Goal: Information Seeking & Learning: Check status

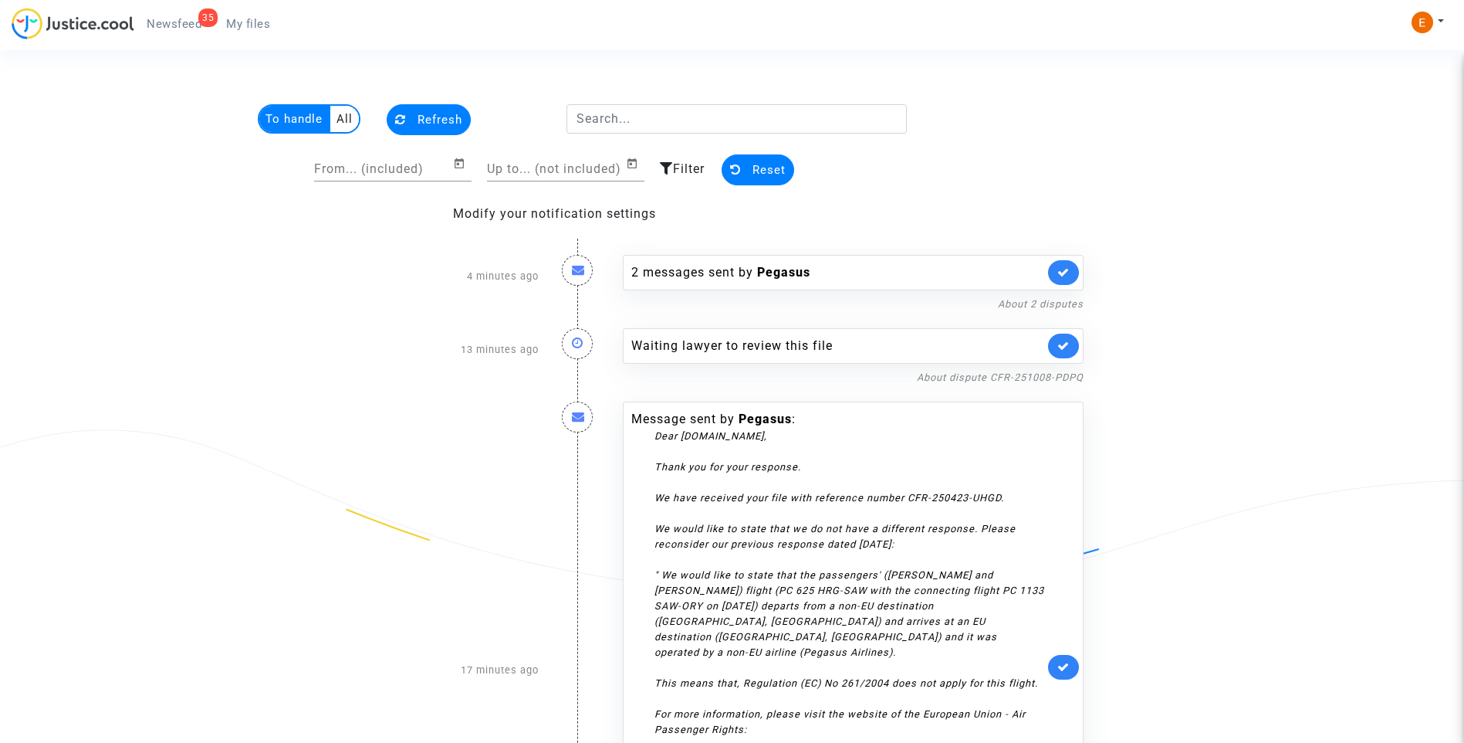
scroll to position [77, 0]
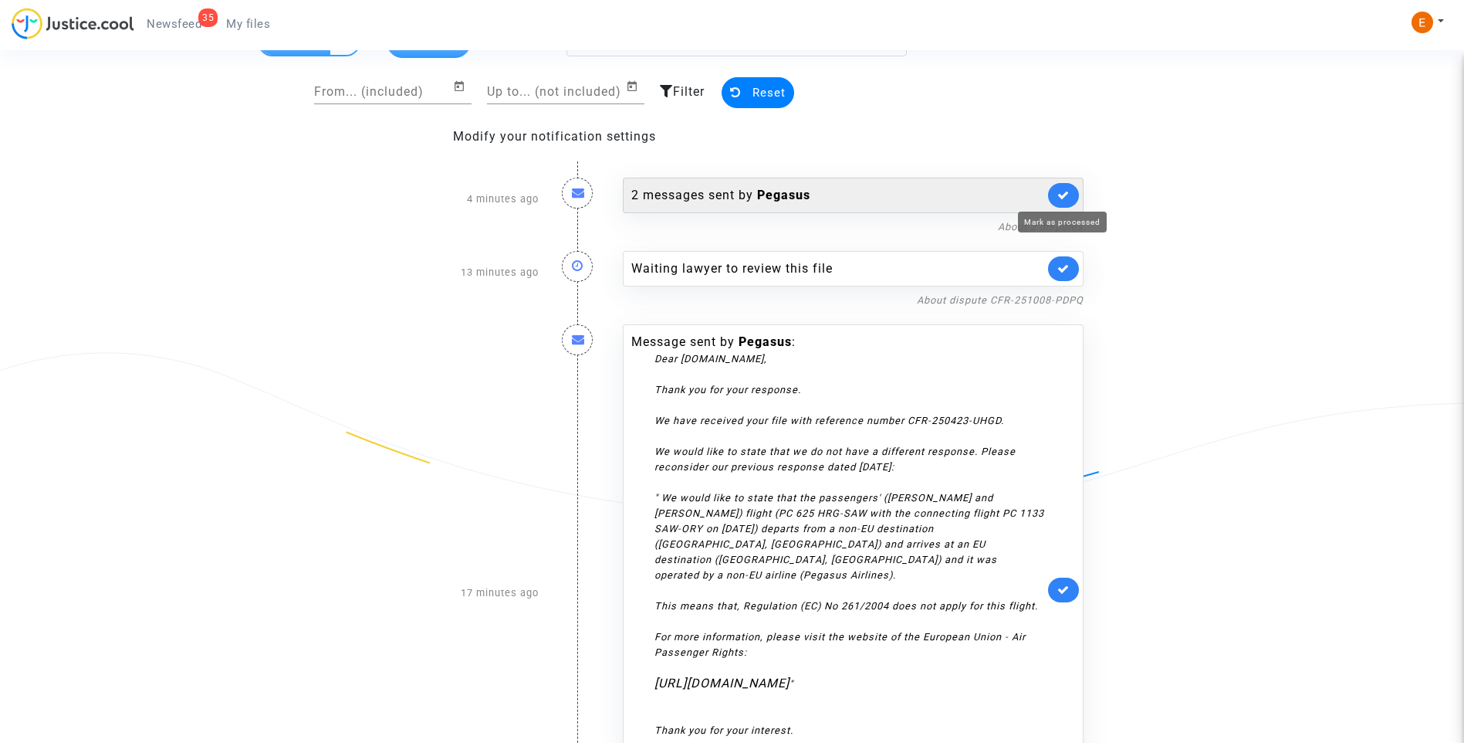
click at [1066, 193] on icon at bounding box center [1063, 195] width 12 height 12
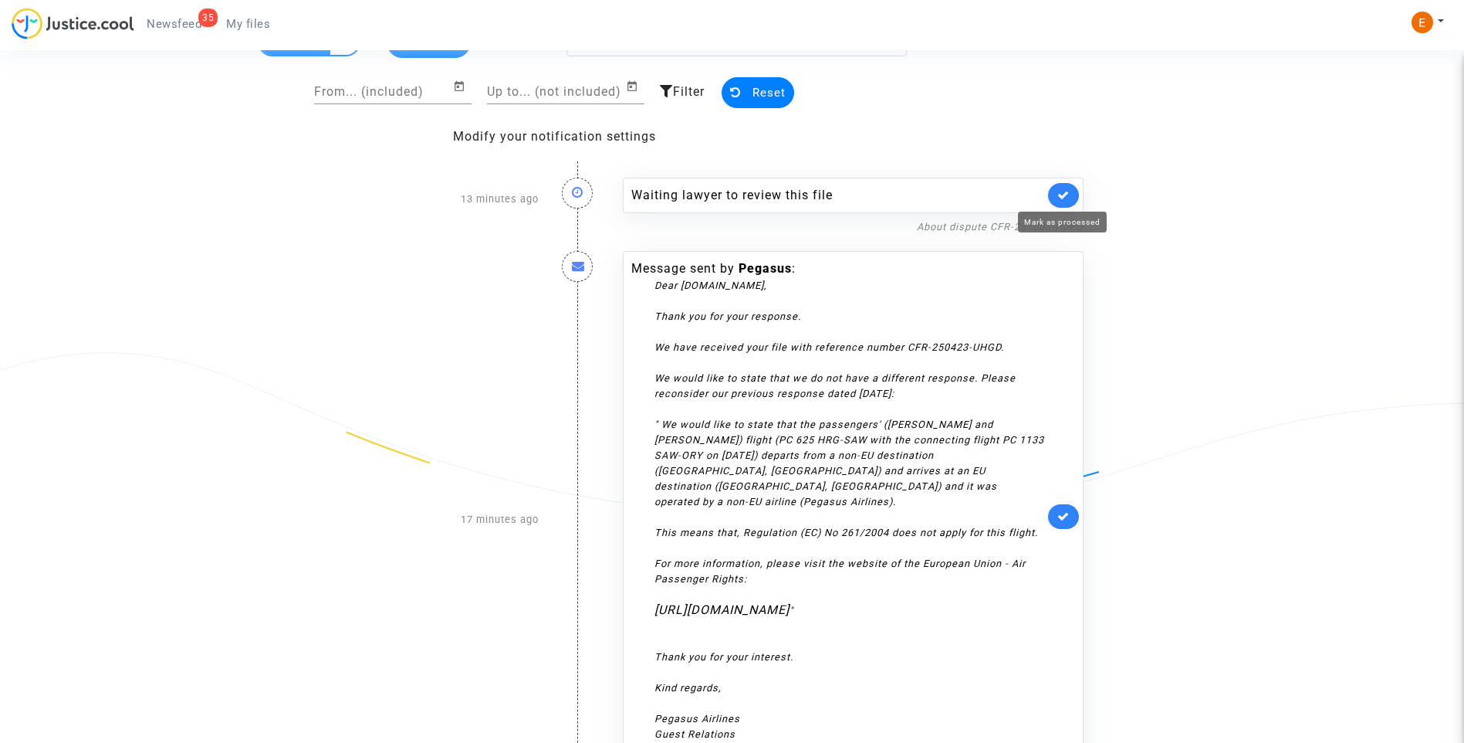
click at [1066, 193] on icon at bounding box center [1063, 195] width 12 height 12
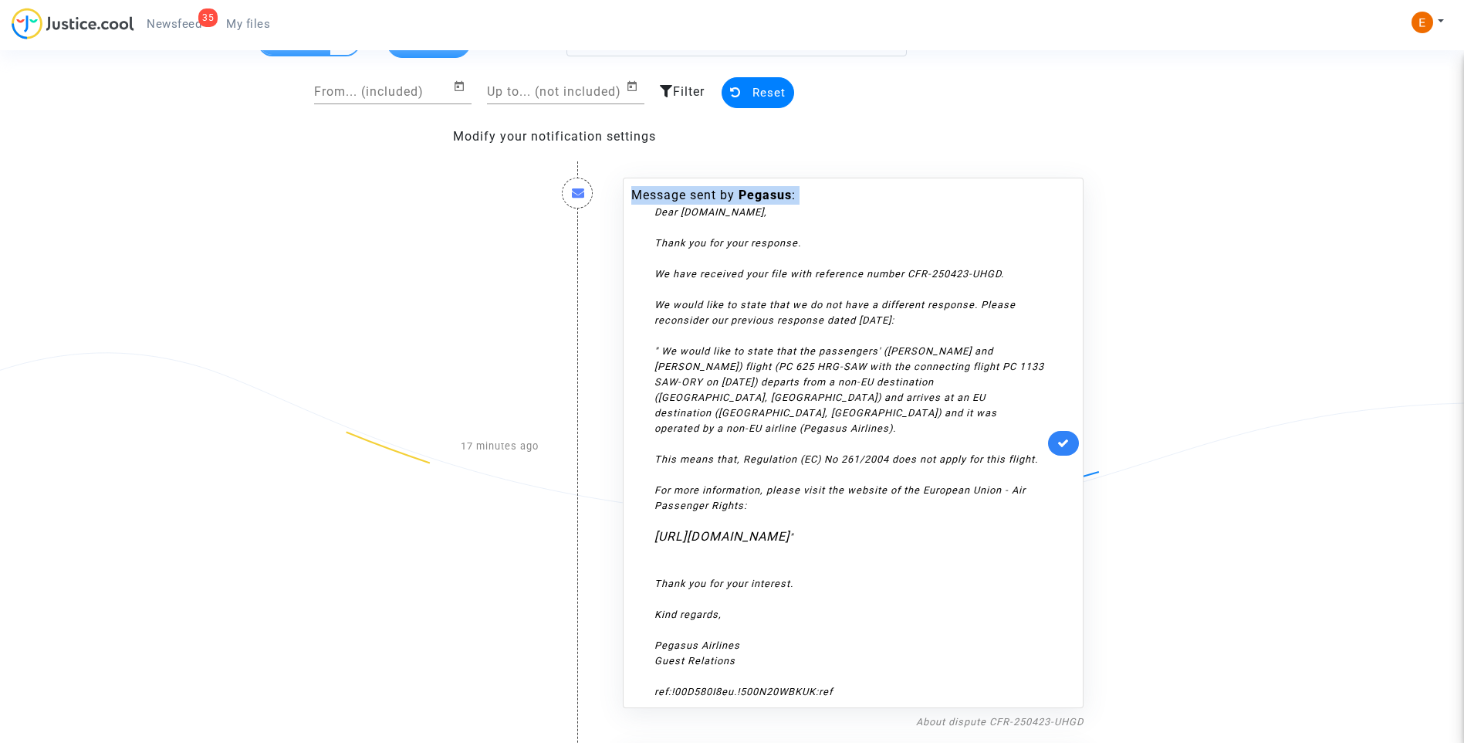
click at [1066, 193] on div "Message sent by Pegasus : Dear JUSTICE.COOL, Thank you for your response. We ha…" at bounding box center [853, 443] width 461 height 530
click at [1062, 438] on div "Message sent by Pegasus : Dear JUSTICE.COOL, Thank you for your response. We ha…" at bounding box center [853, 443] width 461 height 530
drag, startPoint x: 1062, startPoint y: 438, endPoint x: 1066, endPoint y: 445, distance: 8.6
click at [1067, 445] on icon at bounding box center [1063, 443] width 12 height 12
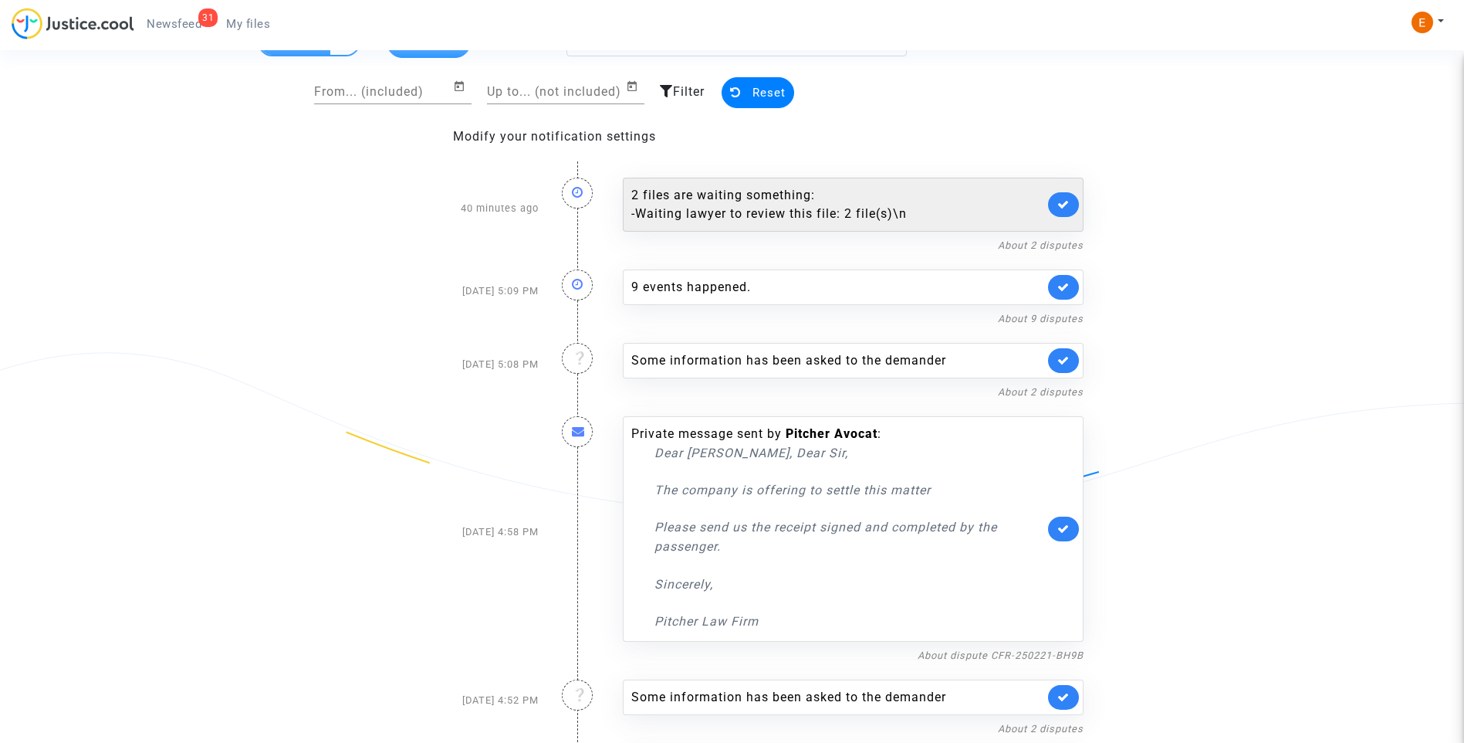
click at [866, 202] on div "2 files are waiting something: - Waiting lawyer to review this file: 2 file(s)\n" at bounding box center [837, 204] width 413 height 37
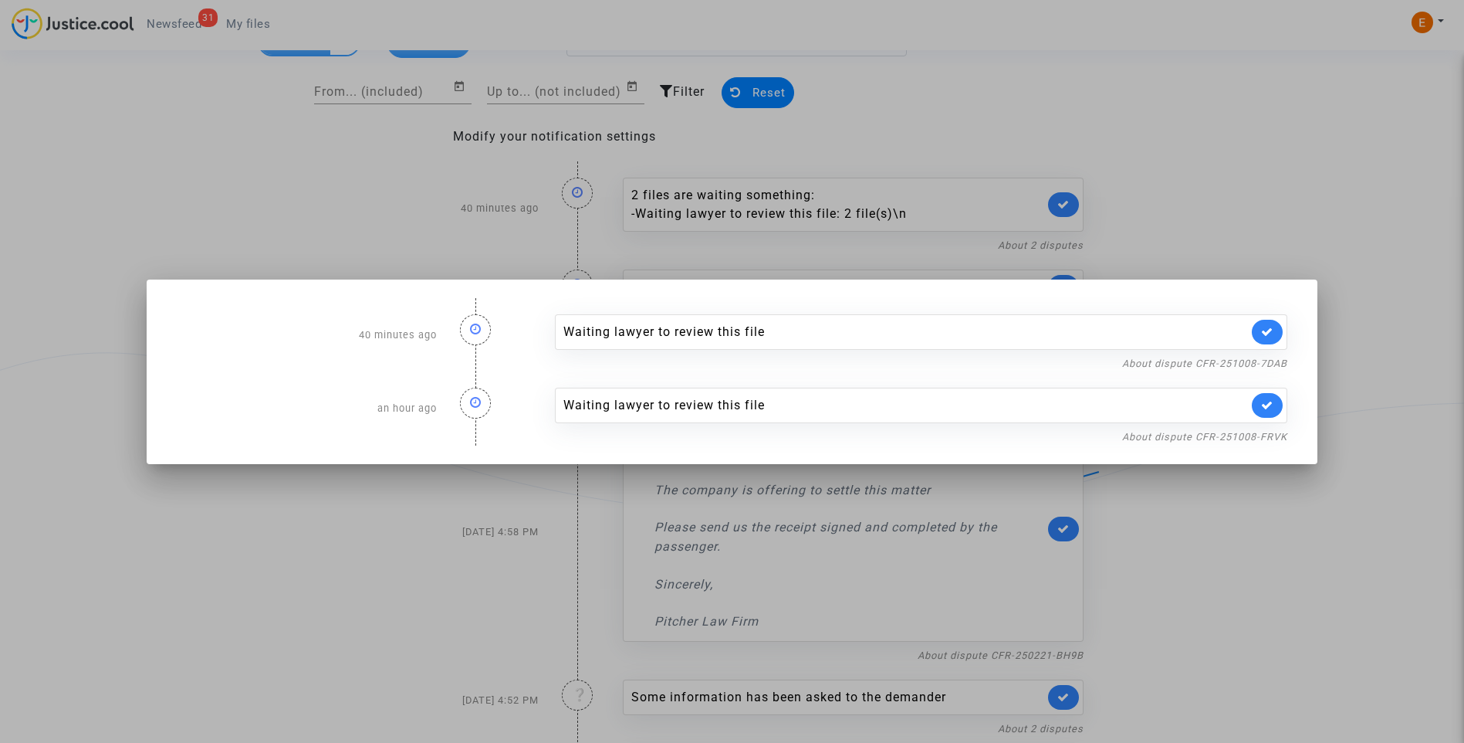
click at [1057, 124] on div at bounding box center [732, 371] width 1464 height 743
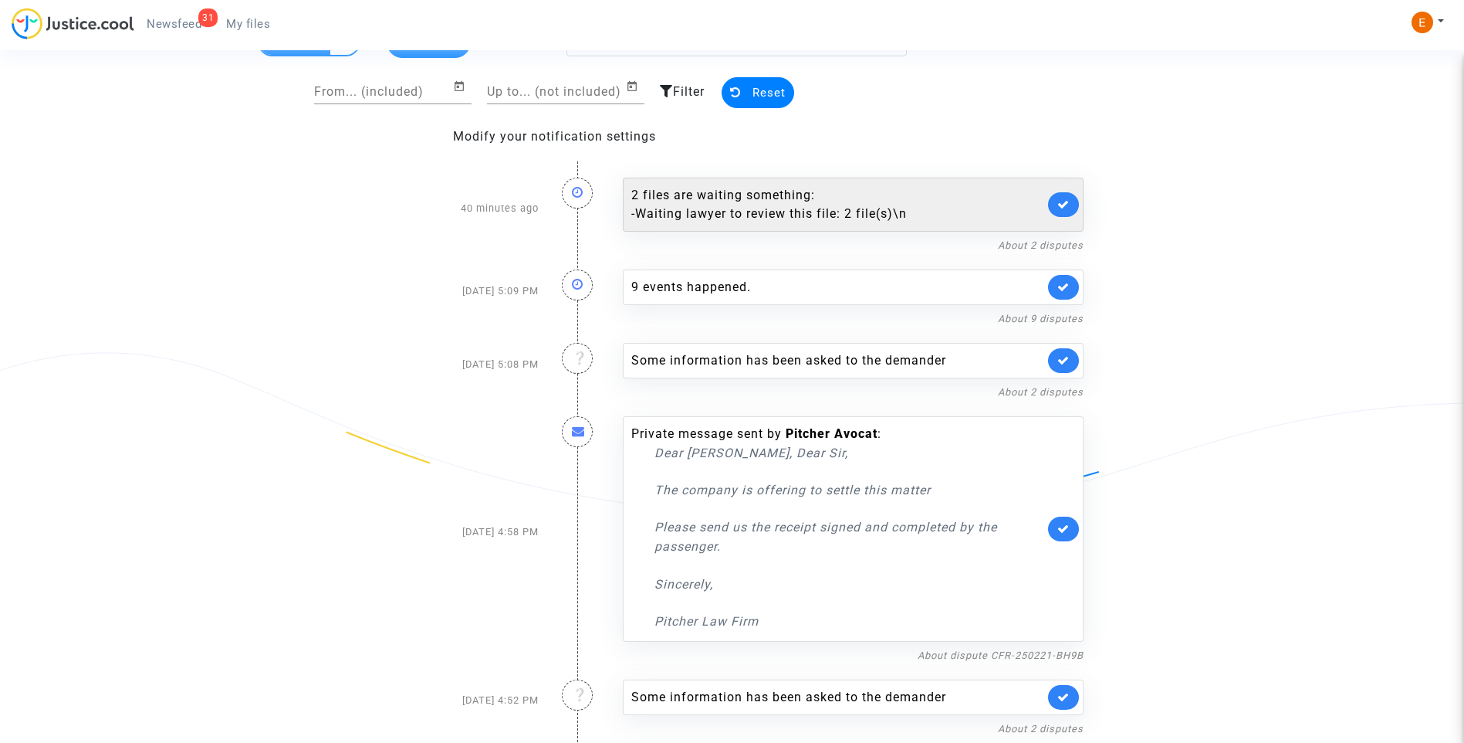
click at [1071, 198] on link at bounding box center [1063, 204] width 31 height 25
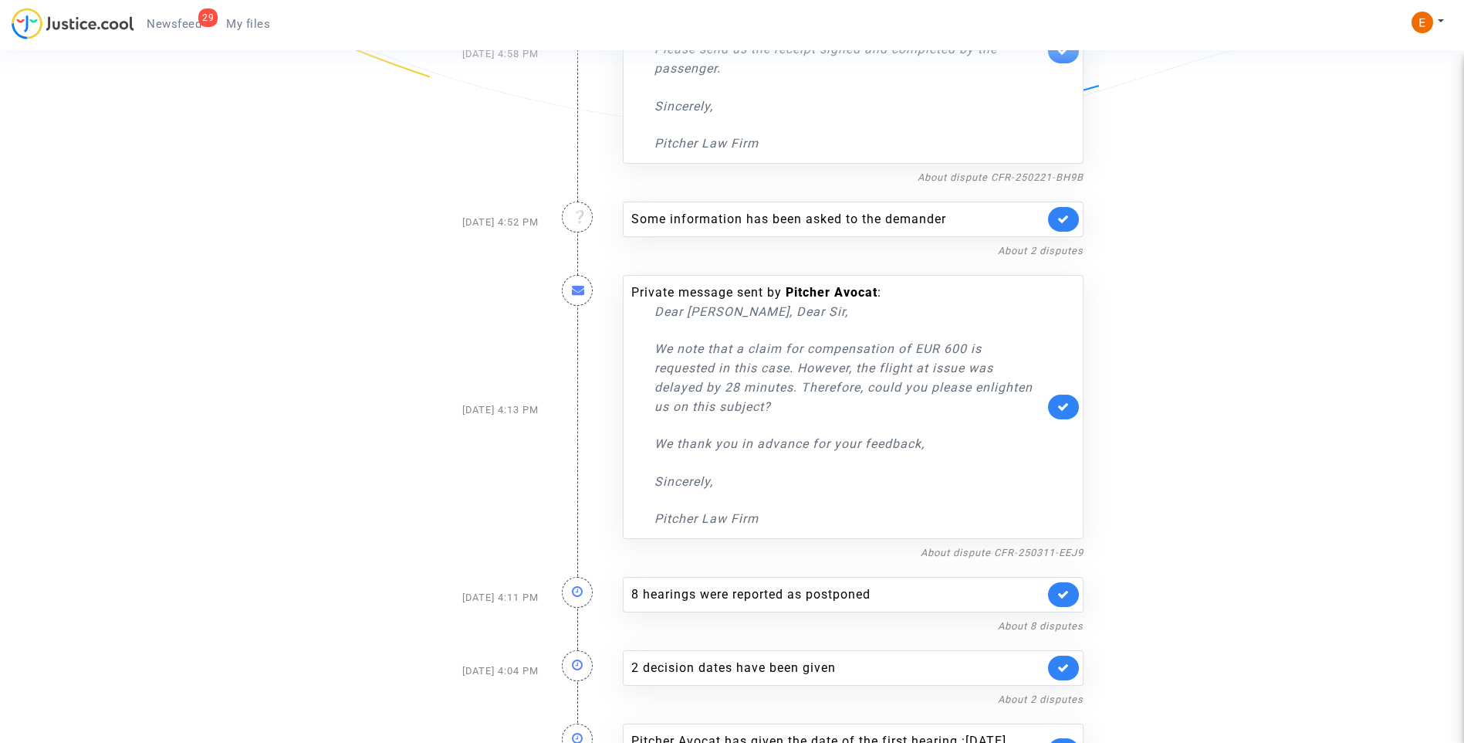
scroll to position [594, 0]
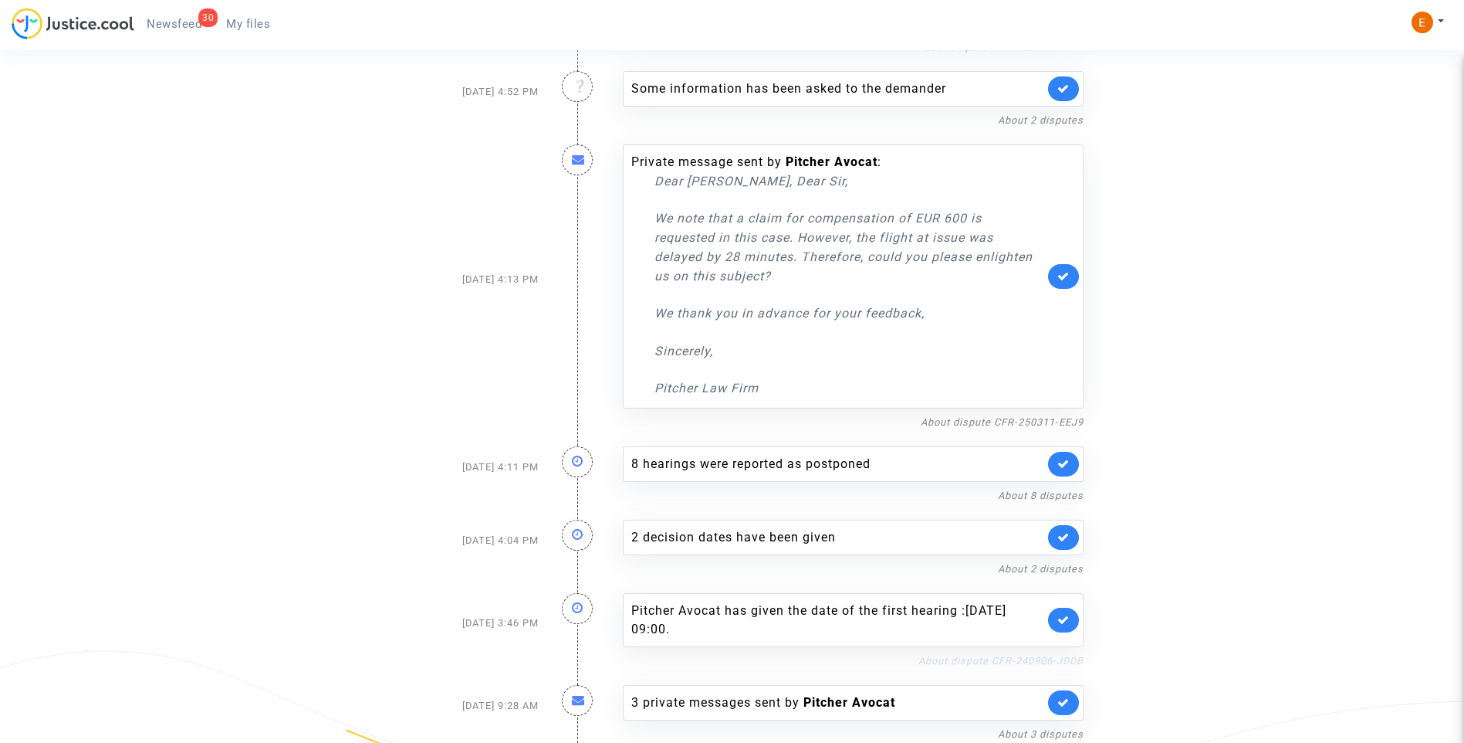
click at [1020, 663] on link "About dispute CFR-240906-JDDB" at bounding box center [1000, 661] width 165 height 12
click at [1021, 655] on link "About dispute CFR-240906-JDDB" at bounding box center [1000, 661] width 165 height 12
click at [1064, 621] on icon at bounding box center [1063, 620] width 12 height 12
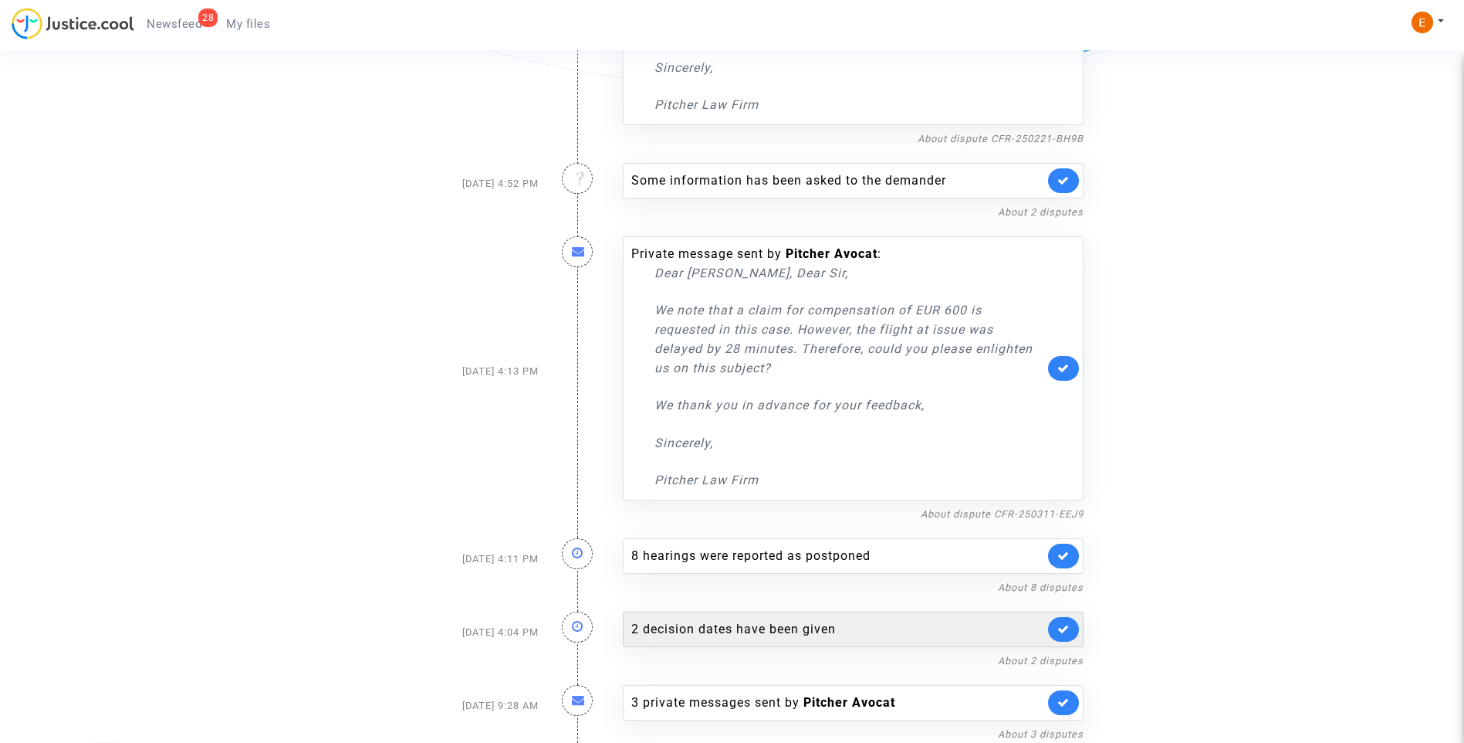
click at [781, 633] on div "2 decision dates have been given" at bounding box center [837, 629] width 413 height 19
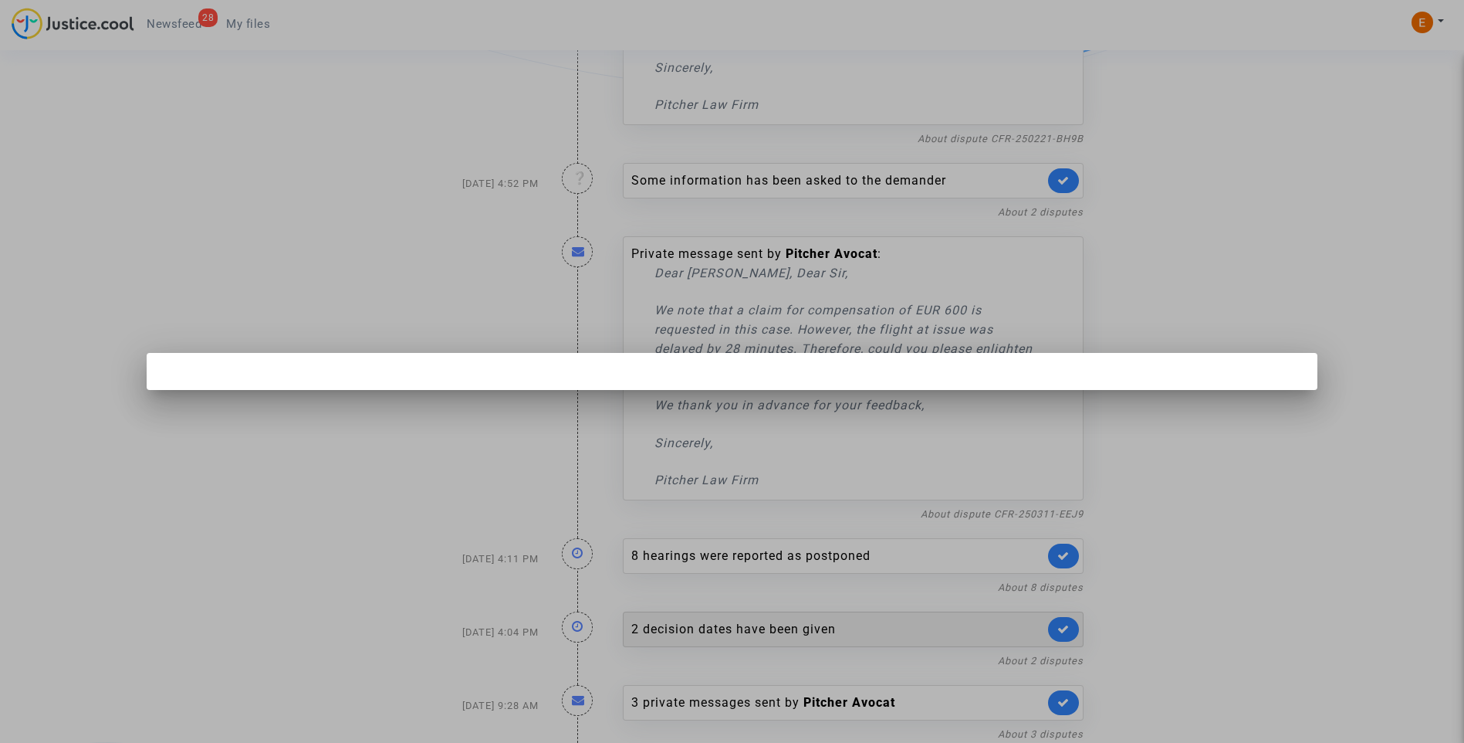
scroll to position [0, 0]
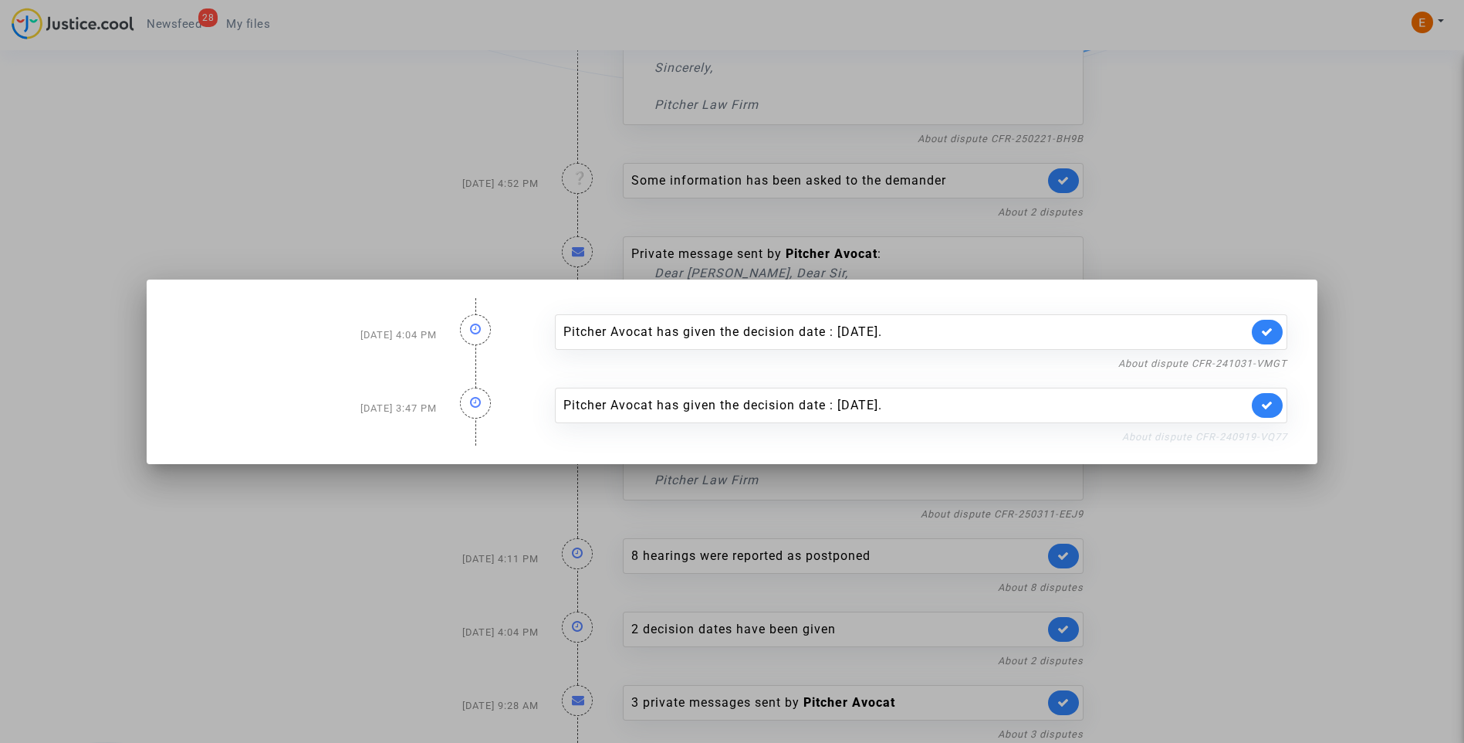
click at [1138, 441] on link "About dispute CFR-240919-VQ77" at bounding box center [1204, 437] width 165 height 12
click at [1274, 409] on icon at bounding box center [1267, 405] width 12 height 12
click at [1273, 361] on link "About dispute CFR-241031-VMGT" at bounding box center [1202, 363] width 169 height 12
click at [1279, 327] on link at bounding box center [1267, 332] width 31 height 25
click at [1284, 129] on div at bounding box center [732, 371] width 1464 height 743
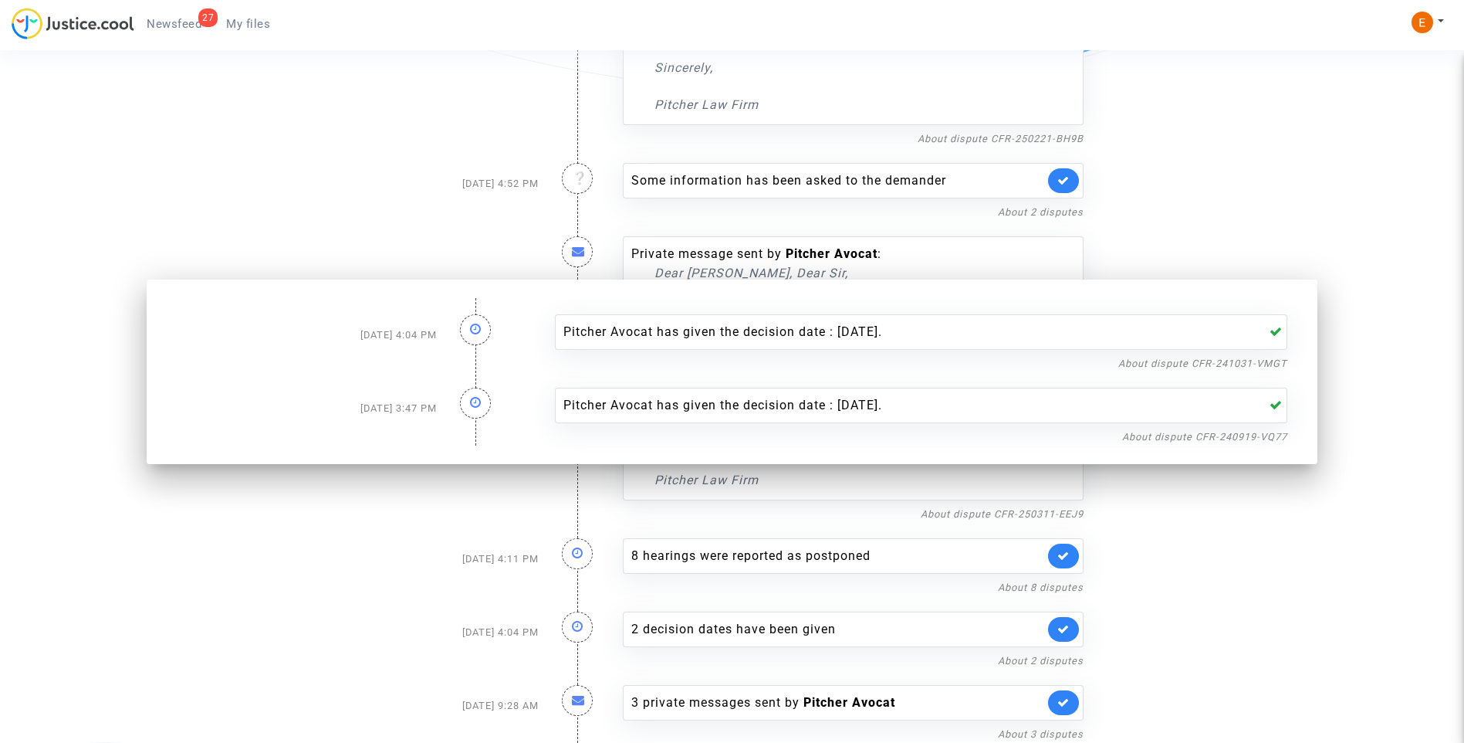
scroll to position [502, 0]
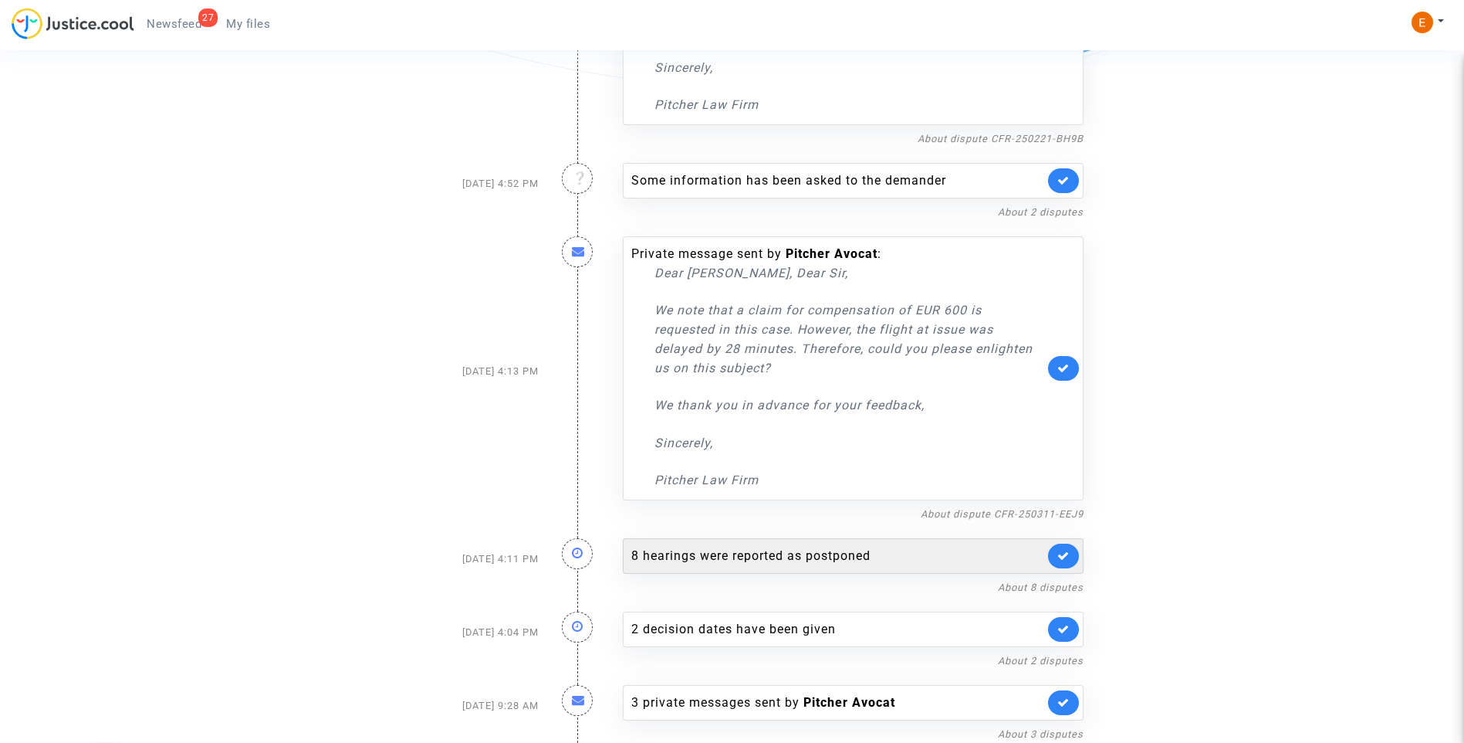
click at [779, 547] on div "8 hearings were reported as postponed" at bounding box center [837, 555] width 413 height 19
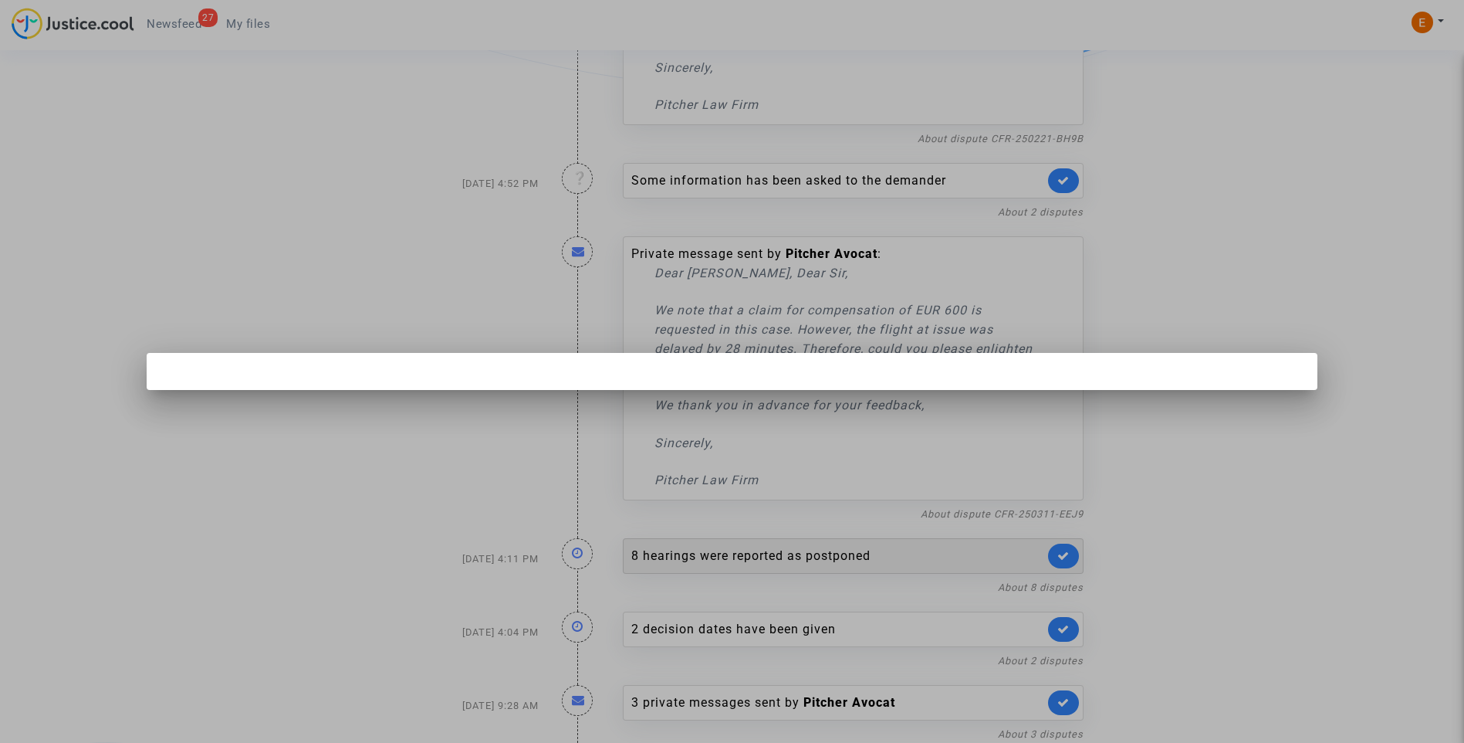
scroll to position [0, 0]
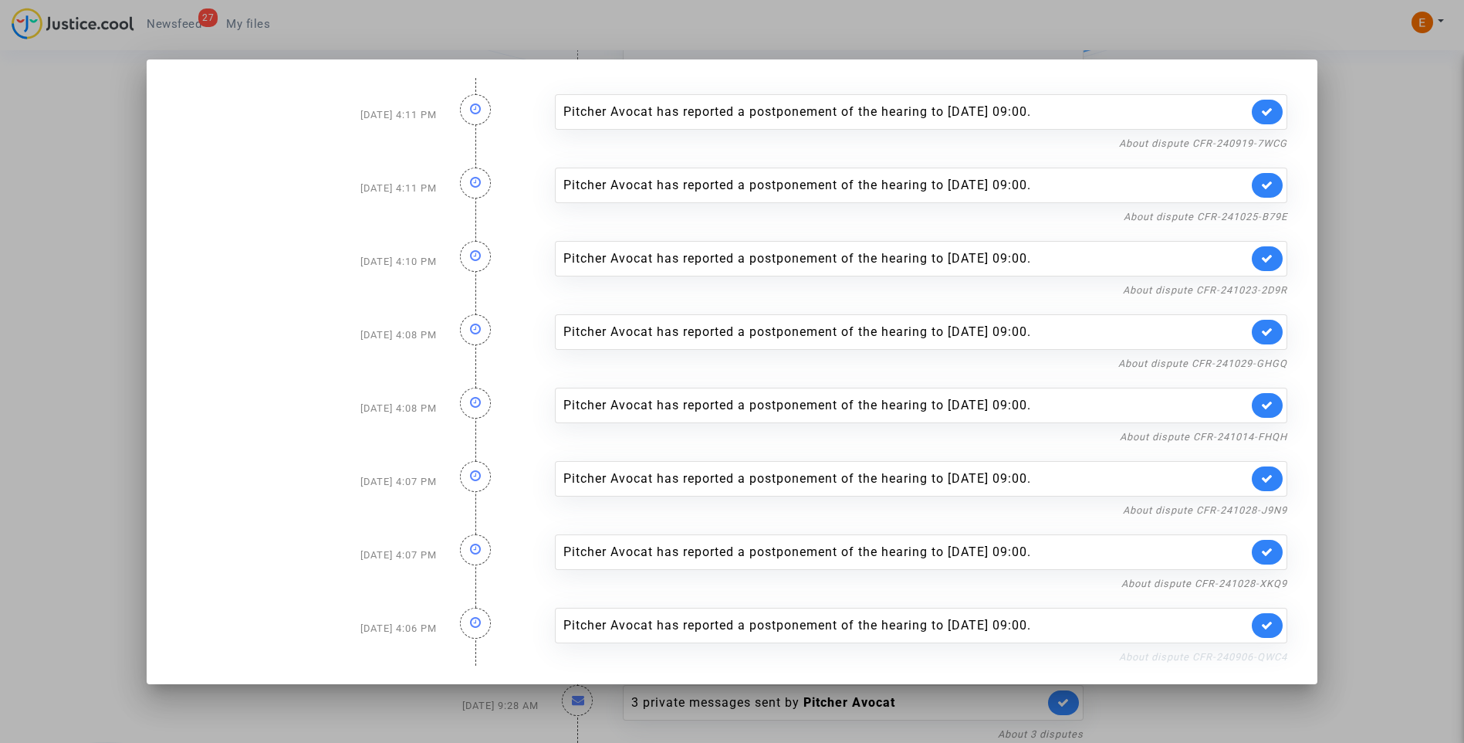
click at [1185, 652] on link "About dispute CFR-240906-QWC4" at bounding box center [1203, 657] width 168 height 12
click at [1274, 623] on icon at bounding box center [1267, 625] width 12 height 12
click at [1204, 578] on link "About dispute CFR-241028-XKQ9" at bounding box center [1204, 583] width 166 height 12
drag, startPoint x: 1268, startPoint y: 560, endPoint x: 1269, endPoint y: 514, distance: 45.5
click at [1269, 560] on link at bounding box center [1267, 552] width 31 height 25
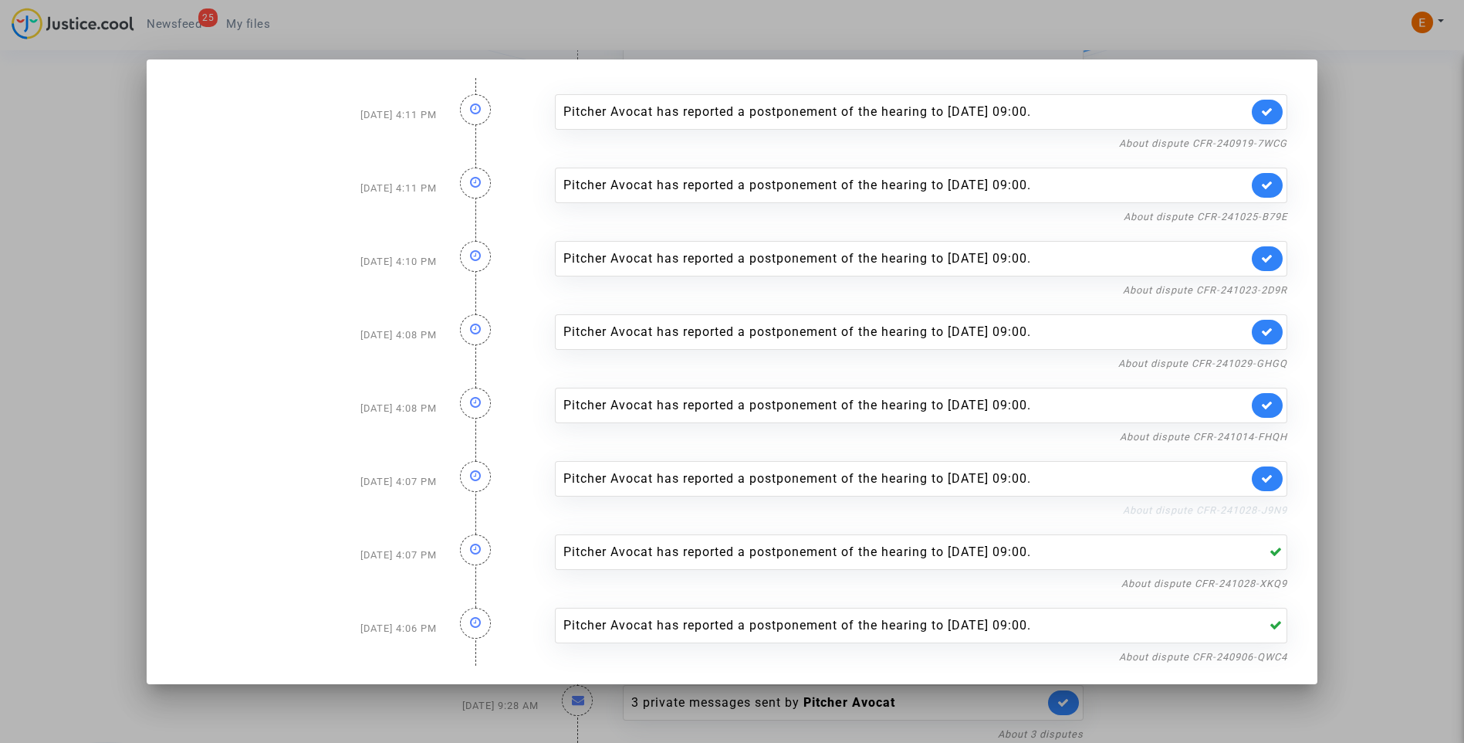
click at [1270, 512] on link "About dispute CFR-241028-J9N9" at bounding box center [1205, 510] width 164 height 12
click at [1274, 476] on icon at bounding box center [1267, 478] width 12 height 12
click at [1272, 438] on link "About dispute CFR-241014-FHQH" at bounding box center [1203, 437] width 167 height 12
click at [1270, 405] on icon at bounding box center [1267, 405] width 12 height 12
click at [1267, 367] on link "About dispute CFR-241029-GHGQ" at bounding box center [1202, 363] width 169 height 12
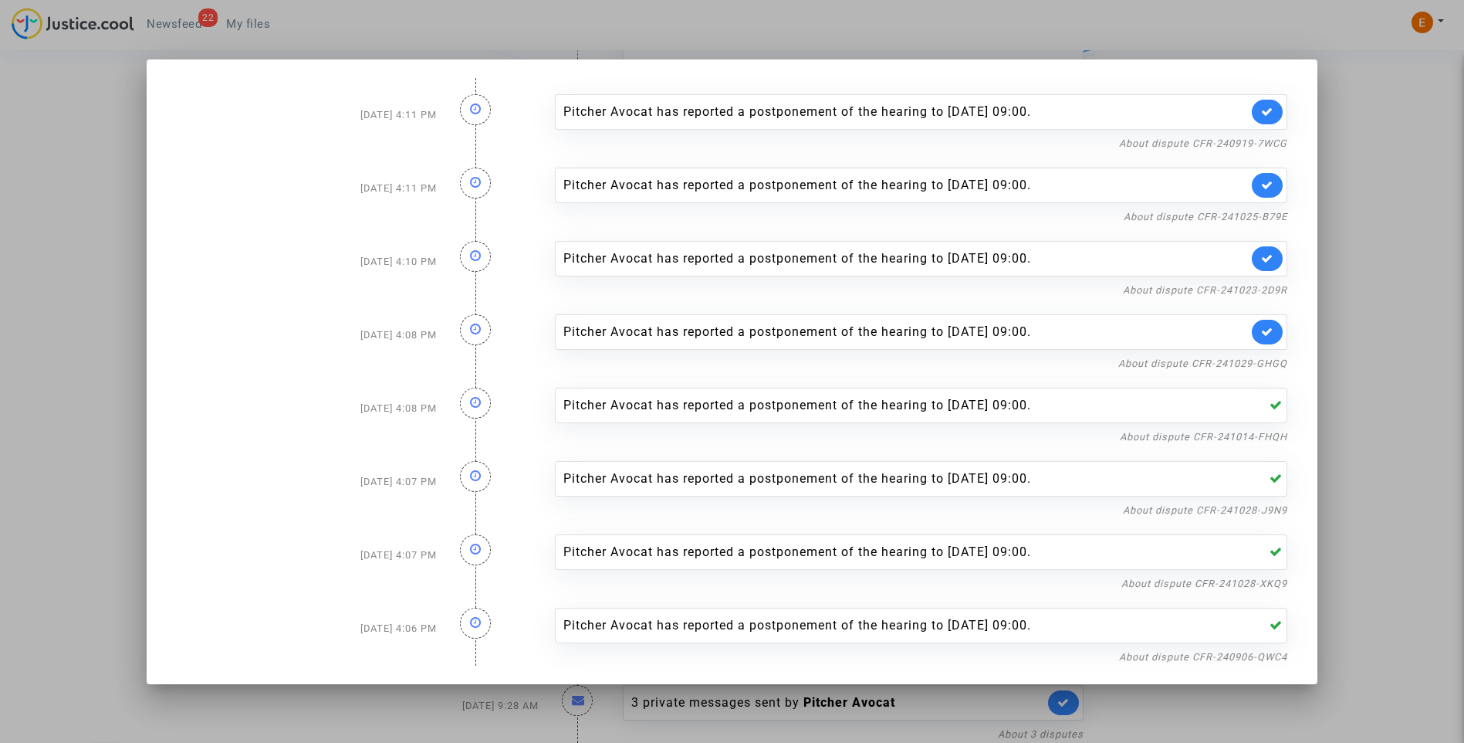
click at [1282, 337] on link at bounding box center [1267, 332] width 31 height 25
click at [1263, 293] on link "About dispute CFR-241023-2D9R" at bounding box center [1205, 290] width 164 height 12
click at [1278, 264] on link at bounding box center [1267, 258] width 31 height 25
click at [1274, 214] on link "About dispute CFR-241025-B79E" at bounding box center [1206, 217] width 164 height 12
click at [1274, 185] on icon at bounding box center [1267, 185] width 12 height 12
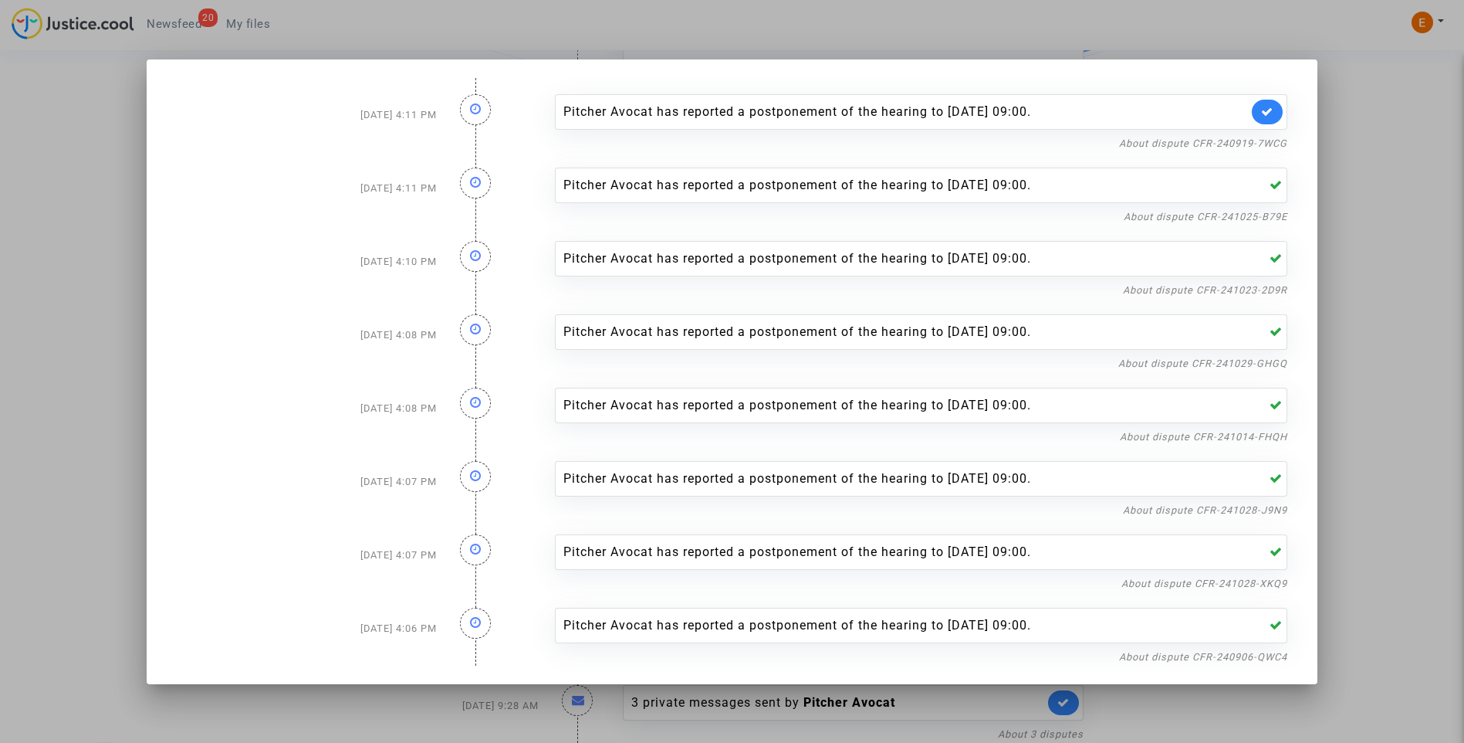
click at [1250, 149] on nf-filterlink "About dispute CFR-240919-7WCG" at bounding box center [1203, 142] width 168 height 15
click at [1243, 147] on link "About dispute CFR-240919-7WCG" at bounding box center [1203, 143] width 168 height 12
click at [1267, 117] on link at bounding box center [1267, 112] width 31 height 25
click at [1370, 152] on div at bounding box center [732, 371] width 1464 height 743
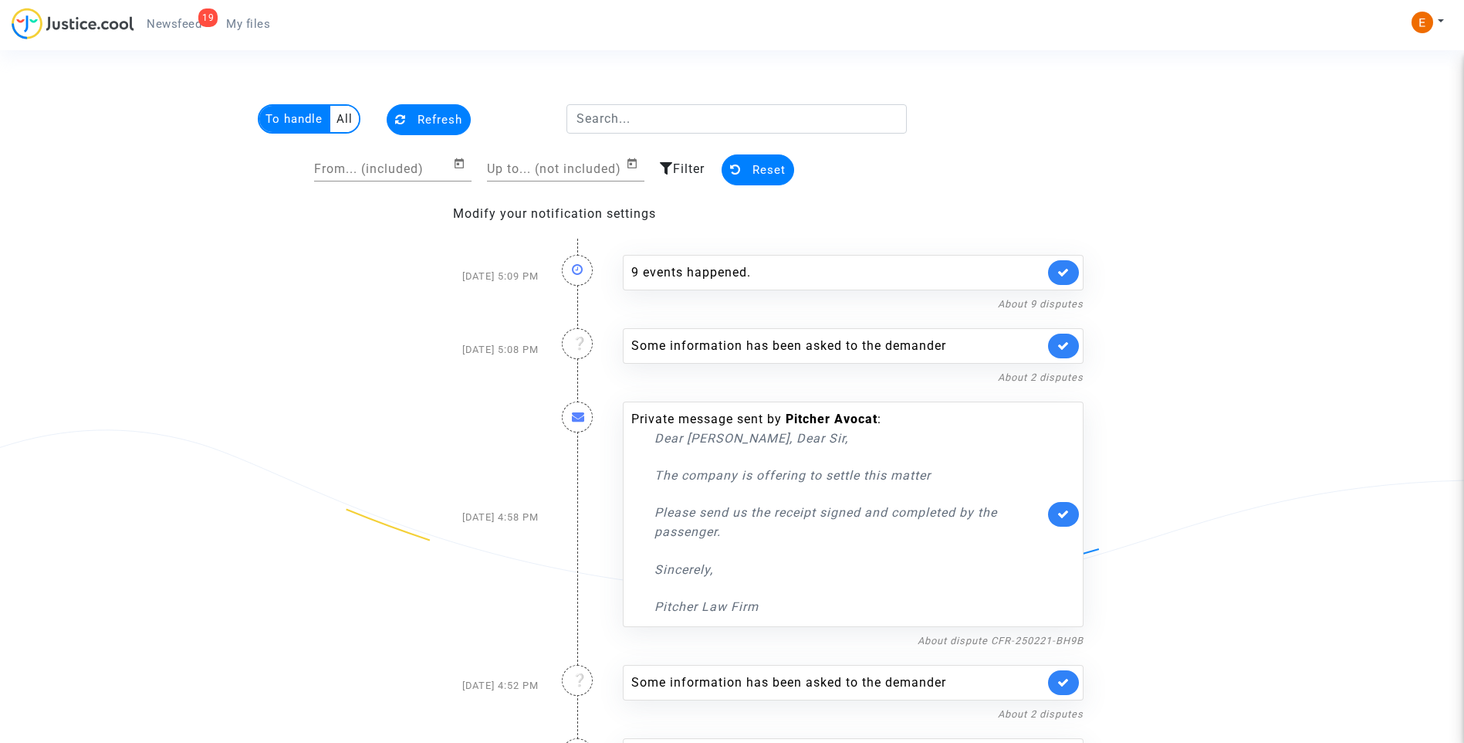
scroll to position [502, 0]
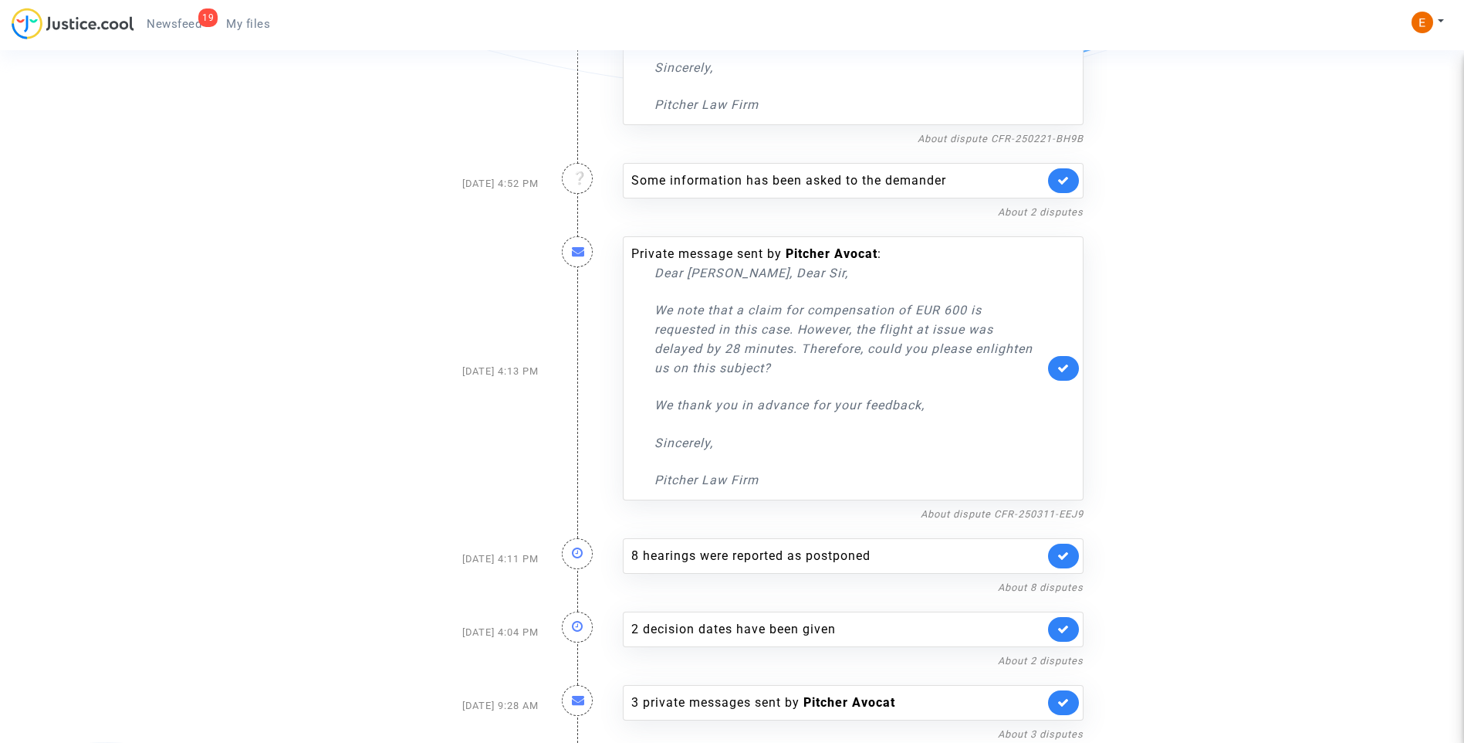
click at [238, 26] on span "My files" at bounding box center [248, 24] width 44 height 14
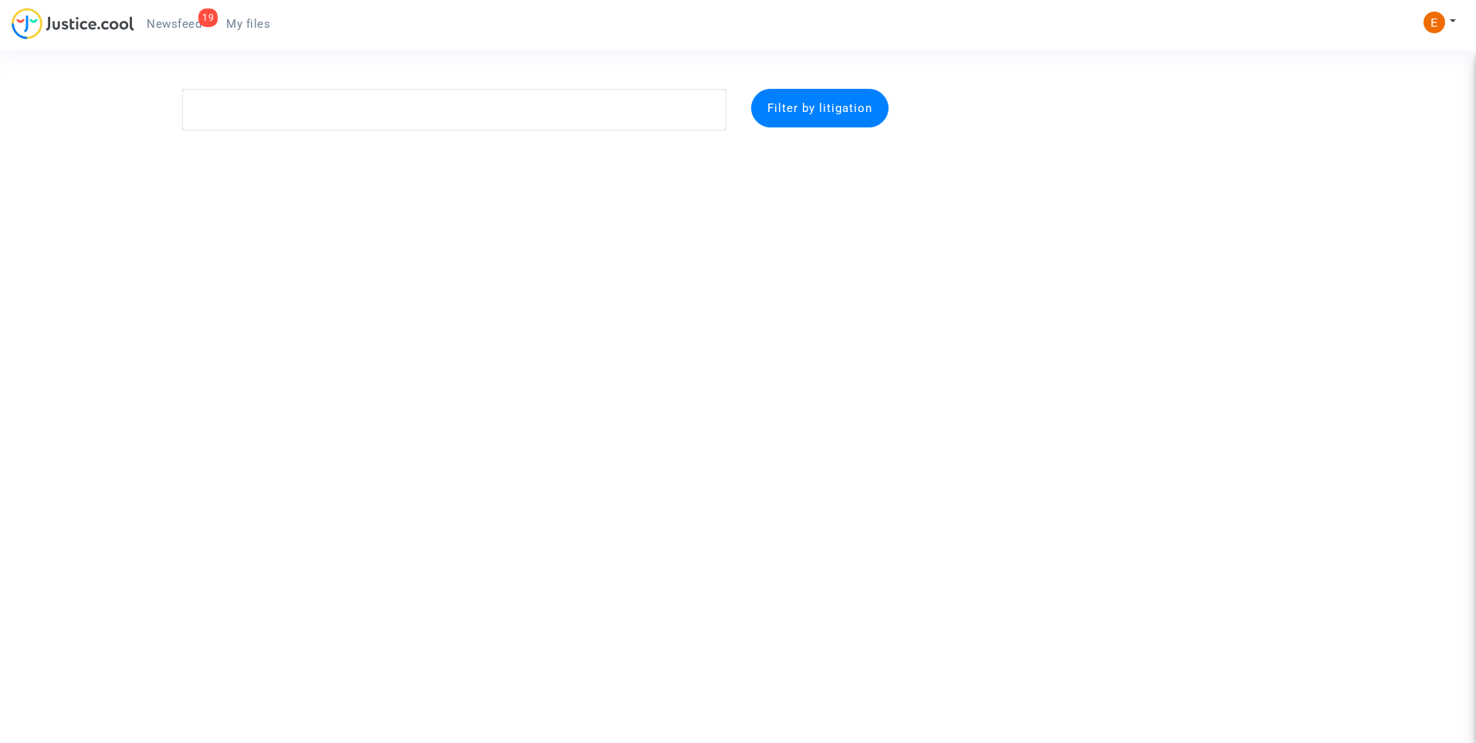
click at [183, 20] on span "Newsfeed" at bounding box center [174, 24] width 55 height 14
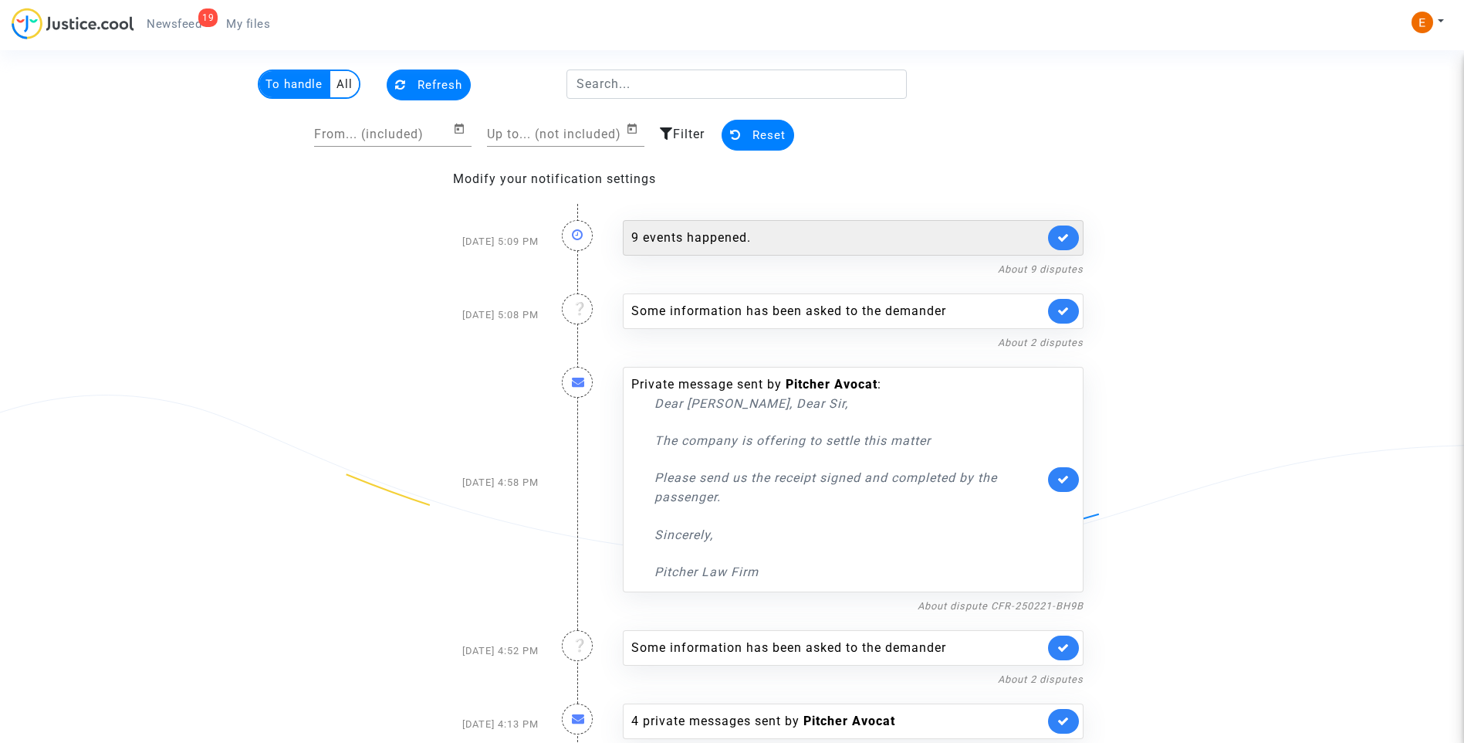
scroll to position [53, 0]
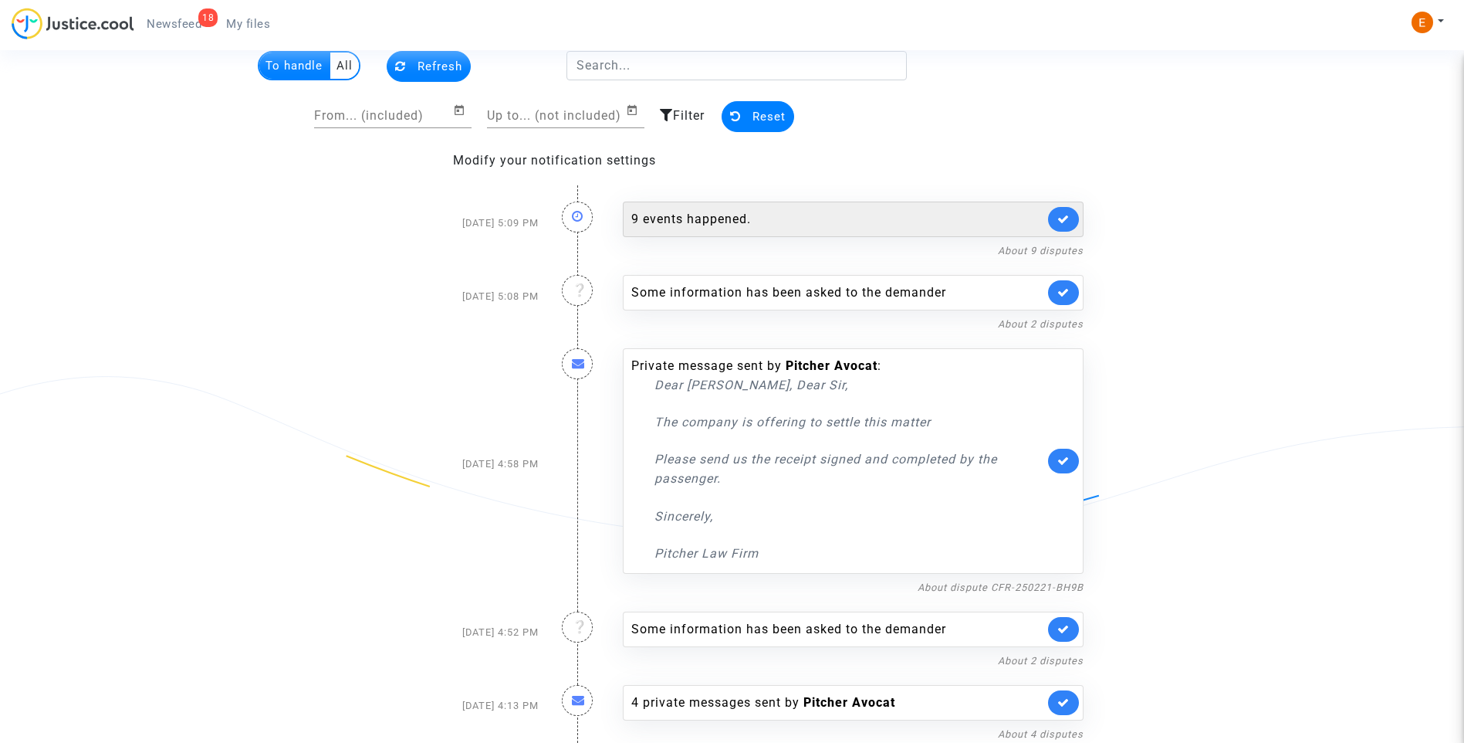
click at [689, 222] on div "9 events happened." at bounding box center [837, 219] width 413 height 19
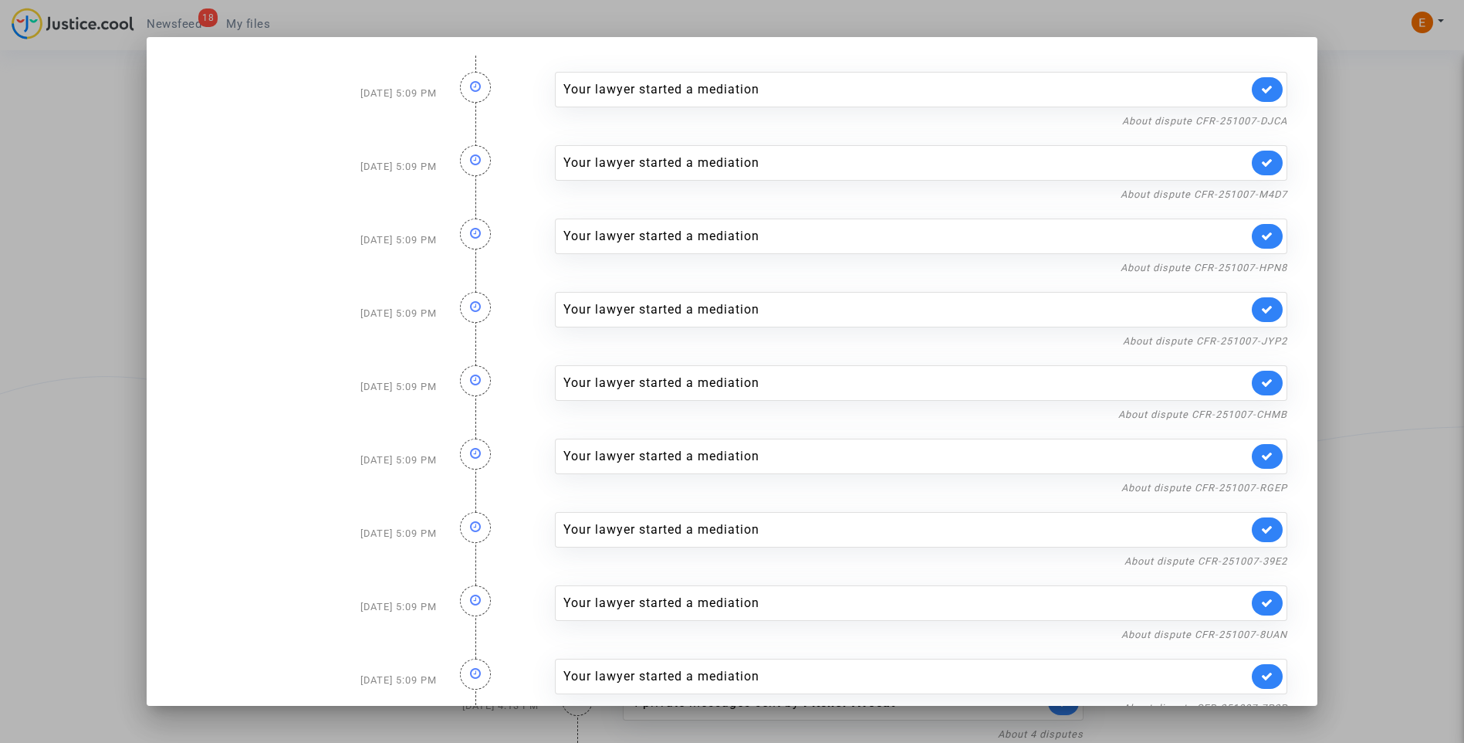
scroll to position [29, 0]
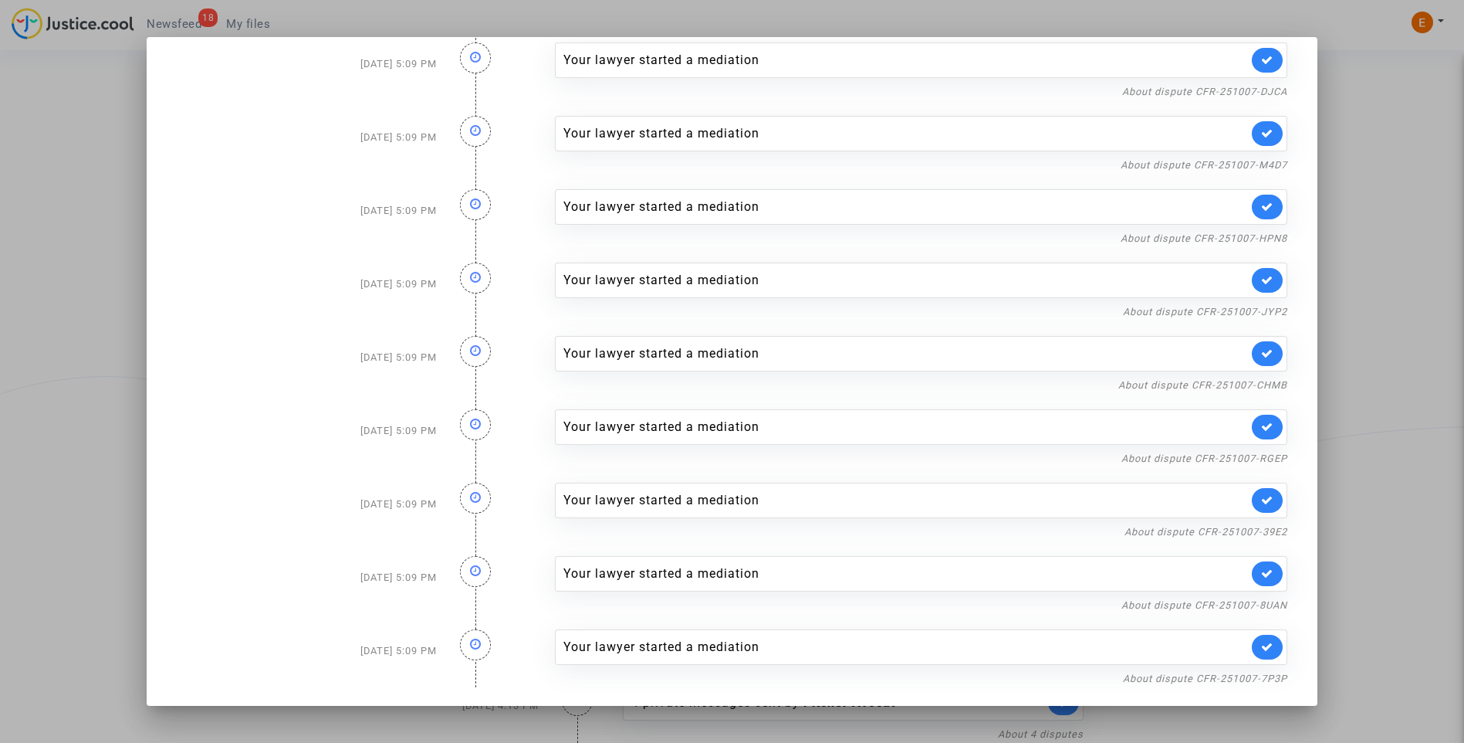
click at [1396, 279] on div at bounding box center [732, 371] width 1464 height 743
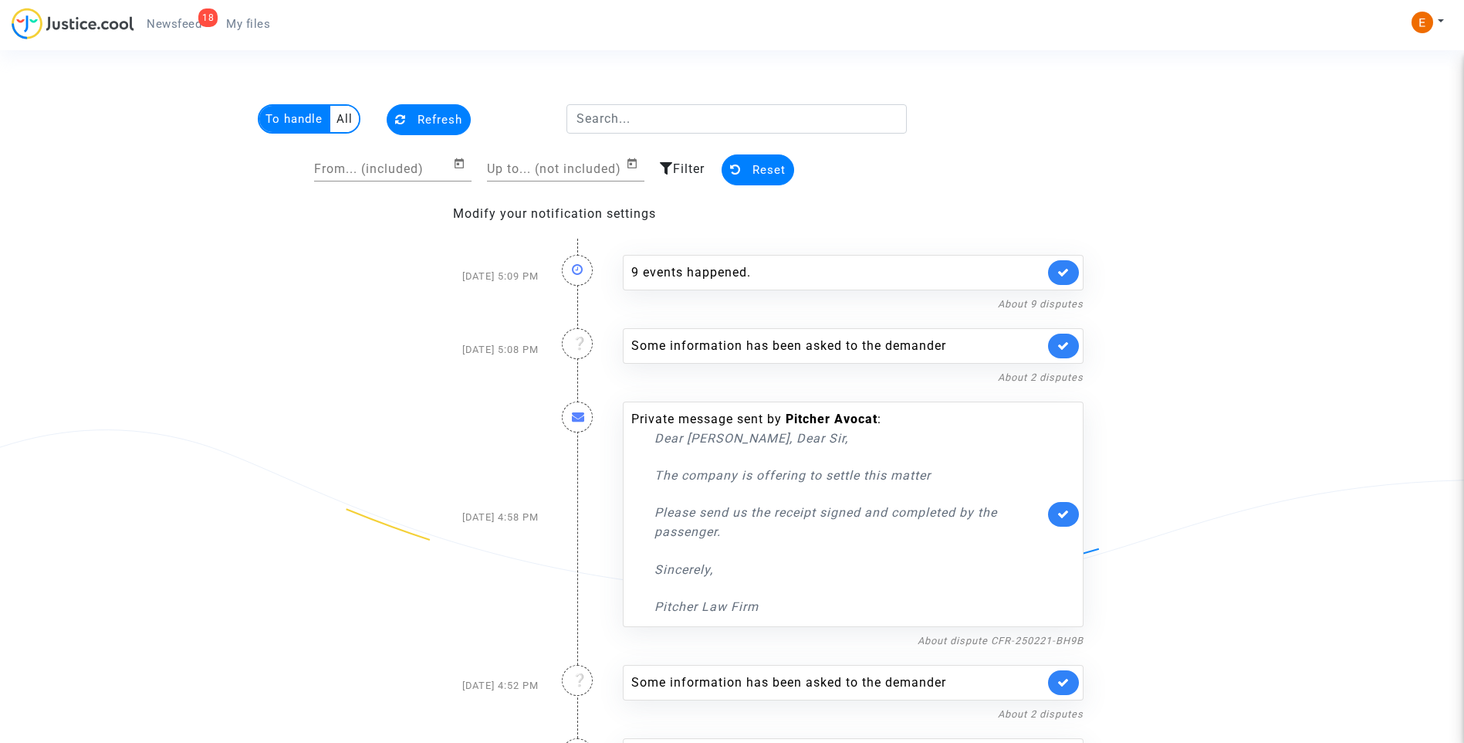
scroll to position [53, 0]
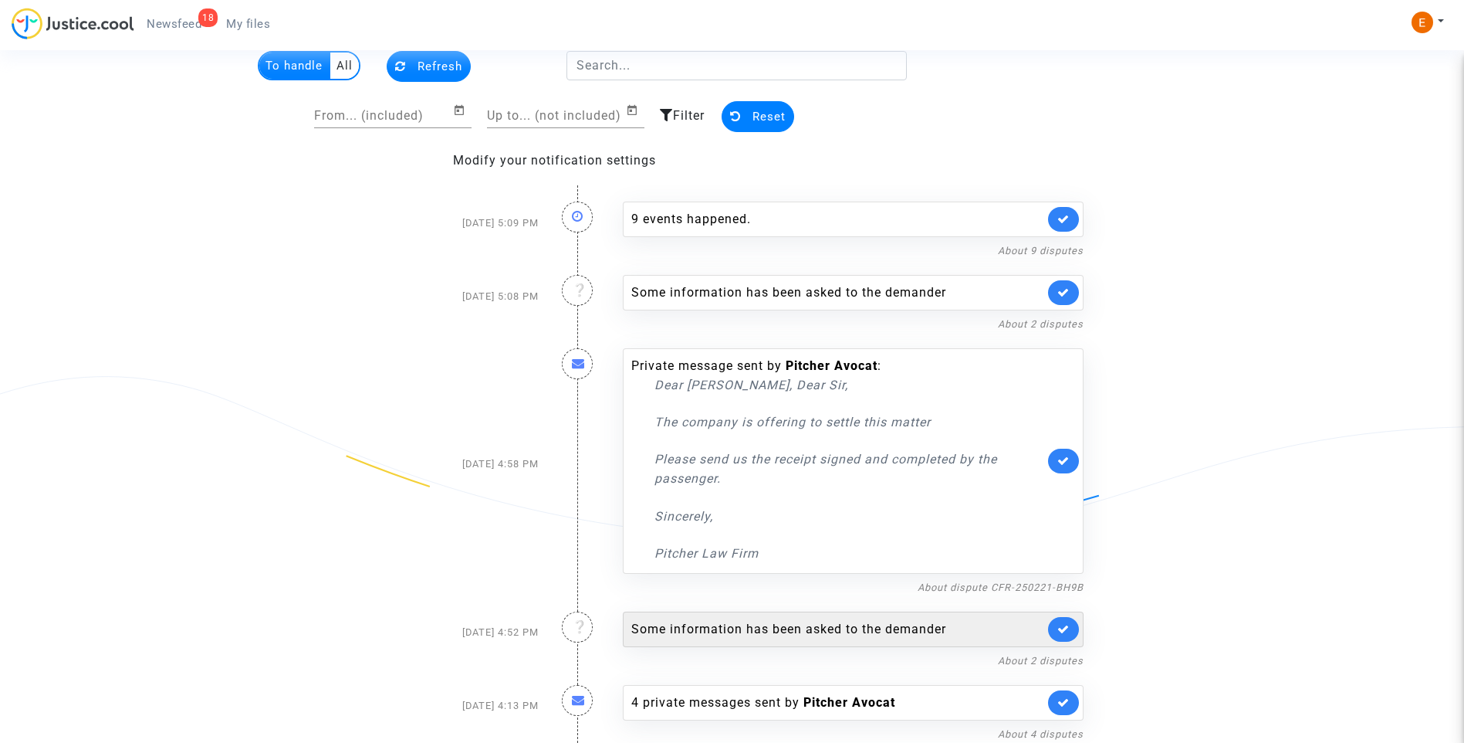
click at [758, 629] on div "Some information has been asked to the demander" at bounding box center [837, 629] width 413 height 19
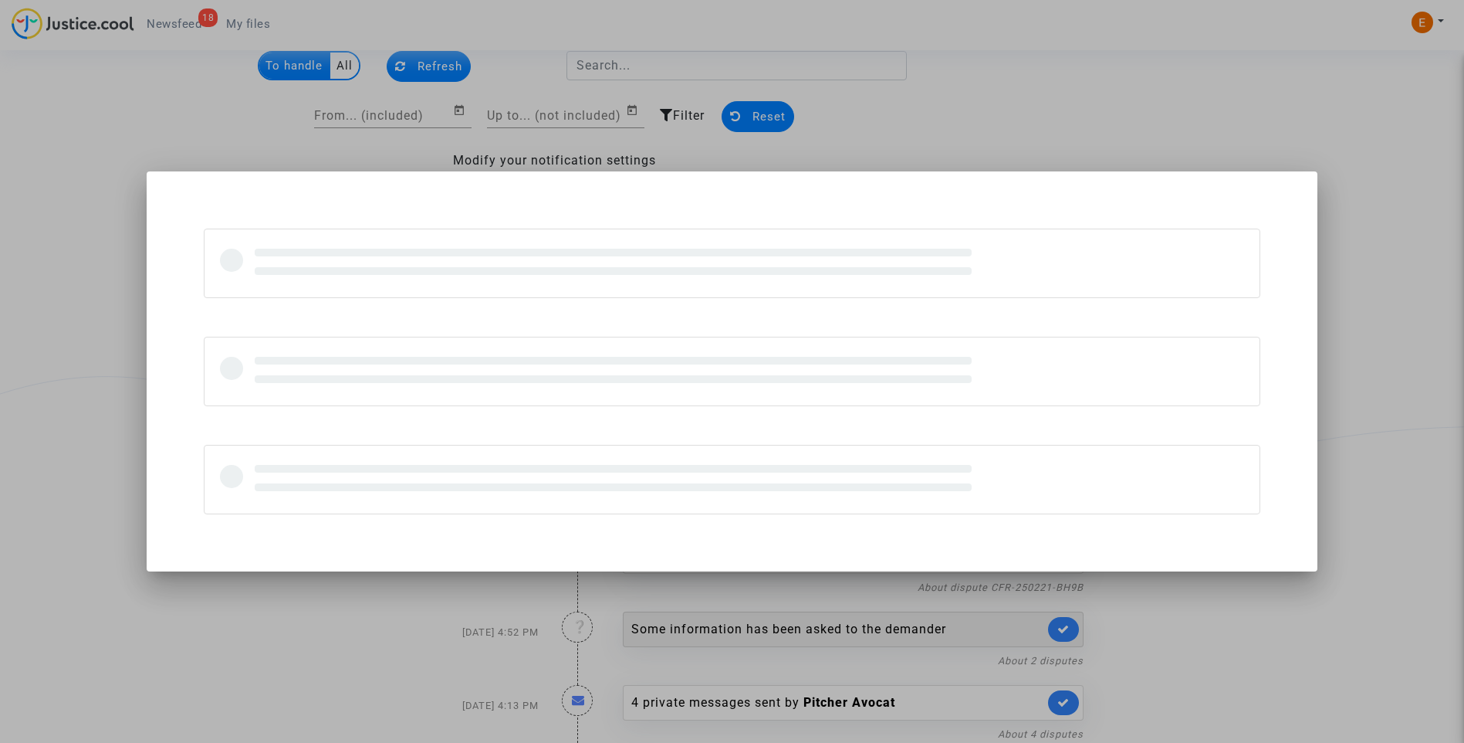
scroll to position [0, 0]
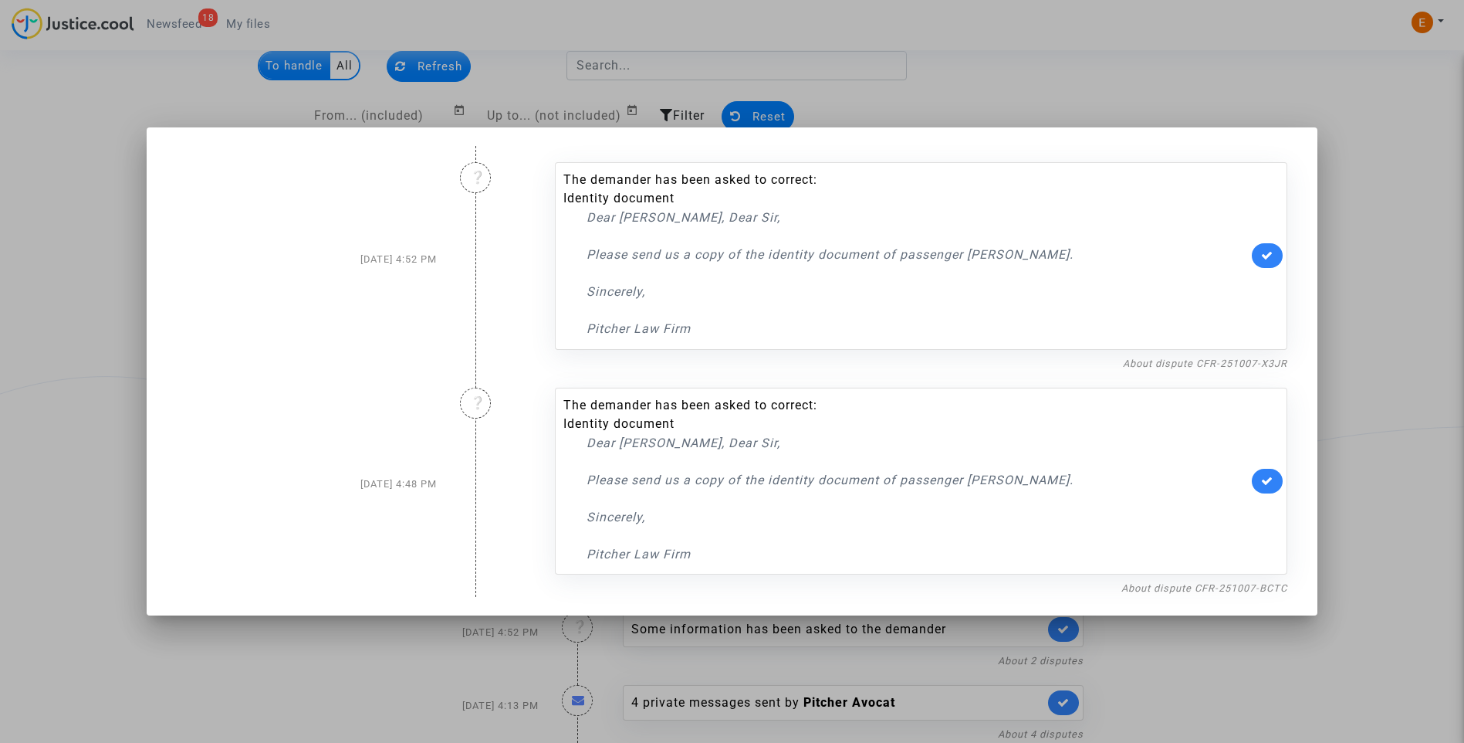
click at [1371, 221] on div at bounding box center [732, 371] width 1464 height 743
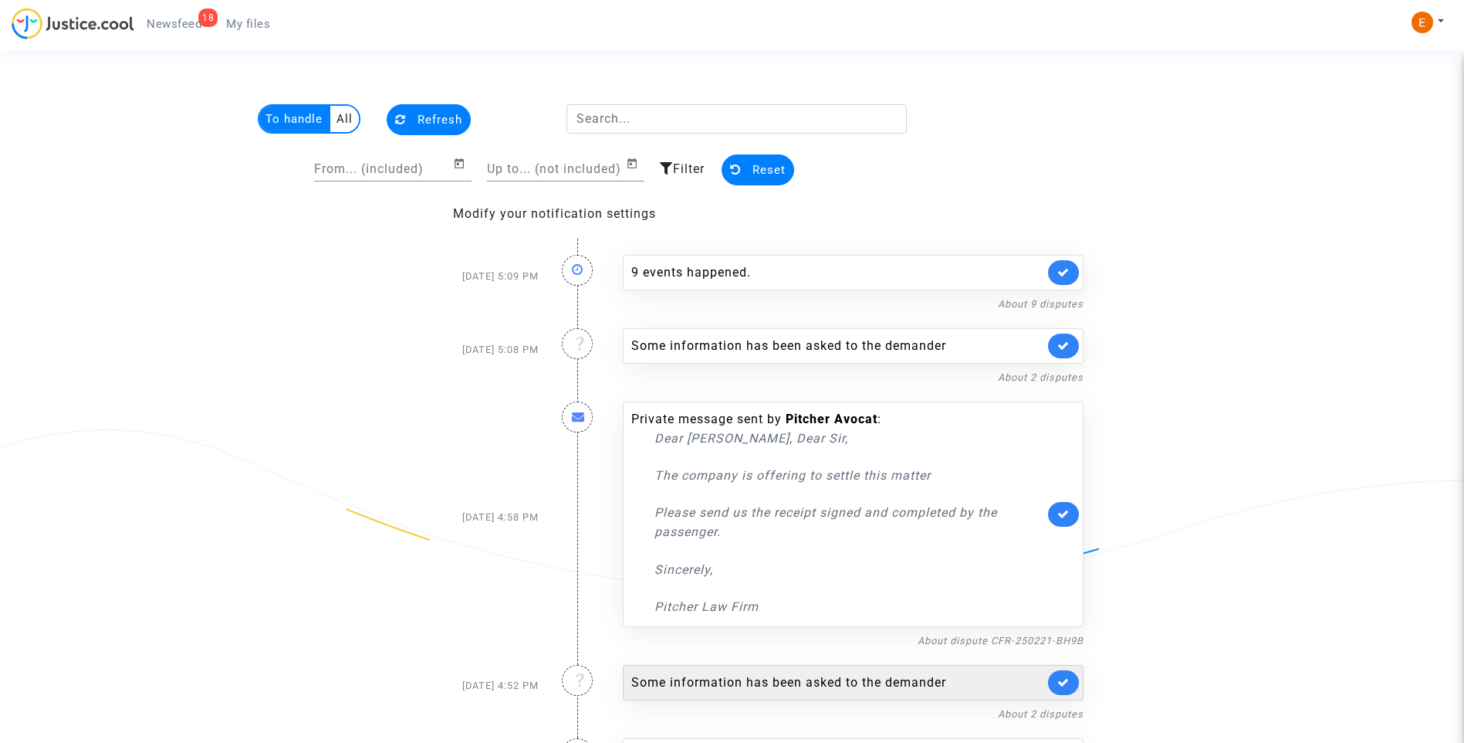
scroll to position [53, 0]
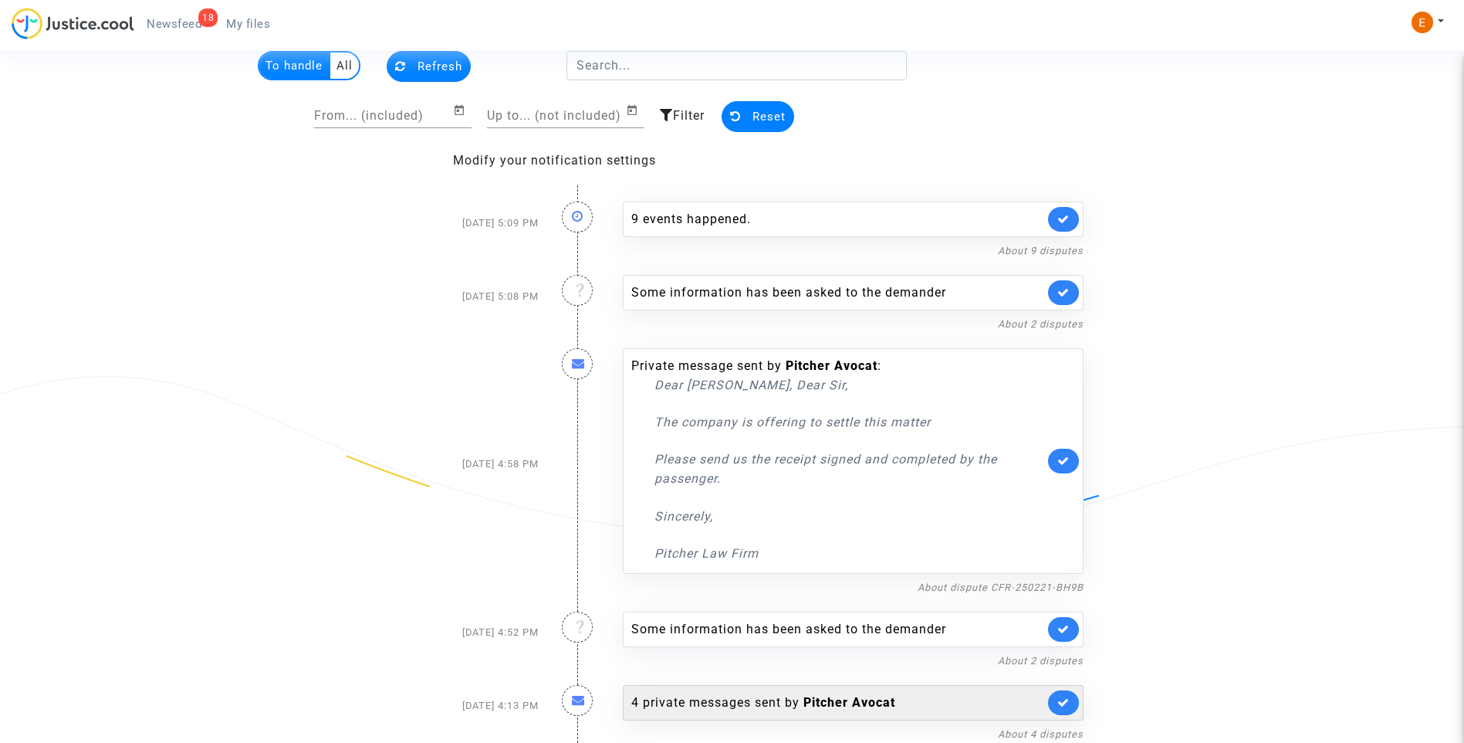
click at [762, 710] on div "4 private messages sent by Pitcher Avocat" at bounding box center [837, 702] width 413 height 19
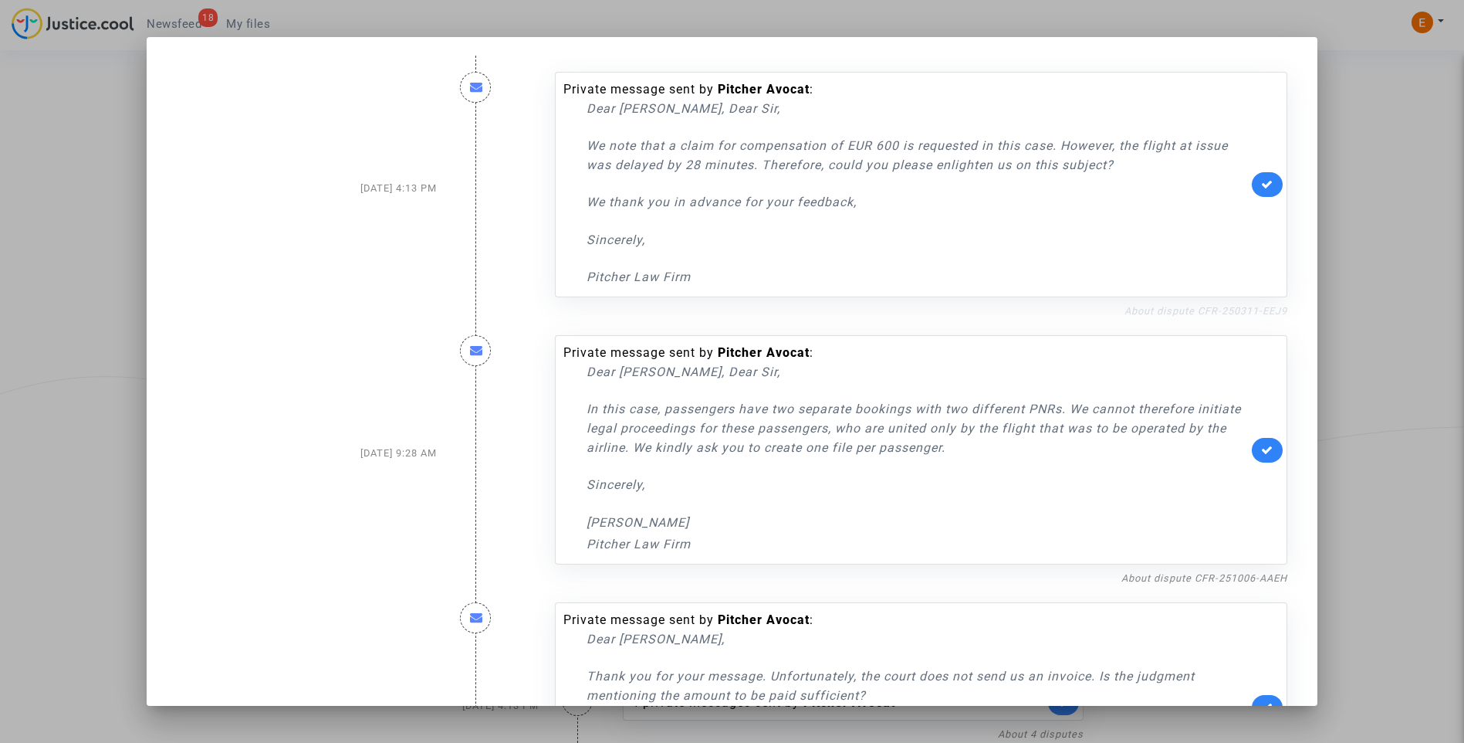
click at [1176, 310] on link "About dispute CFR-250311-EEJ9" at bounding box center [1206, 311] width 163 height 12
click at [1261, 187] on icon at bounding box center [1267, 184] width 12 height 12
click at [1378, 234] on div at bounding box center [732, 371] width 1464 height 743
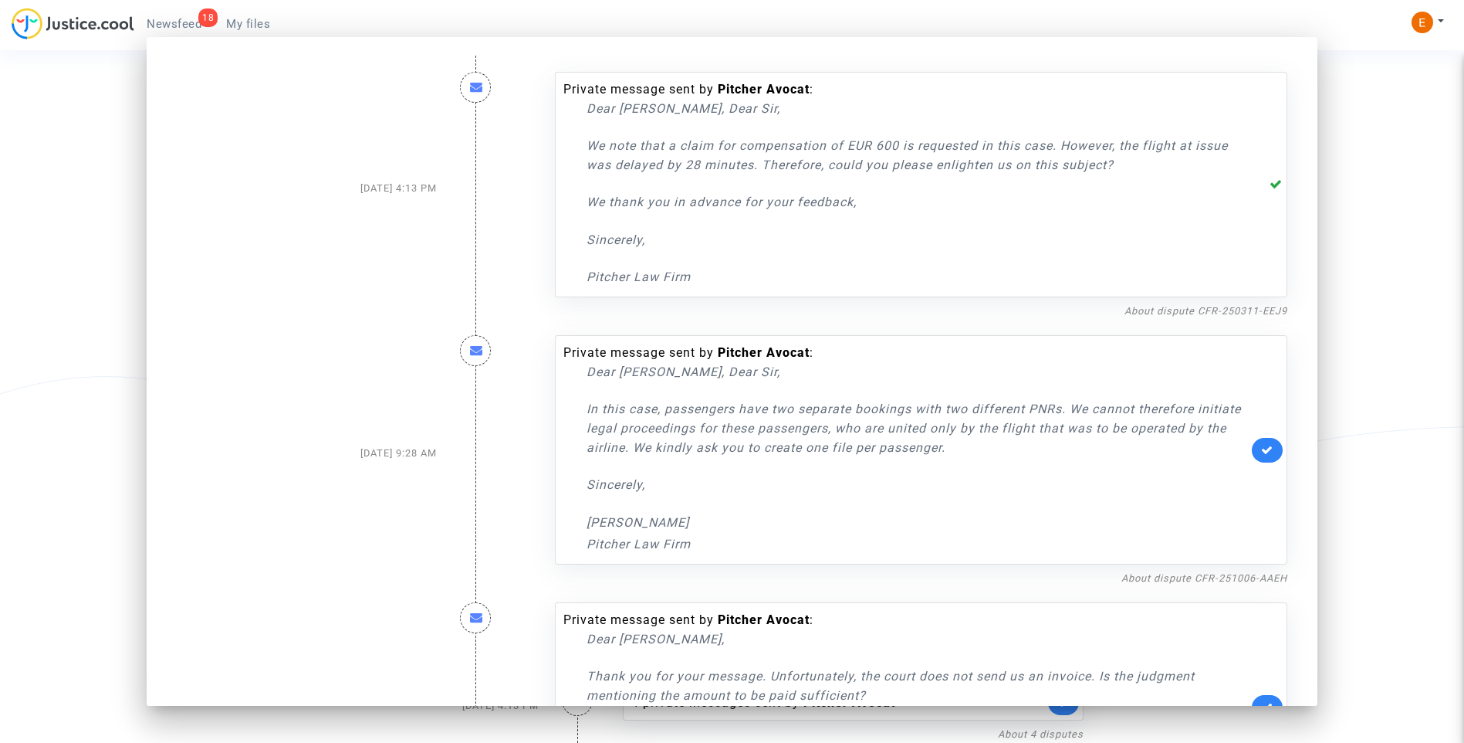
scroll to position [53, 0]
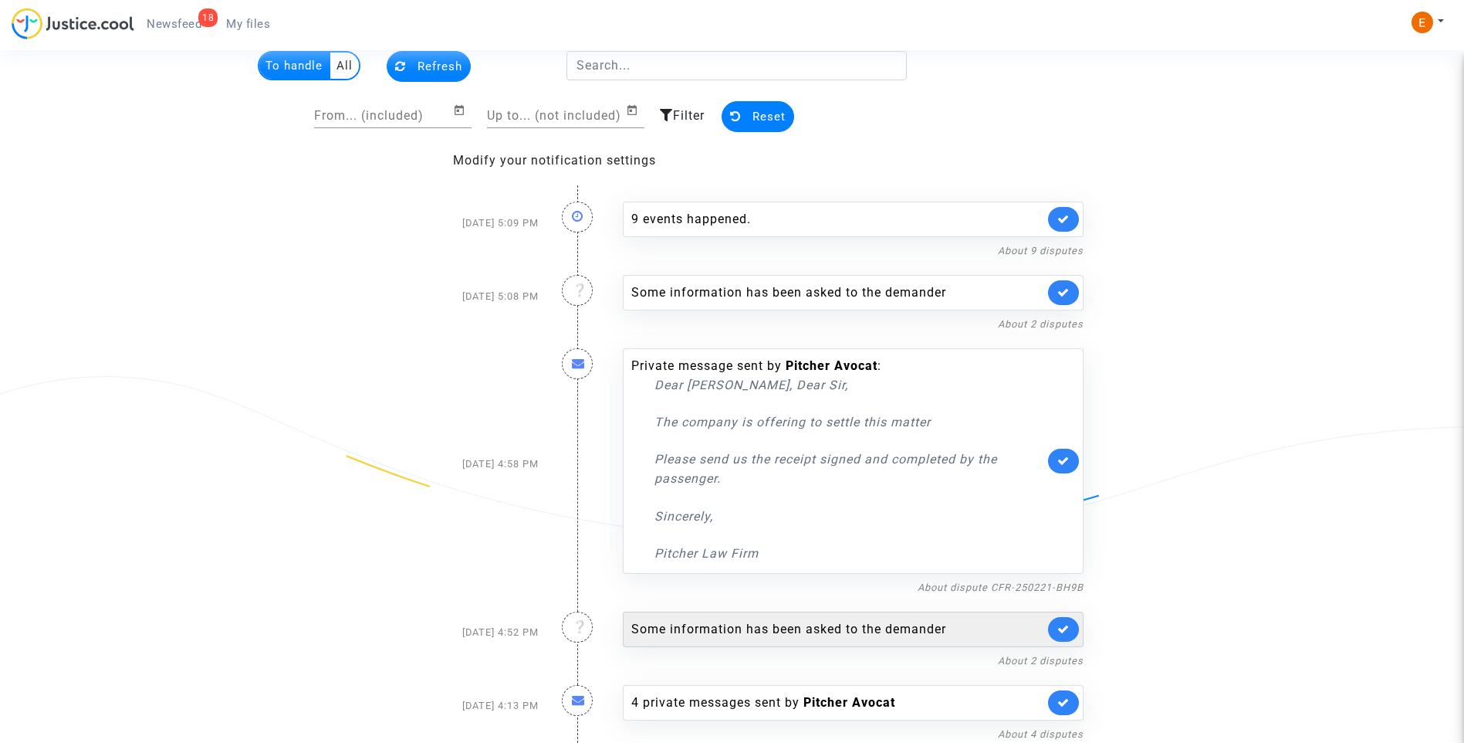
click at [774, 633] on div "Some information has been asked to the demander" at bounding box center [837, 629] width 413 height 19
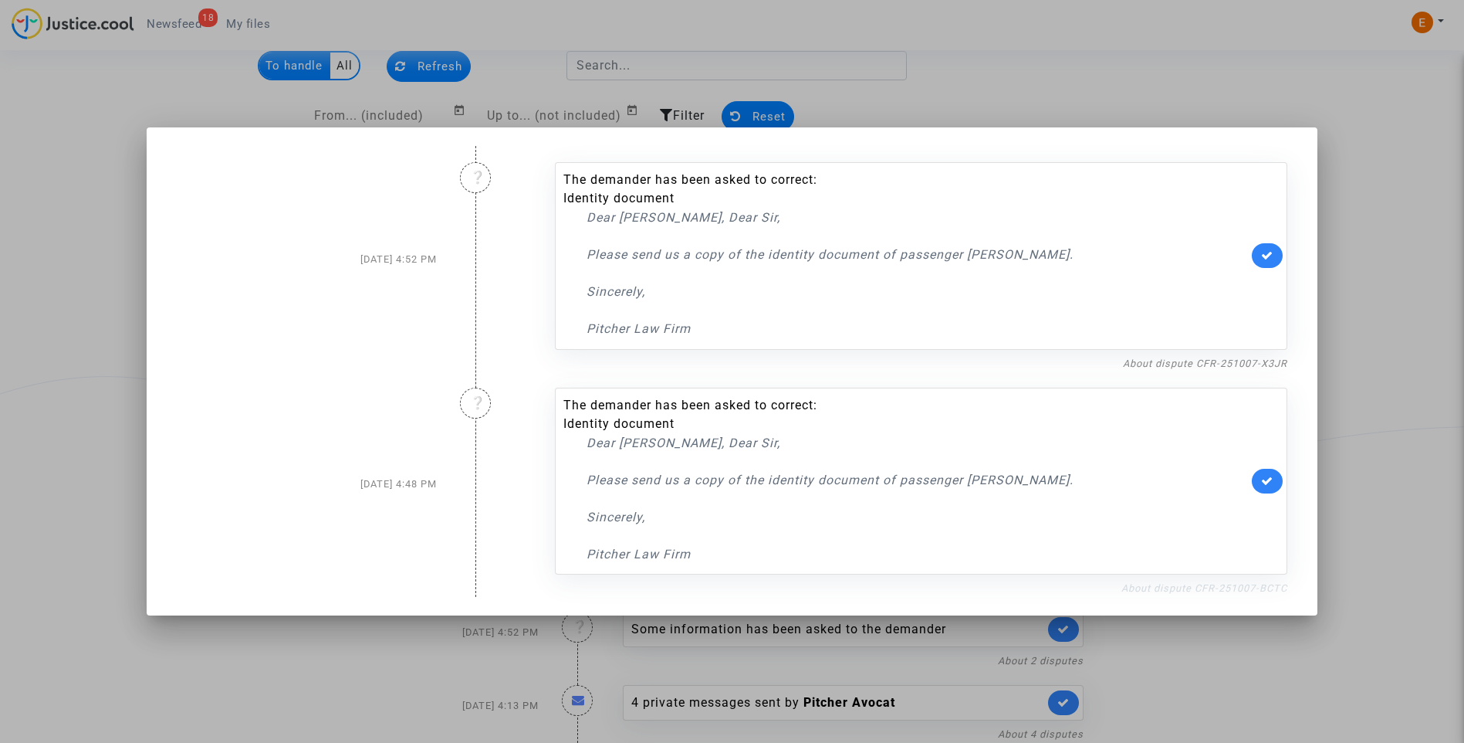
click at [1170, 584] on link "About dispute CFR-251007-BCTC" at bounding box center [1204, 588] width 166 height 12
click at [1281, 475] on link at bounding box center [1267, 481] width 31 height 25
click at [1243, 365] on link "About dispute CFR-251007-X3JR" at bounding box center [1205, 363] width 164 height 12
click at [1274, 249] on icon at bounding box center [1267, 255] width 12 height 12
click at [1354, 245] on div at bounding box center [732, 371] width 1464 height 743
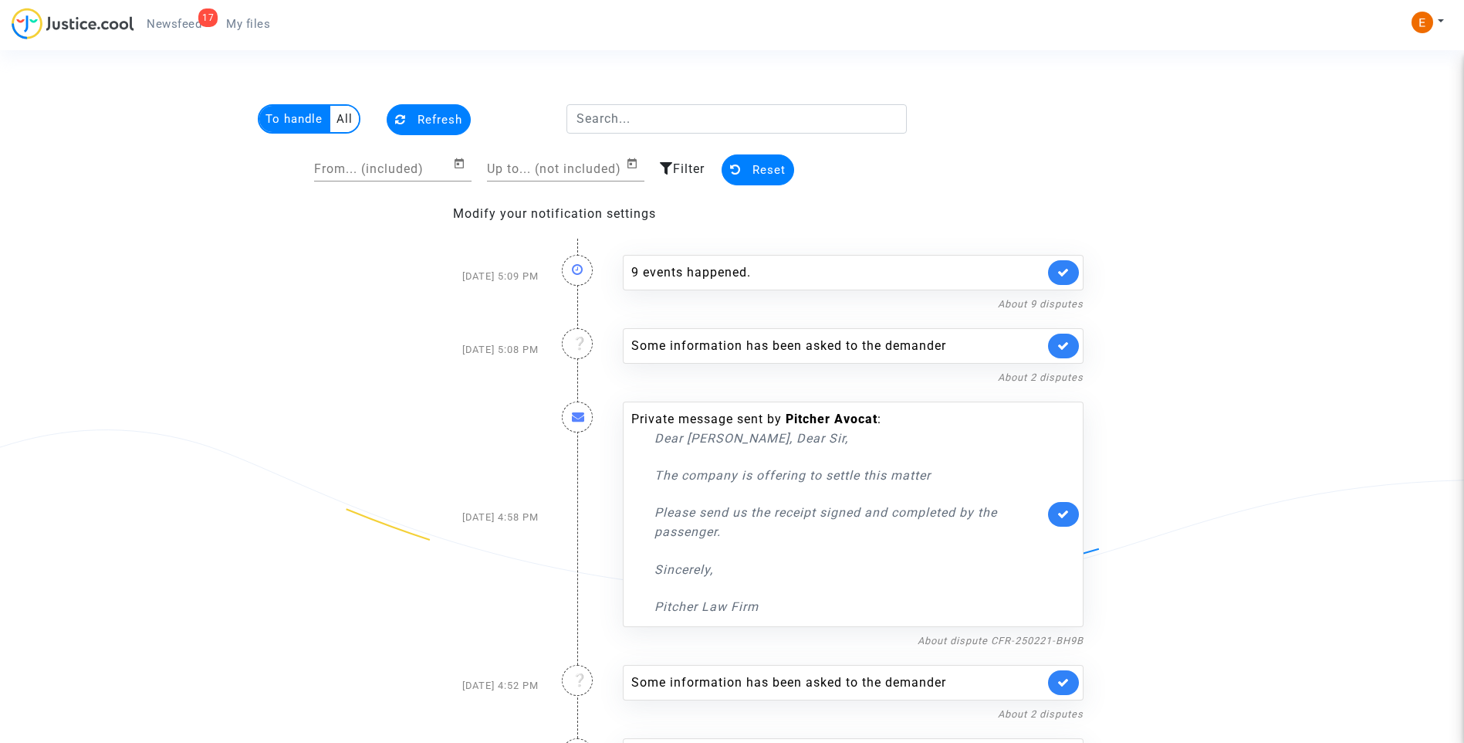
scroll to position [53, 0]
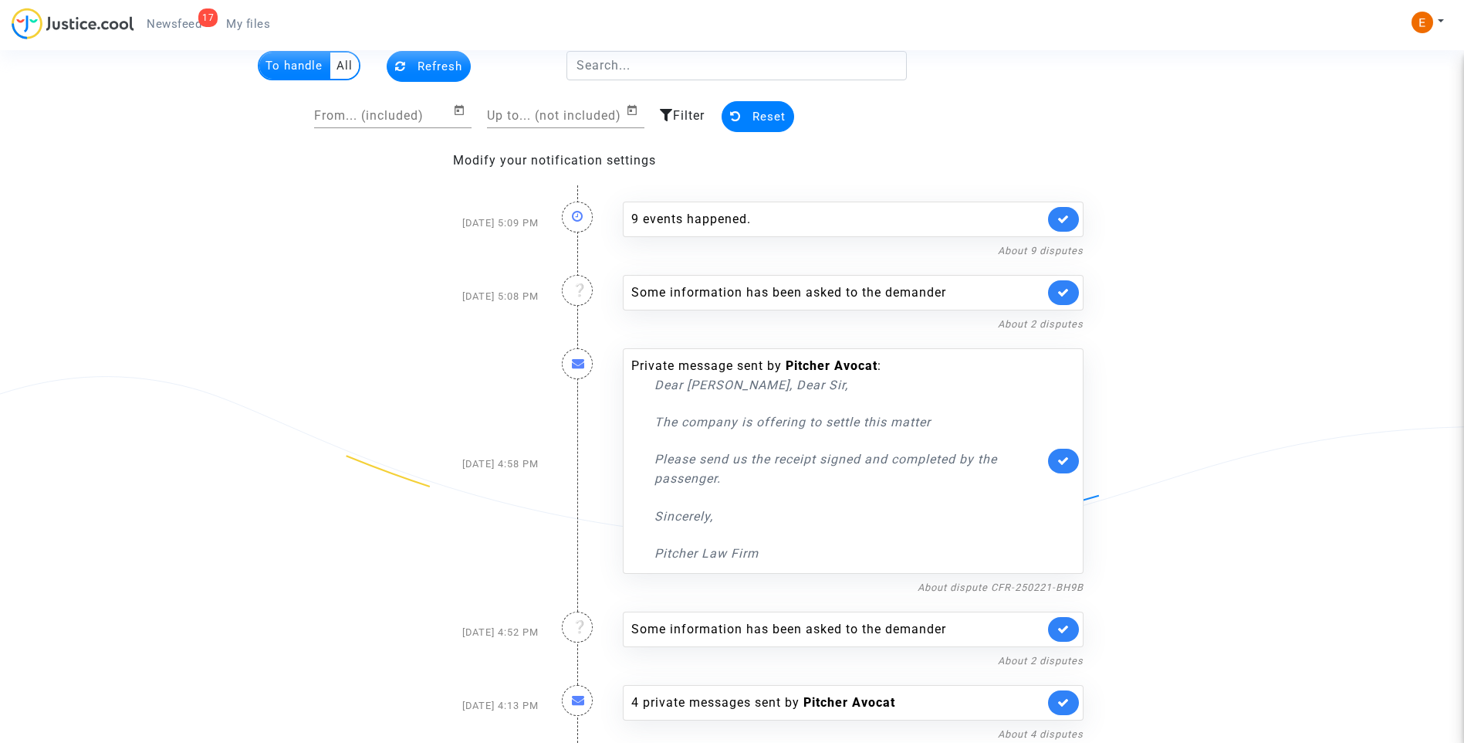
drag, startPoint x: 251, startPoint y: 20, endPoint x: 242, endPoint y: 20, distance: 9.3
click at [251, 20] on span "My files" at bounding box center [248, 24] width 44 height 14
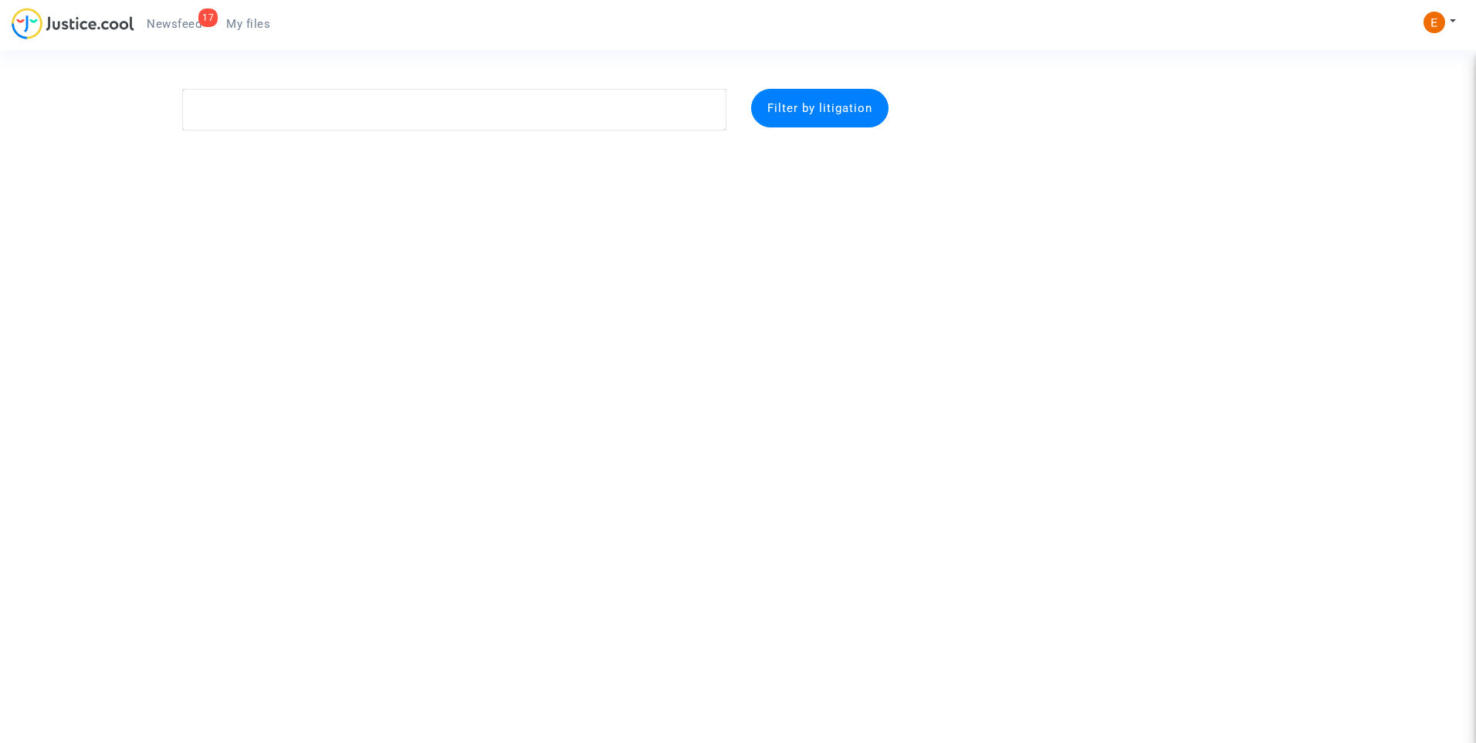
click at [174, 16] on link "17 Newsfeed" at bounding box center [173, 23] width 79 height 23
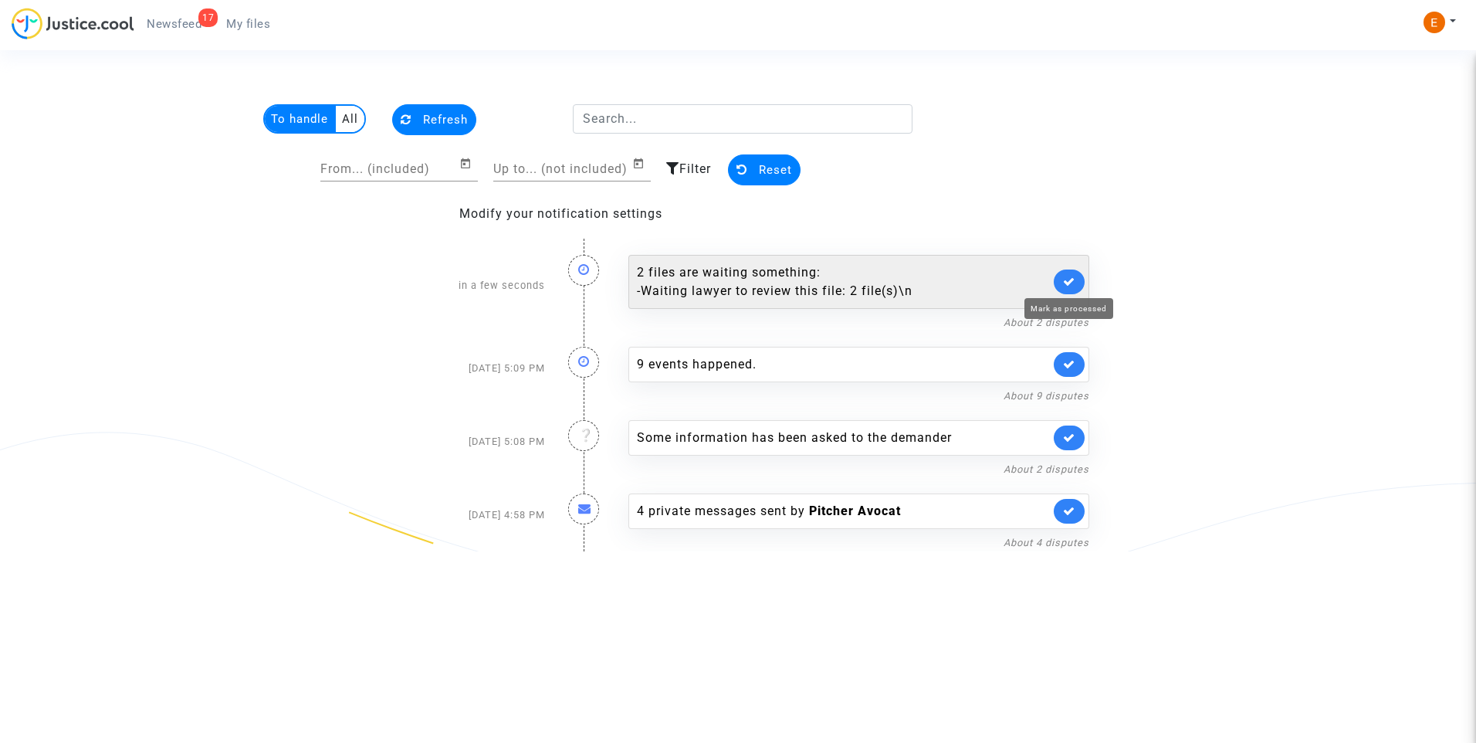
click at [1068, 280] on icon at bounding box center [1069, 282] width 12 height 12
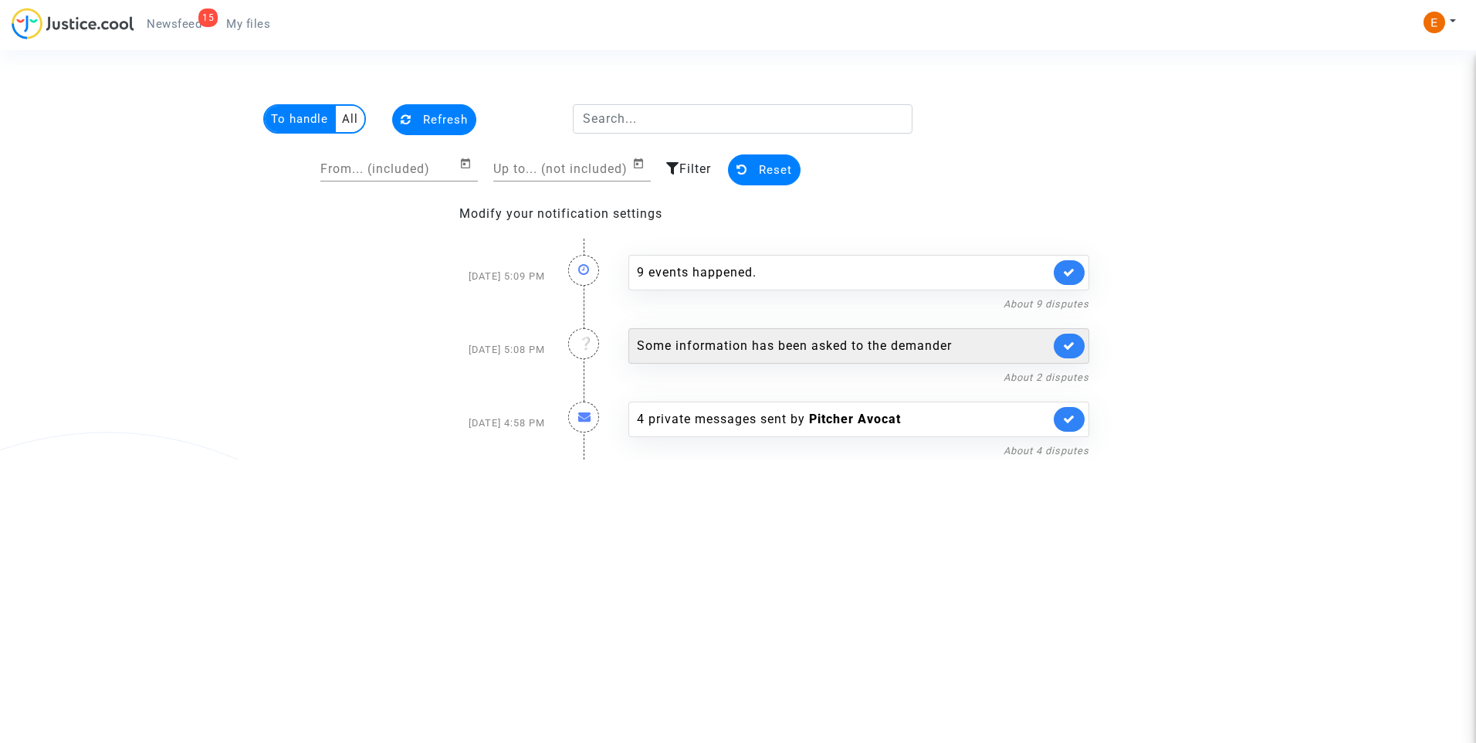
click at [722, 346] on div "Some information has been asked to the demander" at bounding box center [843, 346] width 413 height 19
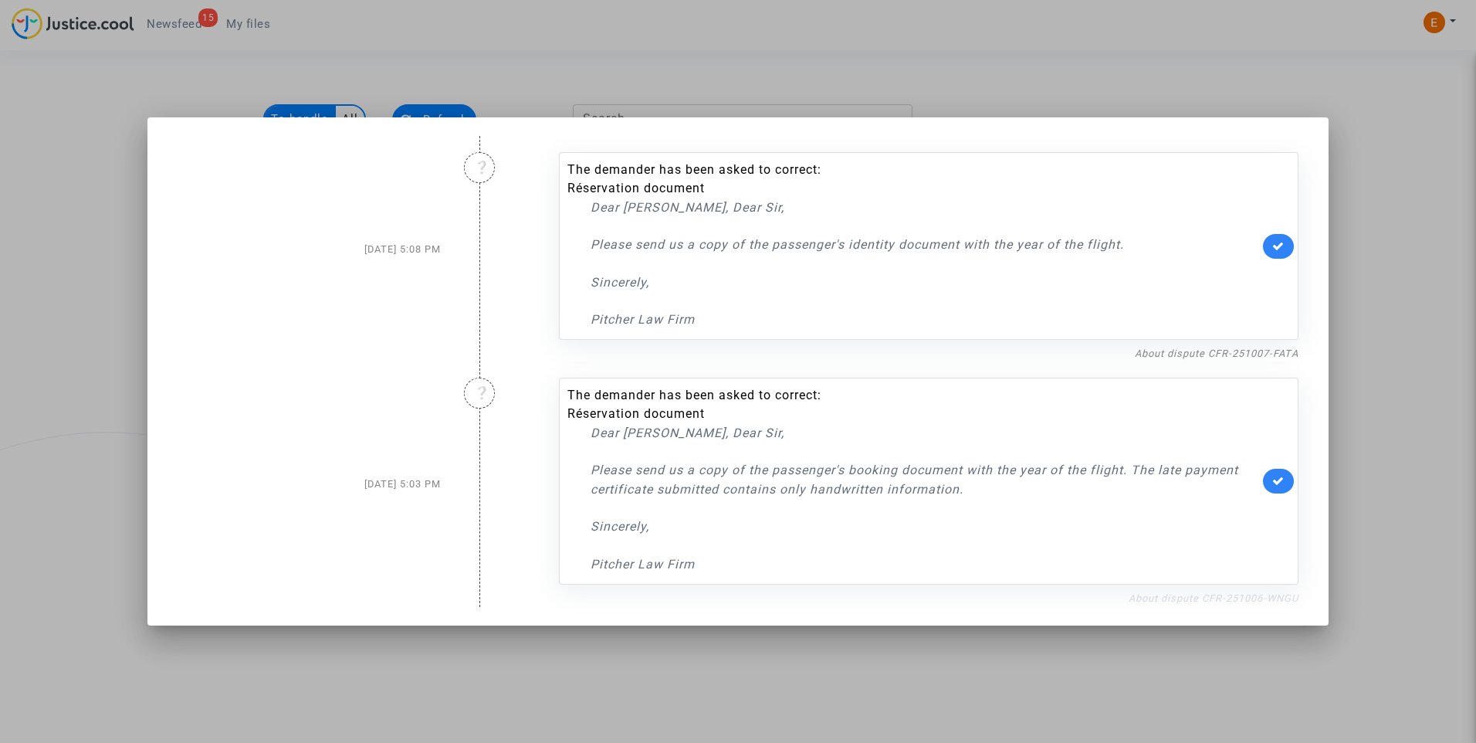
click at [1199, 596] on link "About dispute CFR-251006-WNGU" at bounding box center [1213, 598] width 170 height 12
click at [1272, 491] on link at bounding box center [1278, 481] width 31 height 25
click at [1216, 347] on nf-filterlink "About dispute CFR-251007-FATA" at bounding box center [1217, 352] width 164 height 15
click at [1208, 353] on link "About dispute CFR-251007-FATA" at bounding box center [1217, 353] width 164 height 12
click at [1279, 256] on link at bounding box center [1278, 246] width 31 height 25
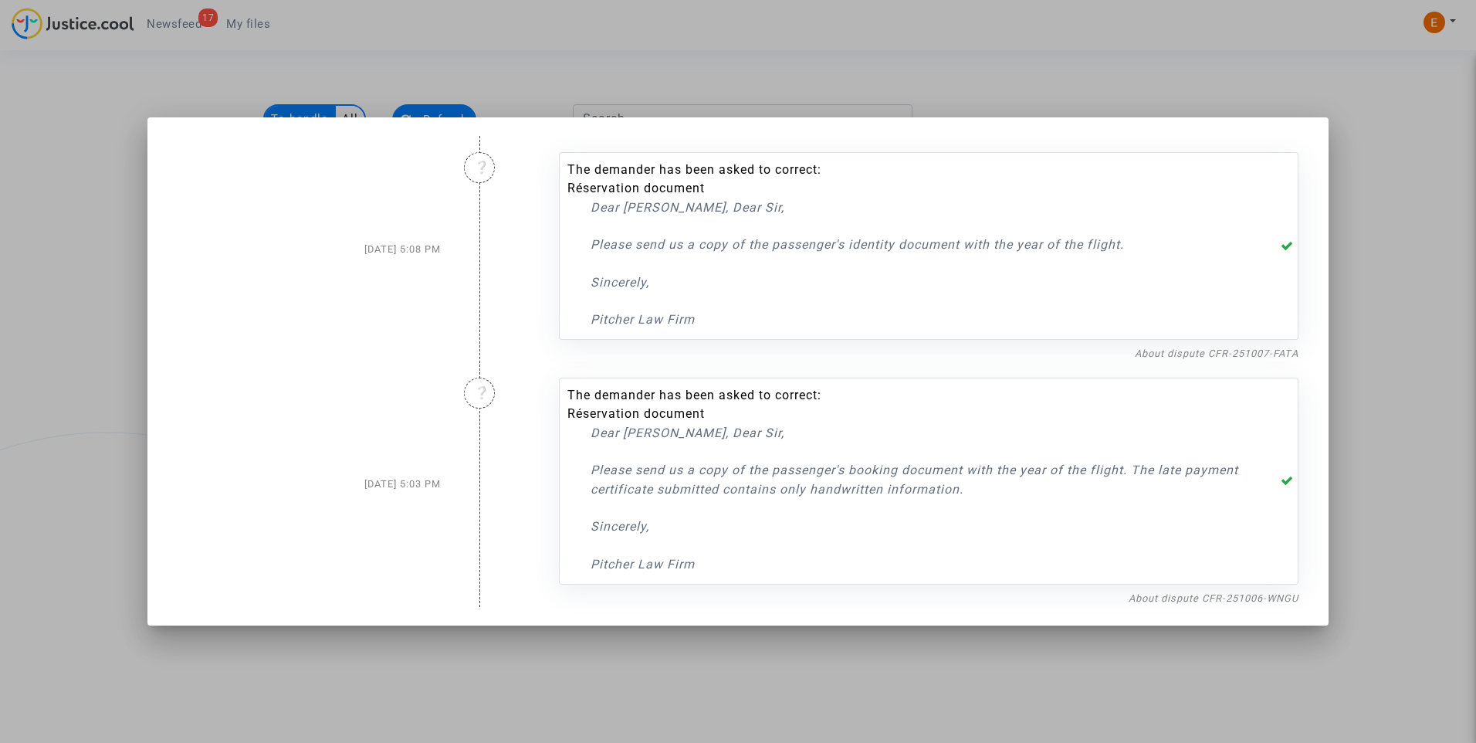
click at [1354, 224] on div at bounding box center [738, 371] width 1476 height 743
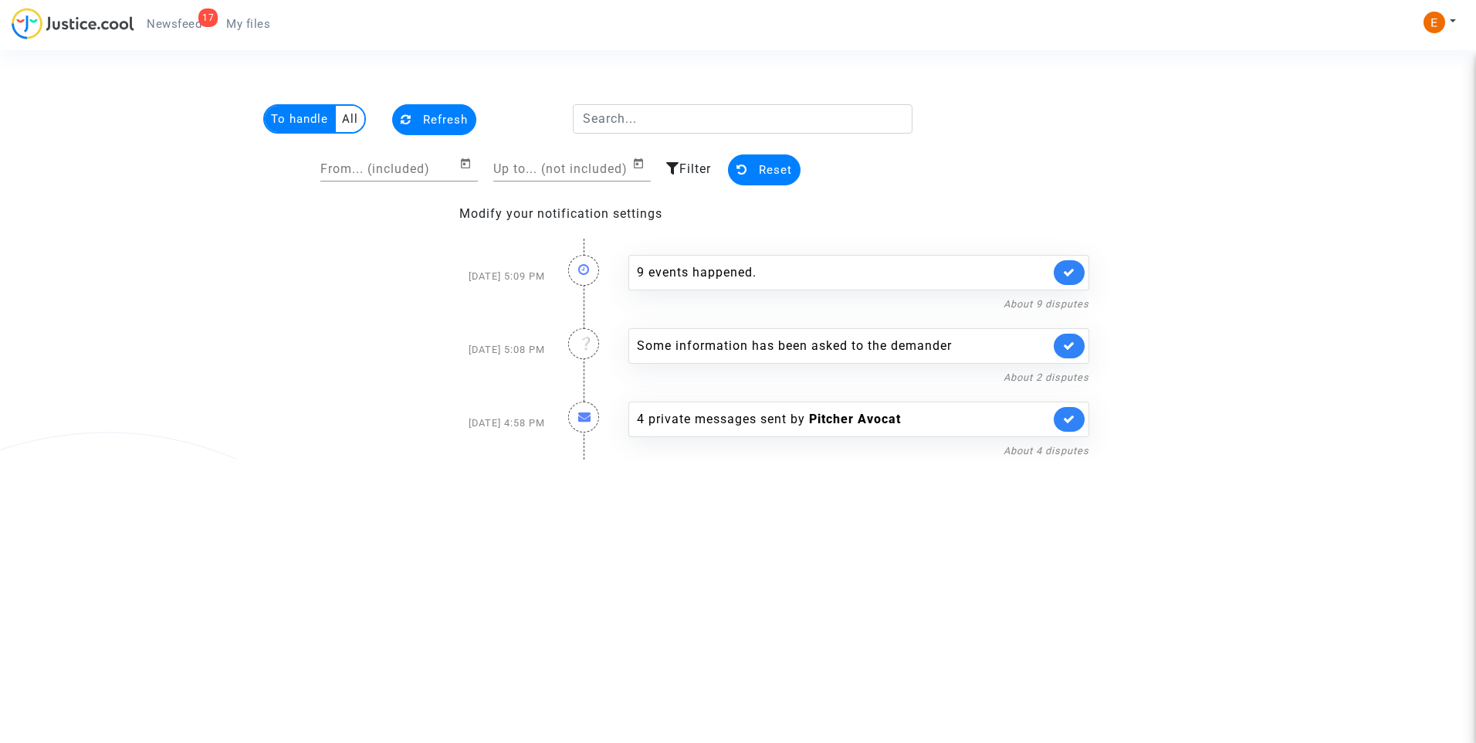
click at [249, 25] on span "My files" at bounding box center [248, 24] width 44 height 14
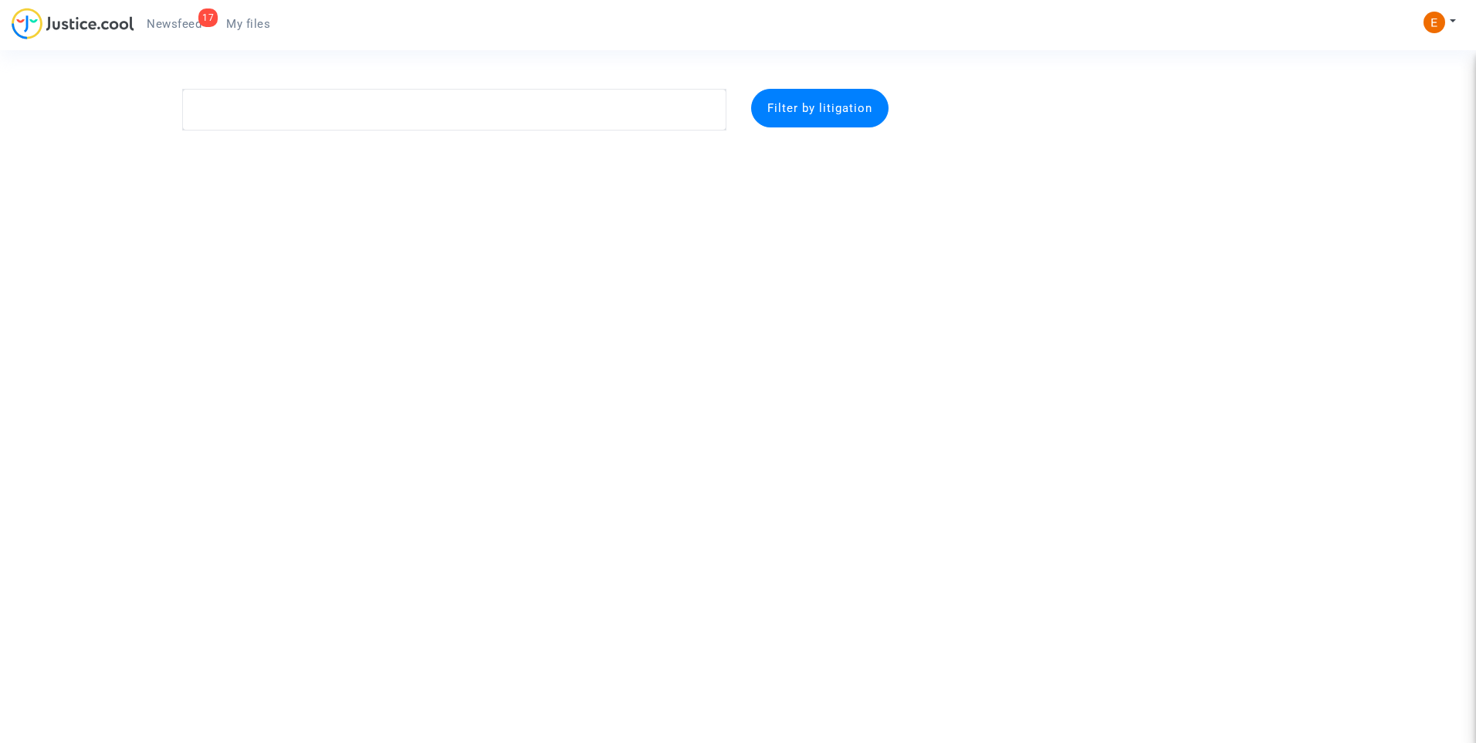
click at [181, 19] on span "Newsfeed" at bounding box center [174, 24] width 55 height 14
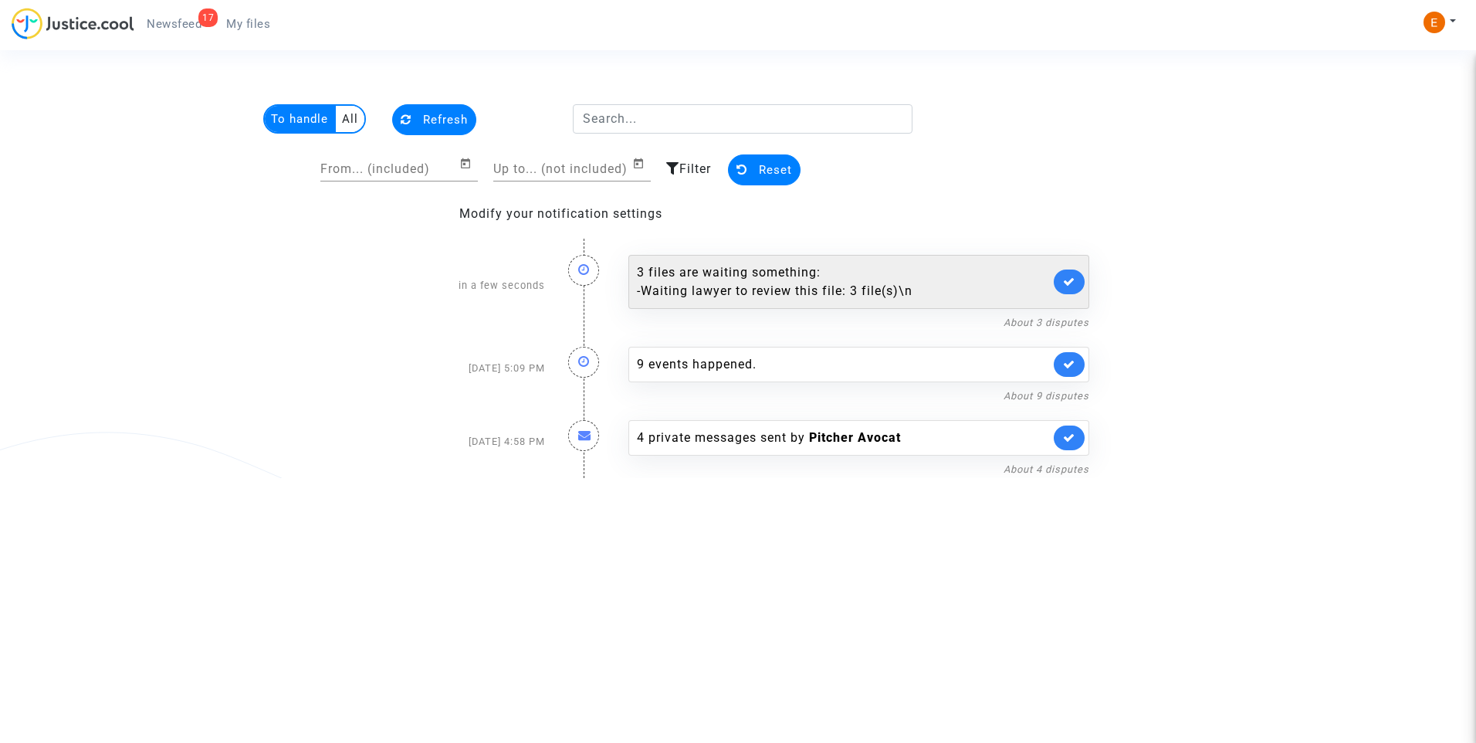
click at [1079, 276] on link at bounding box center [1069, 281] width 31 height 25
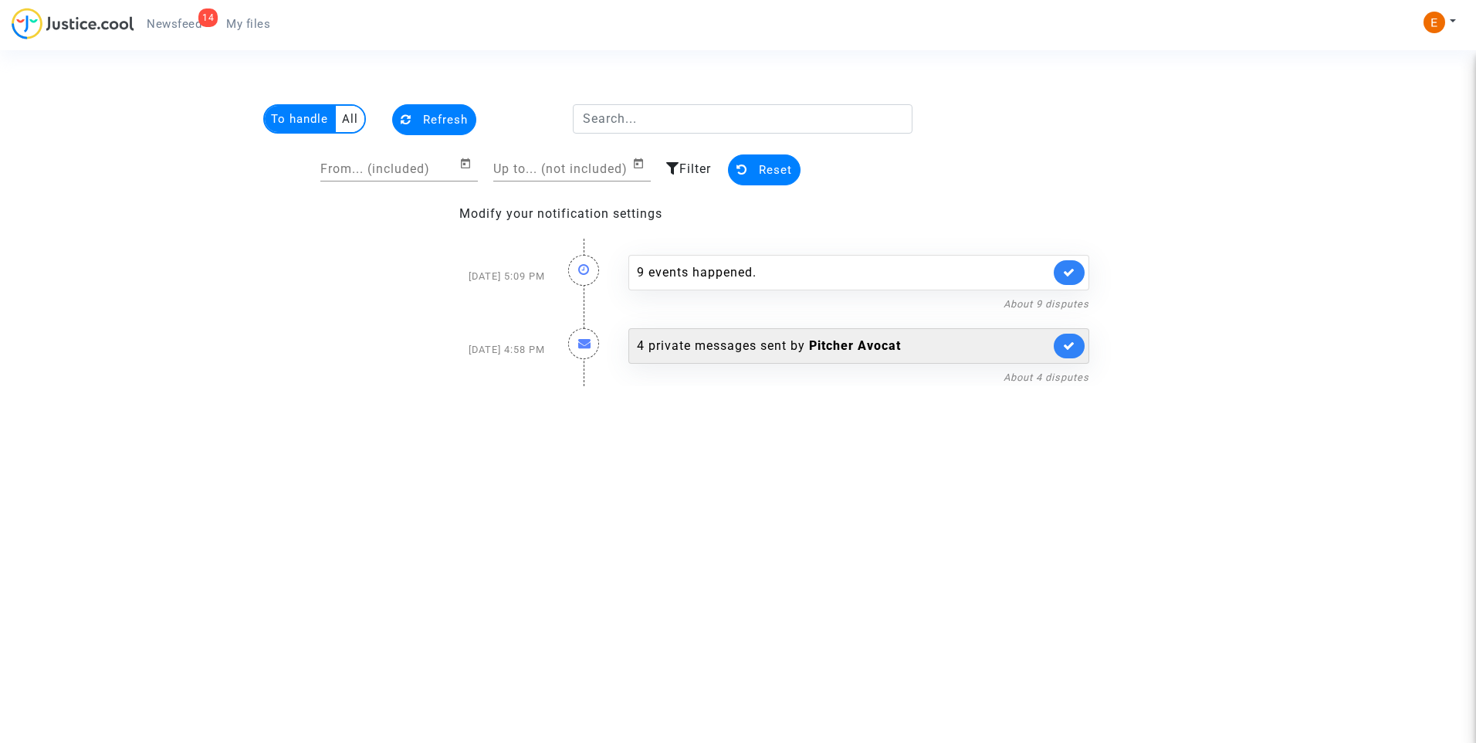
click at [754, 344] on div "4 private messages sent by Pitcher Avocat" at bounding box center [843, 346] width 413 height 19
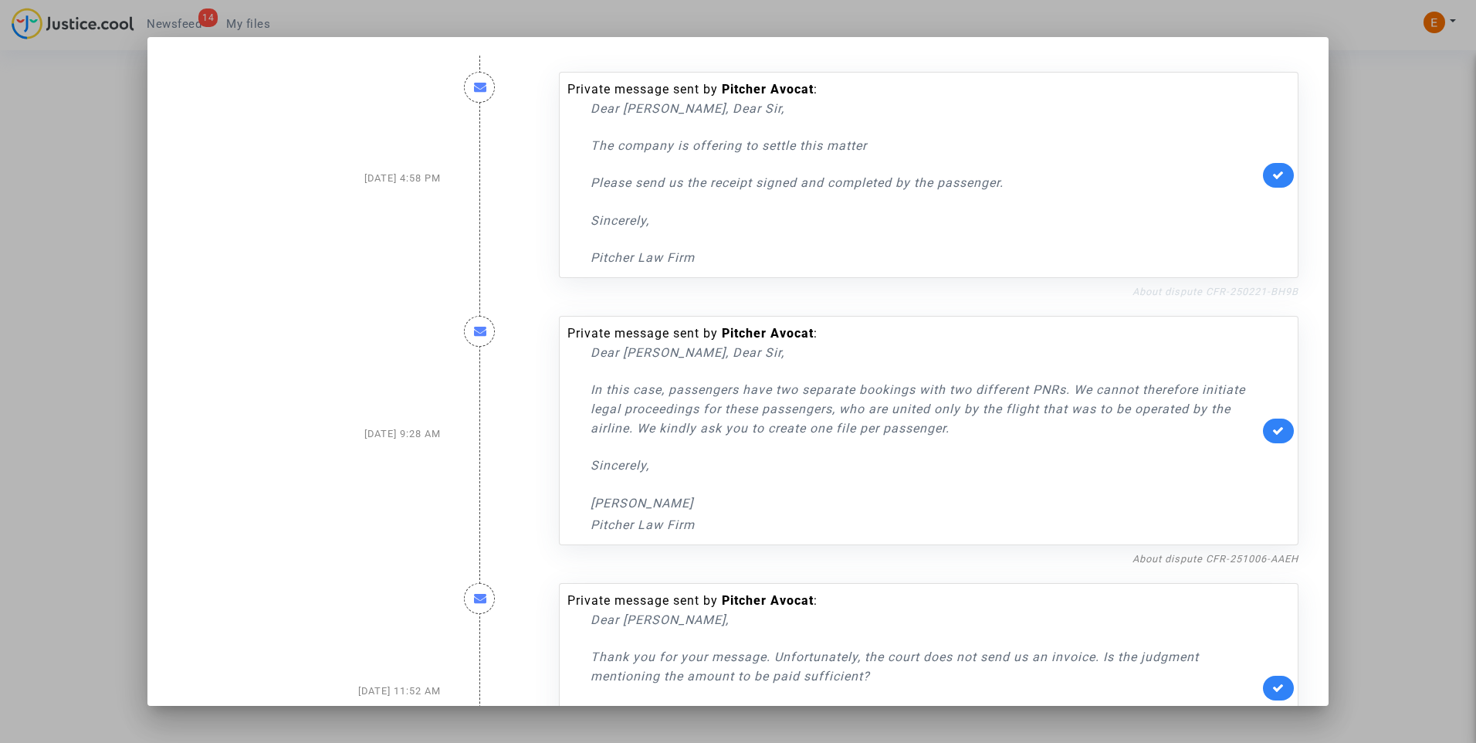
click at [1213, 291] on link "About dispute CFR-250221-BH9B" at bounding box center [1215, 292] width 166 height 12
click at [1272, 180] on icon at bounding box center [1278, 175] width 12 height 12
click at [1364, 184] on div at bounding box center [738, 371] width 1476 height 743
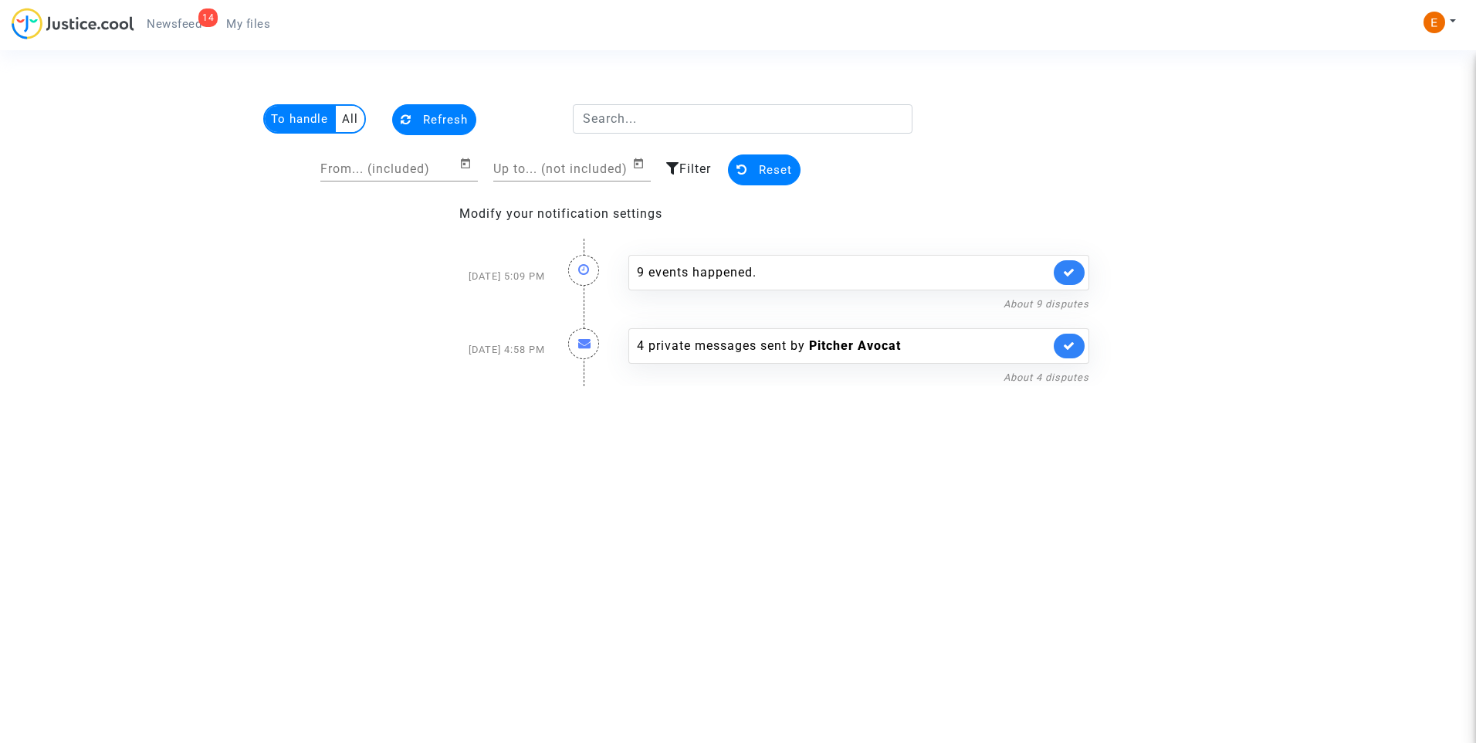
drag, startPoint x: 263, startPoint y: 22, endPoint x: 202, endPoint y: 19, distance: 61.1
click at [263, 22] on span "My files" at bounding box center [248, 24] width 44 height 14
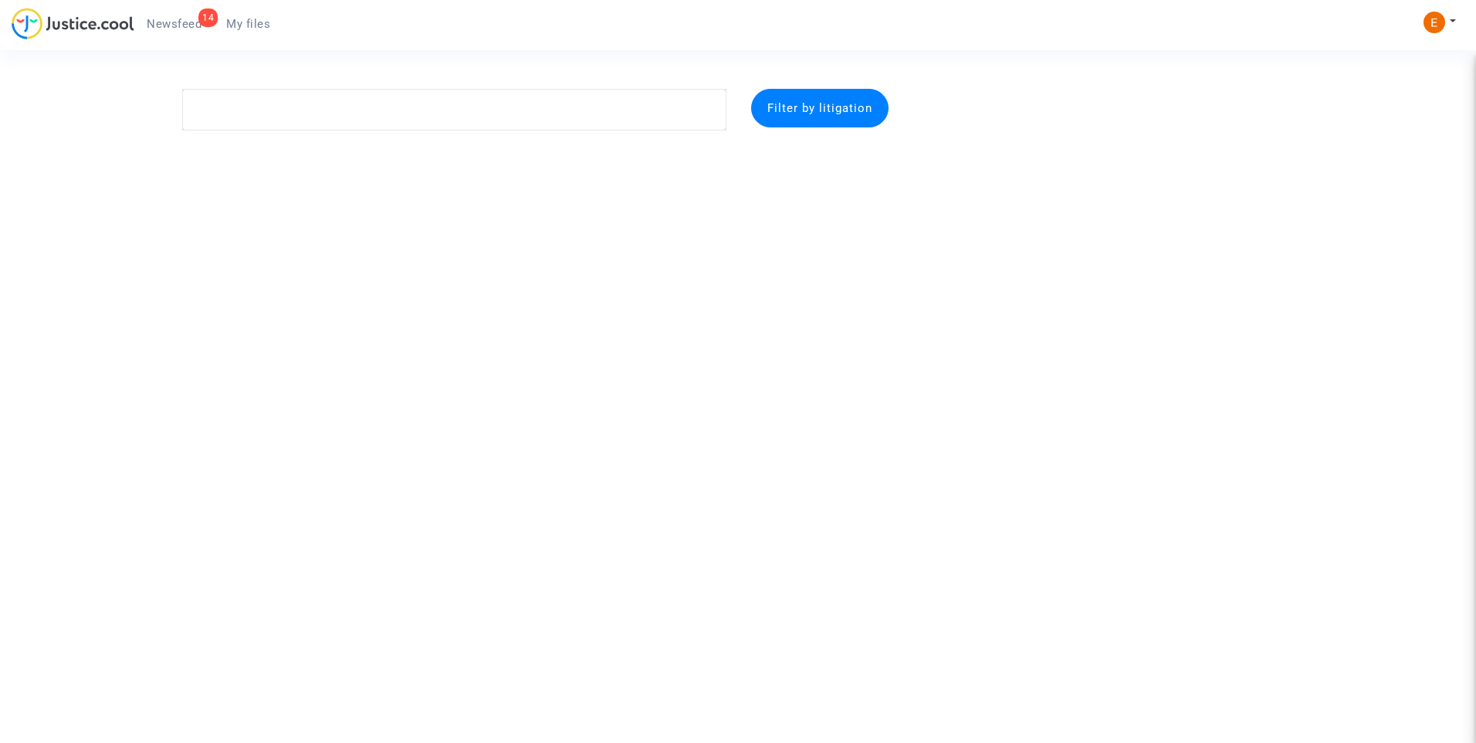
click at [161, 17] on span "Newsfeed" at bounding box center [174, 24] width 55 height 14
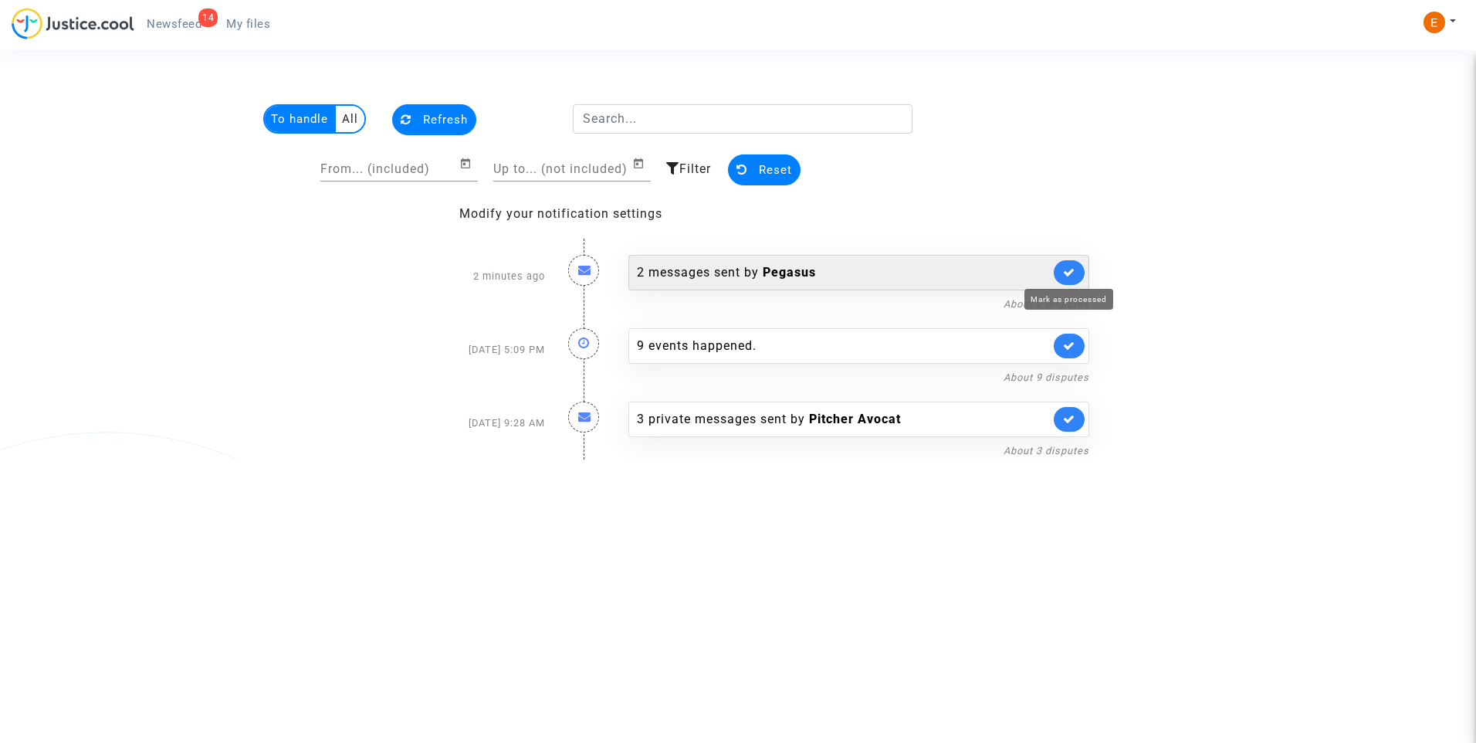
click at [1074, 272] on icon at bounding box center [1069, 272] width 12 height 12
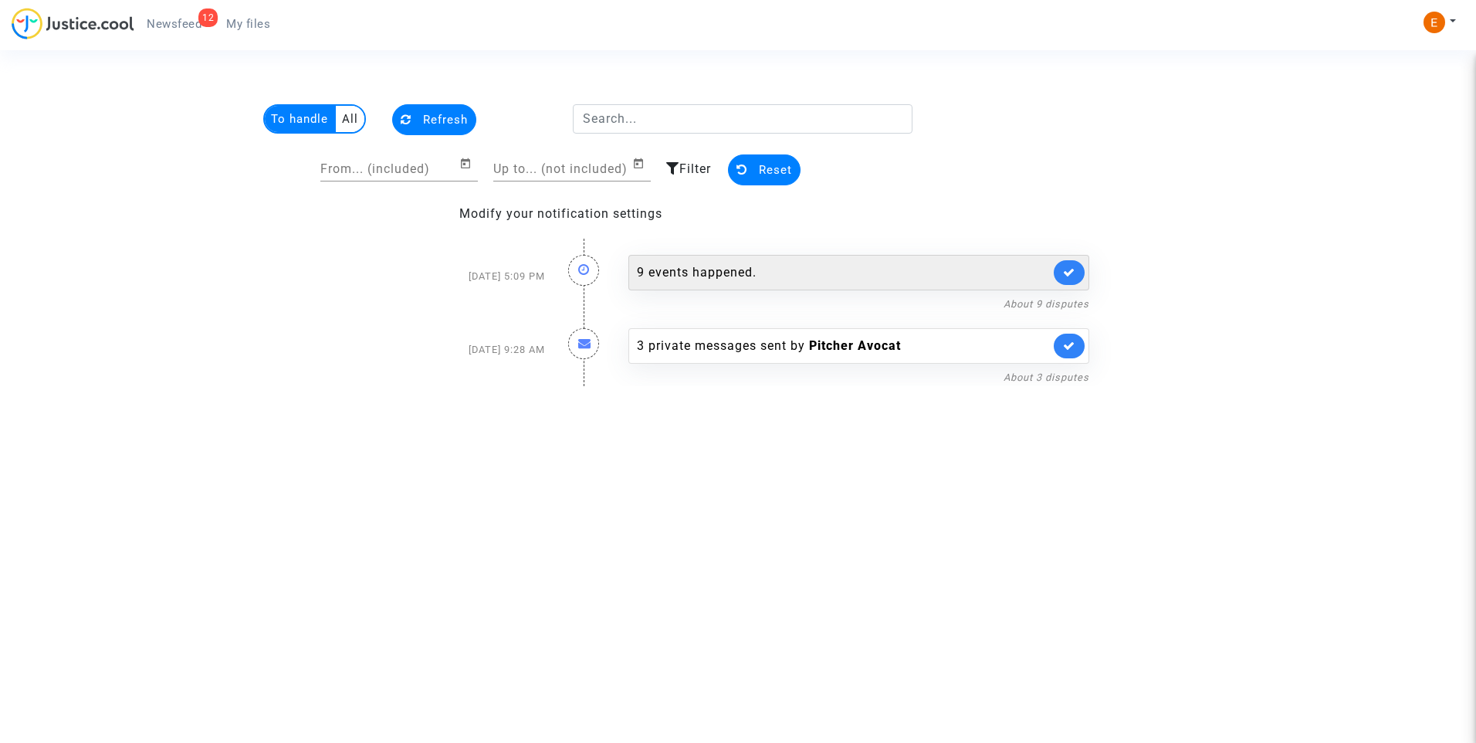
click at [724, 271] on div "9 events happened." at bounding box center [843, 272] width 413 height 19
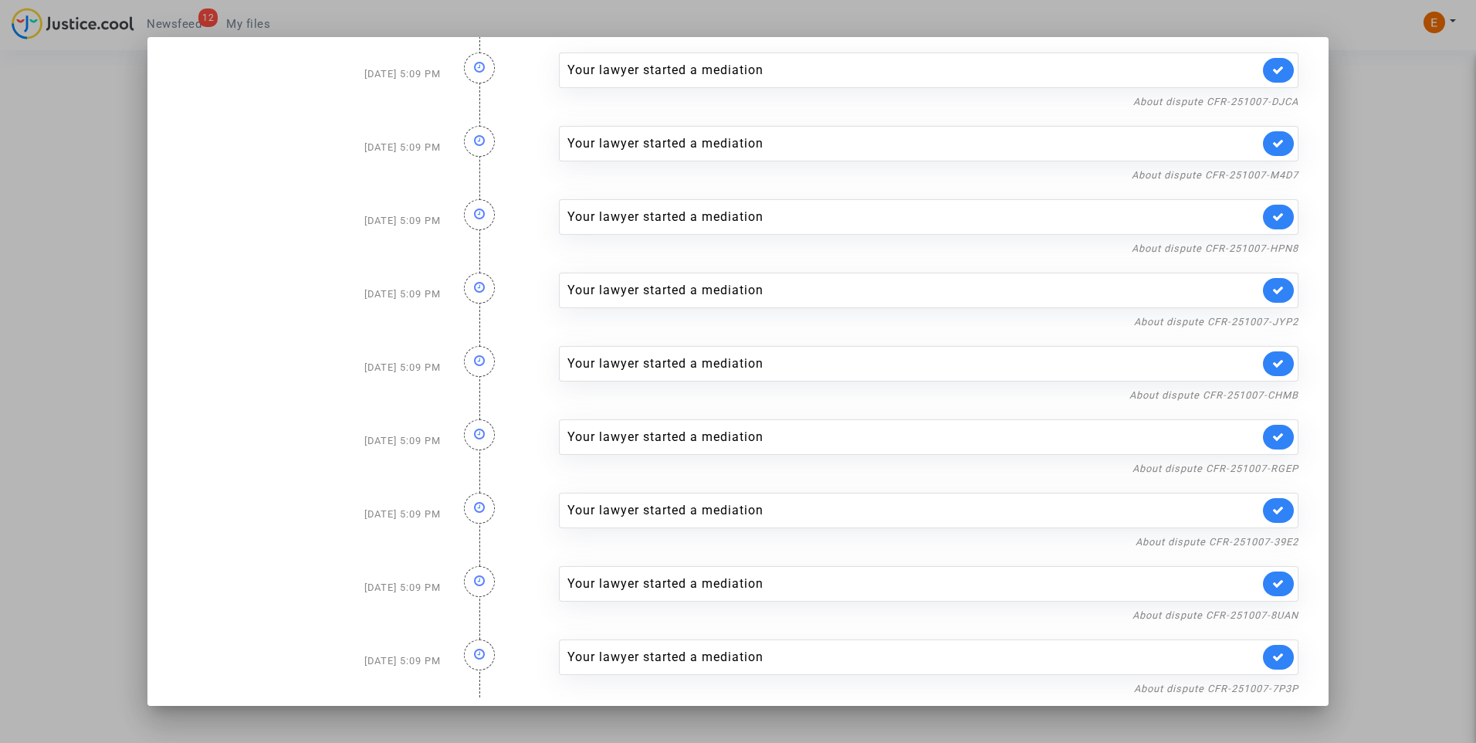
scroll to position [29, 0]
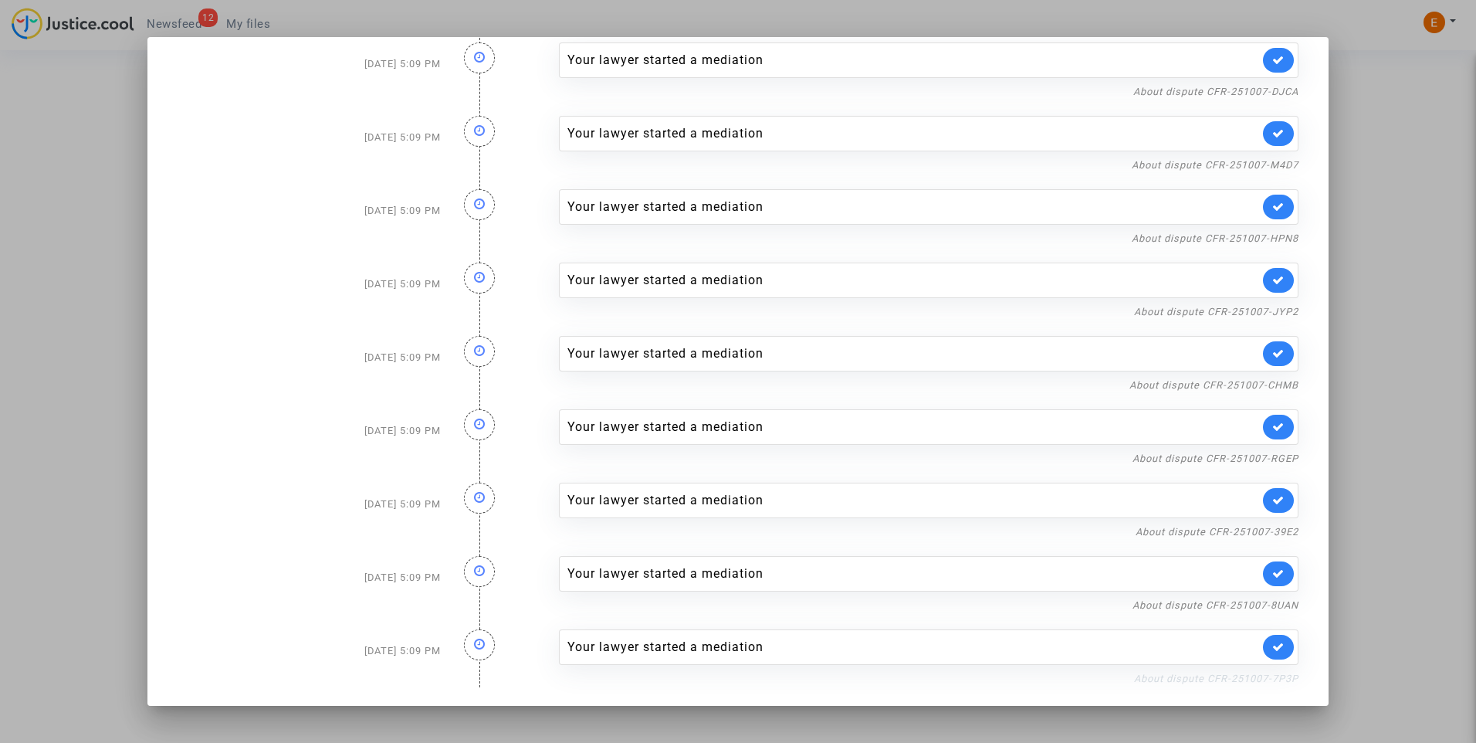
click at [1174, 679] on link "About dispute CFR-251007-7P3P" at bounding box center [1216, 678] width 164 height 12
drag, startPoint x: 1274, startPoint y: 649, endPoint x: 1274, endPoint y: 627, distance: 22.4
click at [1274, 648] on link at bounding box center [1278, 646] width 31 height 25
click at [1277, 610] on link "About dispute CFR-251007-8UAN" at bounding box center [1215, 605] width 166 height 12
click at [1274, 575] on link at bounding box center [1278, 573] width 31 height 25
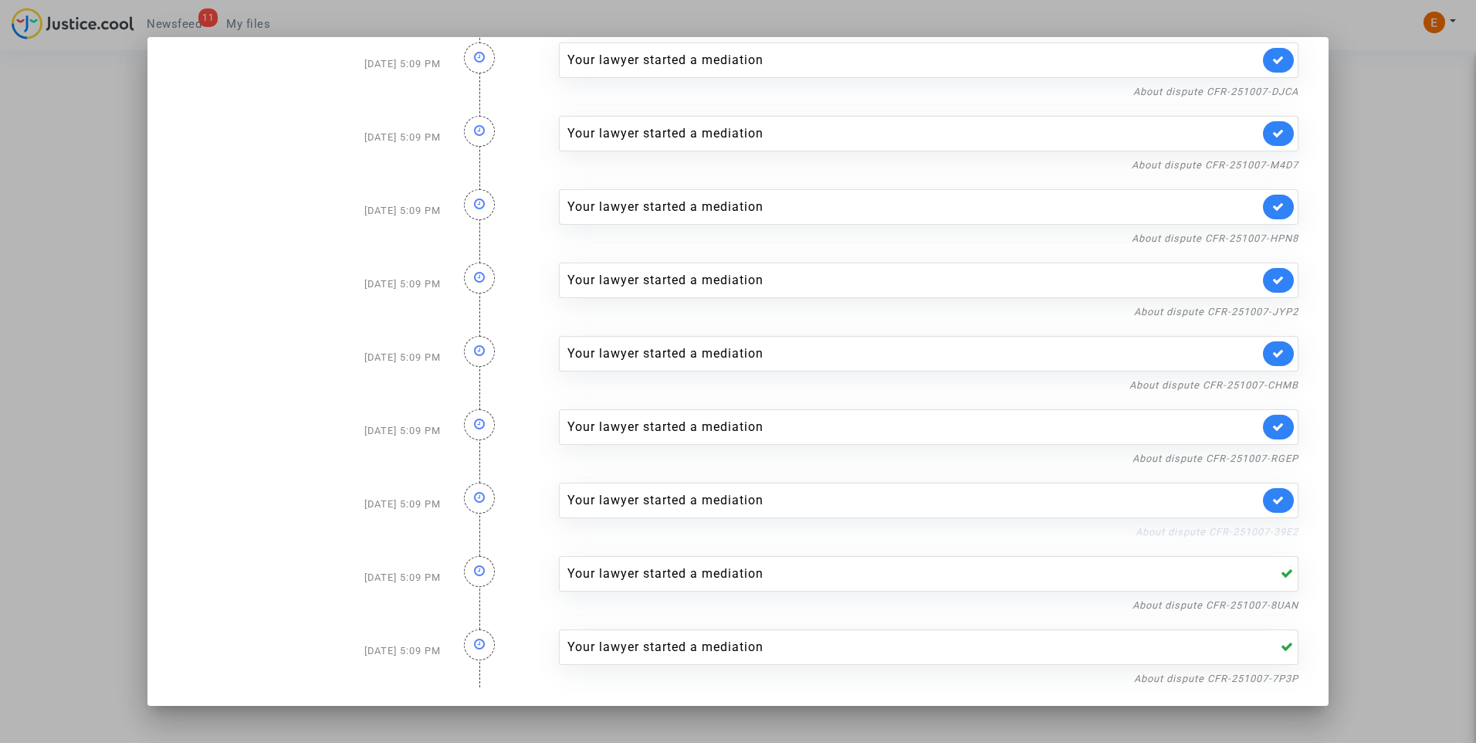
click at [1265, 528] on link "About dispute CFR-251007-39E2" at bounding box center [1216, 532] width 163 height 12
click at [1272, 502] on icon at bounding box center [1278, 500] width 12 height 12
click at [1256, 450] on nf-filterlink "About dispute CFR-251007-RGEP" at bounding box center [1215, 457] width 166 height 15
click at [1256, 454] on link "About dispute CFR-251007-RGEP" at bounding box center [1215, 458] width 166 height 12
click at [1272, 430] on icon at bounding box center [1278, 427] width 12 height 12
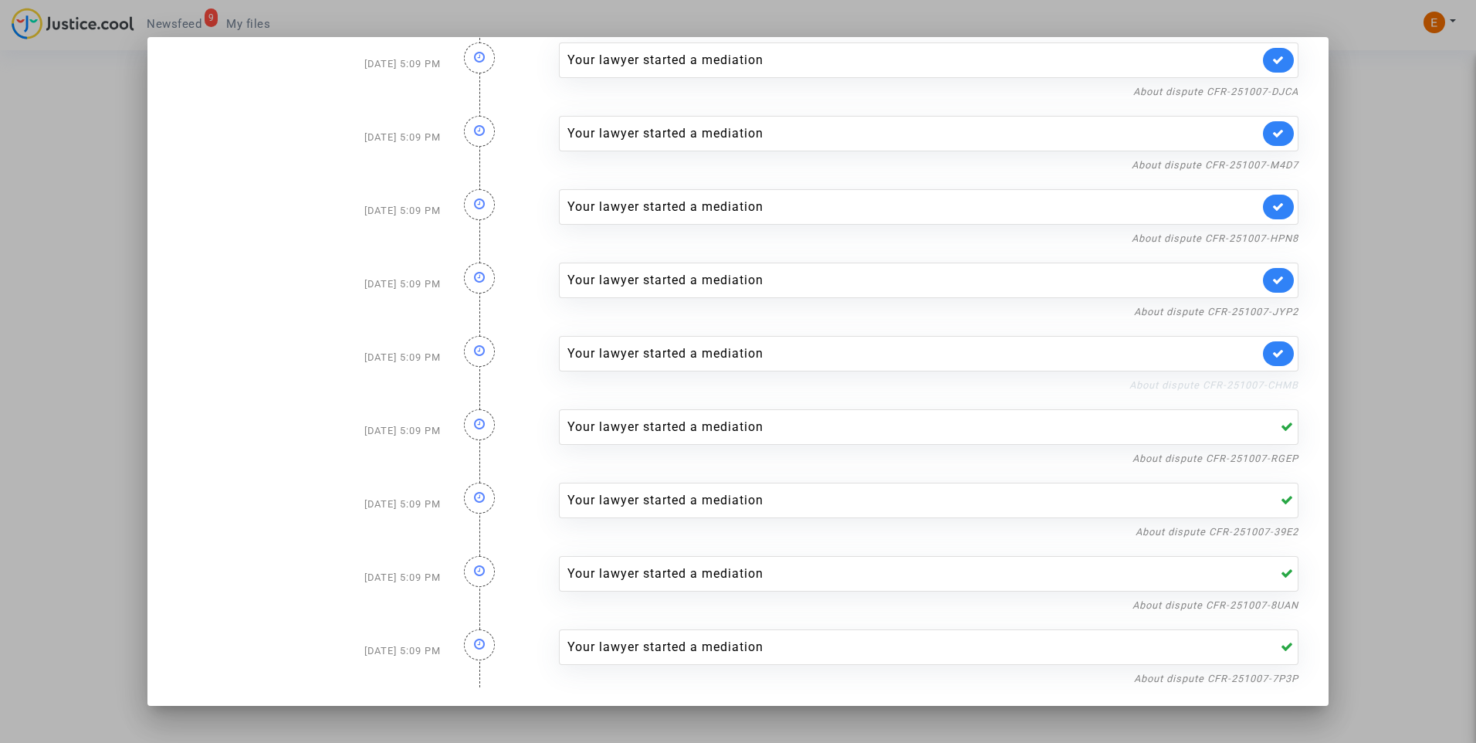
click at [1263, 386] on link "About dispute CFR-251007-CHMB" at bounding box center [1213, 385] width 169 height 12
click at [1274, 347] on link at bounding box center [1278, 353] width 31 height 25
click at [1273, 311] on link "About dispute CFR-251007-JYP2" at bounding box center [1216, 312] width 164 height 12
click at [1272, 279] on icon at bounding box center [1278, 280] width 12 height 12
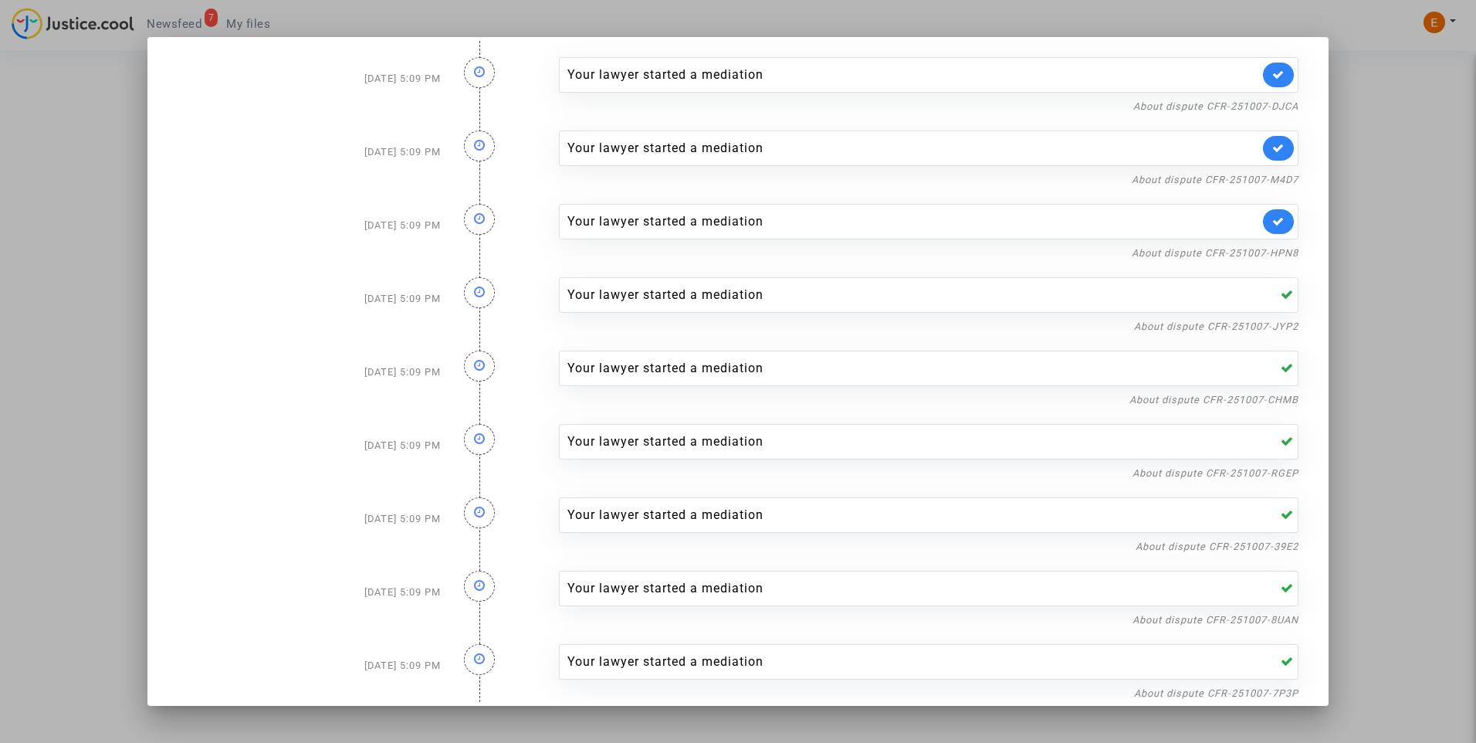
scroll to position [0, 0]
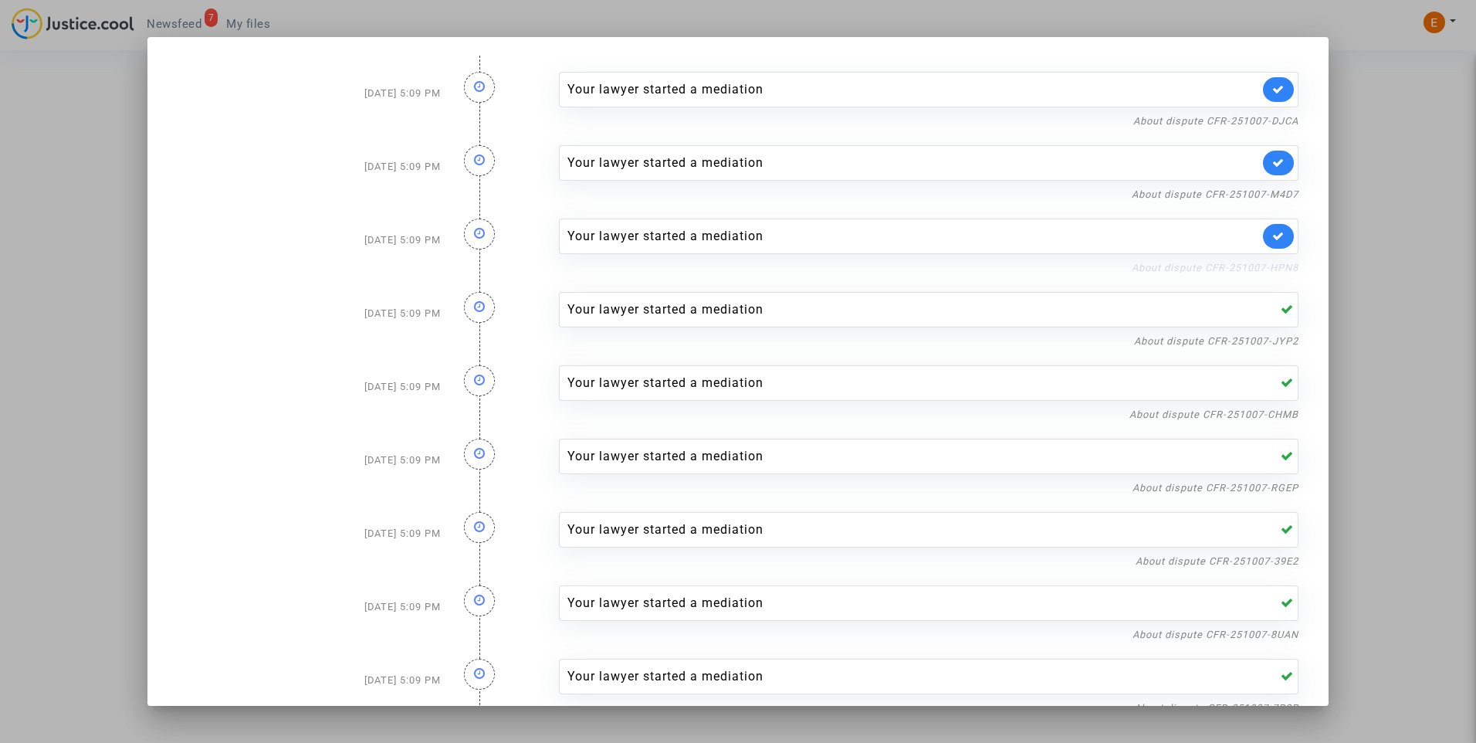
click at [1242, 268] on link "About dispute CFR-251007-HPN8" at bounding box center [1215, 268] width 167 height 12
click at [1272, 235] on icon at bounding box center [1278, 236] width 12 height 12
click at [1257, 191] on link "About dispute CFR-251007-M4D7" at bounding box center [1215, 194] width 167 height 12
click at [1272, 167] on icon at bounding box center [1278, 163] width 12 height 12
click at [1262, 119] on link "About dispute CFR-251007-DJCA" at bounding box center [1215, 121] width 165 height 12
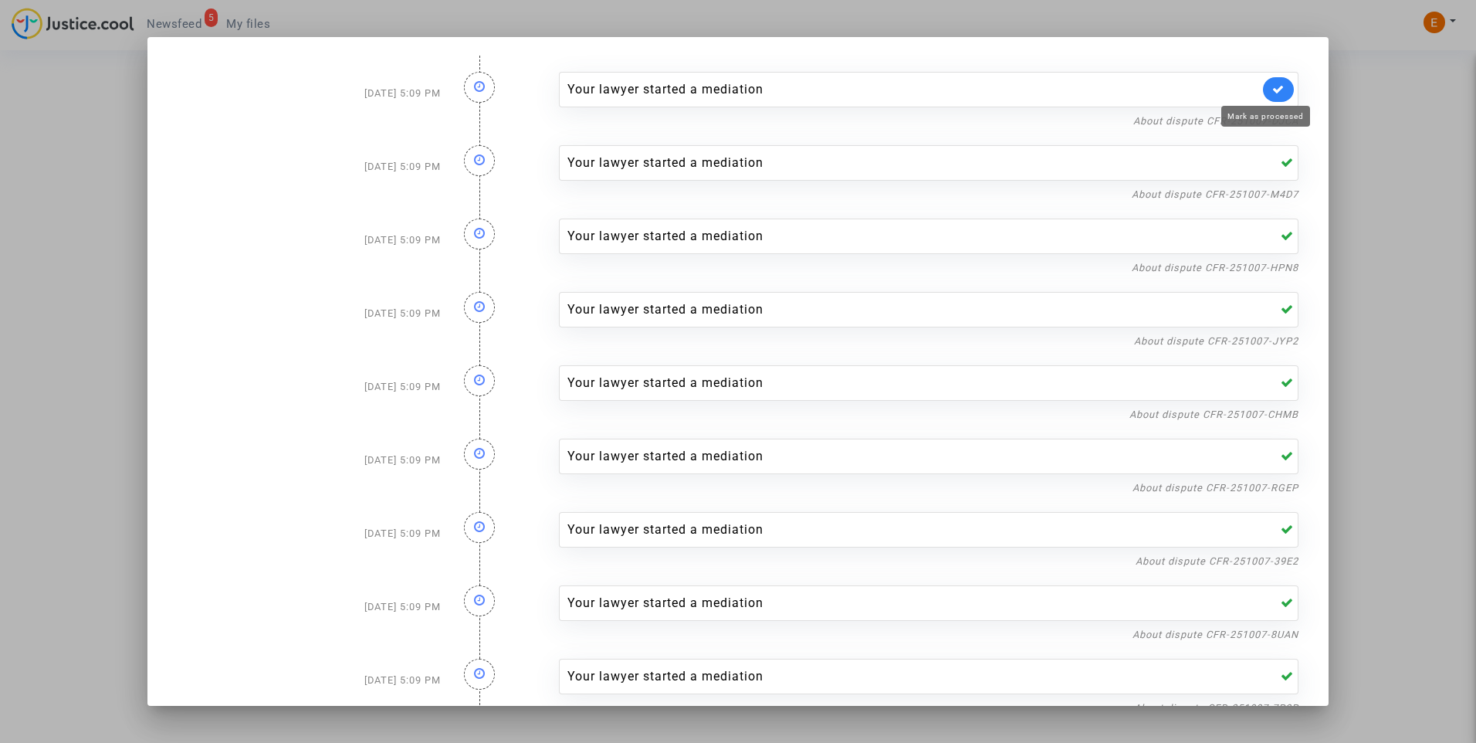
click at [1272, 90] on icon at bounding box center [1278, 89] width 12 height 12
click at [1385, 125] on div at bounding box center [738, 371] width 1476 height 743
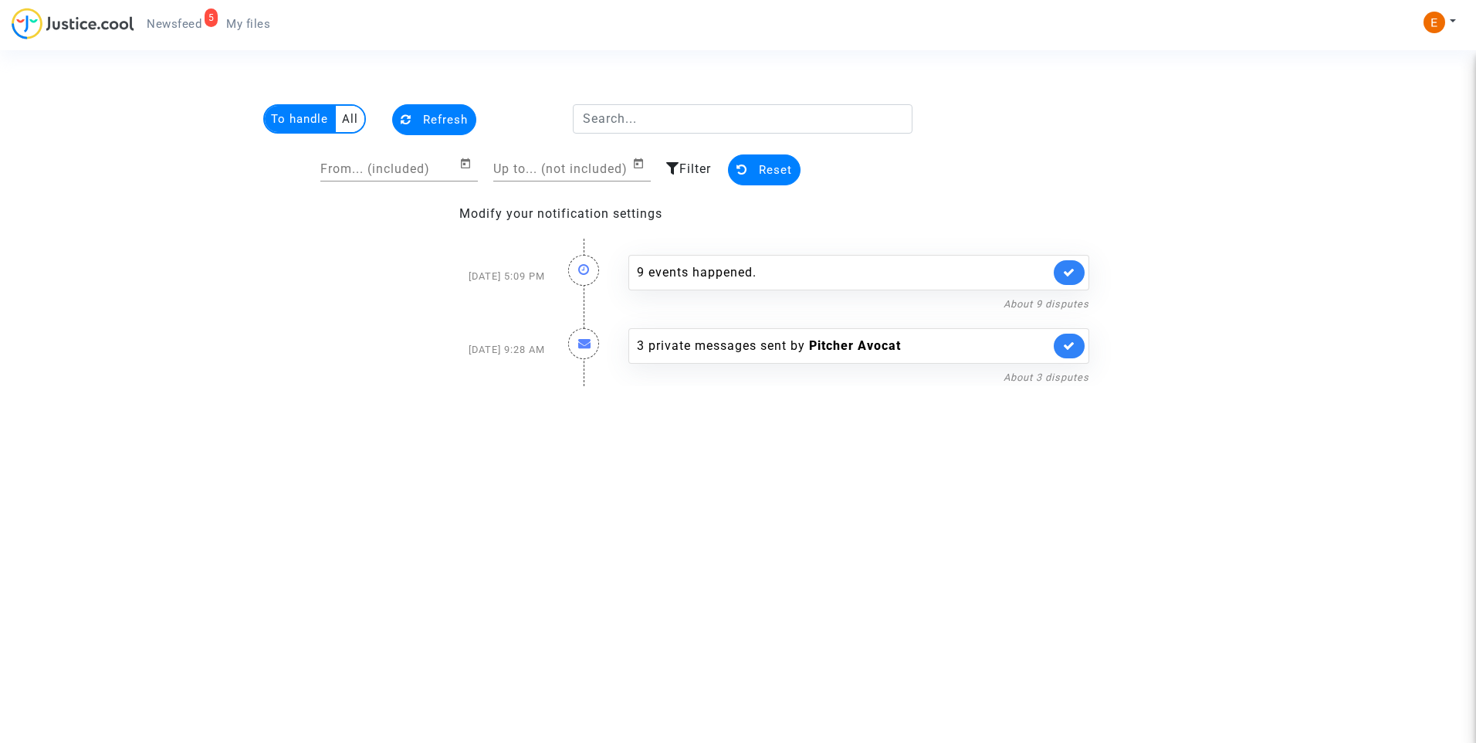
click at [245, 16] on link "My files" at bounding box center [248, 23] width 69 height 23
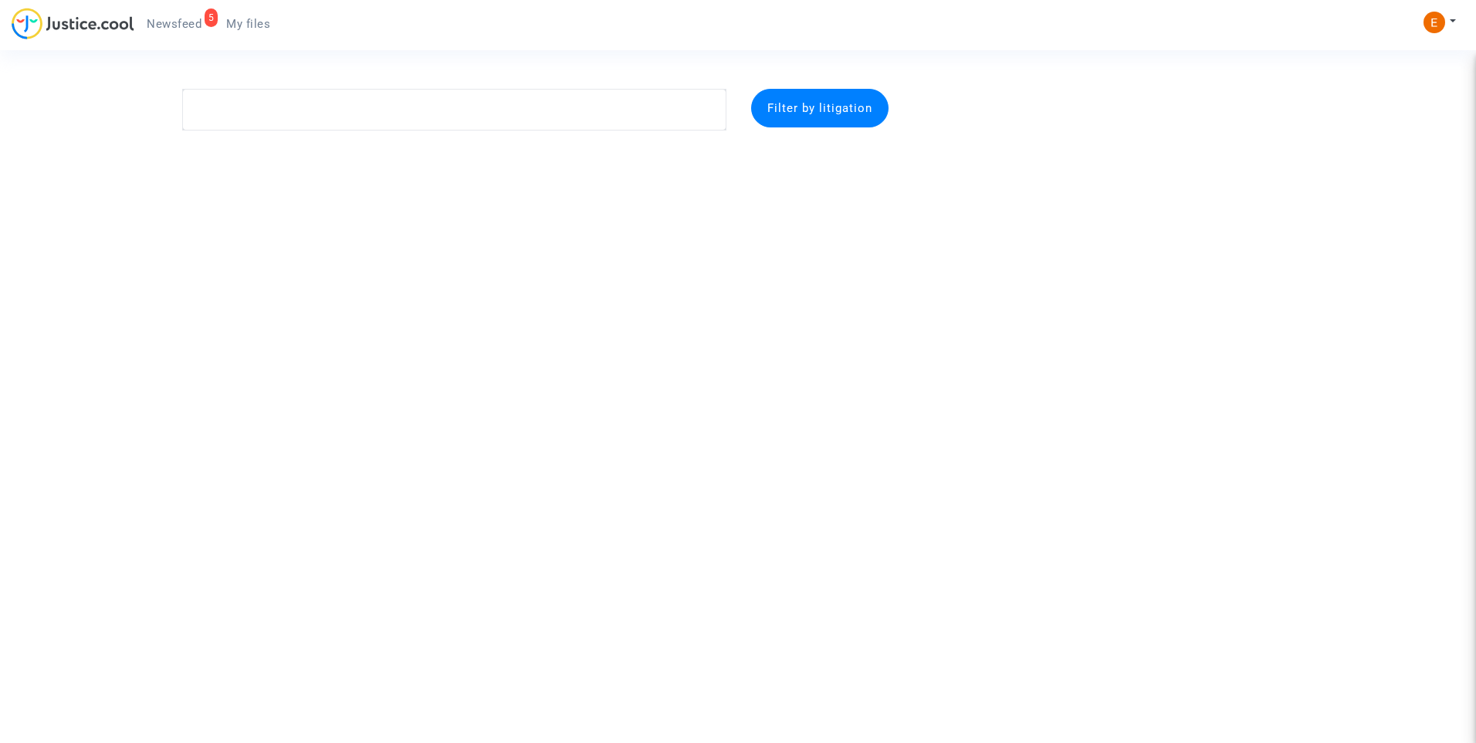
click at [198, 15] on link "5 Newsfeed" at bounding box center [173, 23] width 79 height 23
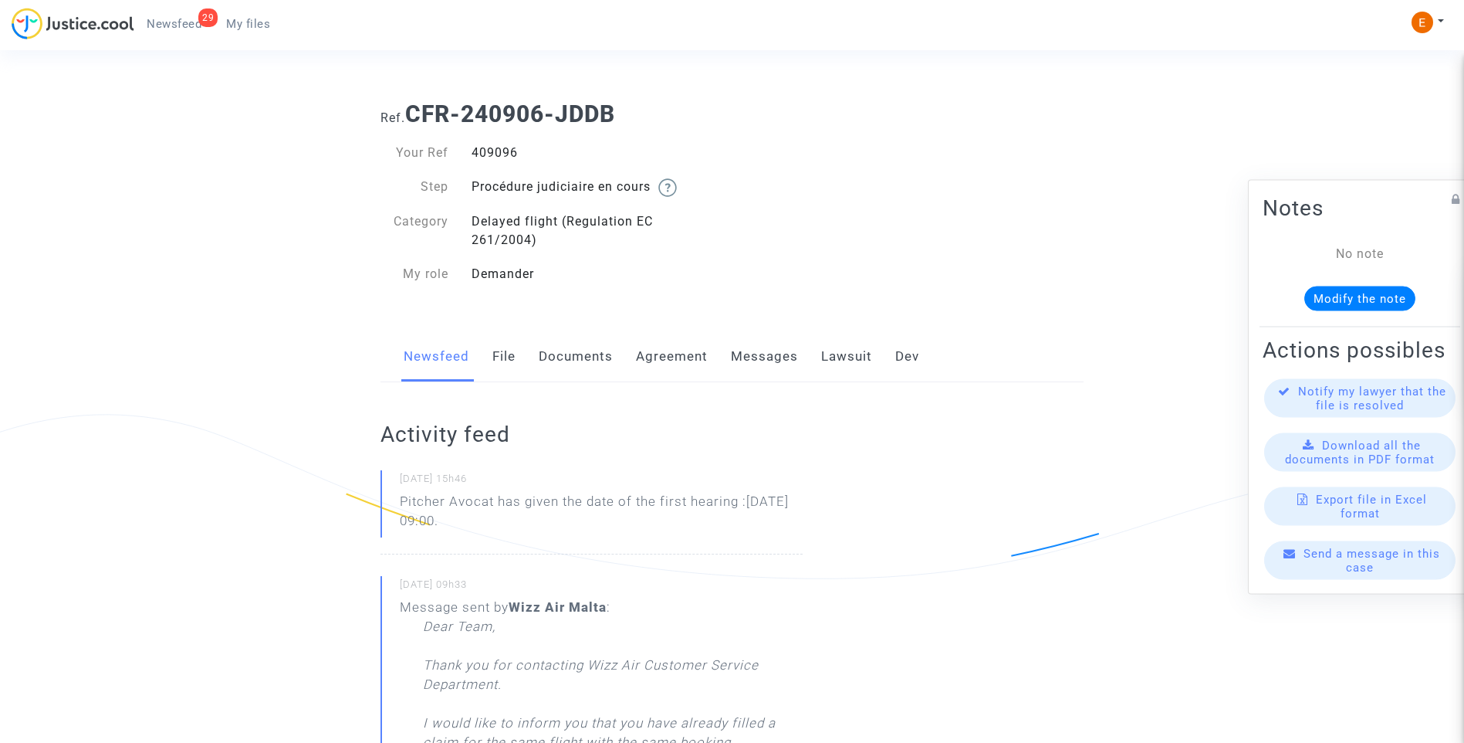
drag, startPoint x: 0, startPoint y: 0, endPoint x: 500, endPoint y: 153, distance: 523.0
click at [500, 153] on div "409096" at bounding box center [596, 153] width 272 height 19
copy div "409096"
drag, startPoint x: 540, startPoint y: 525, endPoint x: 378, endPoint y: 499, distance: 163.3
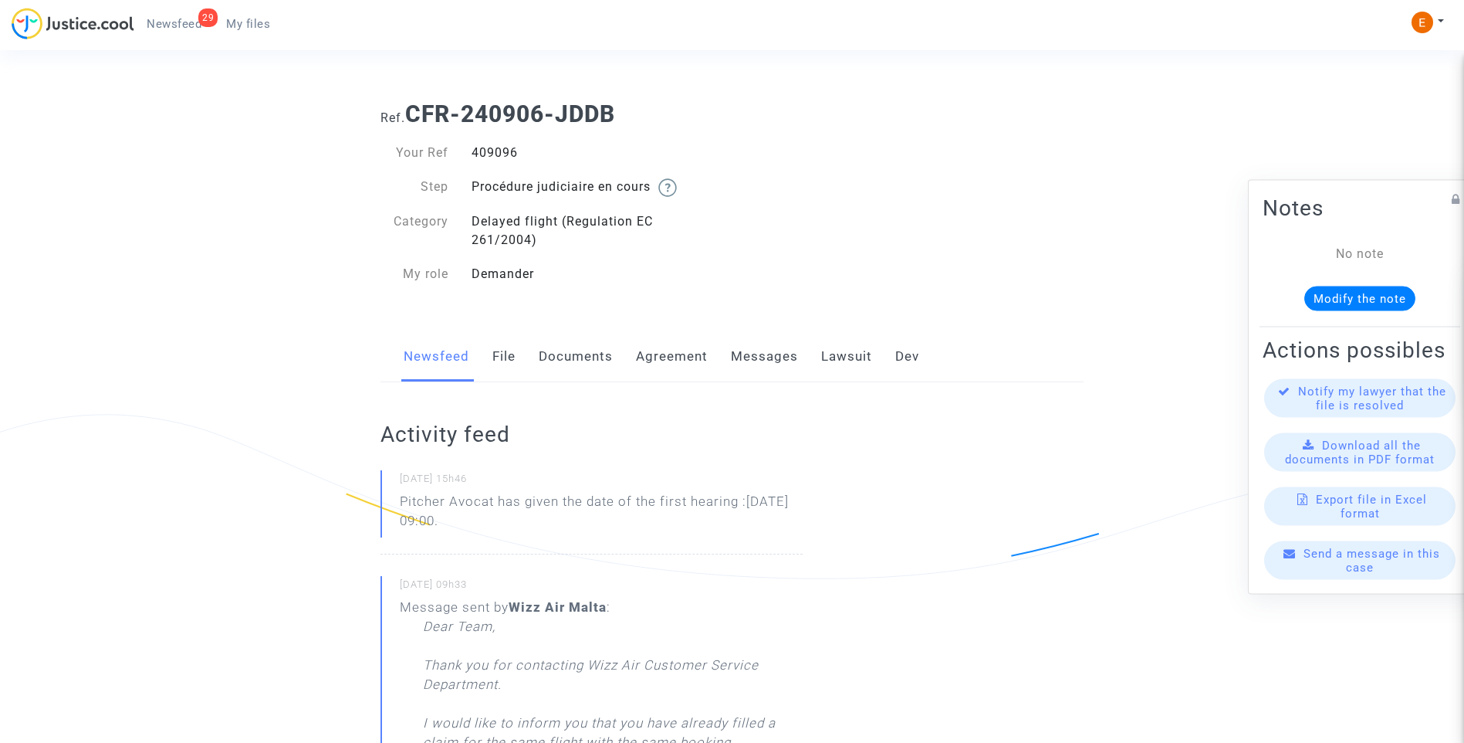
drag, startPoint x: 378, startPoint y: 499, endPoint x: 418, endPoint y: 501, distance: 40.2
drag, startPoint x: 547, startPoint y: 526, endPoint x: 394, endPoint y: 498, distance: 155.3
click at [394, 498] on div "07/10/2025 - 15h46 Pitcher Avocat has given the date of the first hearing :Mar …" at bounding box center [592, 512] width 422 height 84
drag, startPoint x: 394, startPoint y: 498, endPoint x: 416, endPoint y: 499, distance: 21.6
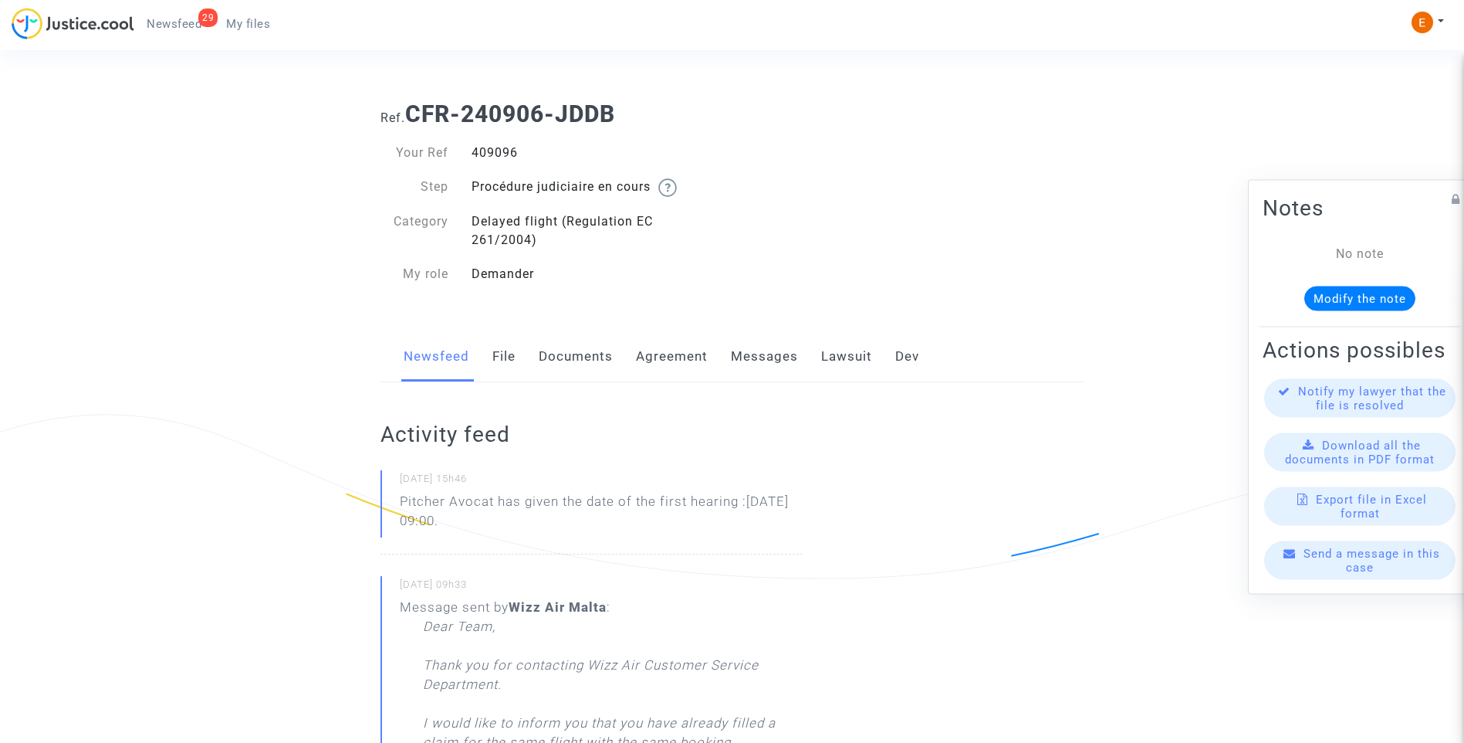
click at [508, 516] on p "Pitcher Avocat has given the date of the first hearing :[DATE] 09:00." at bounding box center [601, 515] width 403 height 46
click at [496, 500] on p "Pitcher Avocat ha dado la fecha de la primera audiencia: 17 de marzo de 2026 a …" at bounding box center [601, 515] width 403 height 46
drag, startPoint x: 498, startPoint y: 499, endPoint x: 661, endPoint y: 520, distance: 164.2
click at [661, 520] on p "Pitcher Avocat ha dado la fecha de la primera audiencia: 17 de marzo de 2026 a …" at bounding box center [601, 515] width 403 height 46
drag, startPoint x: 661, startPoint y: 520, endPoint x: 580, endPoint y: 503, distance: 82.8
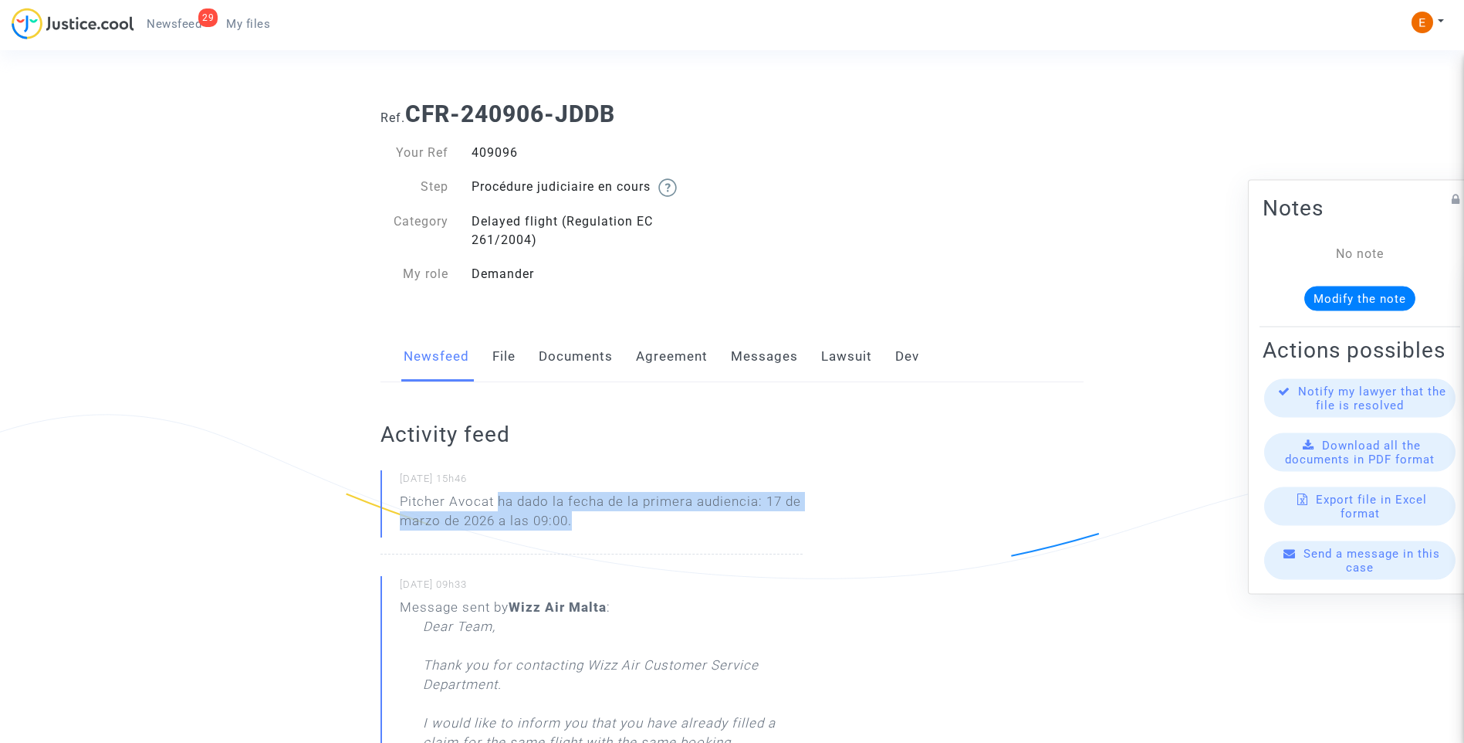
copy p "ha dado la fecha de la primera audiencia: 17 de marzo de 2026 a las 09:00."
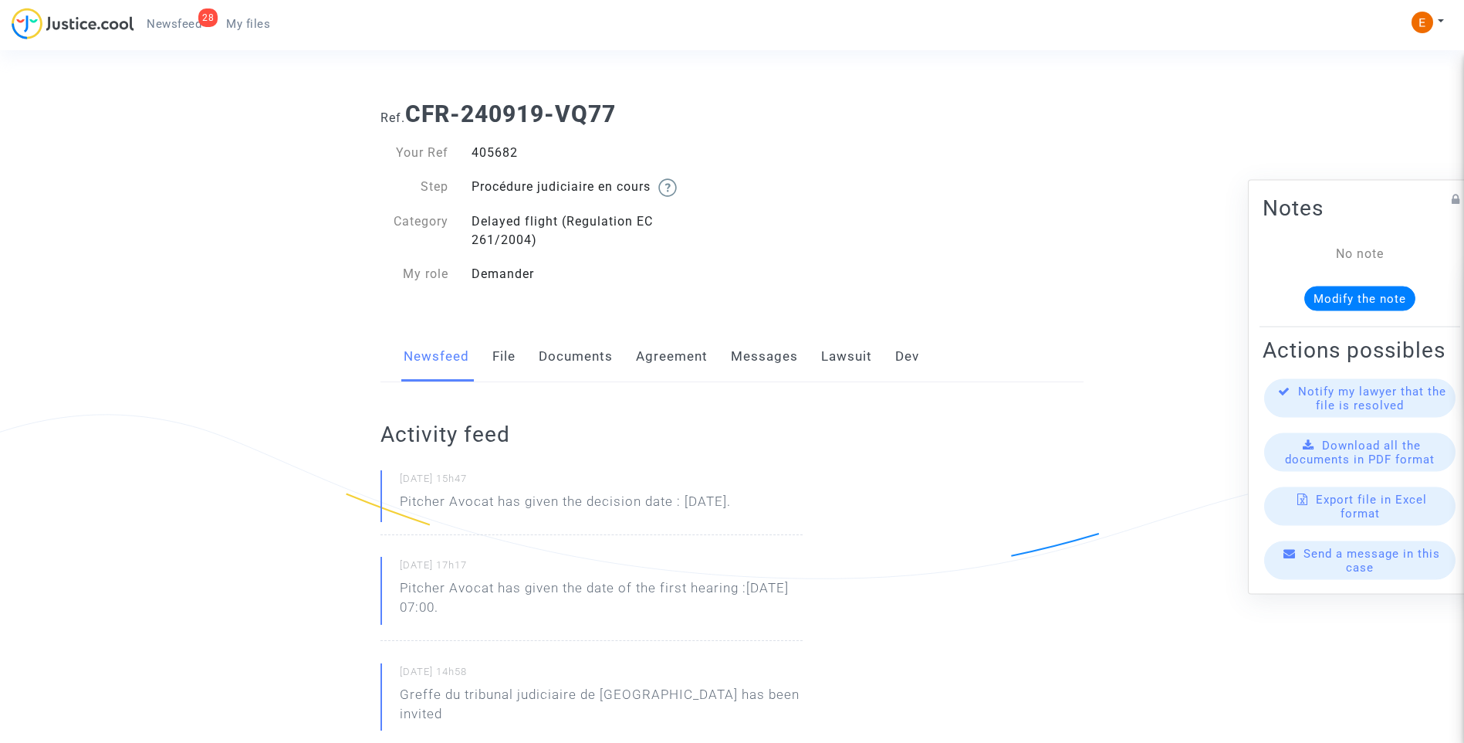
click at [499, 147] on div "405682" at bounding box center [596, 153] width 272 height 19
copy div "405682"
drag, startPoint x: 763, startPoint y: 505, endPoint x: 401, endPoint y: 509, distance: 362.0
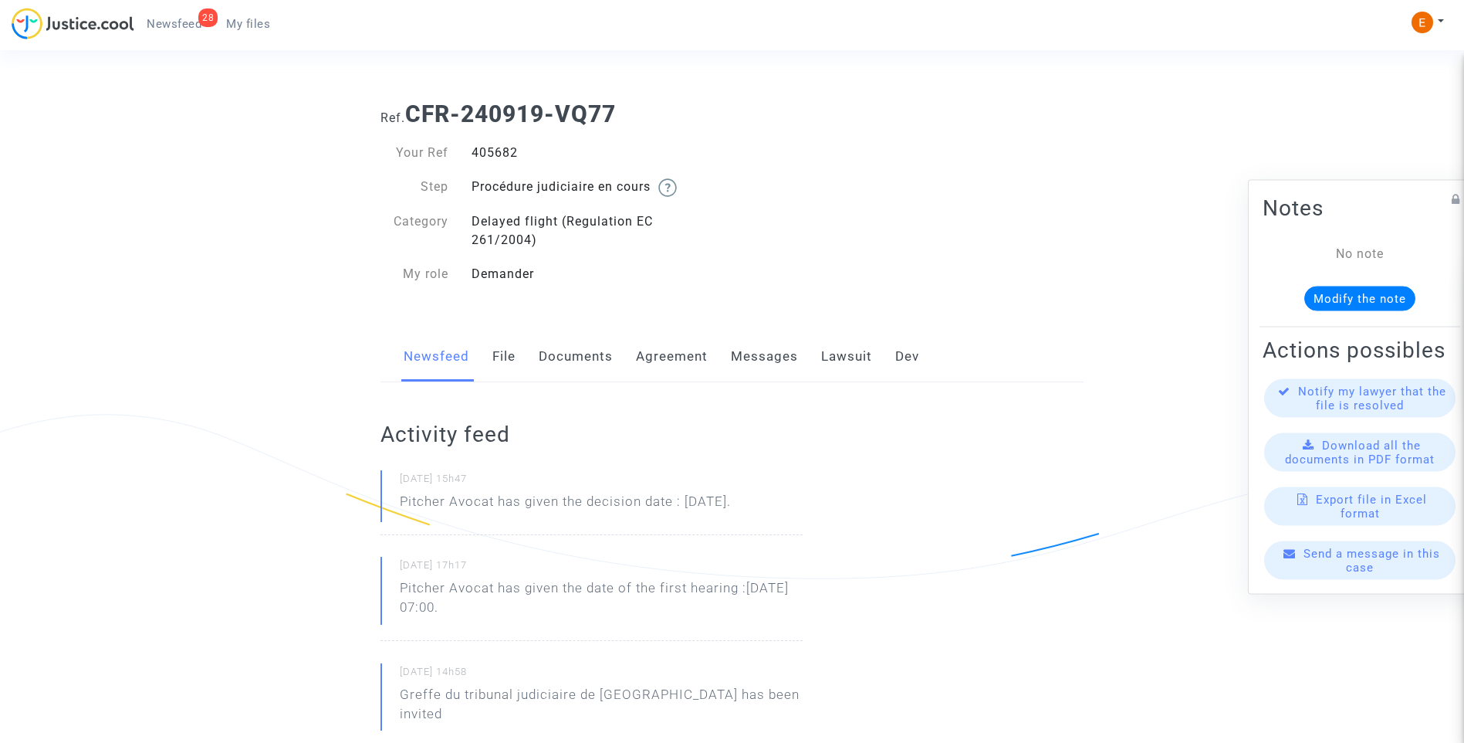
drag, startPoint x: 401, startPoint y: 509, endPoint x: 412, endPoint y: 509, distance: 11.6
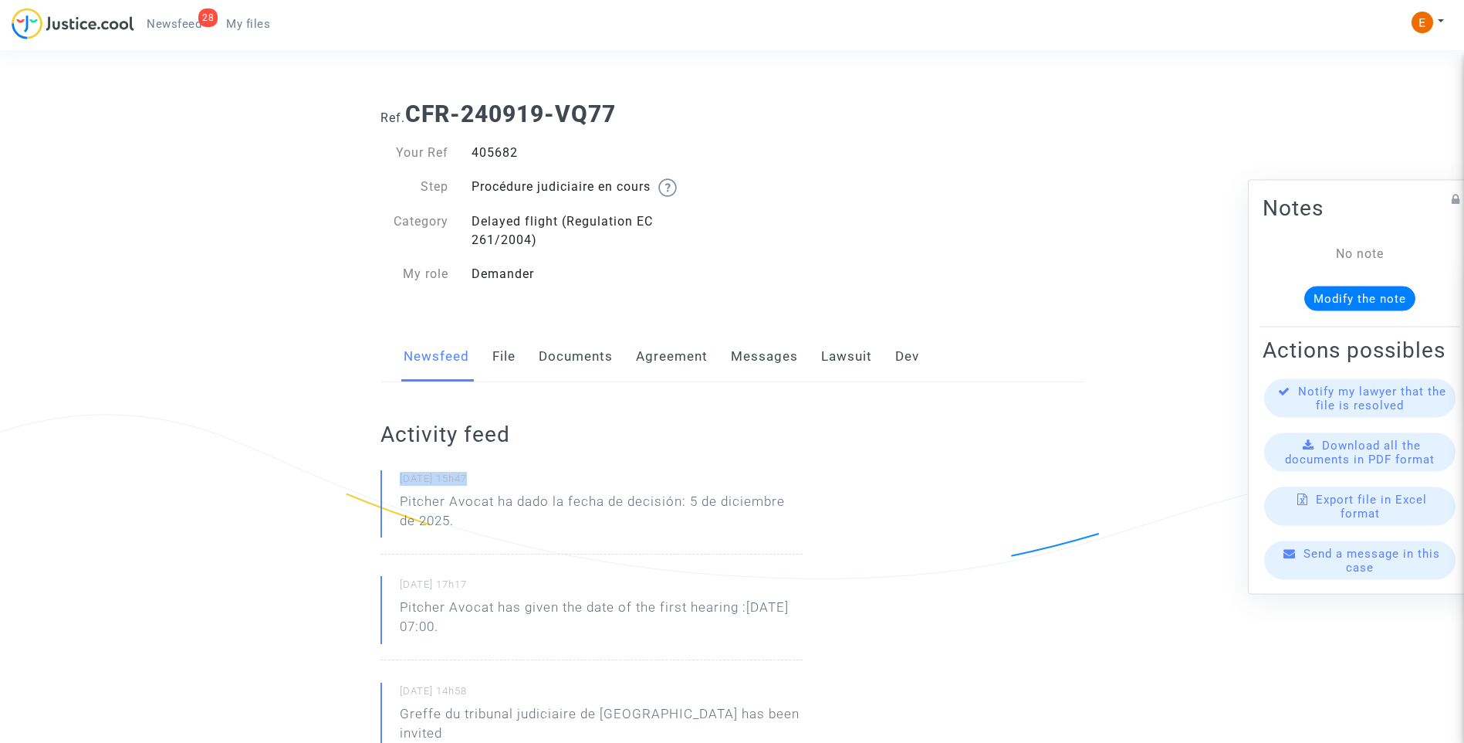
click at [505, 519] on p "Pitcher Avocat ha dado la fecha de decisión: 5 de diciembre de 2025." at bounding box center [601, 515] width 403 height 46
drag, startPoint x: 500, startPoint y: 500, endPoint x: 528, endPoint y: 515, distance: 31.4
click at [528, 515] on p "Pitcher Avocat ha dado la fecha de decisión: 5 de diciembre de 2025." at bounding box center [601, 515] width 403 height 46
drag, startPoint x: 528, startPoint y: 515, endPoint x: 526, endPoint y: 502, distance: 12.4
copy p "ha dado la fecha de decisión: 5 de diciembre de 2025."
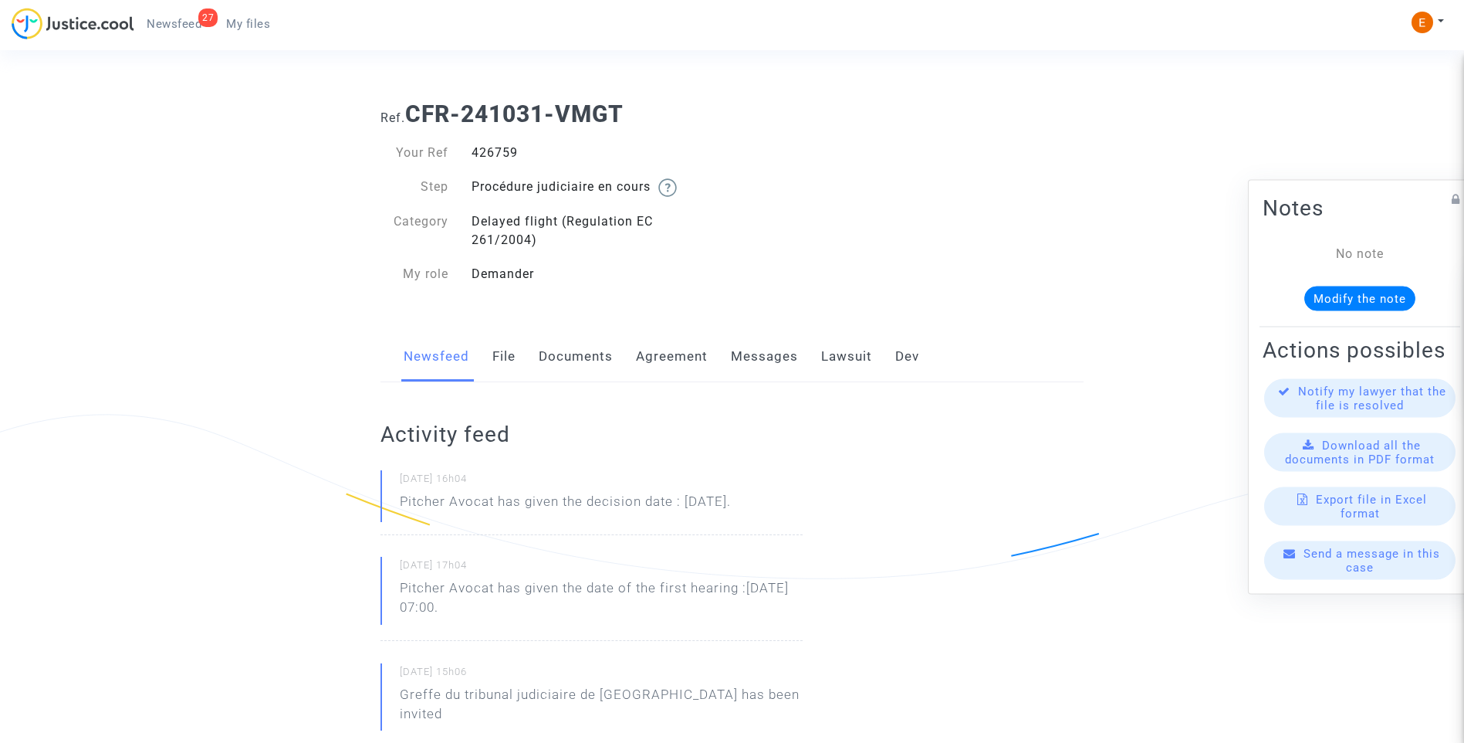
click at [493, 158] on div "426759" at bounding box center [596, 153] width 272 height 19
drag, startPoint x: 0, startPoint y: 0, endPoint x: 493, endPoint y: 158, distance: 518.0
click at [493, 158] on div "426759" at bounding box center [596, 153] width 272 height 19
copy div "426759"
drag, startPoint x: 599, startPoint y: 503, endPoint x: 377, endPoint y: 500, distance: 221.5
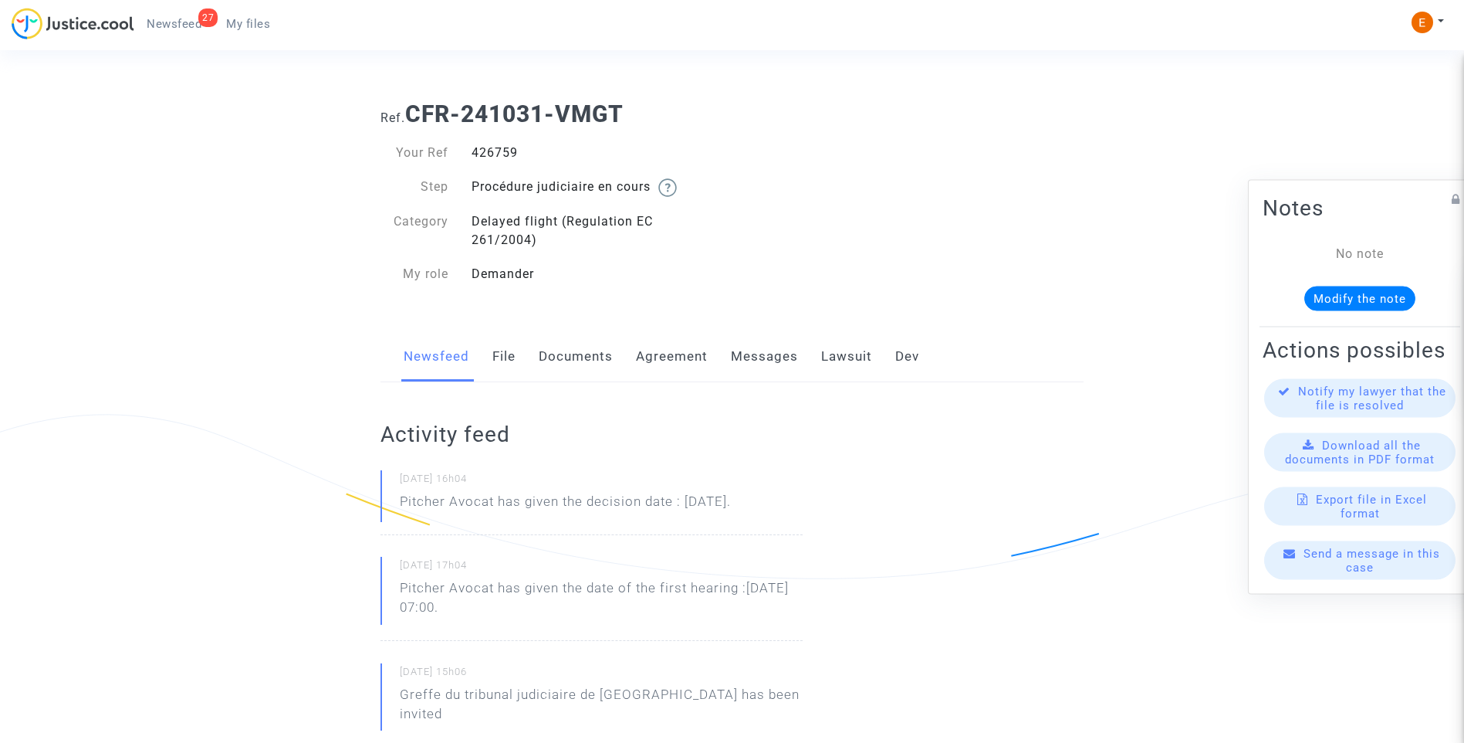
drag, startPoint x: 377, startPoint y: 500, endPoint x: 418, endPoint y: 496, distance: 40.3
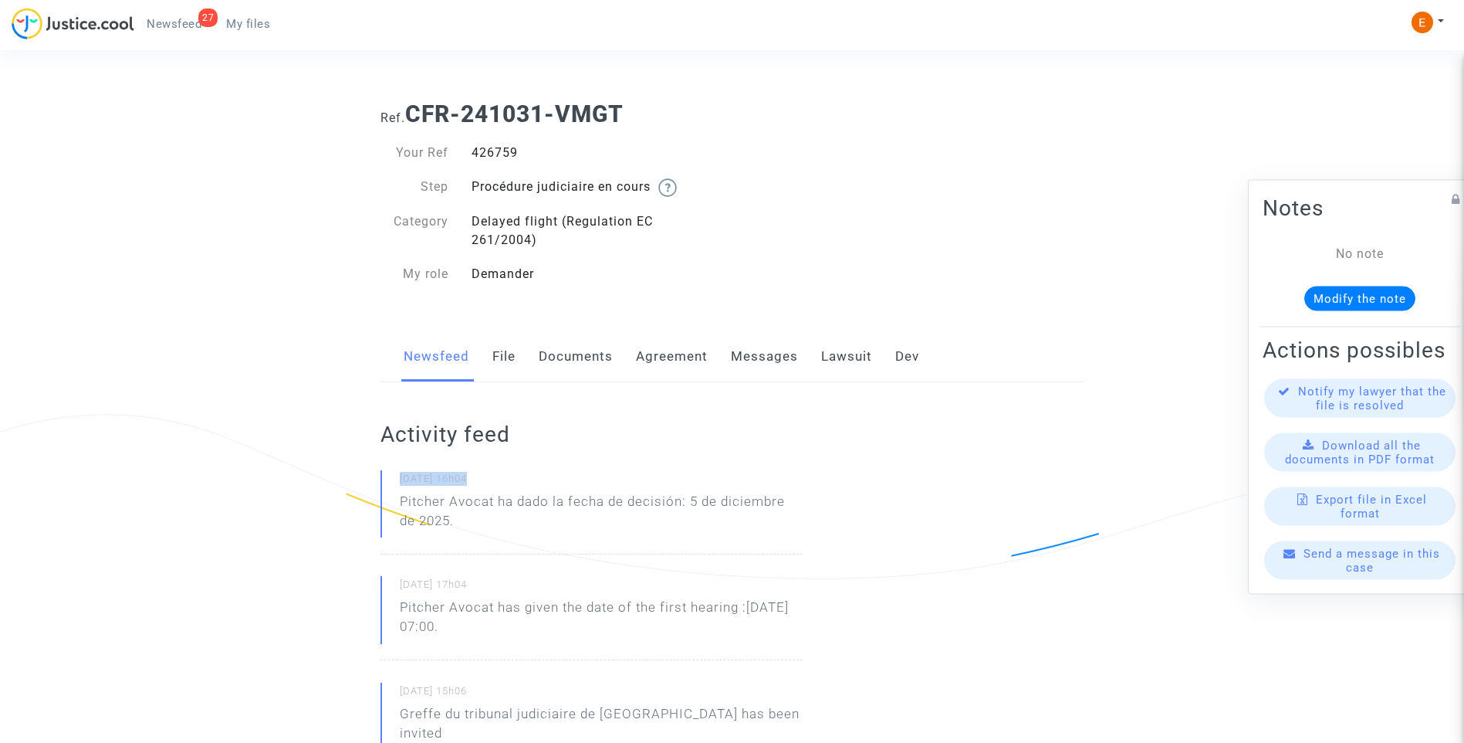
click at [497, 498] on p "Pitcher Avocat ha dado la fecha de decisión: 5 de diciembre de 2025." at bounding box center [601, 515] width 403 height 46
drag, startPoint x: 499, startPoint y: 499, endPoint x: 509, endPoint y: 513, distance: 17.8
click at [509, 513] on p "Pitcher Avocat ha dado la fecha de decisión: 5 de diciembre de 2025." at bounding box center [601, 515] width 403 height 46
drag, startPoint x: 509, startPoint y: 513, endPoint x: 509, endPoint y: 501, distance: 12.3
copy p "ha dado la fecha de decisión: 5 de diciembre de 2025."
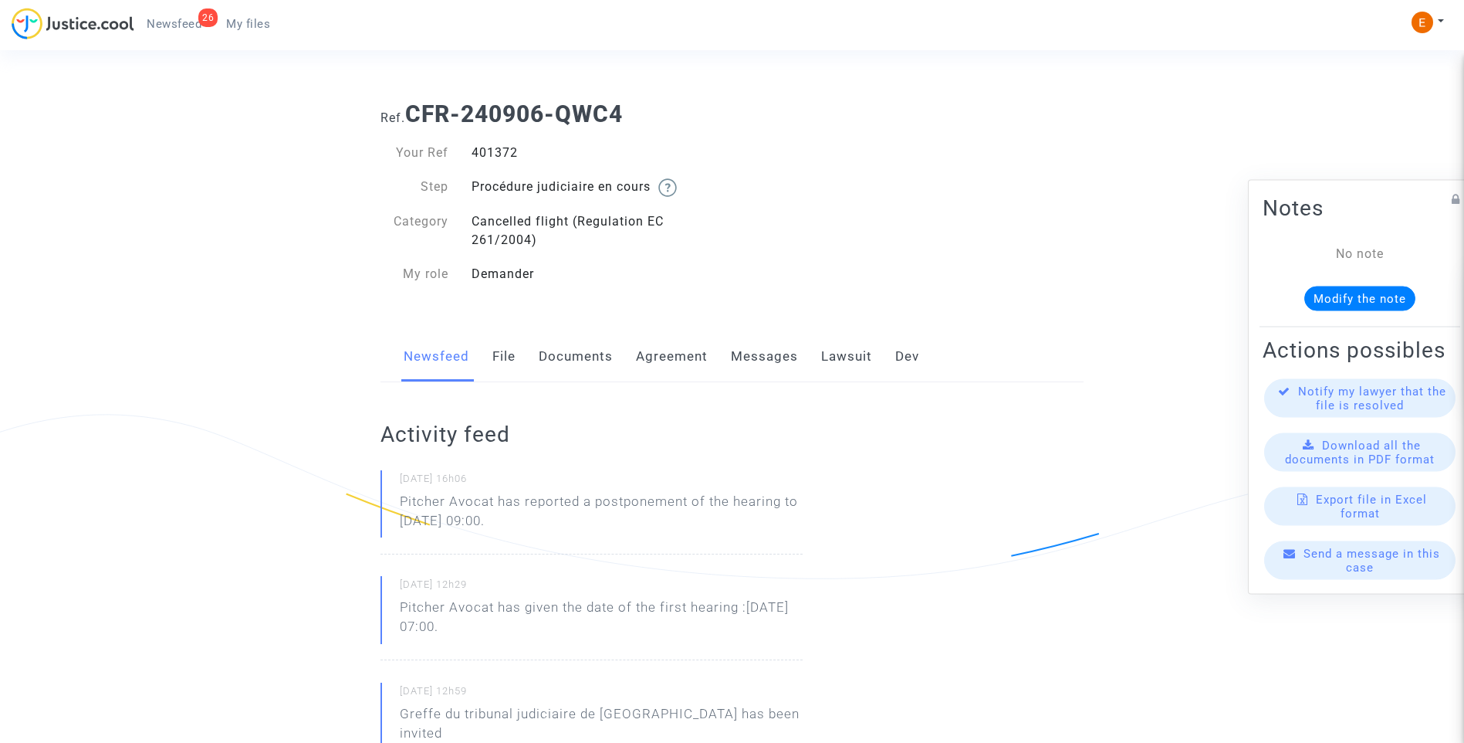
click at [503, 153] on div "401372" at bounding box center [596, 153] width 272 height 19
copy div "401372"
drag, startPoint x: 583, startPoint y: 529, endPoint x: 350, endPoint y: 499, distance: 235.0
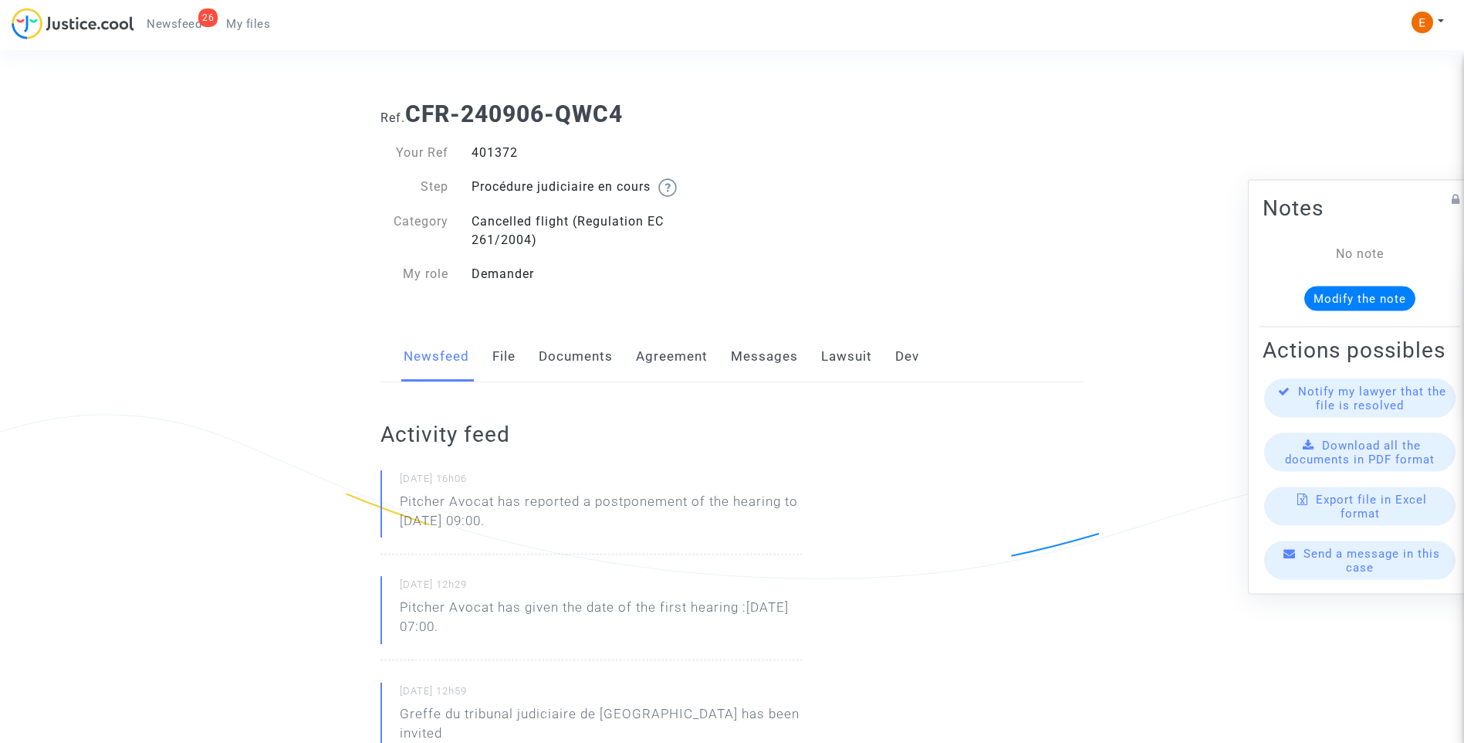
drag, startPoint x: 350, startPoint y: 499, endPoint x: 425, endPoint y: 512, distance: 76.0
click at [482, 520] on p "Pitcher Avocat ha informado de un aplazamiento de la audiencia hasta el 17 de a…" at bounding box center [601, 515] width 403 height 46
click at [499, 496] on p "Pitcher Avocat ha informado de un aplazamiento de la audiencia hasta el 17 de a…" at bounding box center [601, 515] width 403 height 46
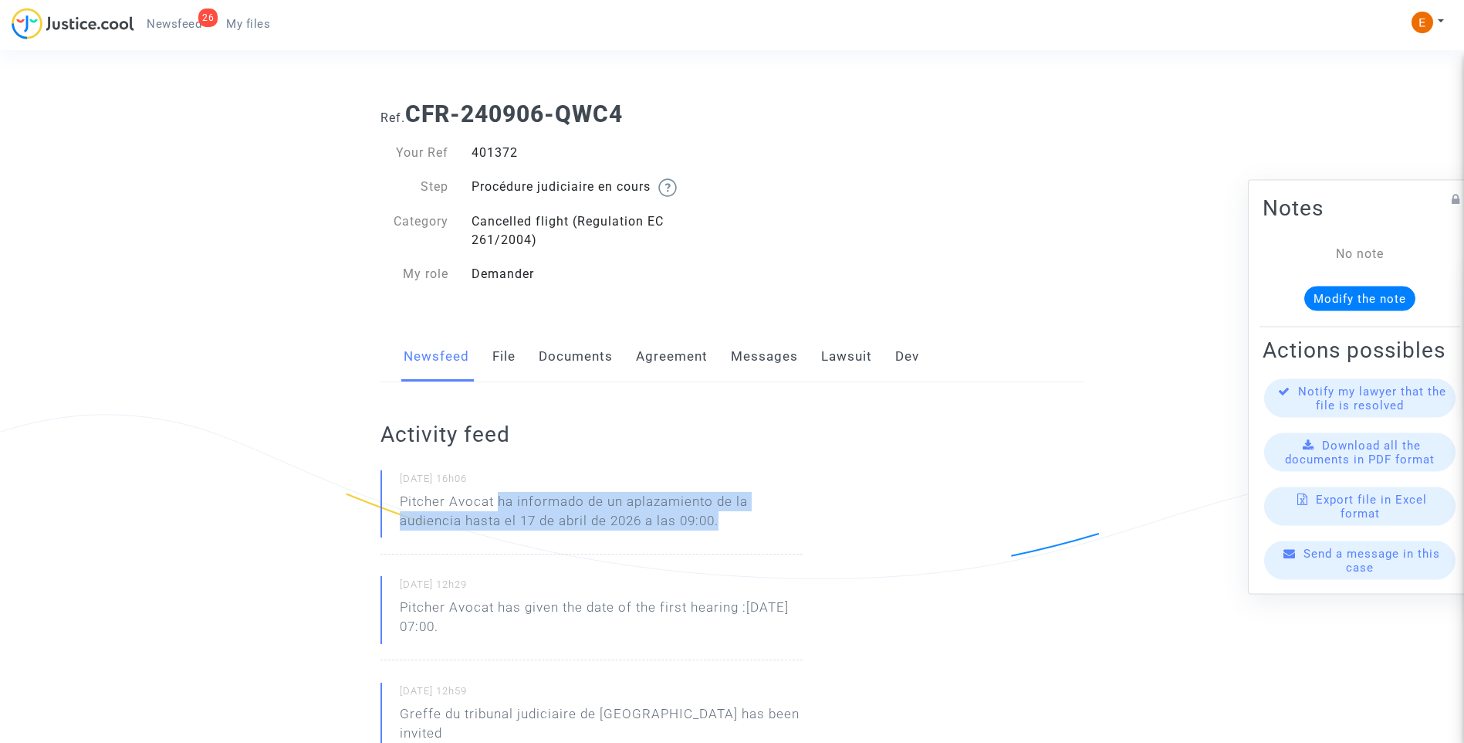
drag, startPoint x: 499, startPoint y: 496, endPoint x: 746, endPoint y: 524, distance: 249.3
click at [746, 524] on p "Pitcher Avocat ha informado de un aplazamiento de la audiencia hasta el 17 de a…" at bounding box center [601, 515] width 403 height 46
drag, startPoint x: 746, startPoint y: 524, endPoint x: 705, endPoint y: 512, distance: 42.5
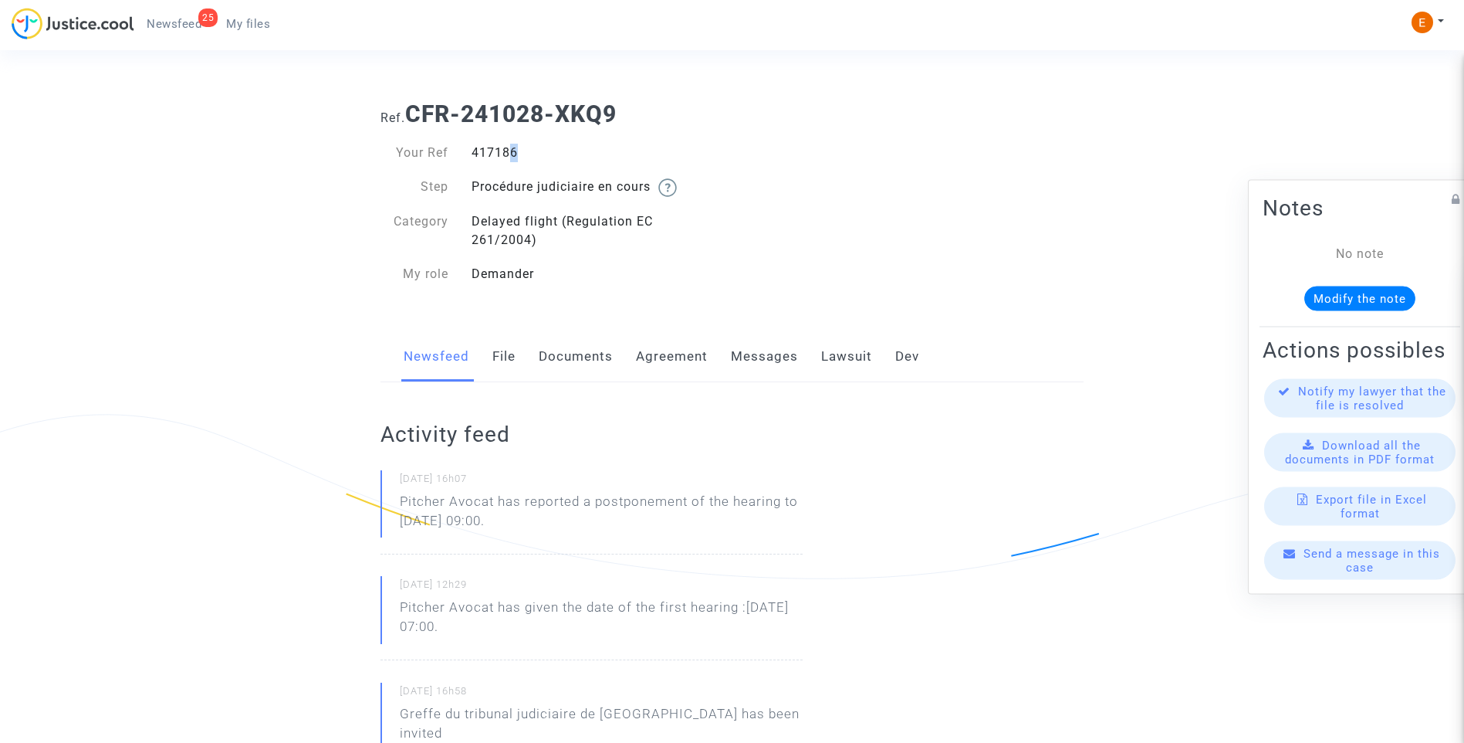
drag, startPoint x: 0, startPoint y: 0, endPoint x: 506, endPoint y: 151, distance: 527.5
drag, startPoint x: 506, startPoint y: 151, endPoint x: 497, endPoint y: 151, distance: 8.5
click at [497, 151] on div "417186" at bounding box center [596, 153] width 272 height 19
copy div "417186"
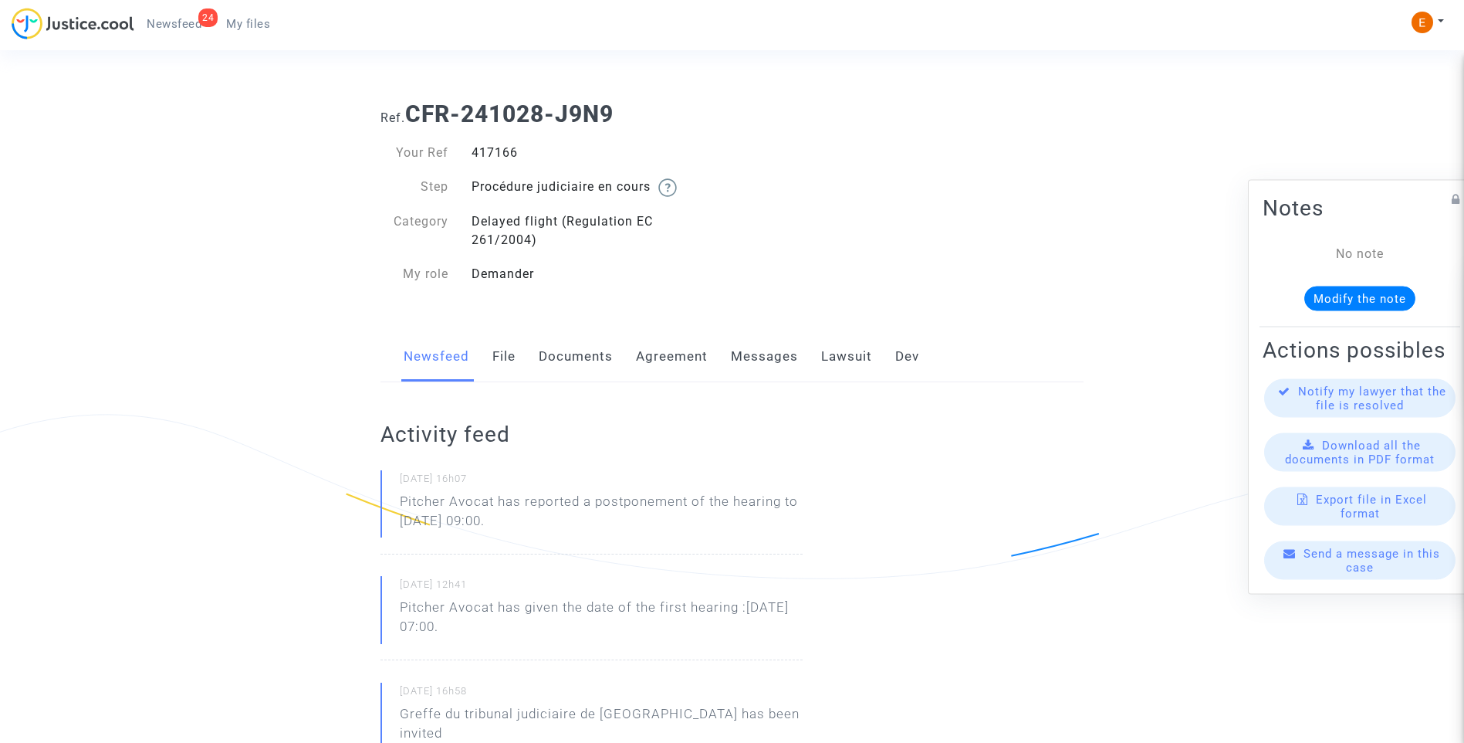
click at [499, 153] on div "417166" at bounding box center [596, 153] width 272 height 19
copy div "417166"
click at [499, 154] on div "408246" at bounding box center [596, 153] width 272 height 19
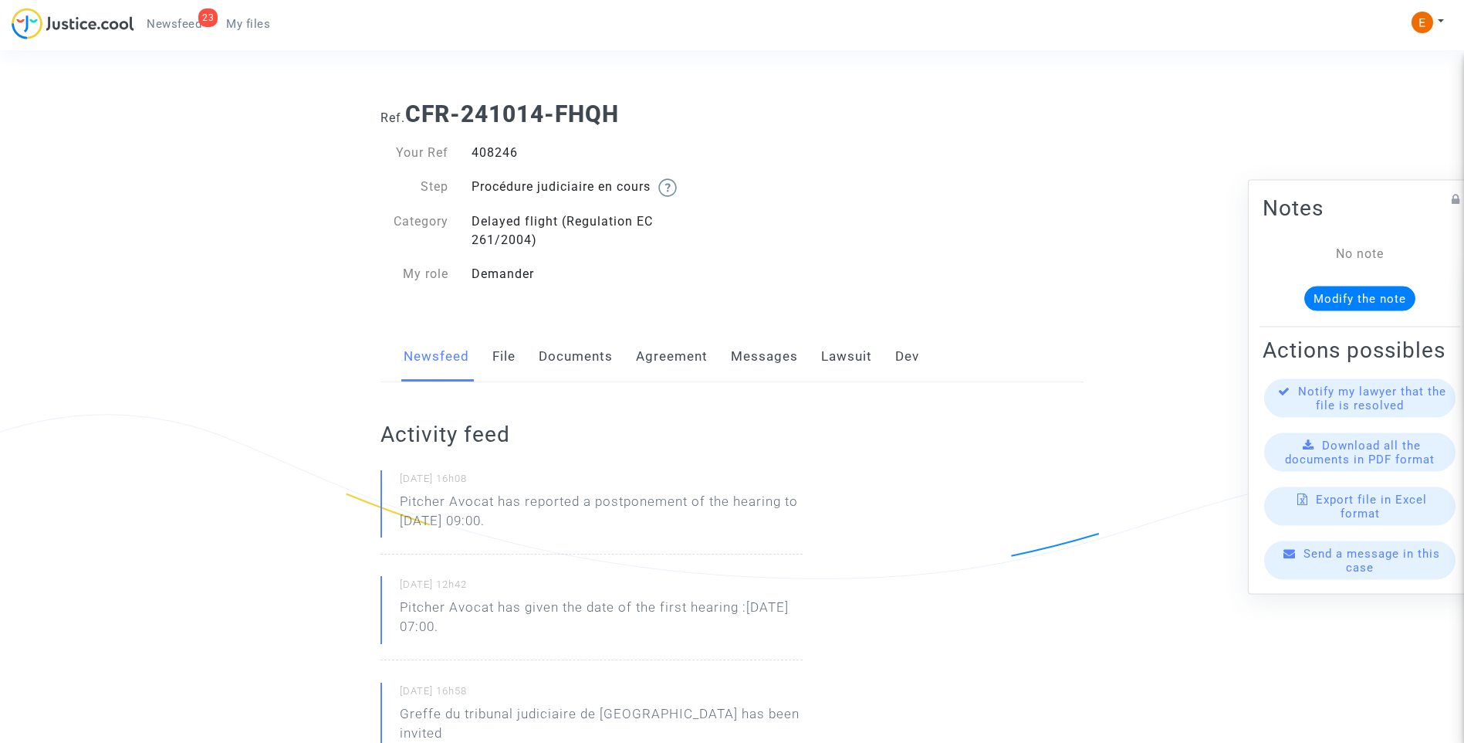
copy div "408246"
click at [507, 154] on div "417954" at bounding box center [596, 153] width 272 height 19
copy div "417954"
click at [502, 151] on div "420376" at bounding box center [596, 153] width 272 height 19
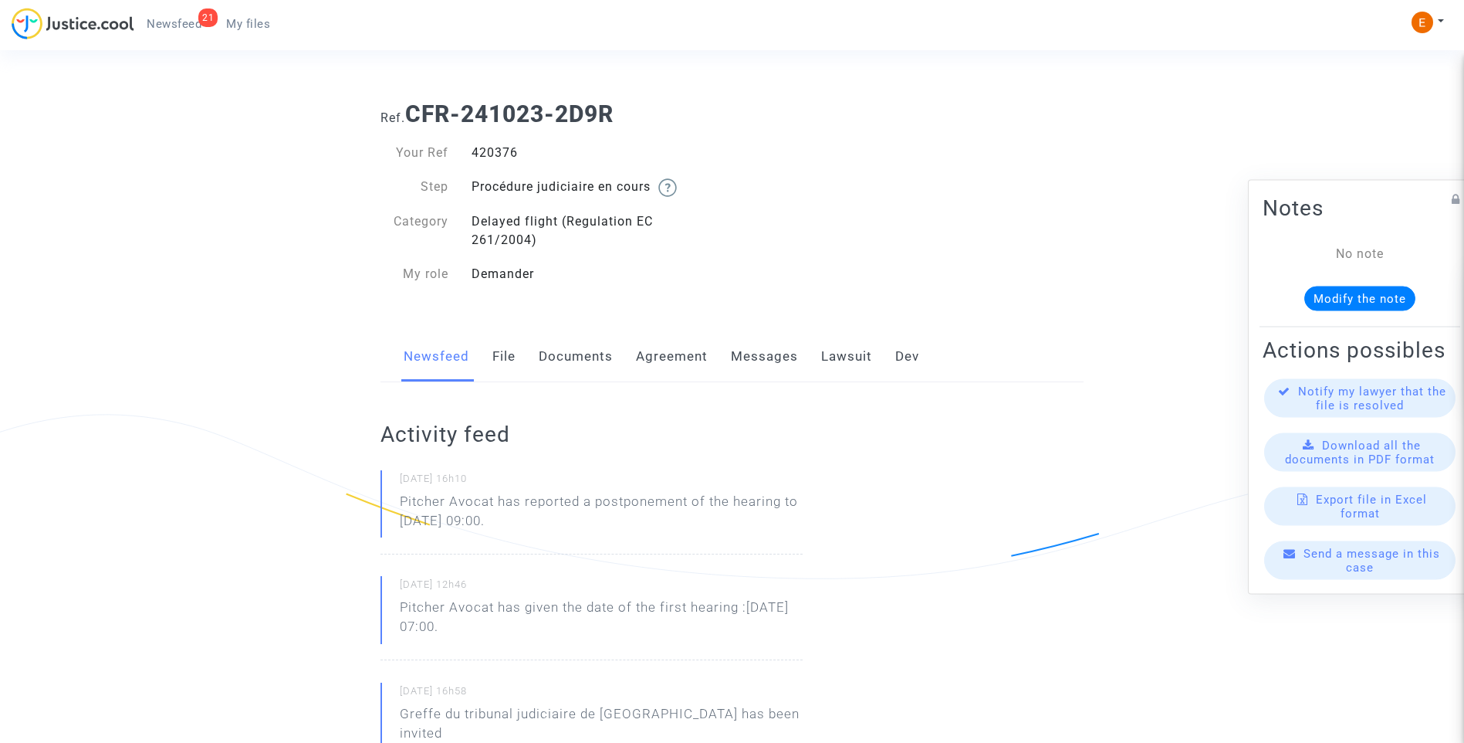
click at [502, 151] on div "420376" at bounding box center [596, 153] width 272 height 19
copy div "420376"
click at [502, 150] on div "411587" at bounding box center [596, 153] width 272 height 19
copy div "411587"
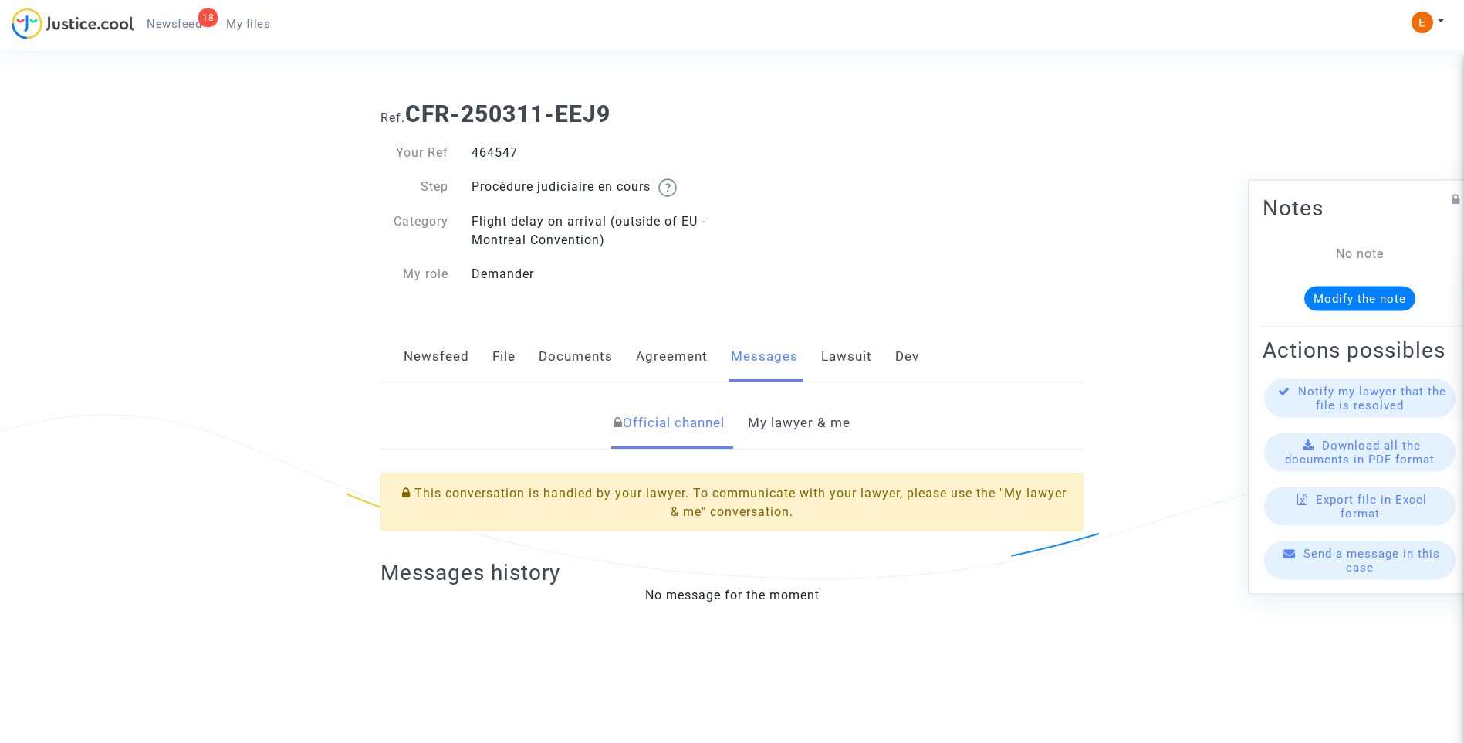
click at [509, 153] on div "464547" at bounding box center [596, 153] width 272 height 19
copy div "464547"
click at [809, 424] on link "My lawyer & me" at bounding box center [799, 422] width 103 height 51
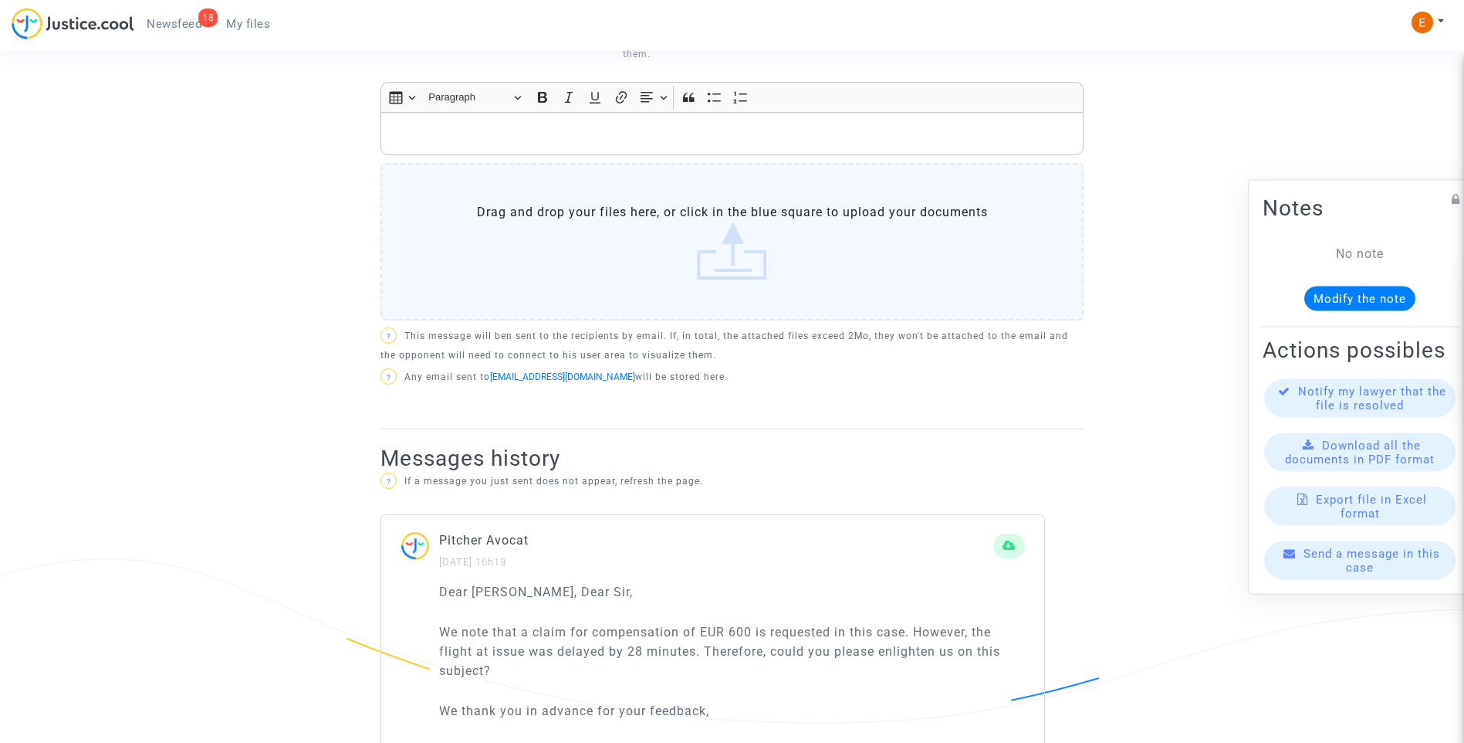
scroll to position [801, 0]
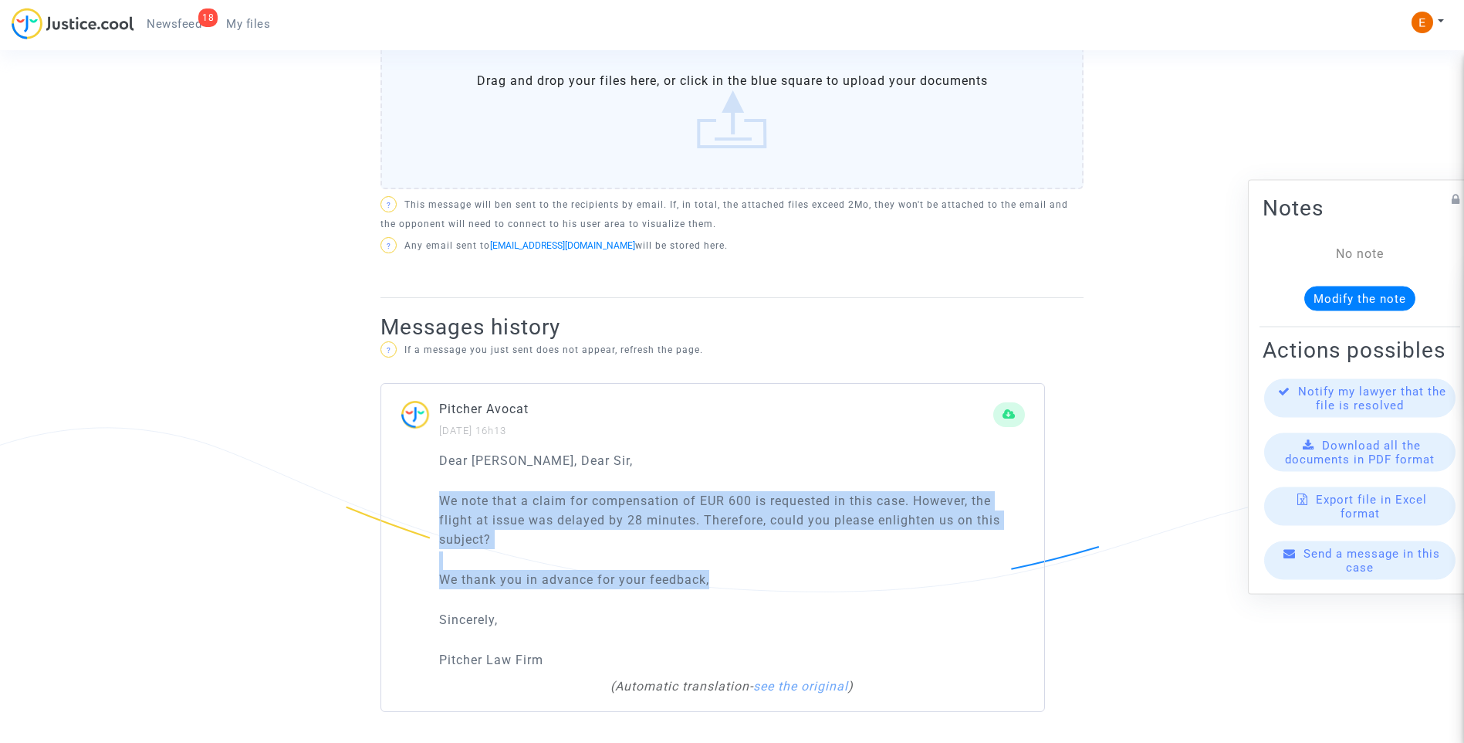
drag, startPoint x: 756, startPoint y: 586, endPoint x: 441, endPoint y: 502, distance: 326.5
click at [441, 502] on div "Dear Madam, Dear Sir, We note that a claim for compensation of EUR 600 is reque…" at bounding box center [732, 560] width 586 height 219
drag, startPoint x: 441, startPoint y: 502, endPoint x: 453, endPoint y: 504, distance: 12.4
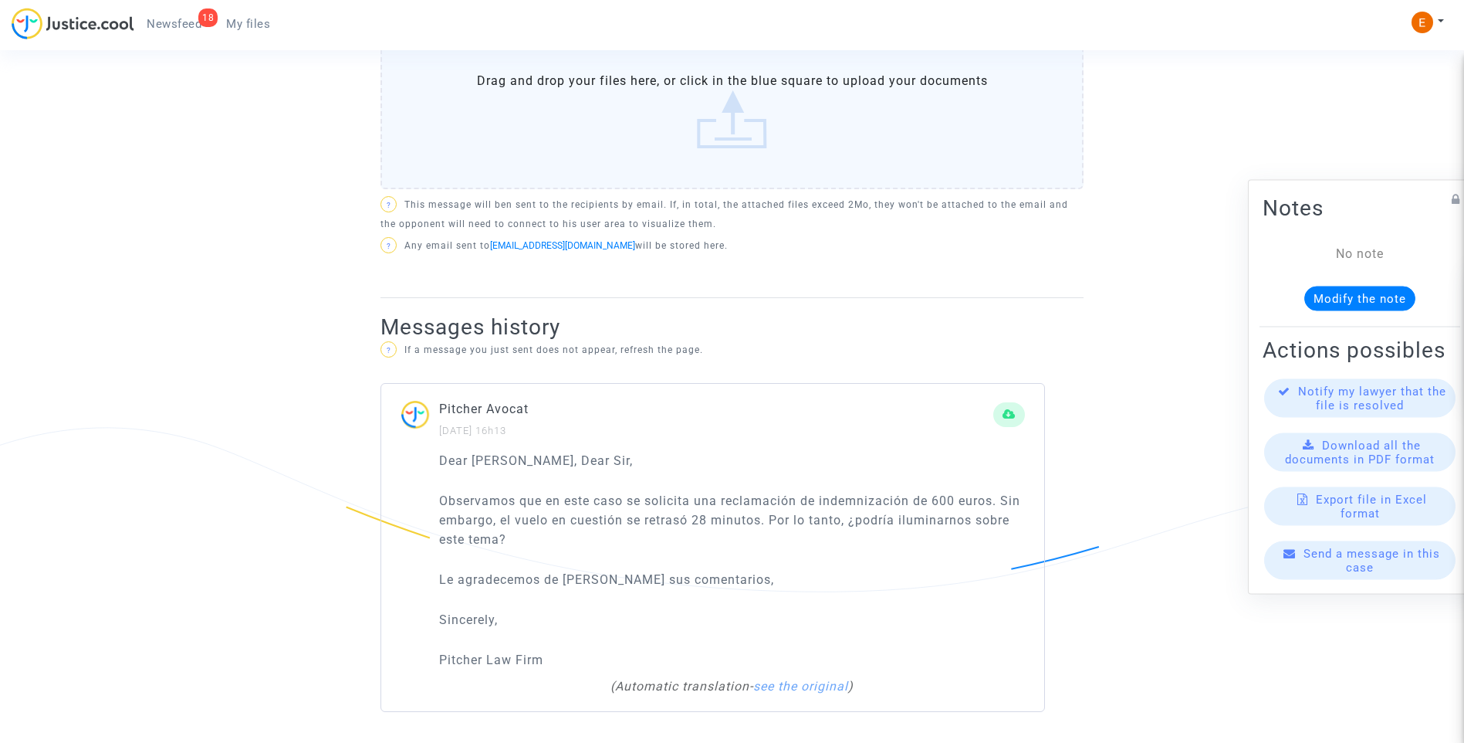
click at [634, 467] on p "Dear [PERSON_NAME], Dear Sir," at bounding box center [732, 460] width 586 height 19
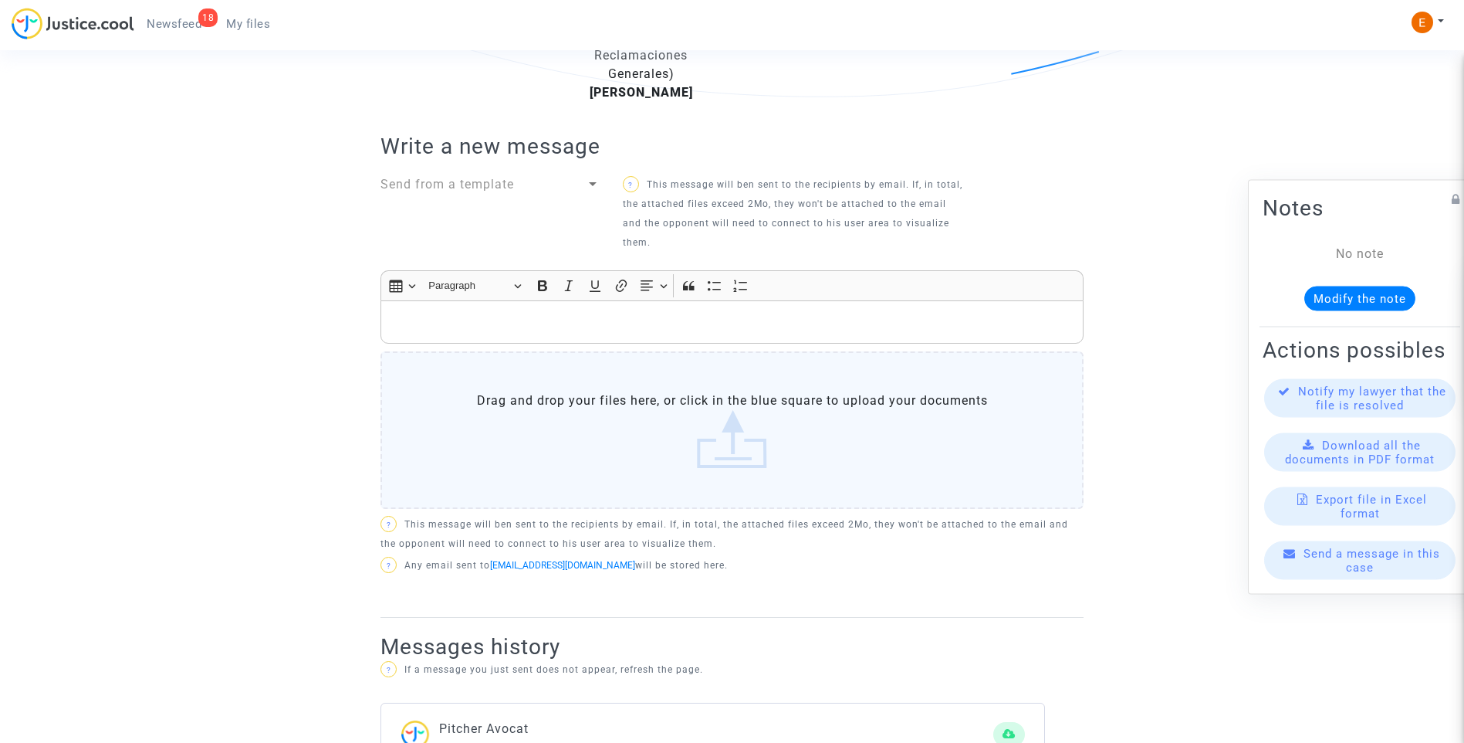
scroll to position [261, 0]
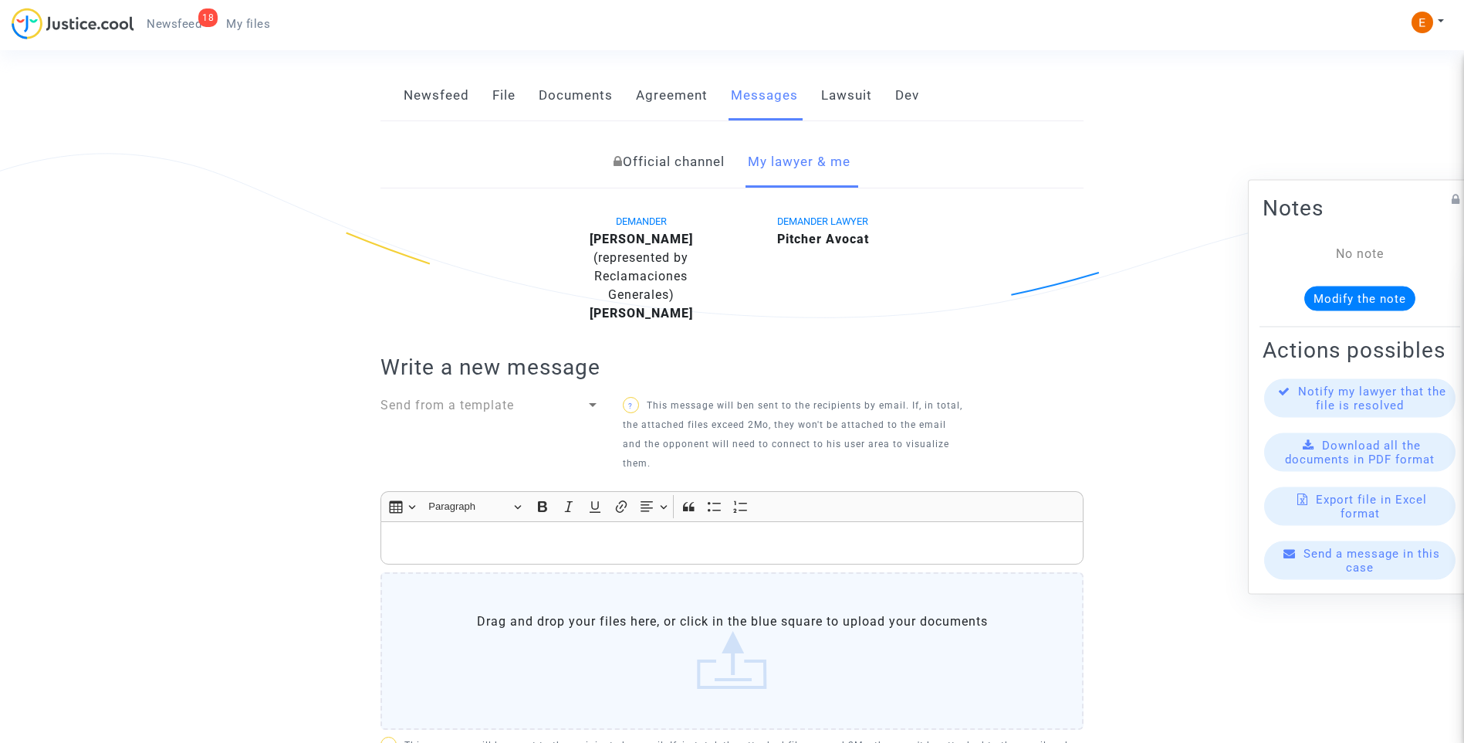
click at [510, 91] on link "File" at bounding box center [503, 95] width 23 height 51
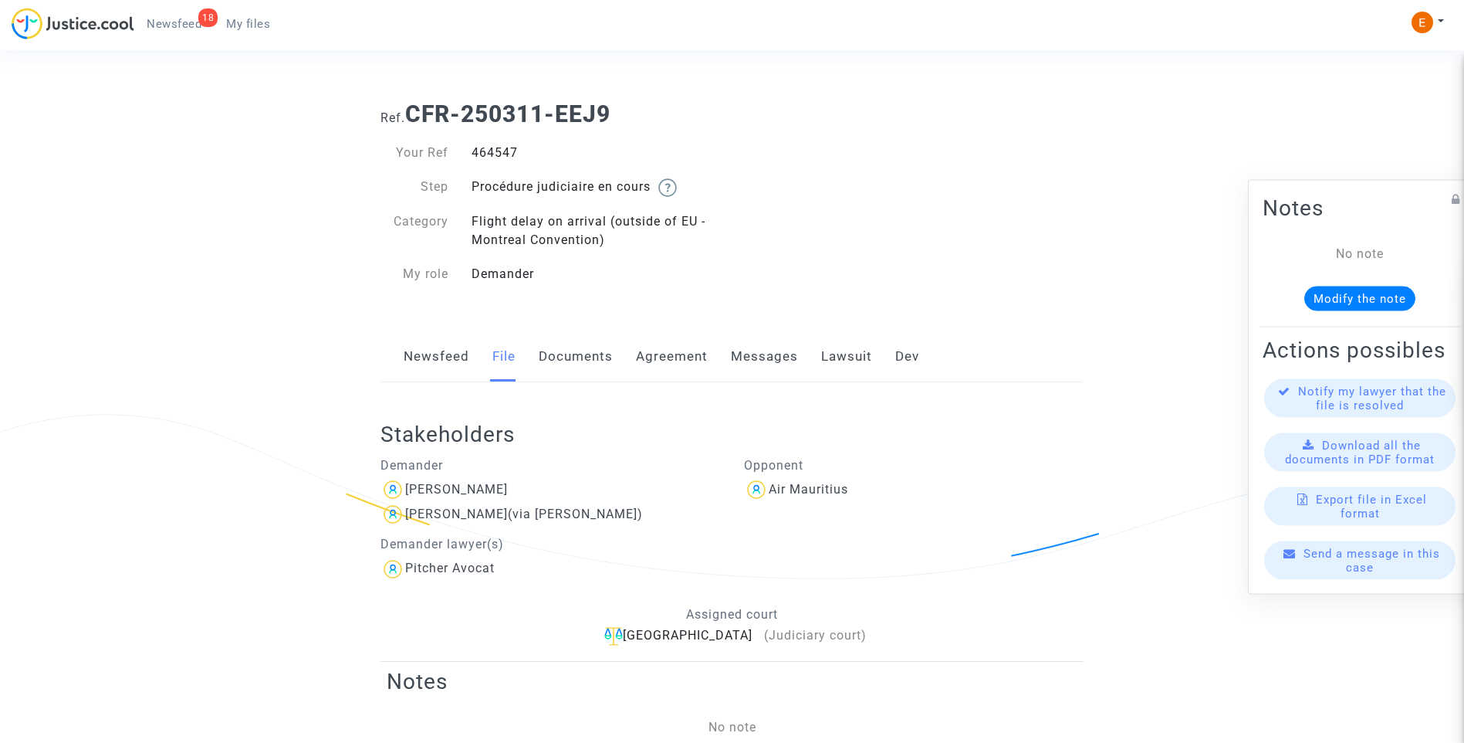
click at [789, 367] on link "Messages" at bounding box center [764, 356] width 67 height 51
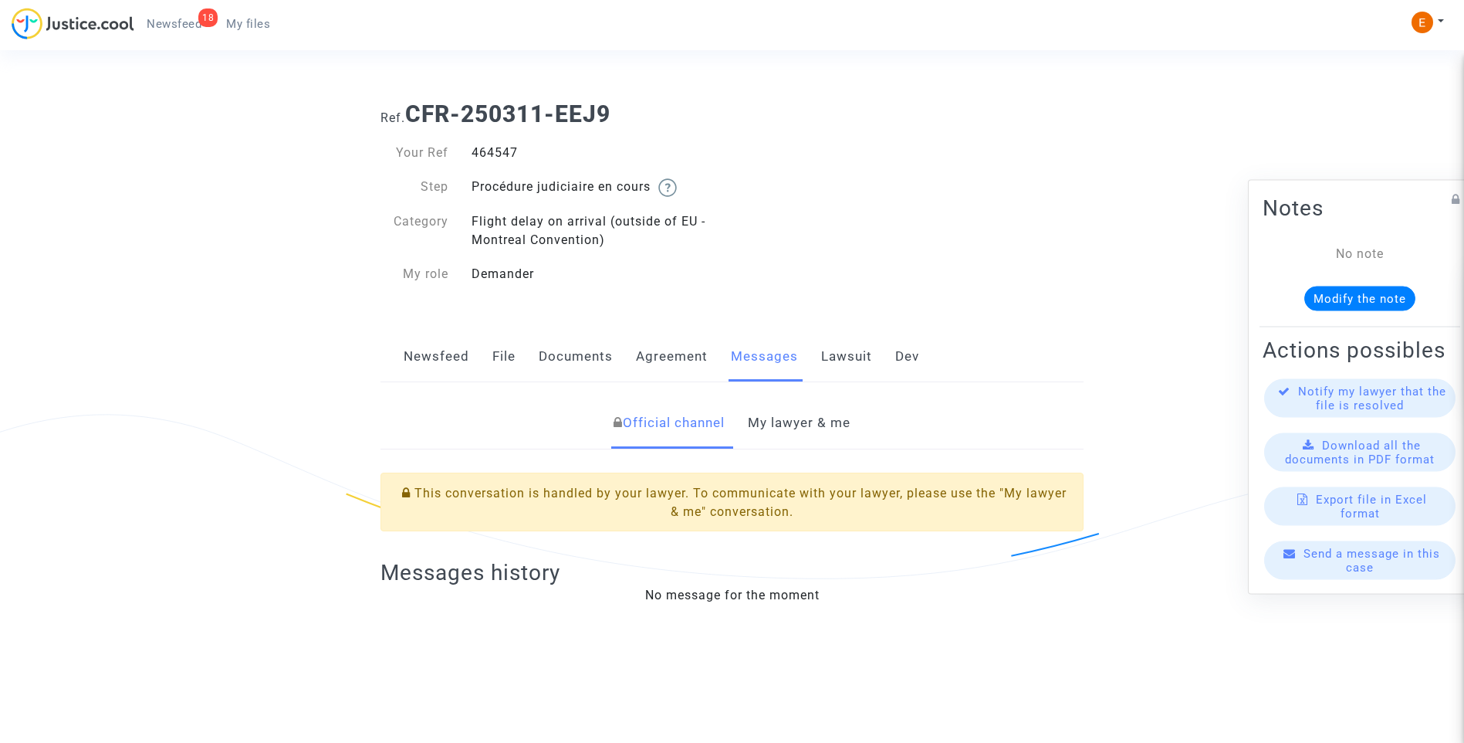
click at [823, 431] on link "My lawyer & me" at bounding box center [799, 422] width 103 height 51
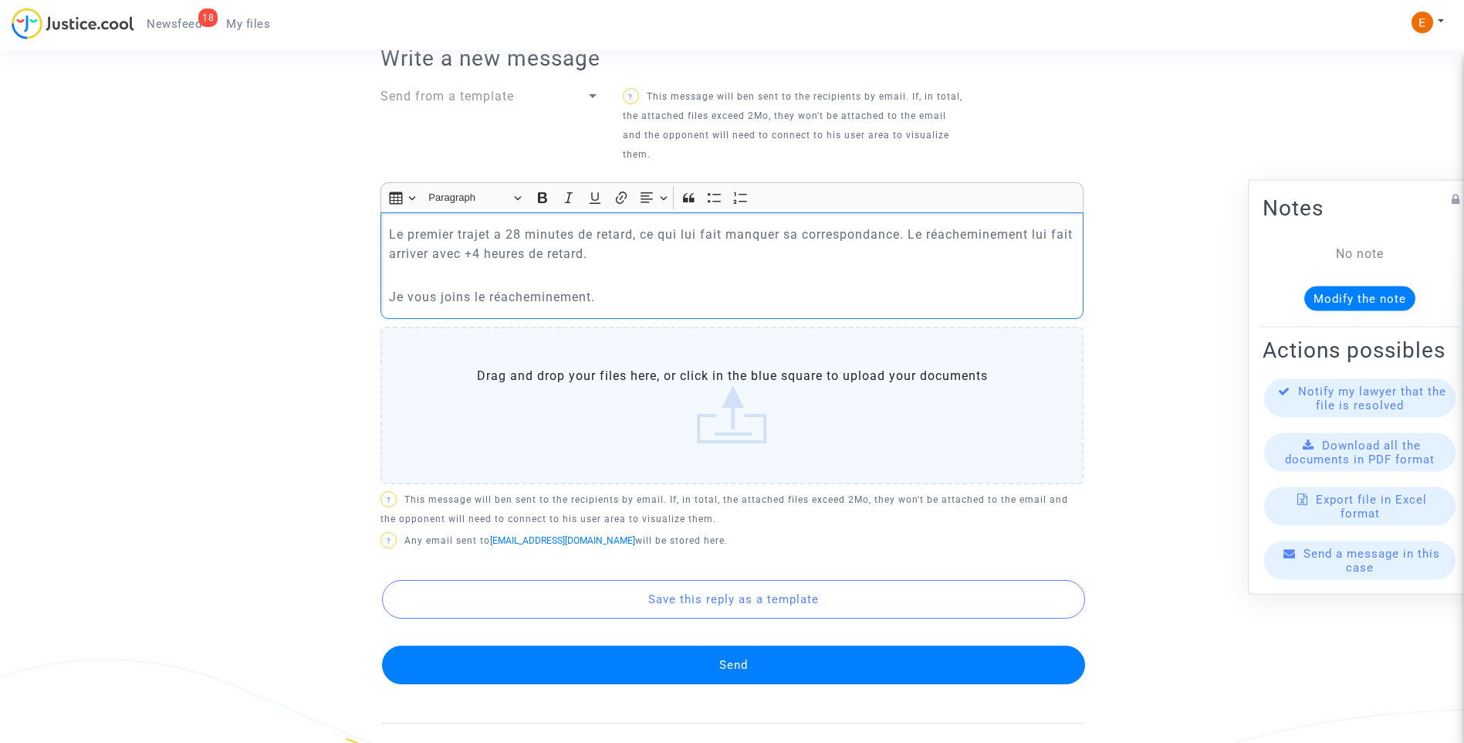
scroll to position [647, 0]
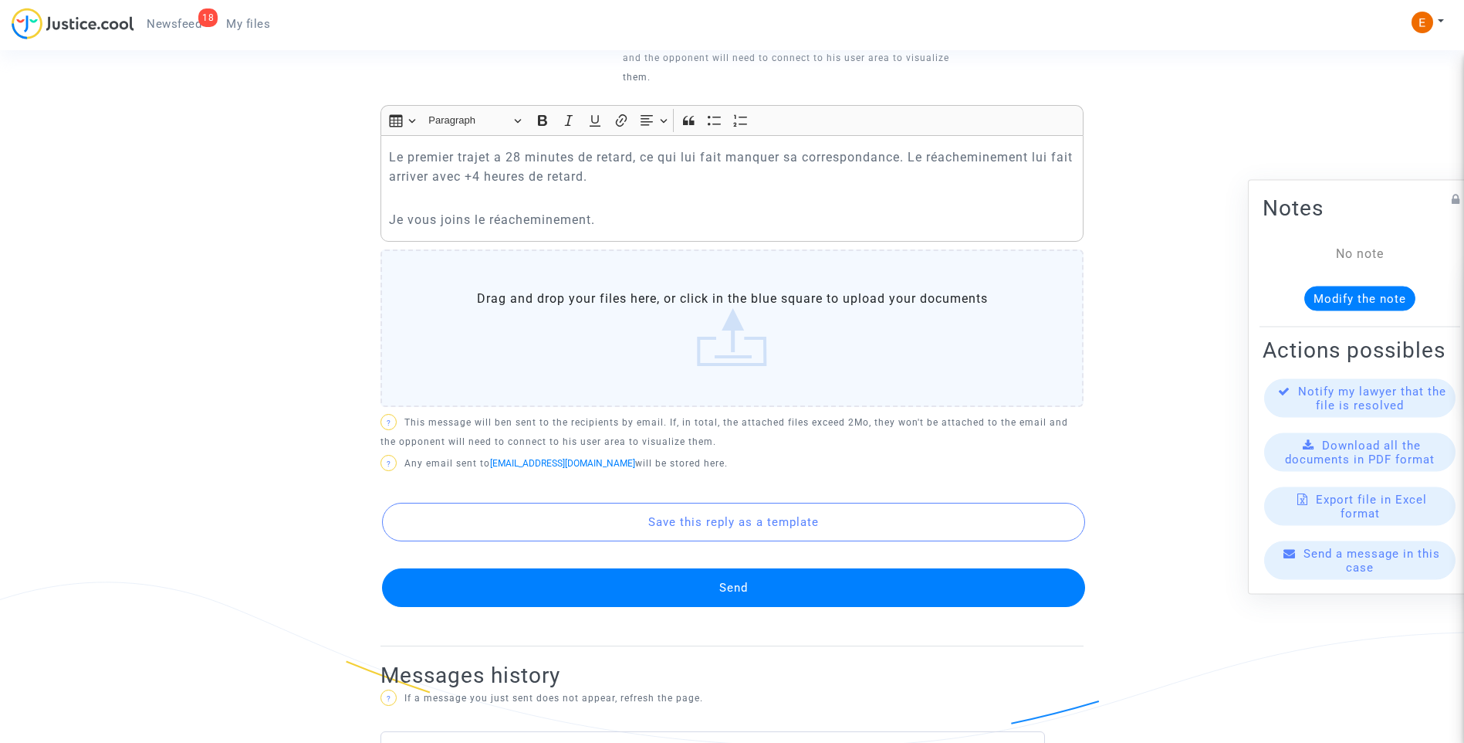
click at [770, 361] on label "Drag and drop your files here, or click in the blue square to upload your docum…" at bounding box center [732, 327] width 703 height 157
click at [0, 0] on input "Drag and drop your files here, or click in the blue square to upload your docum…" at bounding box center [0, 0] width 0 height 0
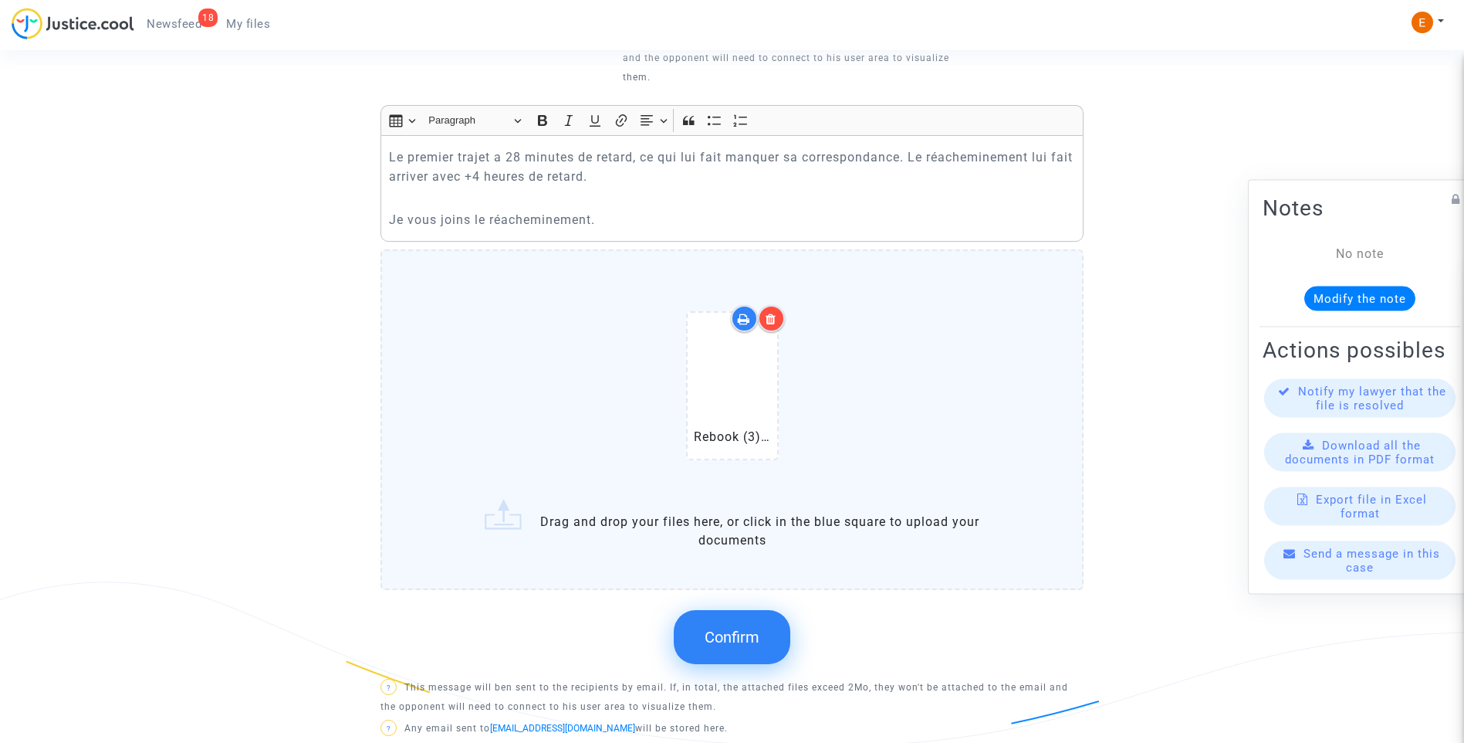
click at [389, 152] on p "Le premier trajet a 28 minutes de retard, ce qui lui fait manquer sa correspond…" at bounding box center [732, 166] width 687 height 39
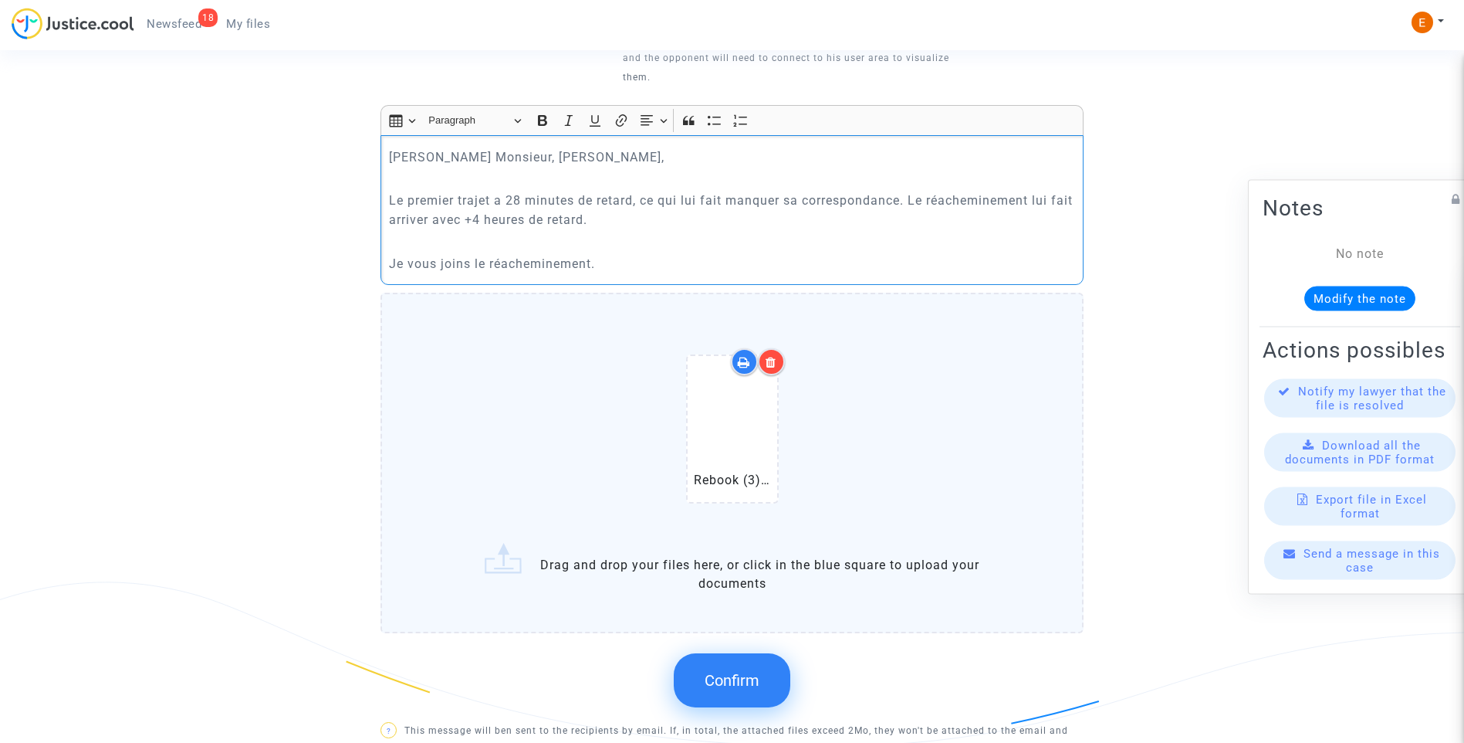
click at [683, 269] on p "Je vous joins le réacheminement." at bounding box center [732, 263] width 687 height 19
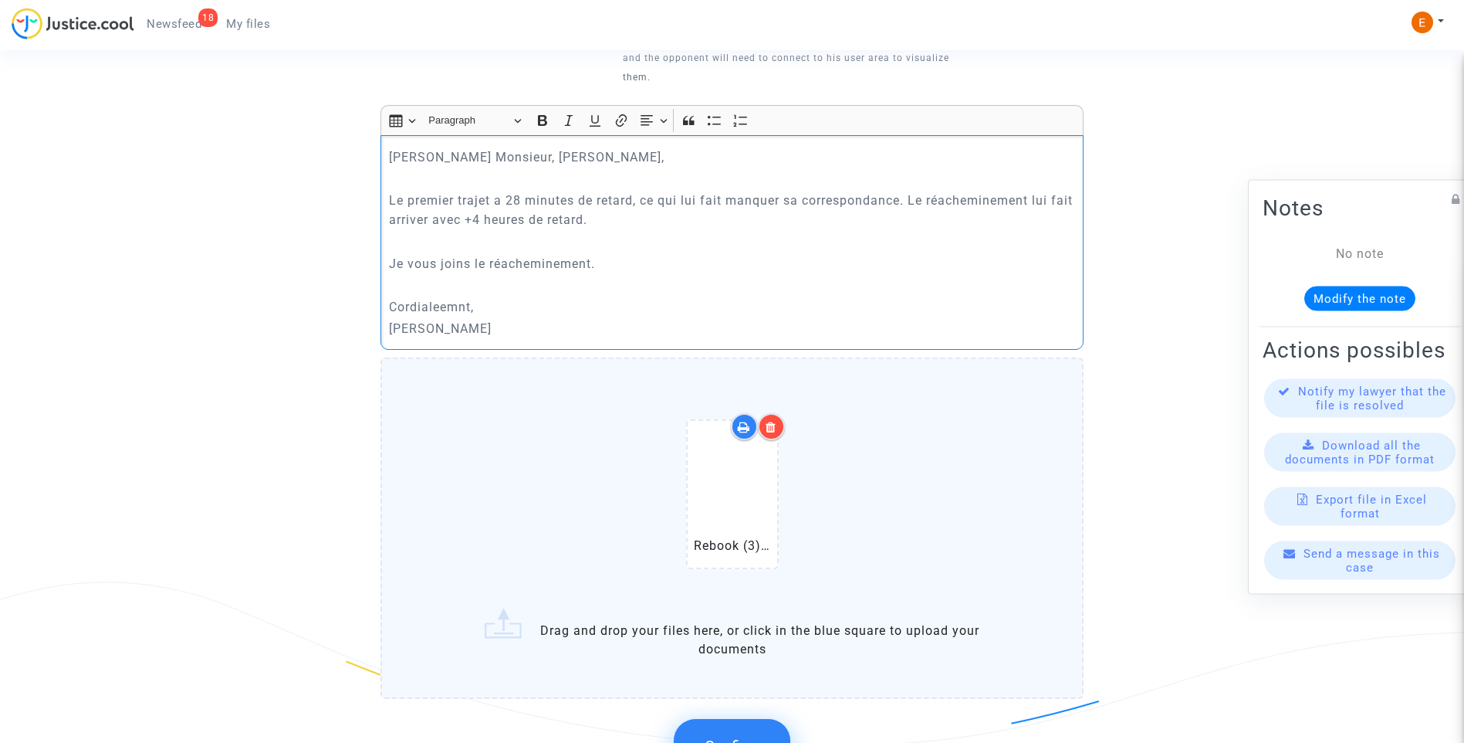
click at [449, 308] on p "Cordialeemnt," at bounding box center [732, 306] width 687 height 19
drag, startPoint x: 442, startPoint y: 304, endPoint x: 457, endPoint y: 305, distance: 14.7
click at [457, 305] on p "Cordialeemnt," at bounding box center [732, 306] width 687 height 19
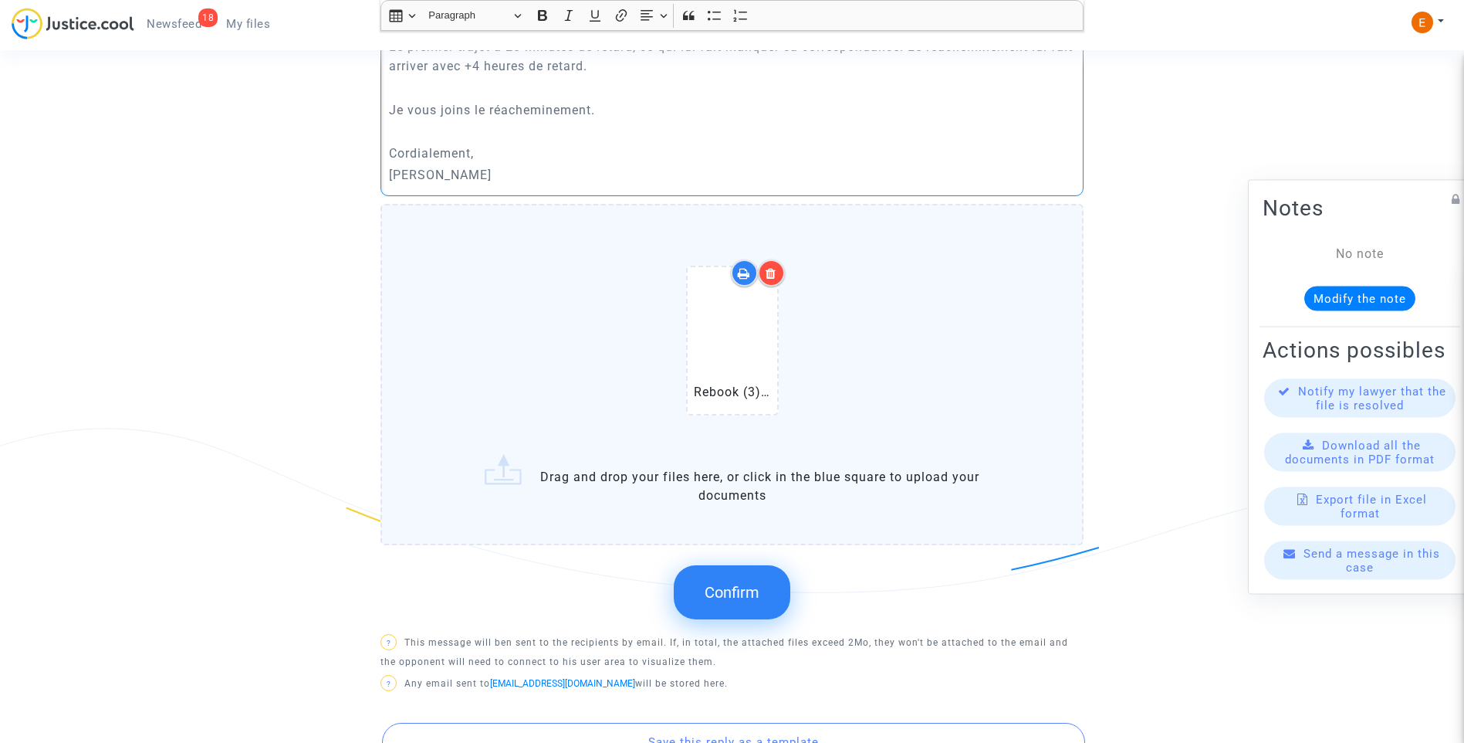
scroll to position [801, 0]
click at [716, 577] on button "Confirm" at bounding box center [732, 591] width 117 height 54
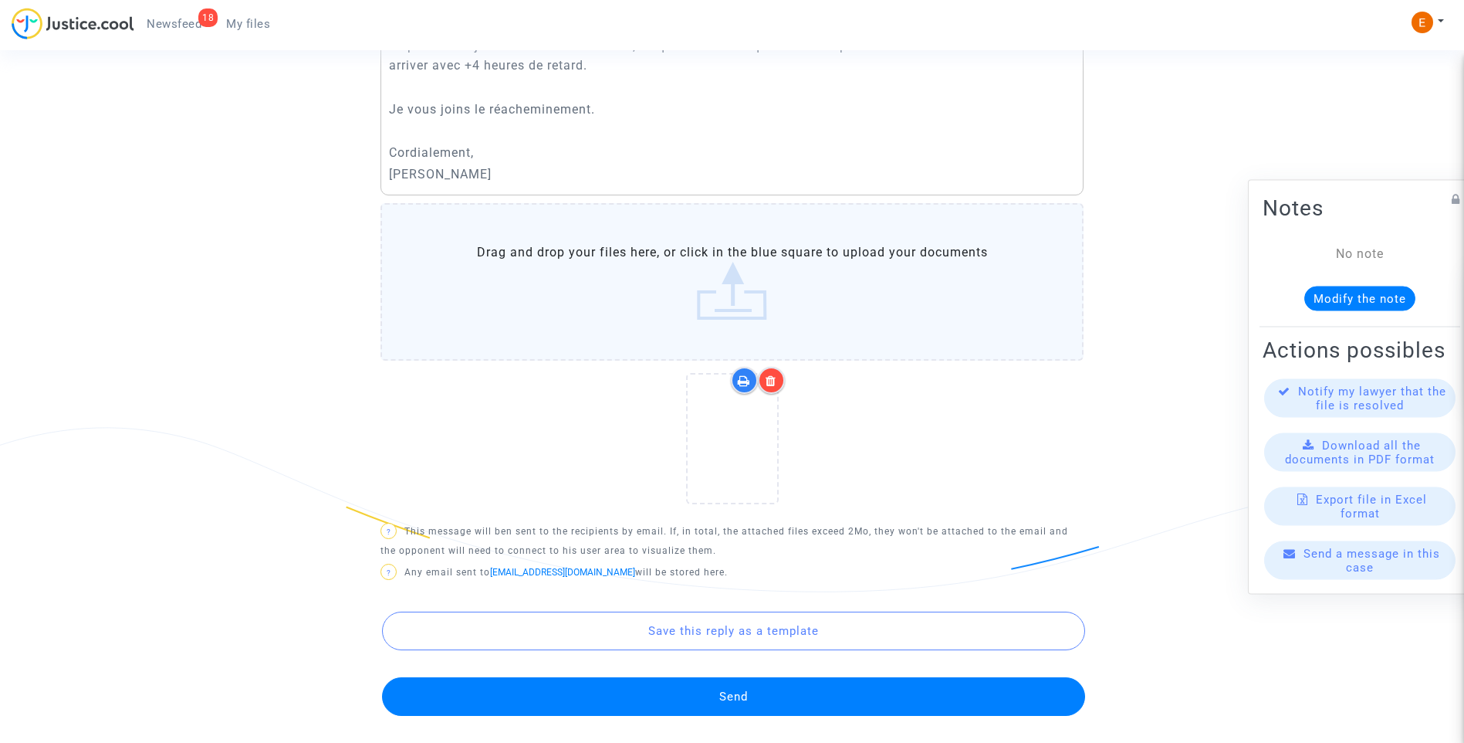
click at [780, 691] on button "Send" at bounding box center [733, 696] width 703 height 39
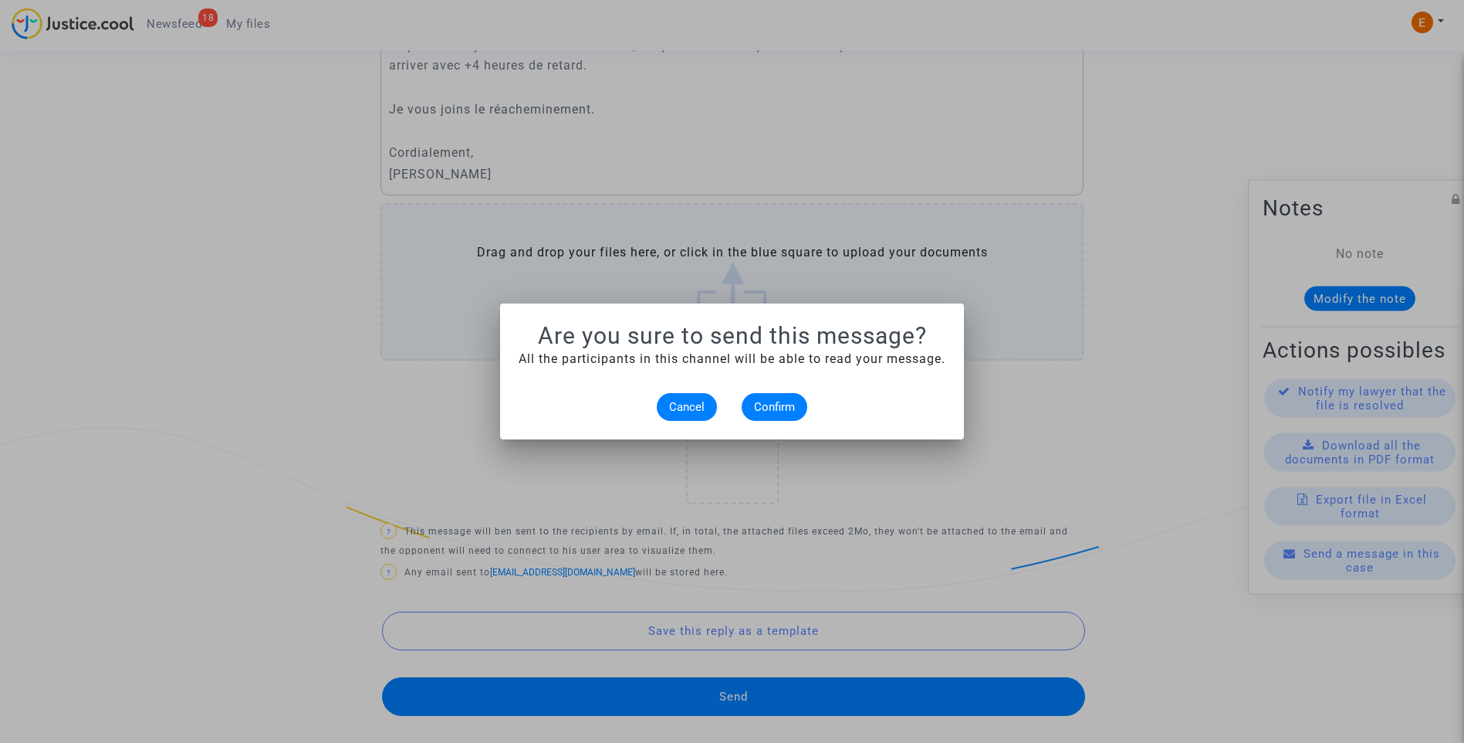
scroll to position [0, 0]
click at [789, 408] on span "Confirm" at bounding box center [774, 407] width 41 height 14
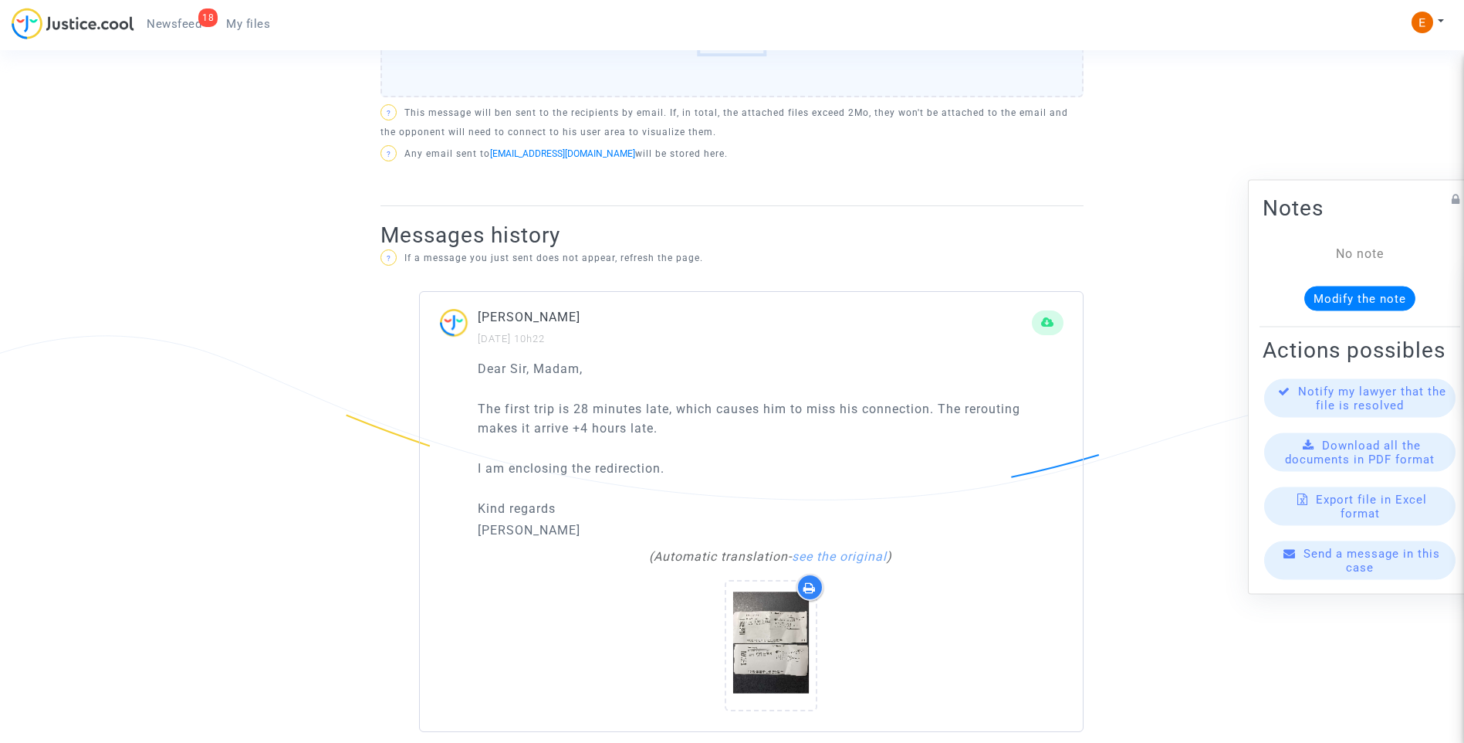
scroll to position [725, 0]
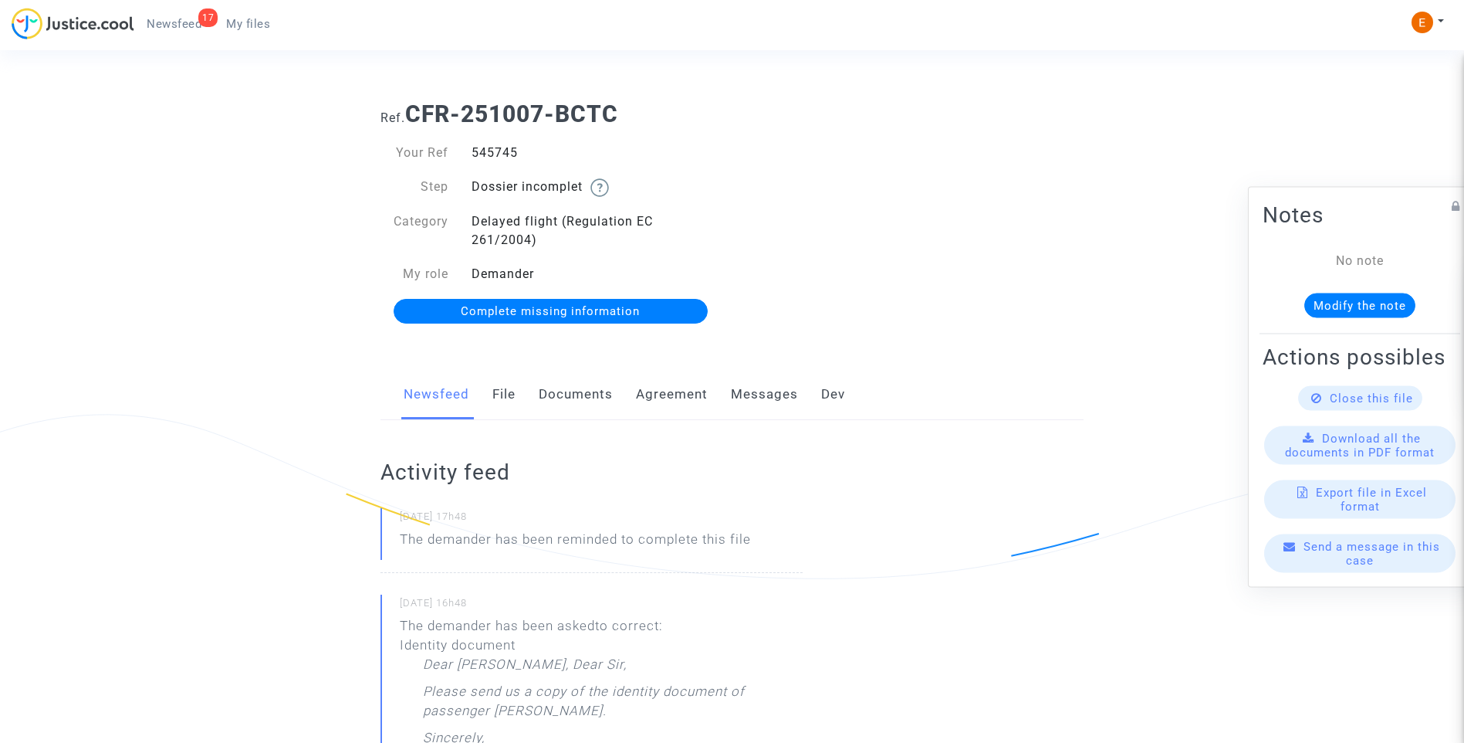
click at [508, 154] on div "545745" at bounding box center [596, 153] width 272 height 19
click at [586, 405] on link "Documents" at bounding box center [576, 394] width 74 height 51
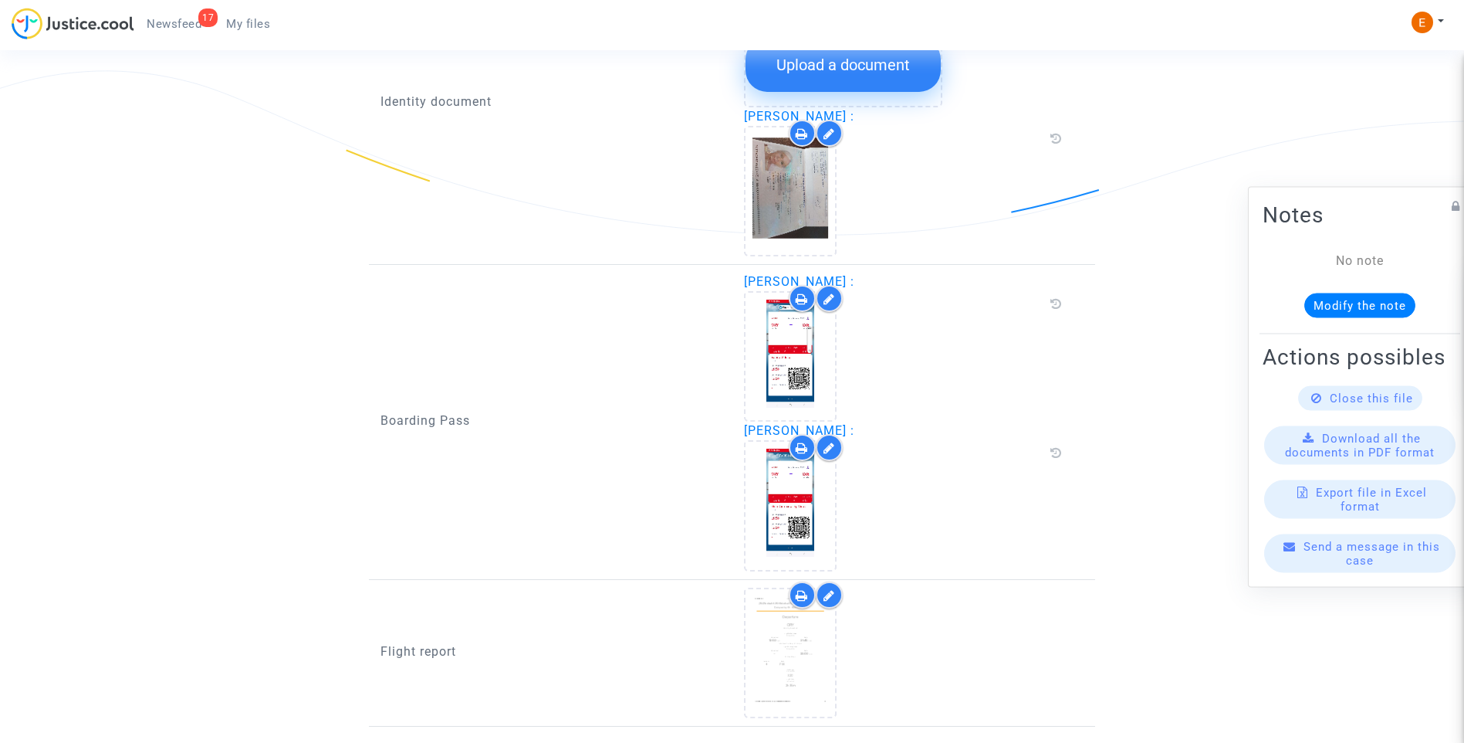
scroll to position [926, 0]
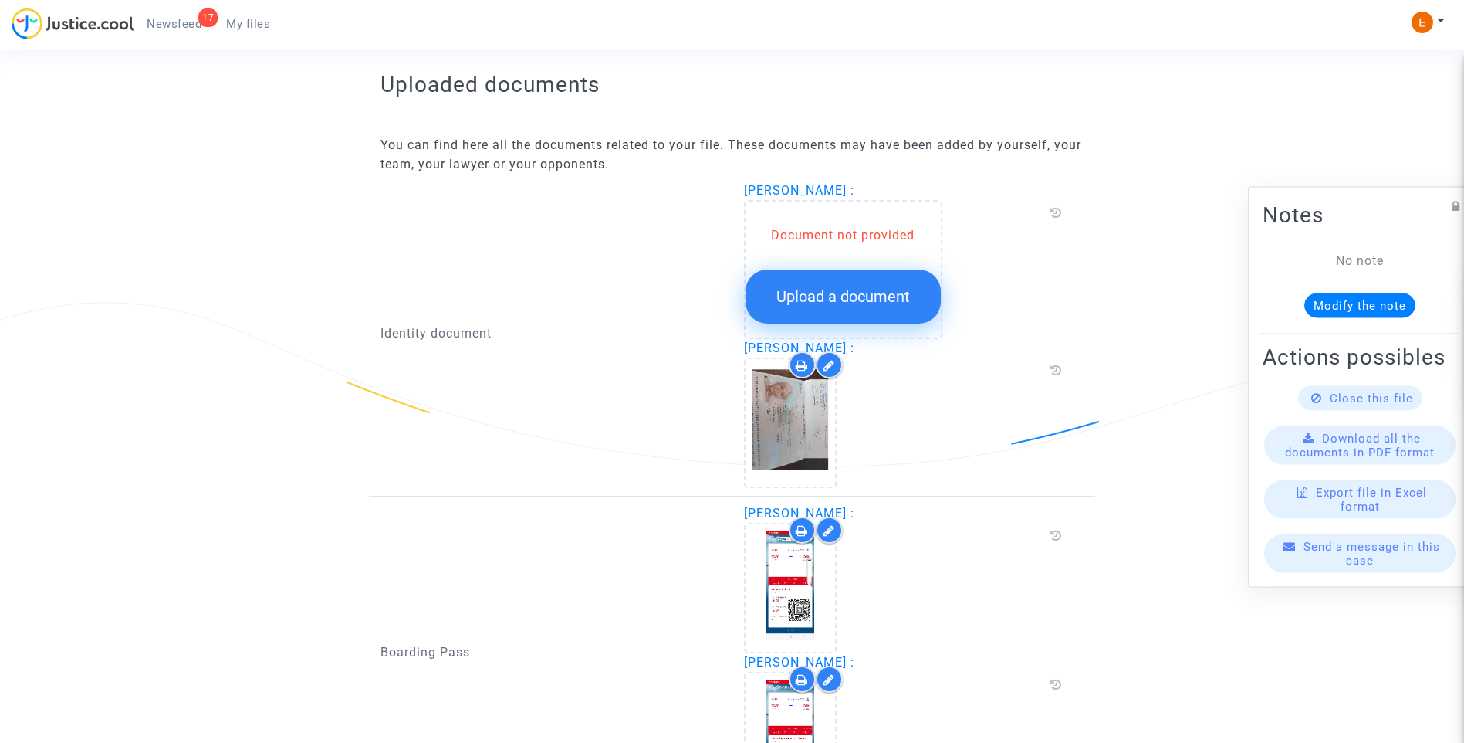
click at [841, 306] on button "Upload a document" at bounding box center [843, 296] width 195 height 54
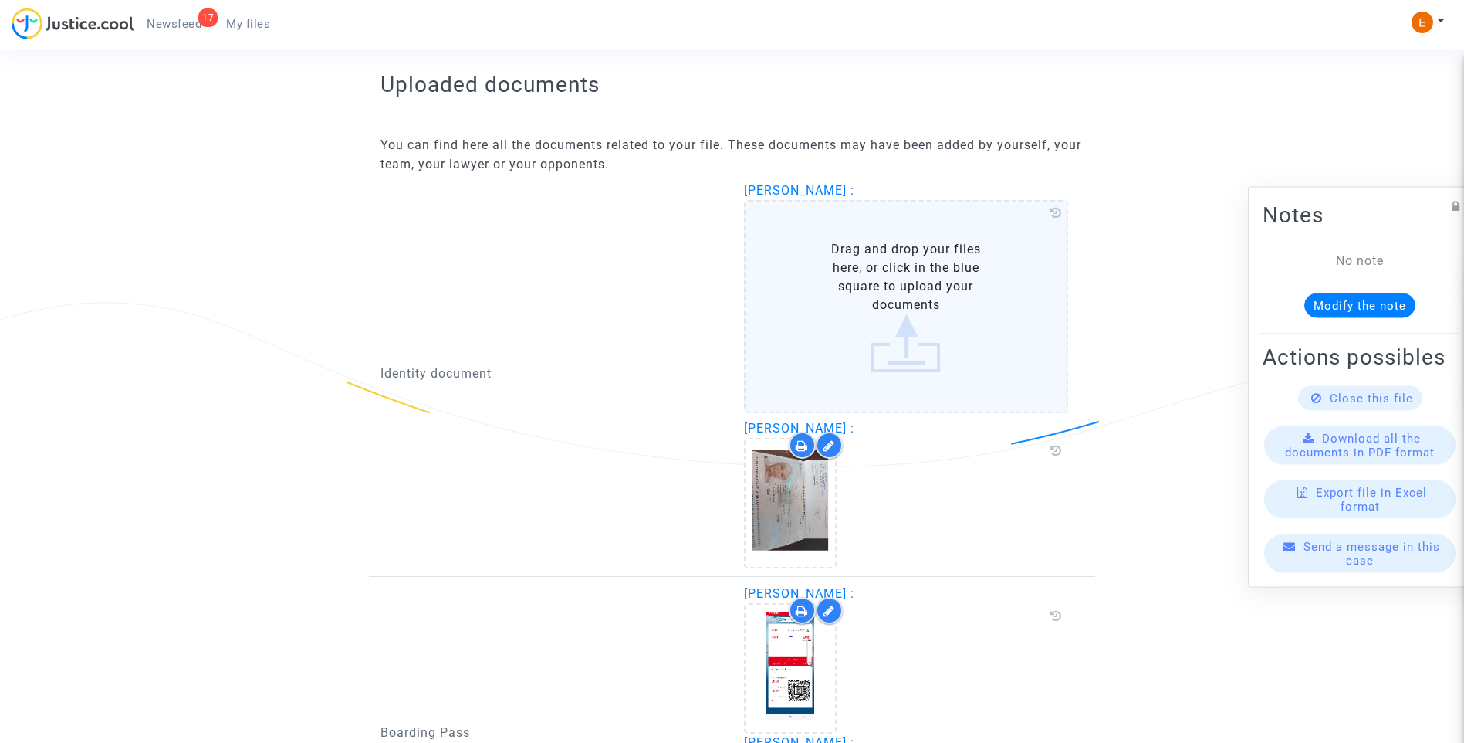
click at [850, 354] on label "Drag and drop your files here, or click in the blue square to upload your docum…" at bounding box center [906, 306] width 325 height 213
click at [0, 0] on input "Drag and drop your files here, or click in the blue square to upload your docum…" at bounding box center [0, 0] width 0 height 0
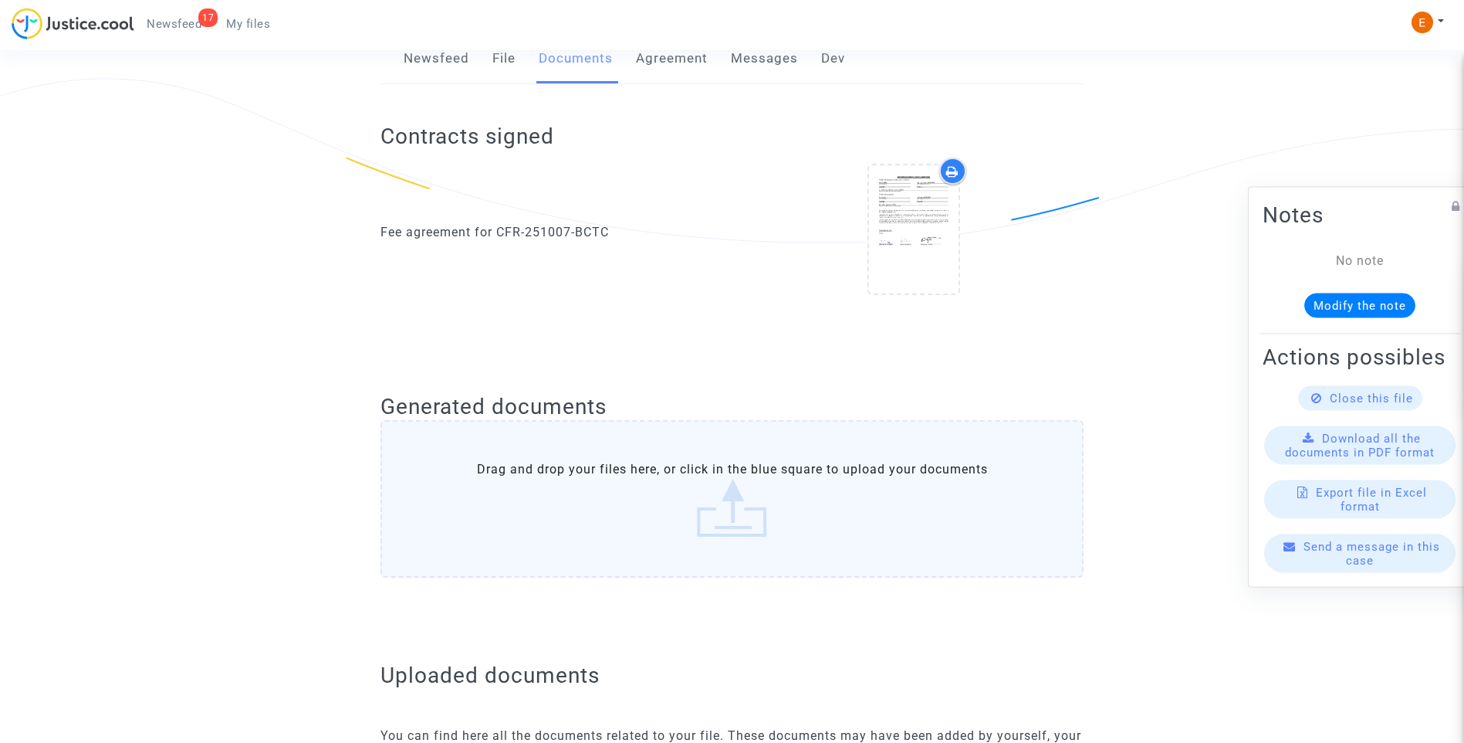
scroll to position [154, 0]
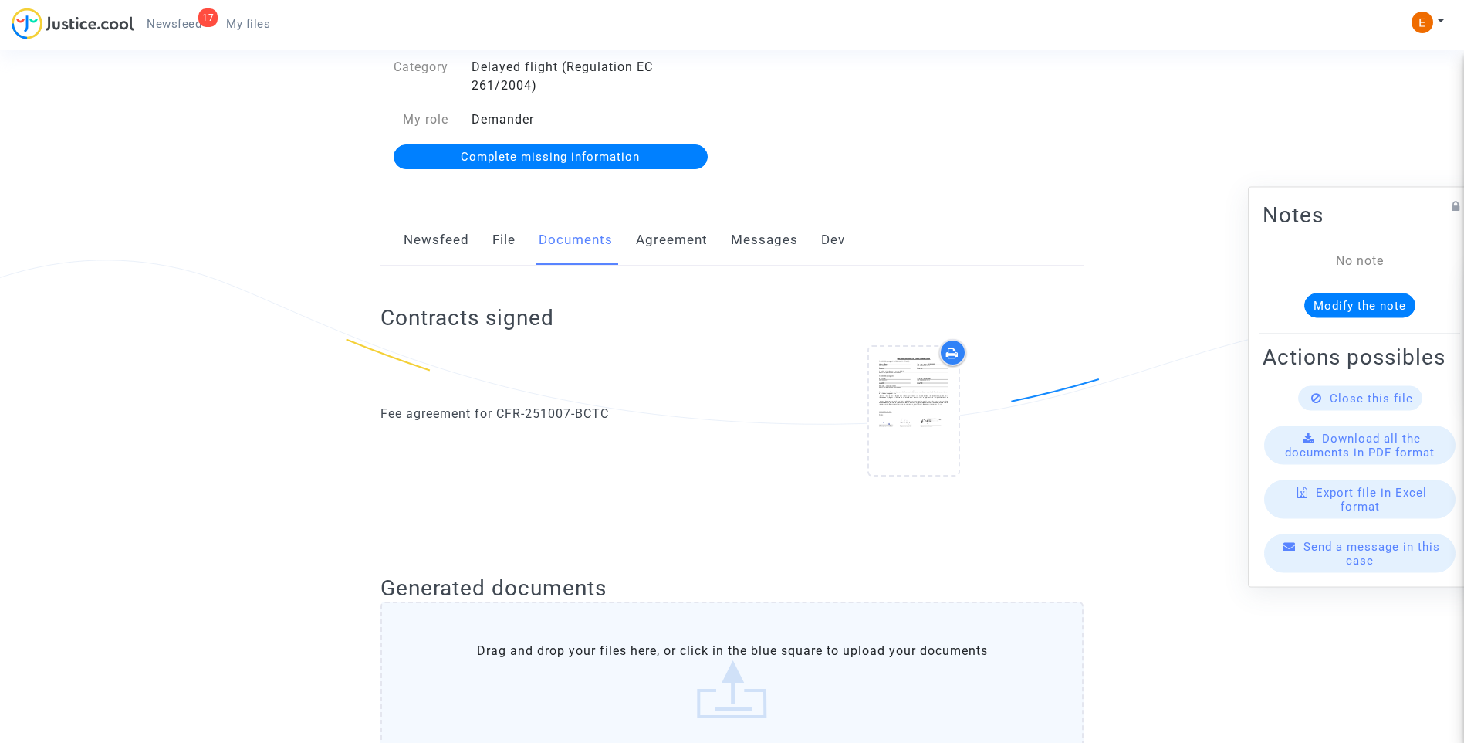
drag, startPoint x: 568, startPoint y: 147, endPoint x: 594, endPoint y: 164, distance: 31.3
click at [567, 147] on link "Complete missing information" at bounding box center [551, 156] width 314 height 25
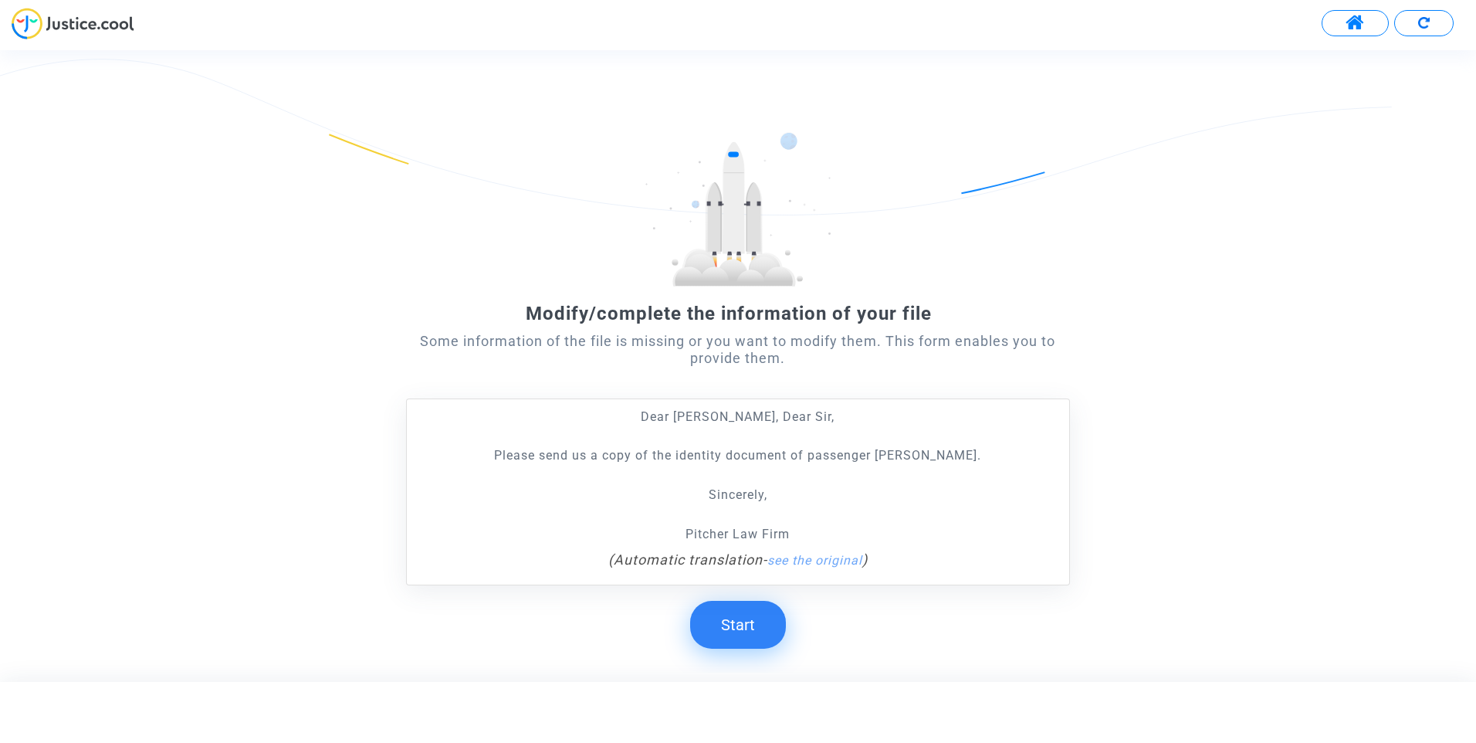
click at [763, 625] on button "Start" at bounding box center [738, 624] width 96 height 48
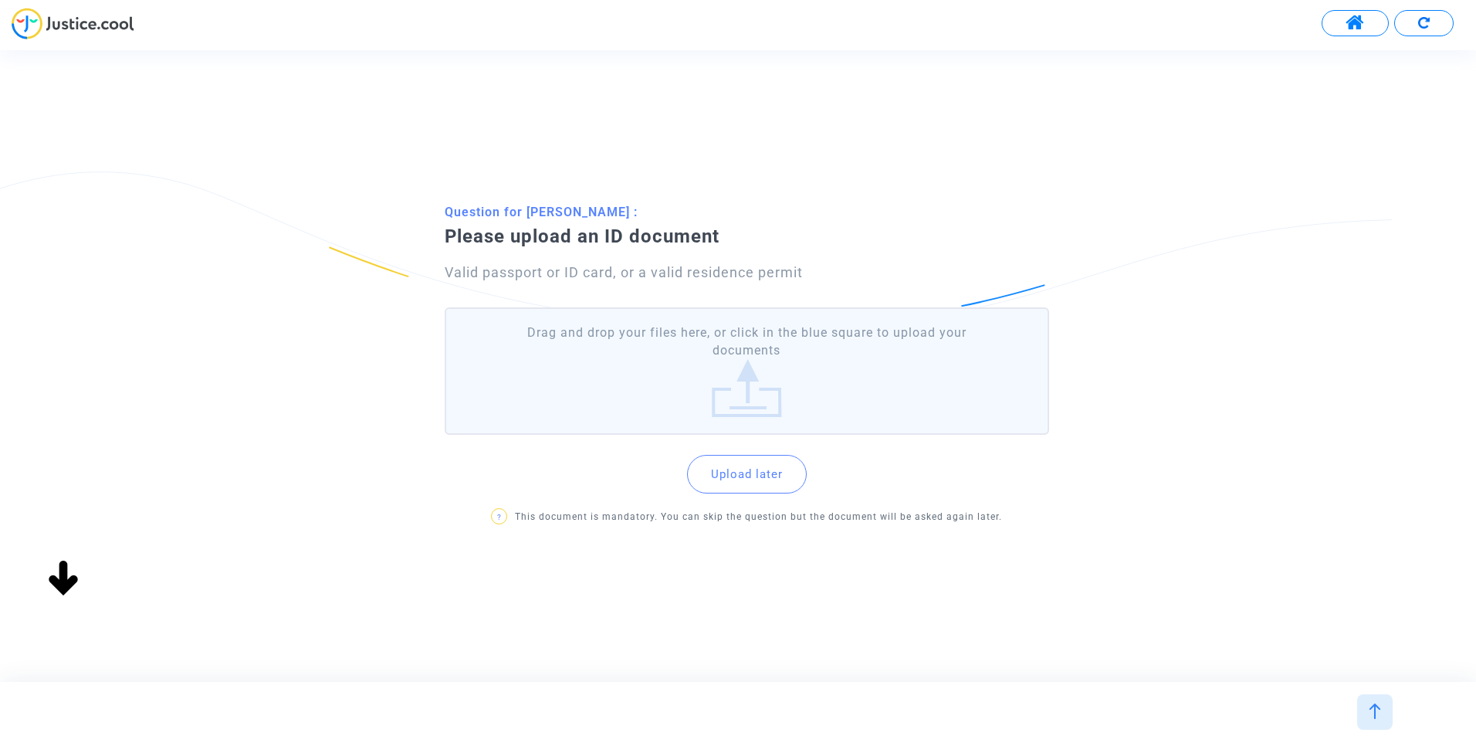
click at [701, 386] on label "Drag and drop your files here, or click in the blue square to upload your docum…" at bounding box center [747, 370] width 604 height 127
click at [0, 0] on input "Drag and drop your files here, or click in the blue square to upload your docum…" at bounding box center [0, 0] width 0 height 0
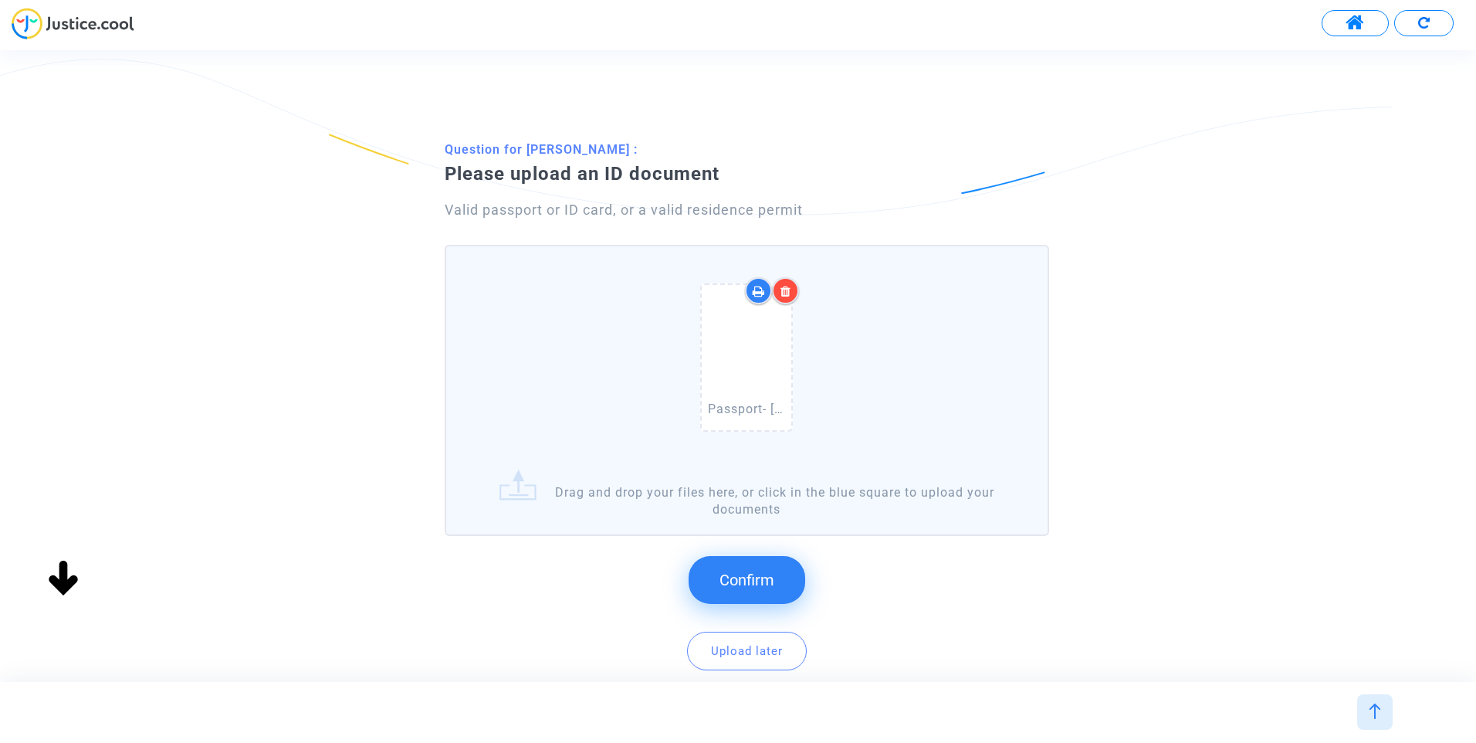
click at [751, 576] on span "Confirm" at bounding box center [746, 579] width 55 height 19
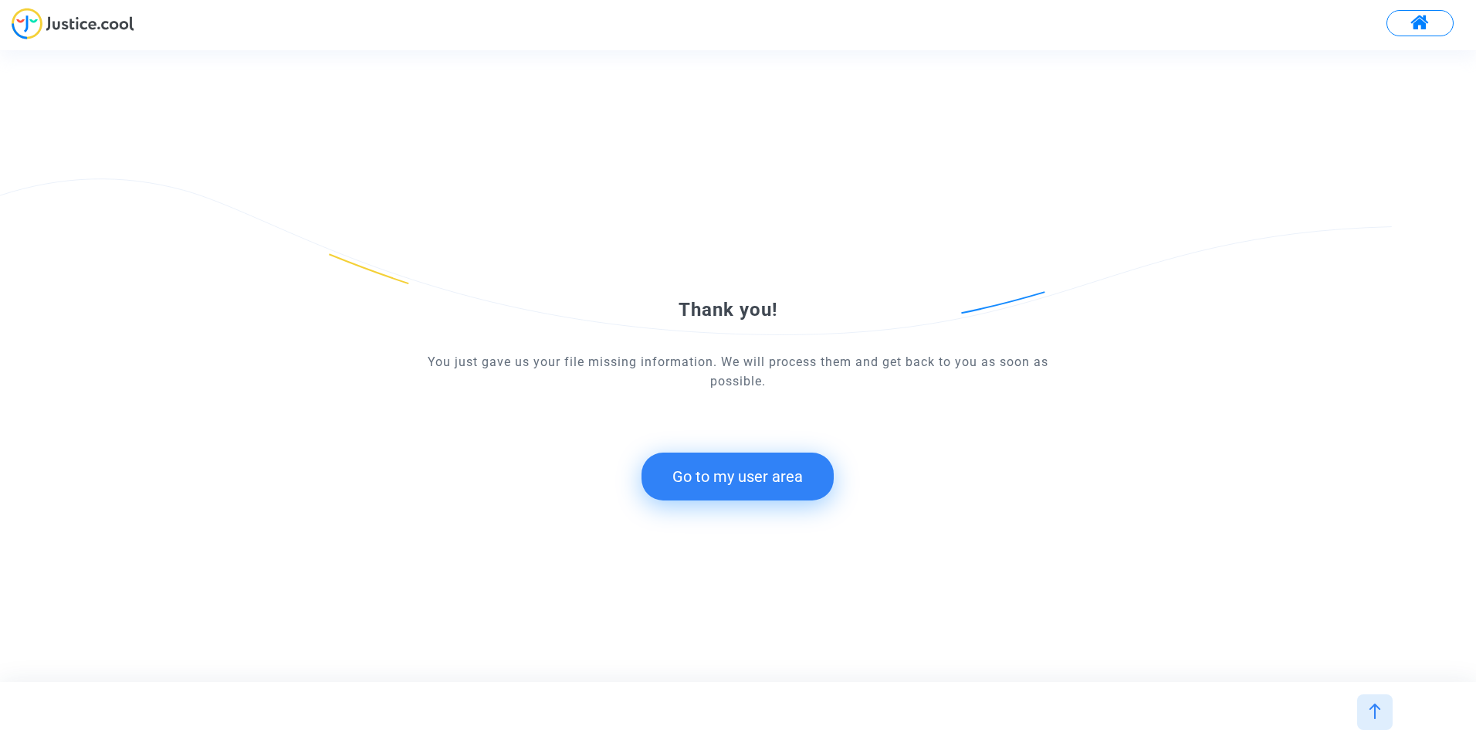
click at [740, 499] on button "Go to my user area" at bounding box center [737, 476] width 192 height 48
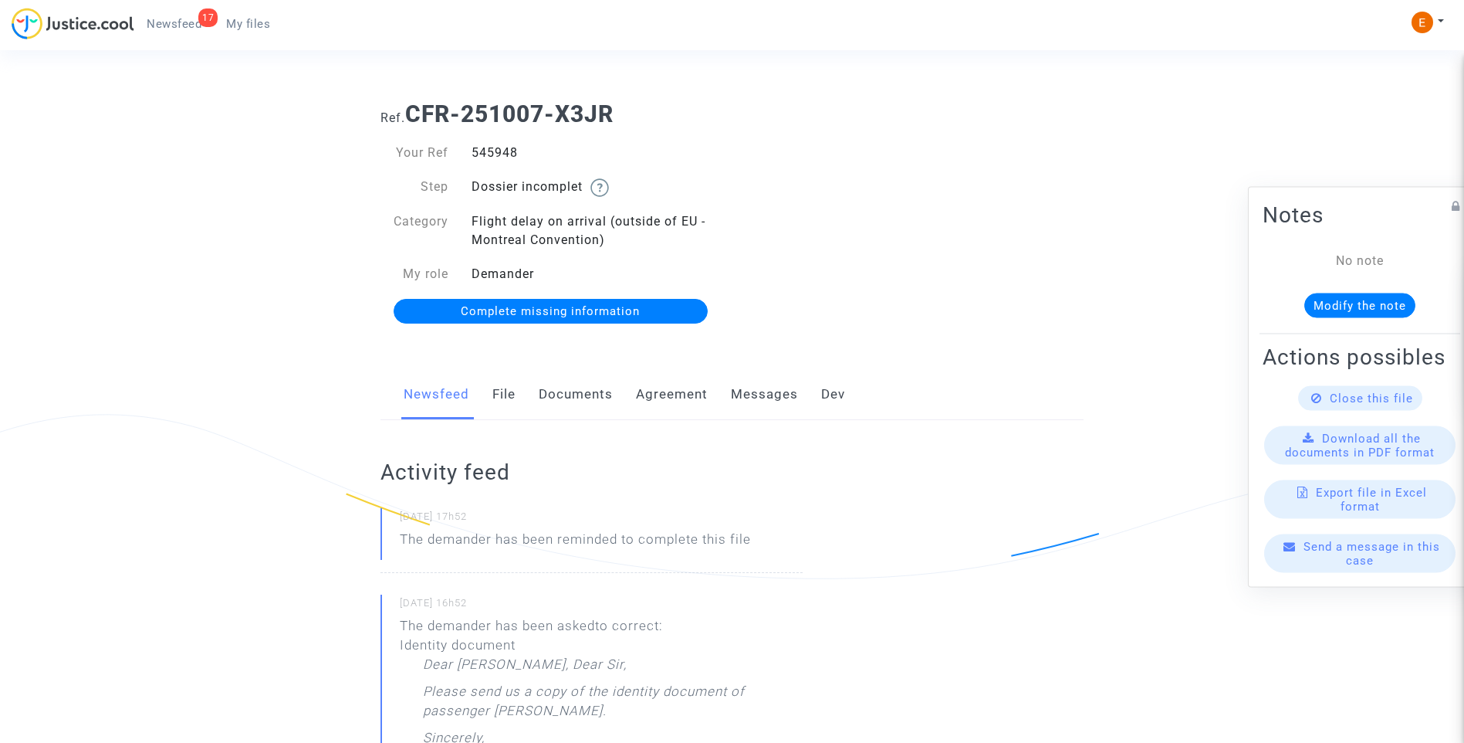
drag, startPoint x: 0, startPoint y: 0, endPoint x: 505, endPoint y: 151, distance: 527.0
click at [505, 151] on div "545948" at bounding box center [596, 153] width 272 height 19
copy div "545948"
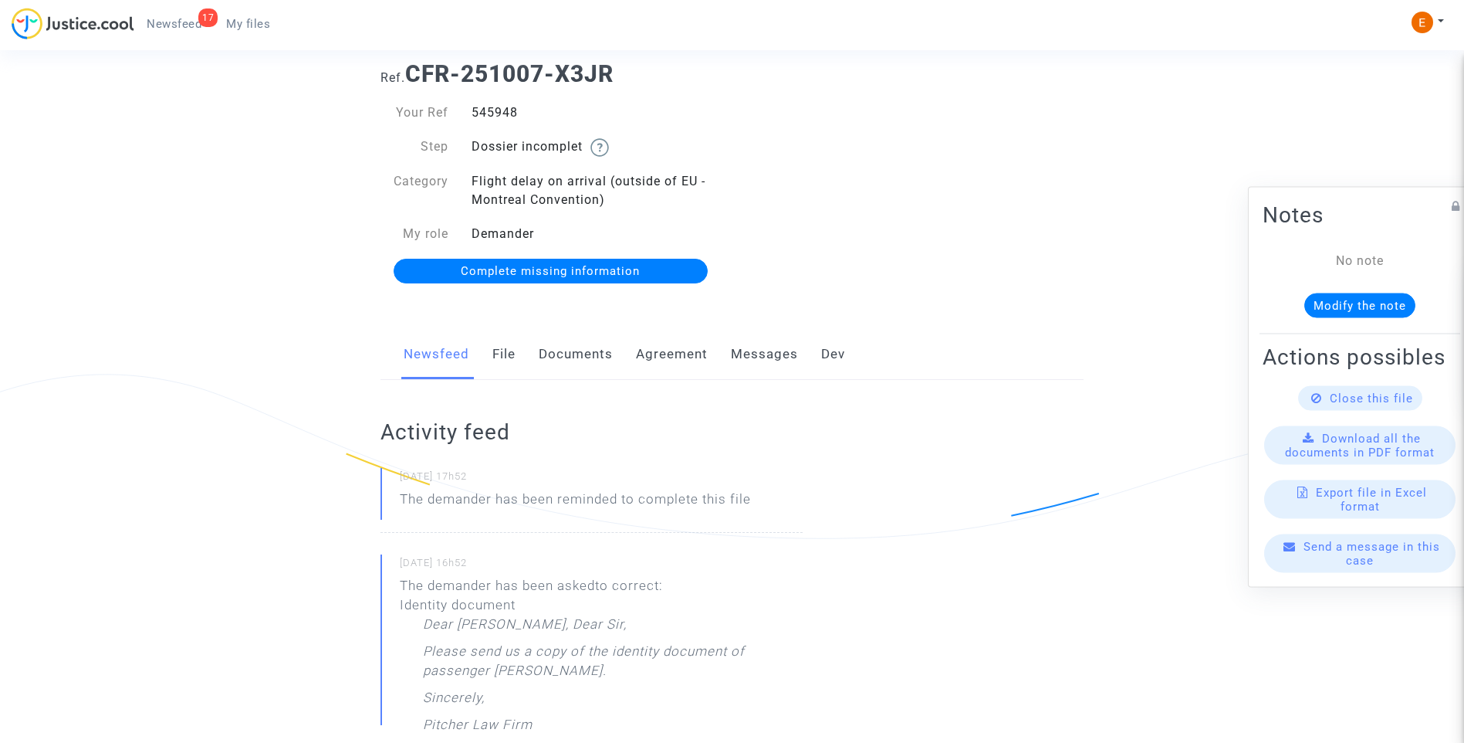
scroll to position [77, 0]
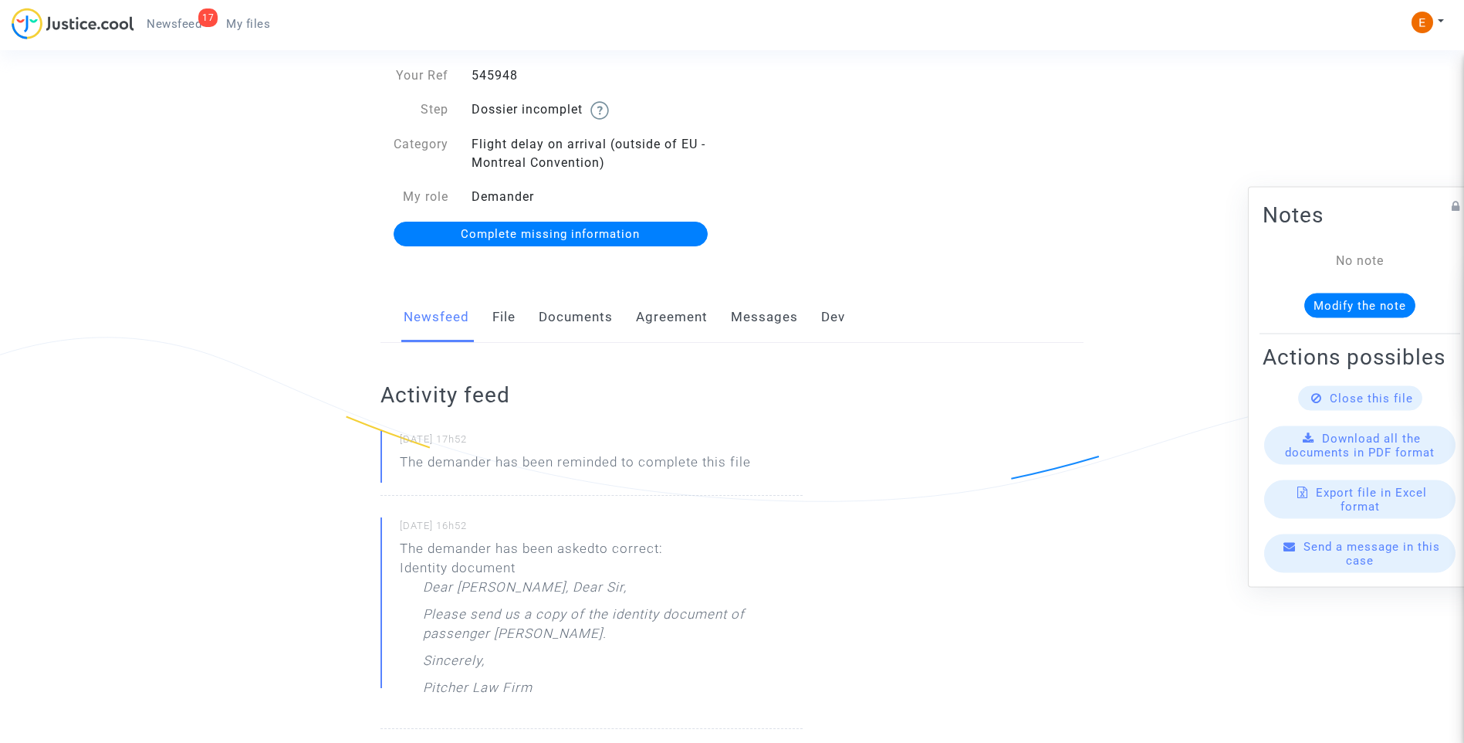
click at [597, 237] on span "Complete missing information" at bounding box center [550, 234] width 179 height 14
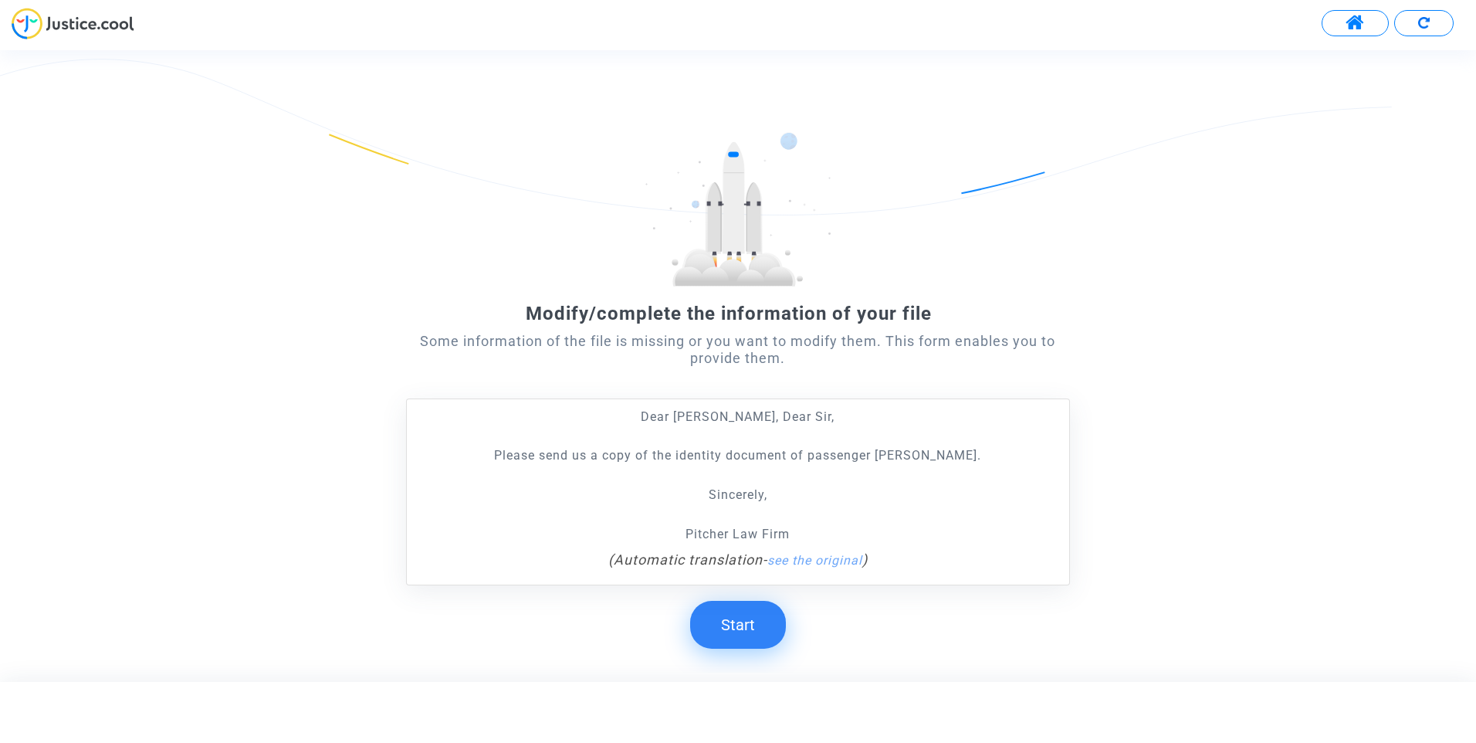
click at [754, 618] on button "Start" at bounding box center [738, 624] width 96 height 48
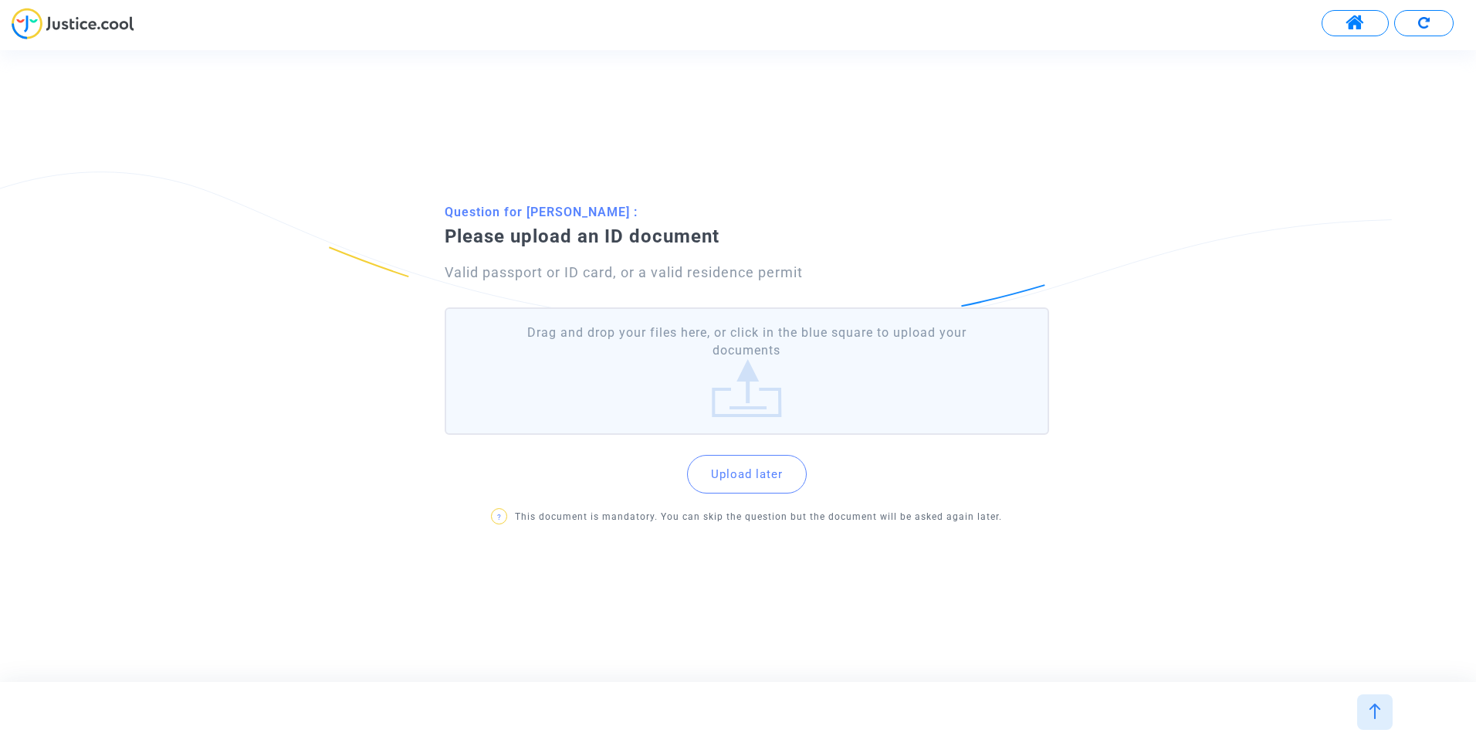
click at [760, 374] on label "Drag and drop your files here, or click in the blue square to upload your docum…" at bounding box center [747, 370] width 604 height 127
click at [0, 0] on input "Drag and drop your files here, or click in the blue square to upload your docum…" at bounding box center [0, 0] width 0 height 0
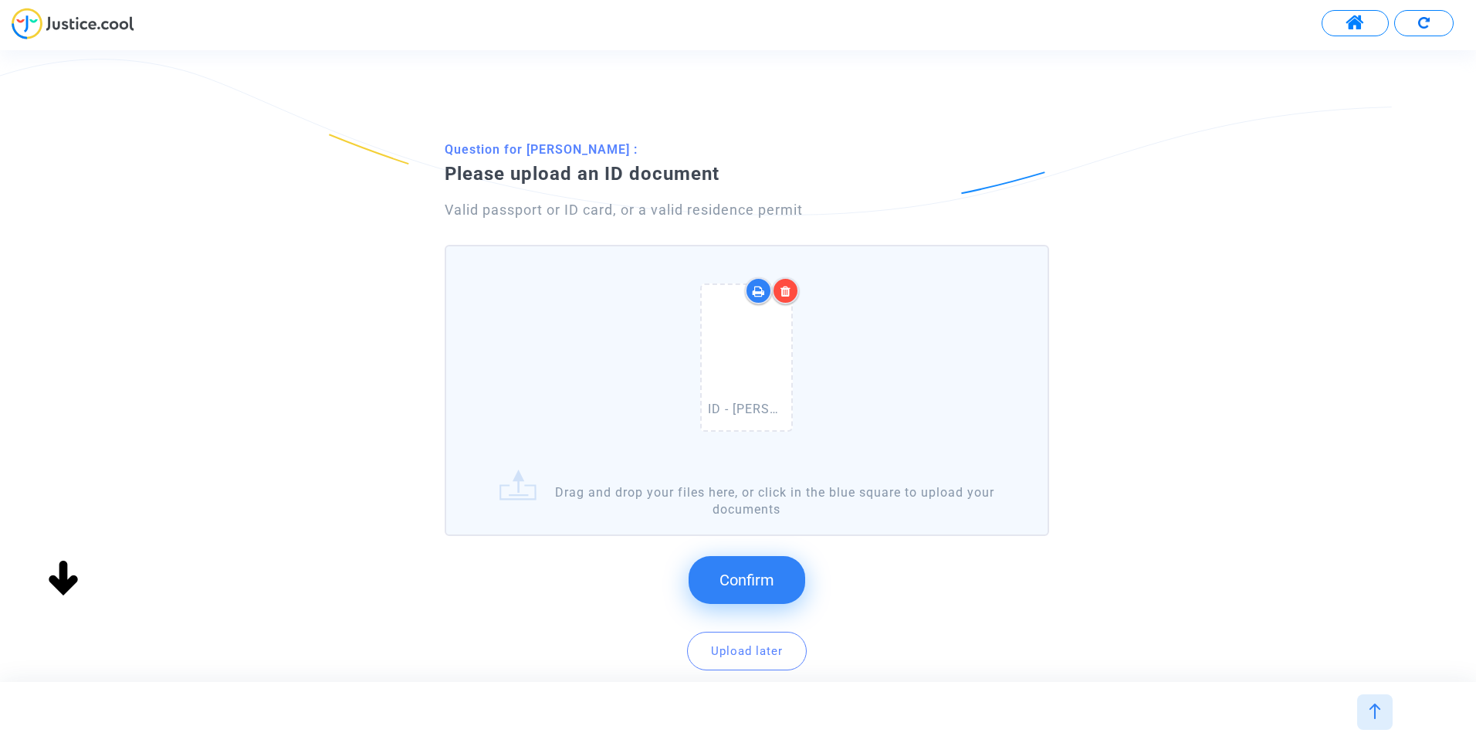
click at [756, 573] on span "Confirm" at bounding box center [746, 579] width 55 height 19
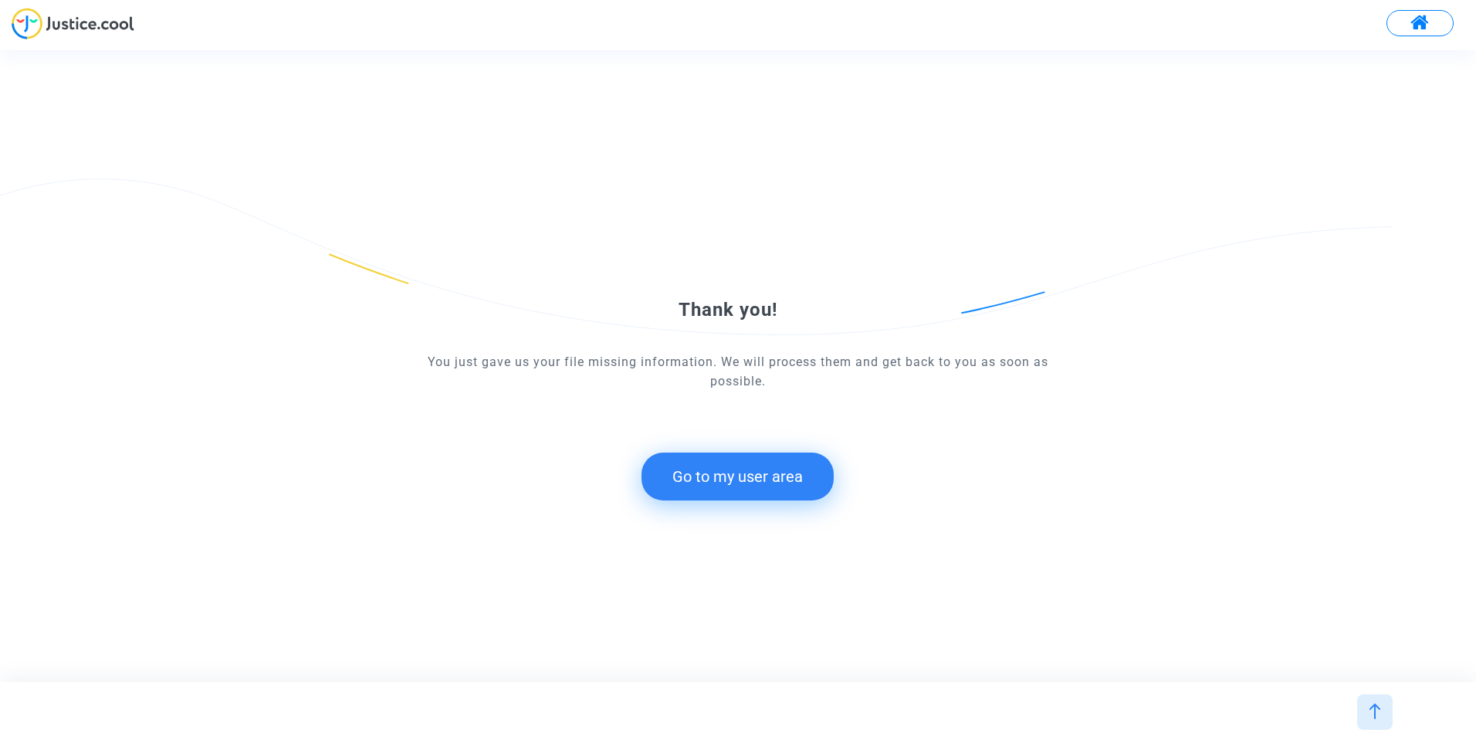
drag, startPoint x: 744, startPoint y: 475, endPoint x: 737, endPoint y: 465, distance: 12.2
click at [745, 475] on button "Go to my user area" at bounding box center [737, 476] width 192 height 48
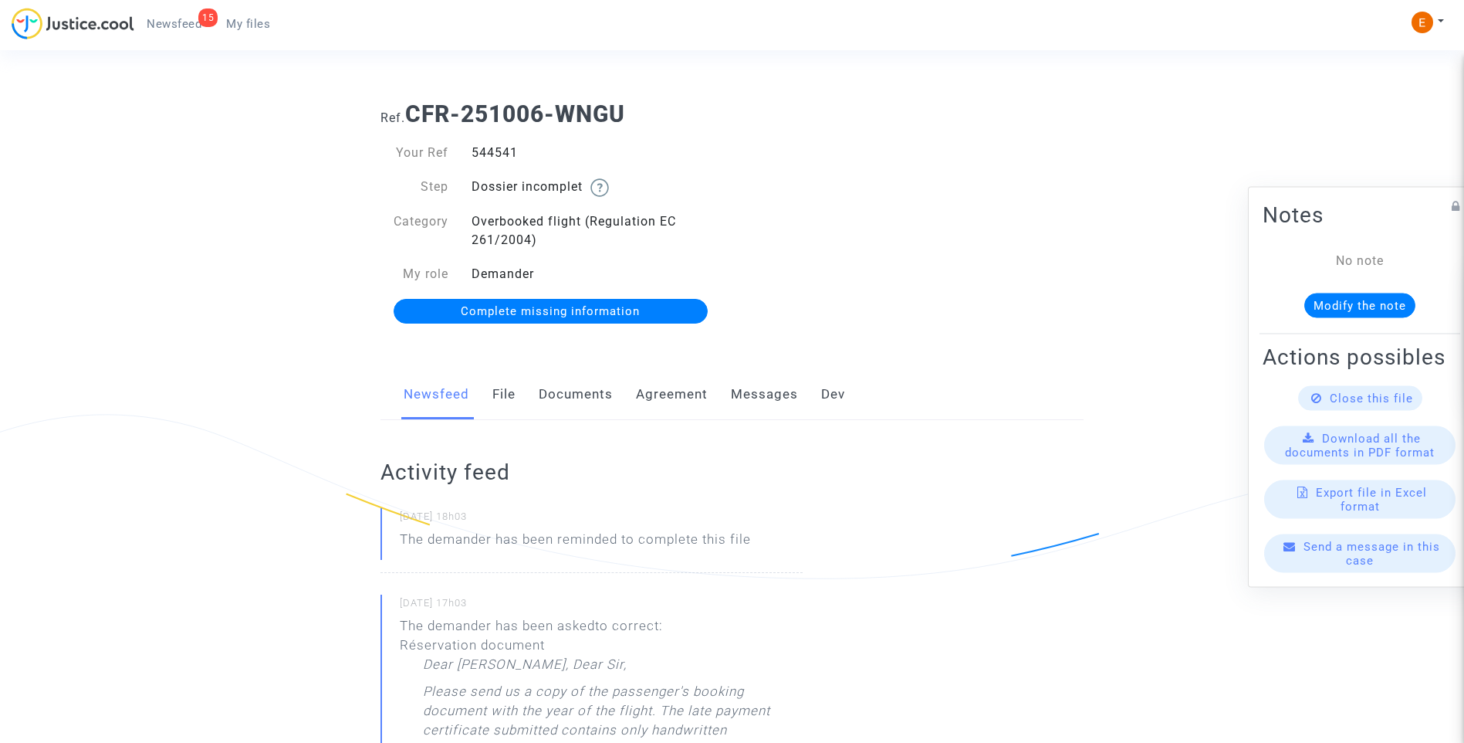
click at [502, 148] on div "544541" at bounding box center [596, 153] width 272 height 19
copy div "544541"
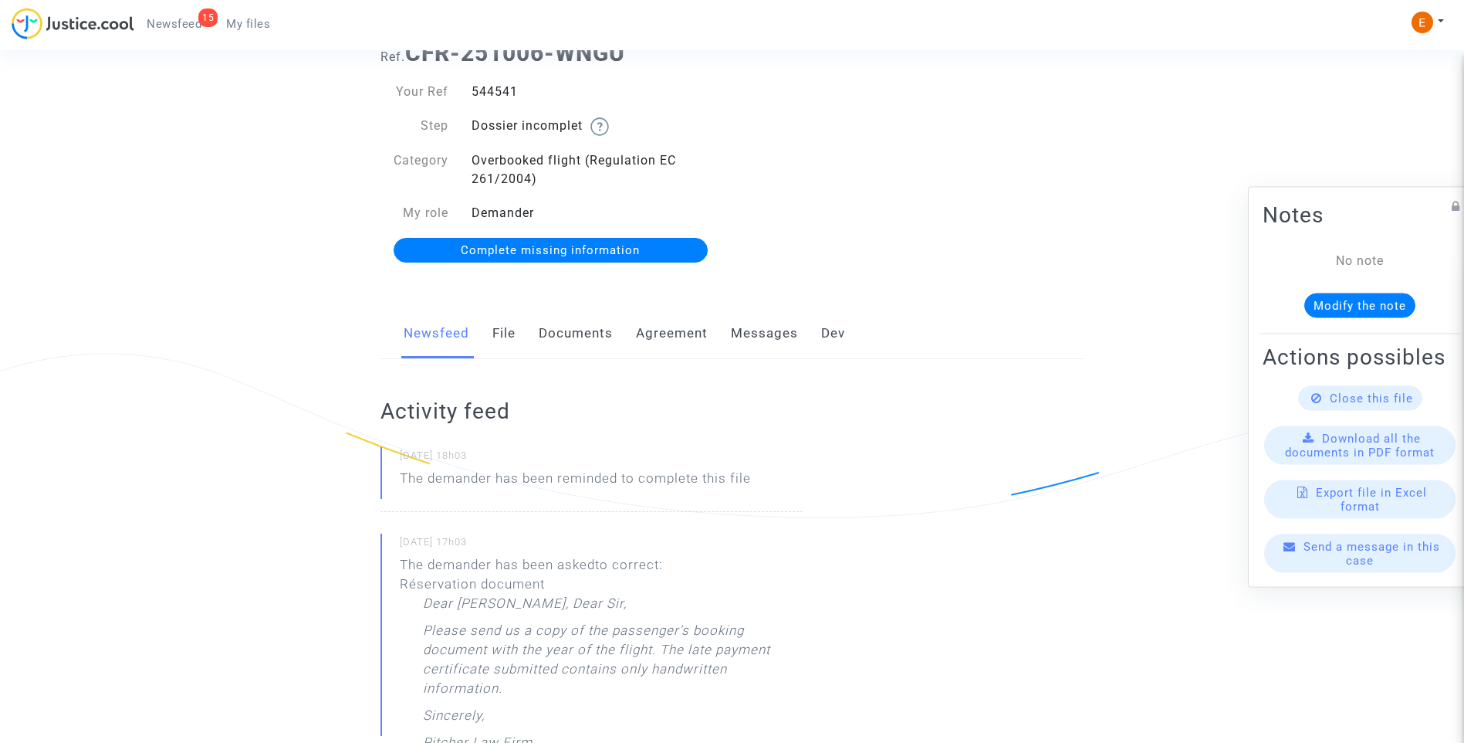
scroll to position [154, 0]
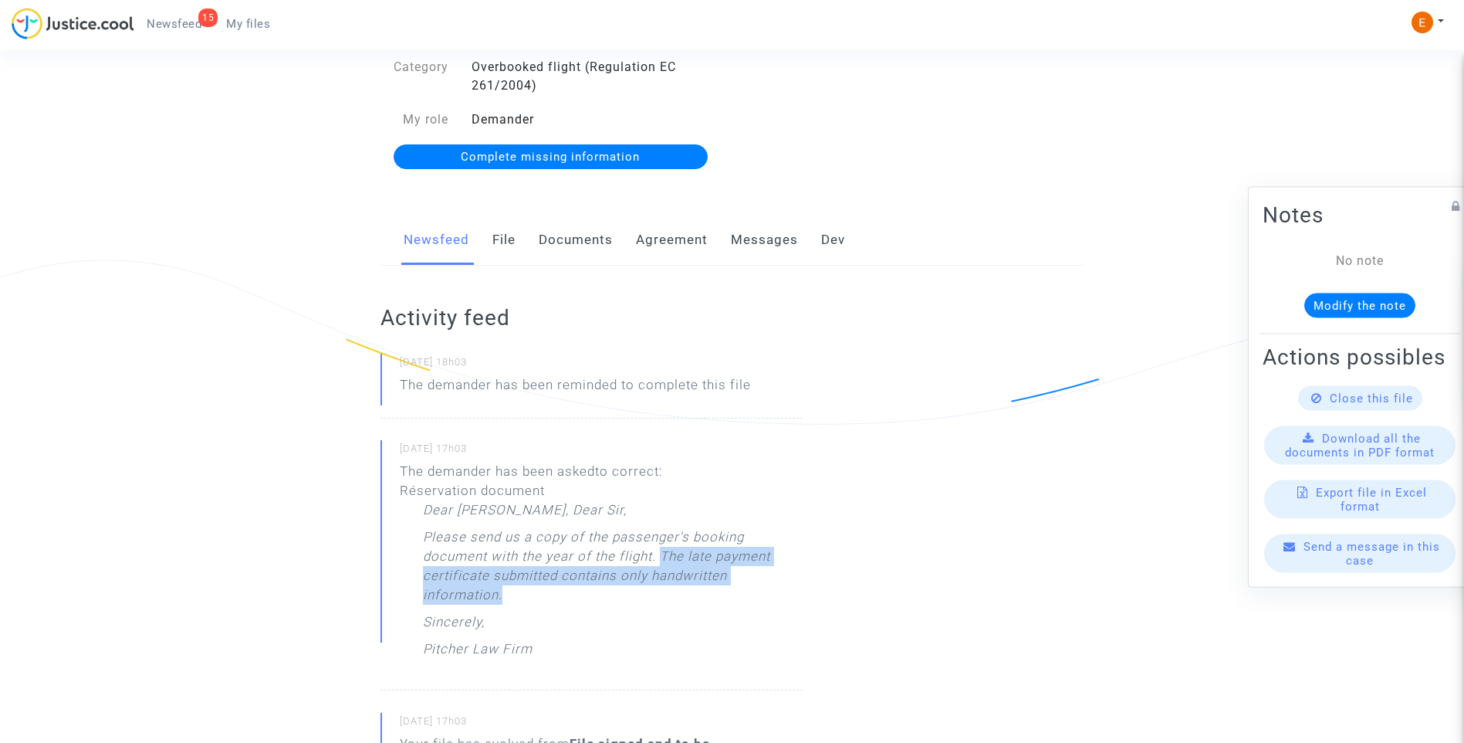
drag, startPoint x: 665, startPoint y: 557, endPoint x: 756, endPoint y: 590, distance: 96.2
click at [756, 590] on p "Please send us a copy of the passenger's booking document with the year of the …" at bounding box center [613, 569] width 380 height 85
drag, startPoint x: 756, startPoint y: 590, endPoint x: 707, endPoint y: 560, distance: 57.6
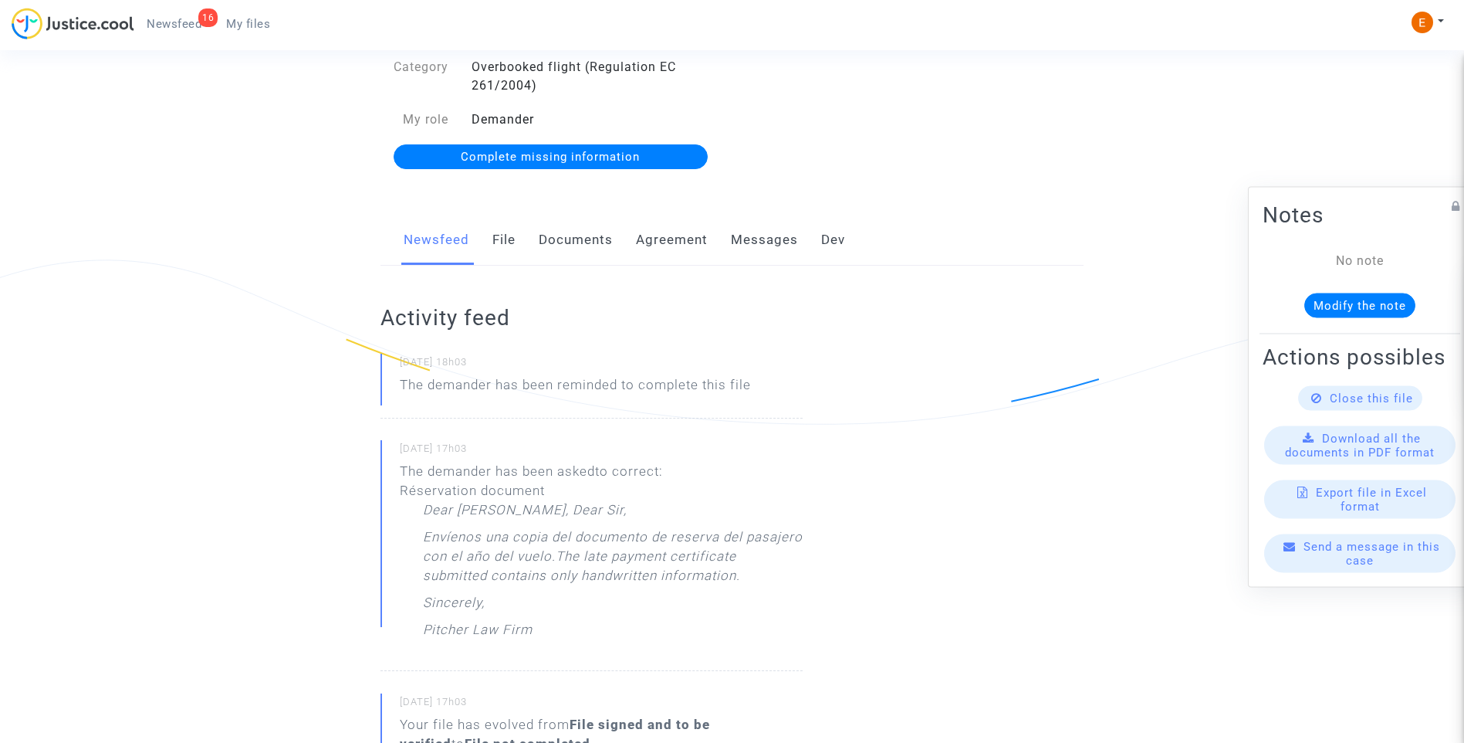
click at [765, 593] on p "Envíenos una copia del documento de reserva del pasajero con el año del vuelo. …" at bounding box center [613, 560] width 380 height 66
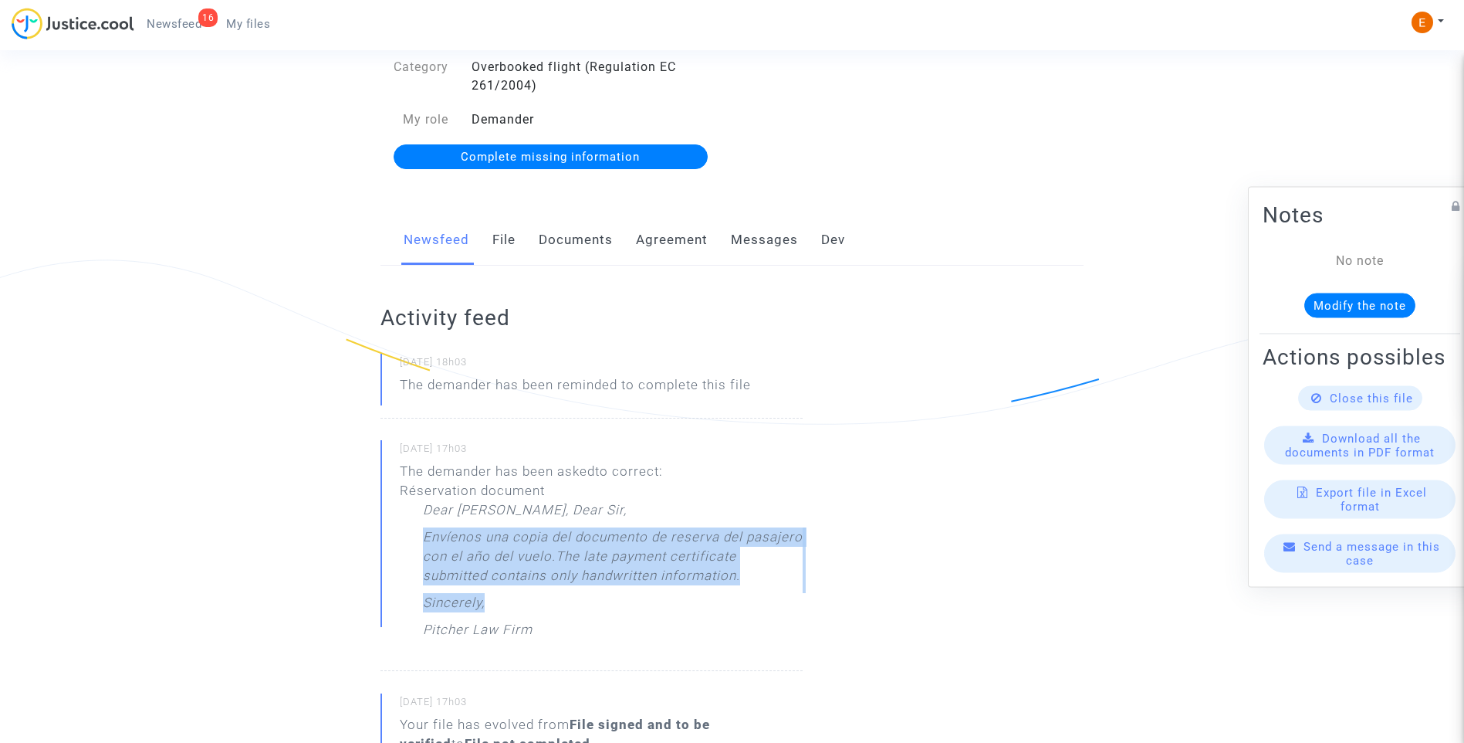
drag, startPoint x: 646, startPoint y: 605, endPoint x: 412, endPoint y: 539, distance: 243.1
click at [412, 539] on div "The demander has been asked to correct: Réservation document Dear Madam, Dear S…" at bounding box center [601, 554] width 403 height 185
drag, startPoint x: 412, startPoint y: 539, endPoint x: 441, endPoint y: 538, distance: 29.3
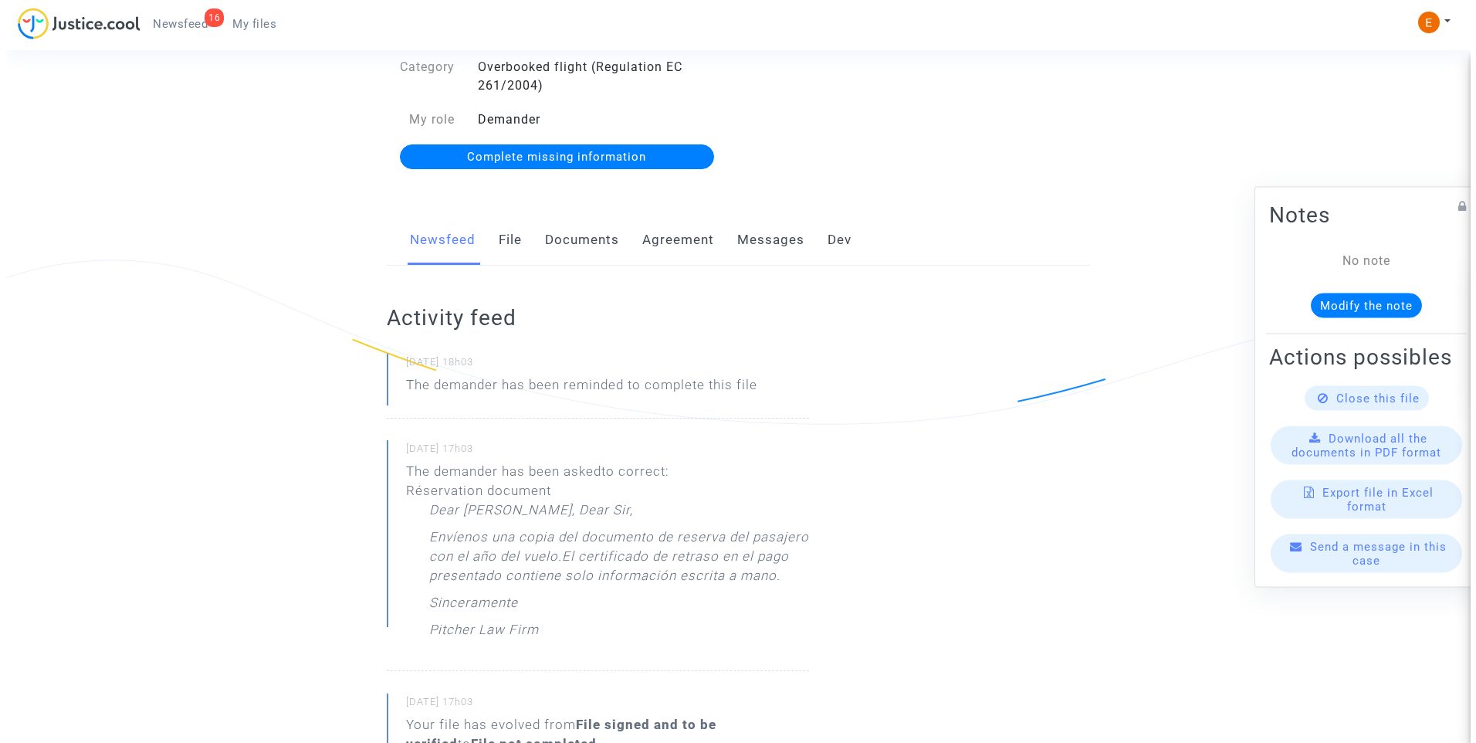
scroll to position [0, 0]
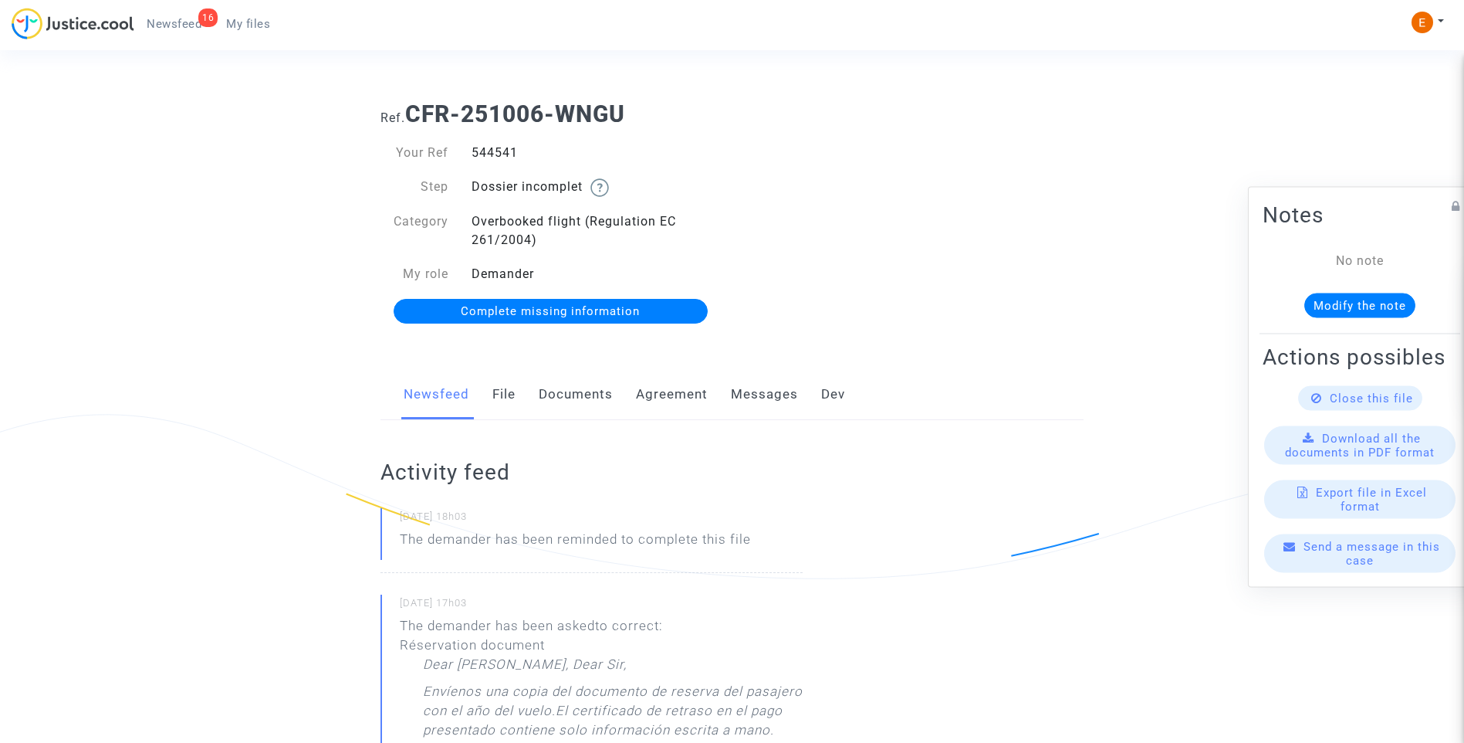
click at [567, 316] on span "Complete missing information" at bounding box center [550, 311] width 179 height 14
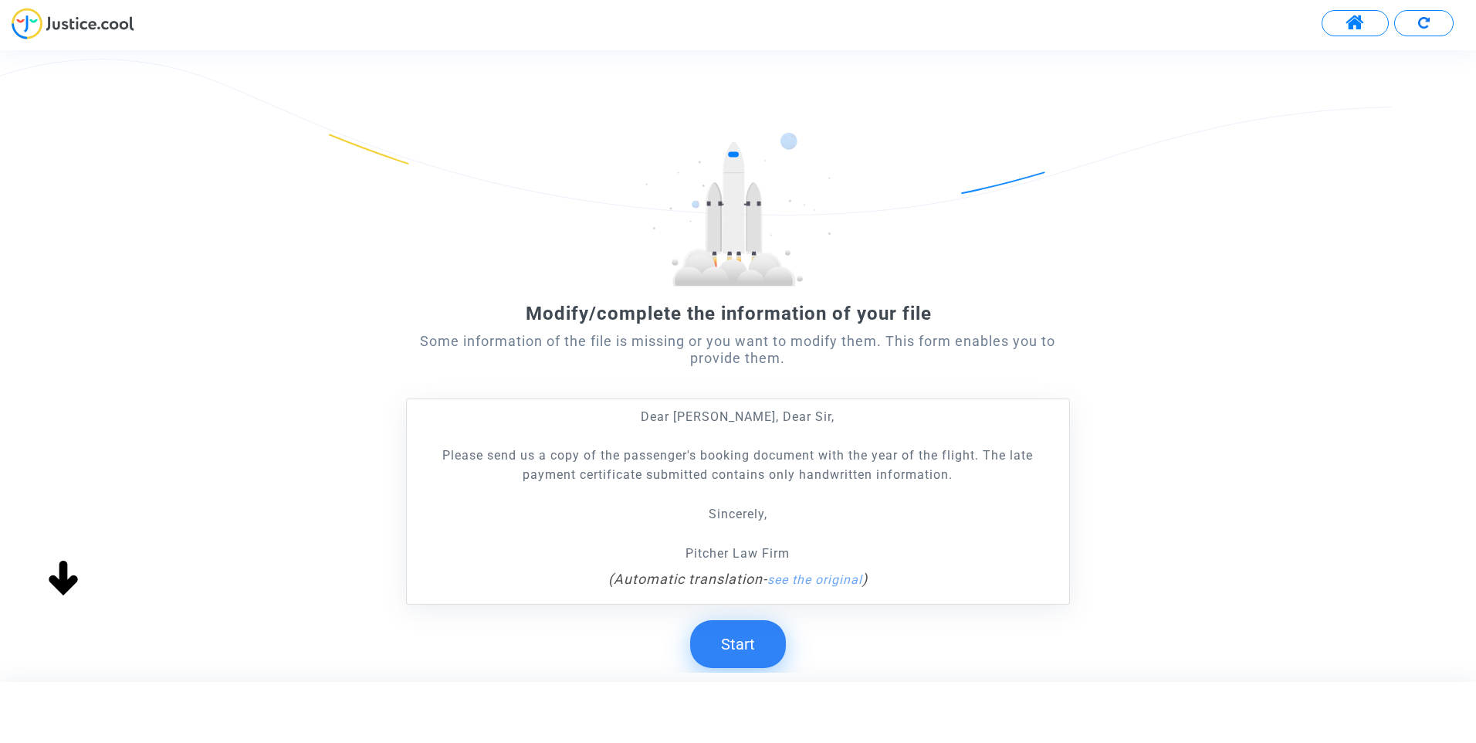
click at [750, 653] on button "Start" at bounding box center [738, 644] width 96 height 48
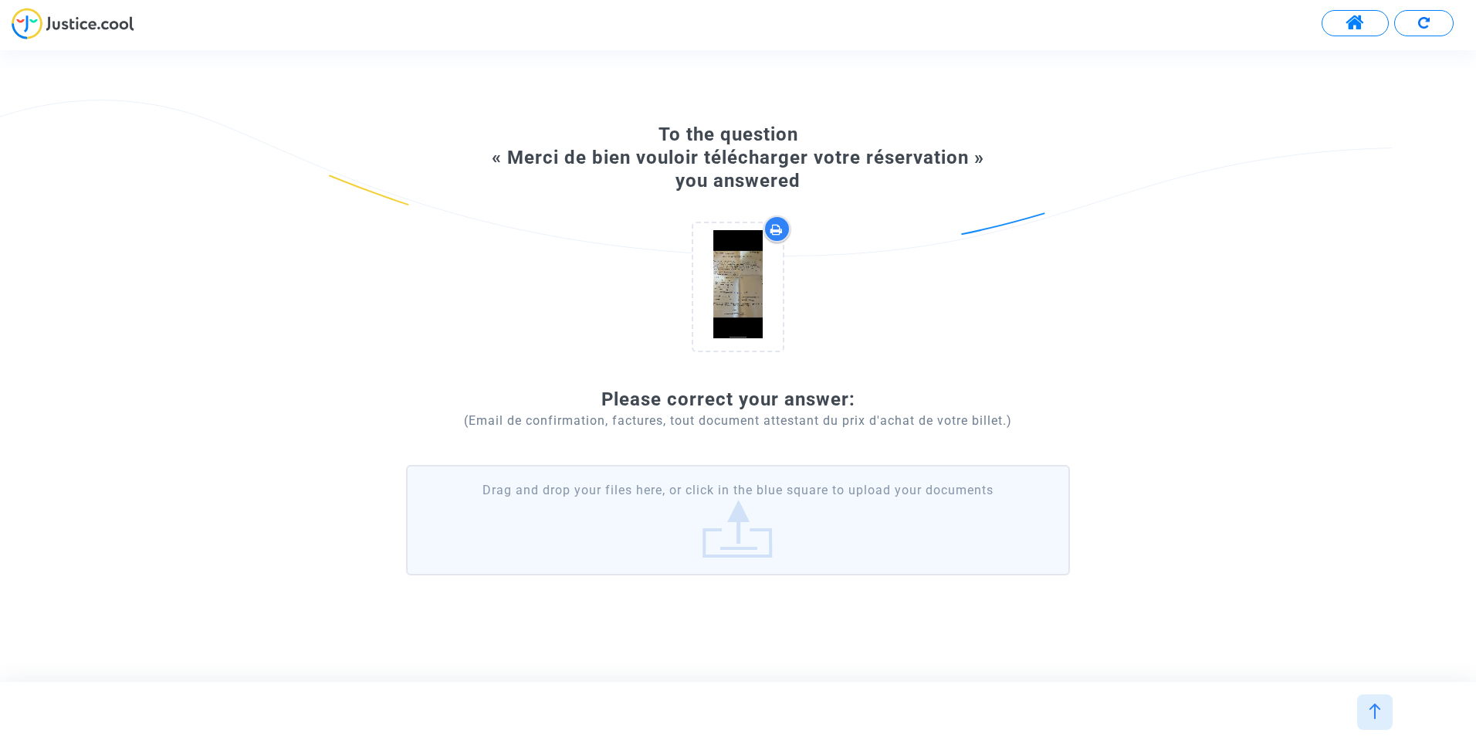
click at [763, 517] on label "Drag and drop your files here, or click in the blue square to upload your docum…" at bounding box center [738, 520] width 664 height 110
click at [0, 0] on input "Drag and drop your files here, or click in the blue square to upload your docum…" at bounding box center [0, 0] width 0 height 0
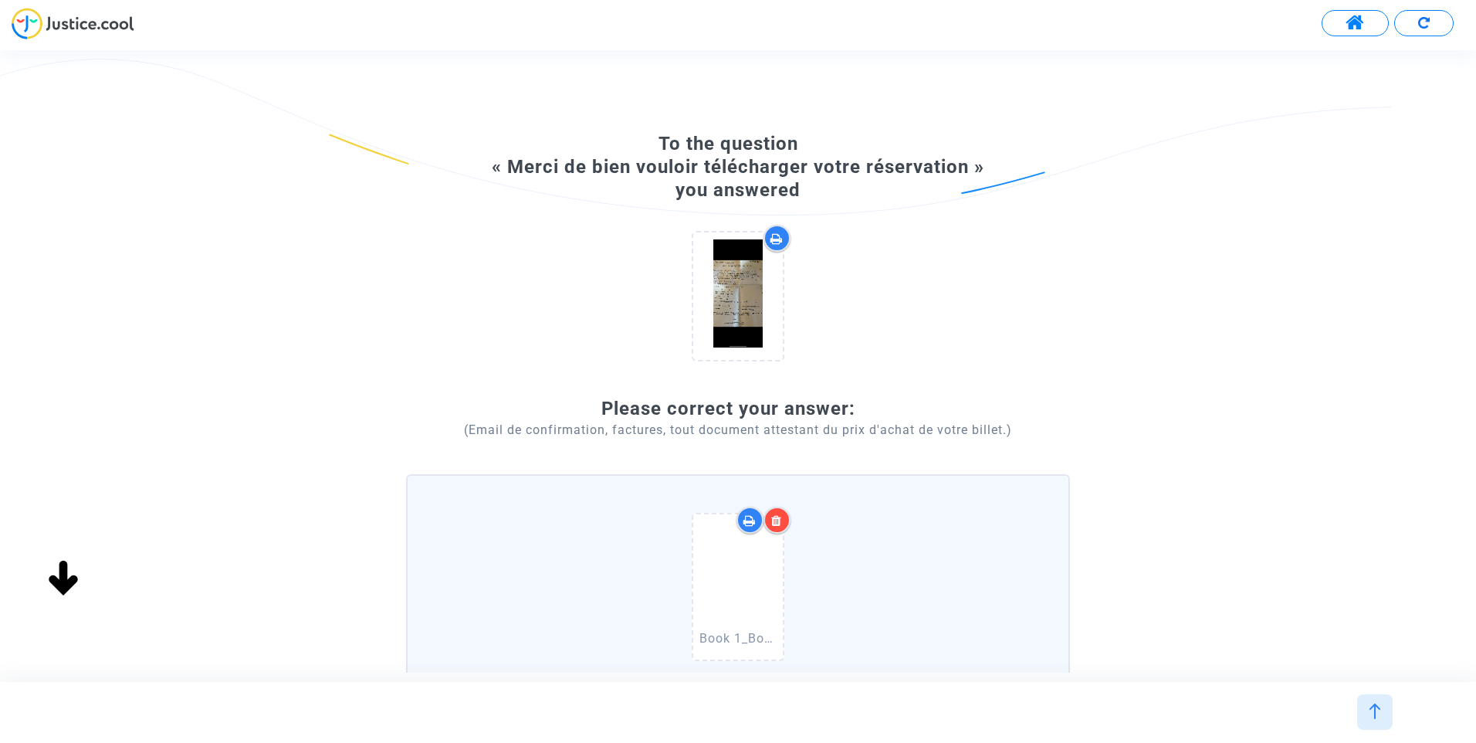
scroll to position [77, 0]
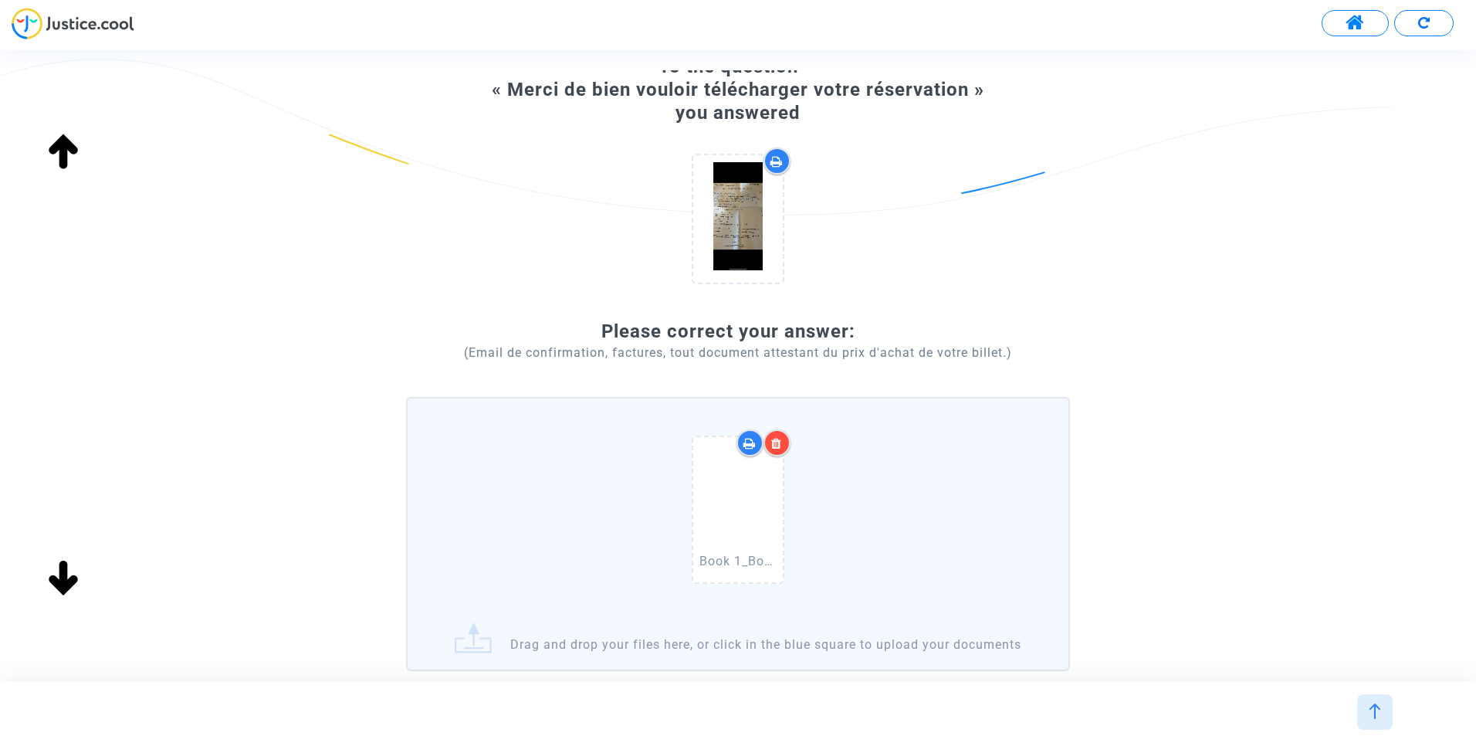
click at [779, 444] on icon at bounding box center [776, 443] width 11 height 12
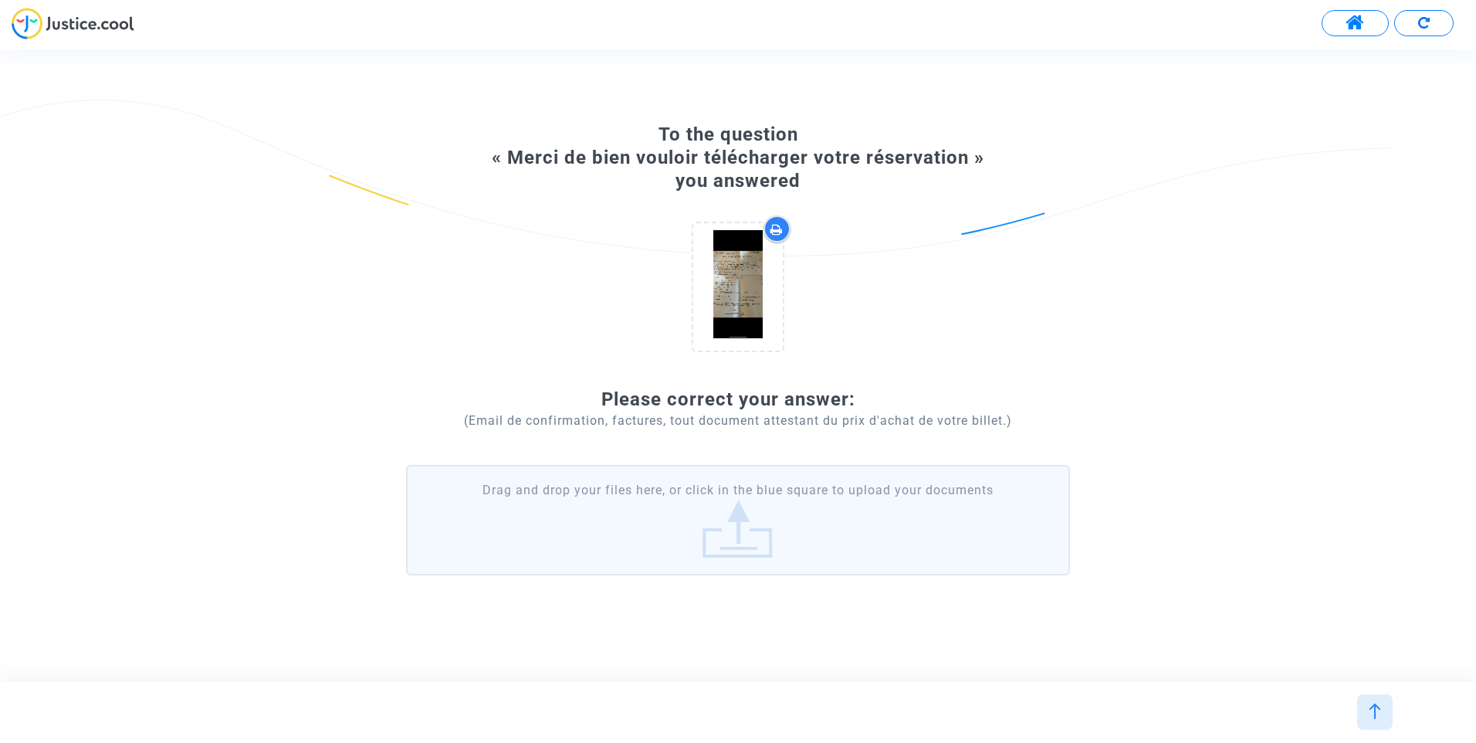
scroll to position [0, 0]
click at [357, 89] on html "Transfer of your answer... Modify/complete the information of your file Some in…" at bounding box center [738, 44] width 1476 height 89
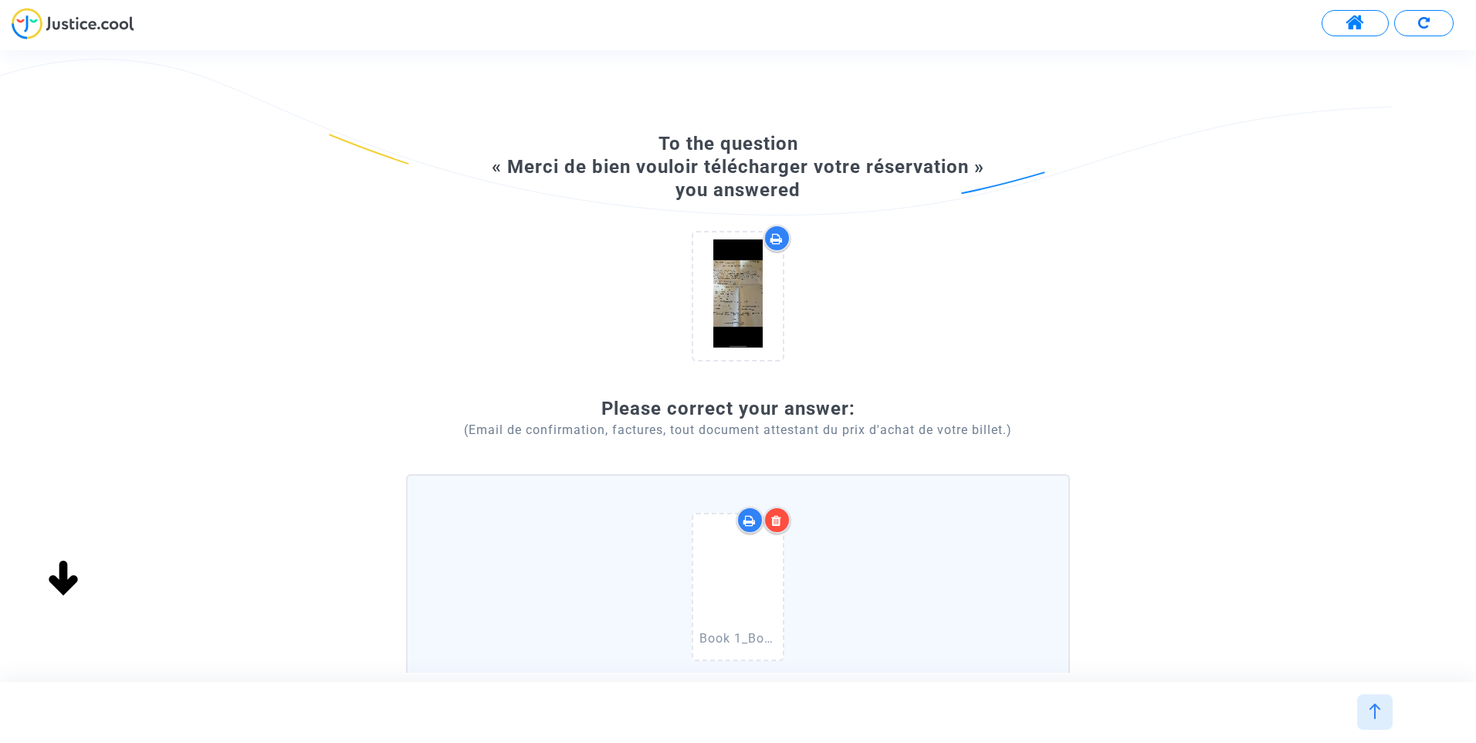
scroll to position [77, 0]
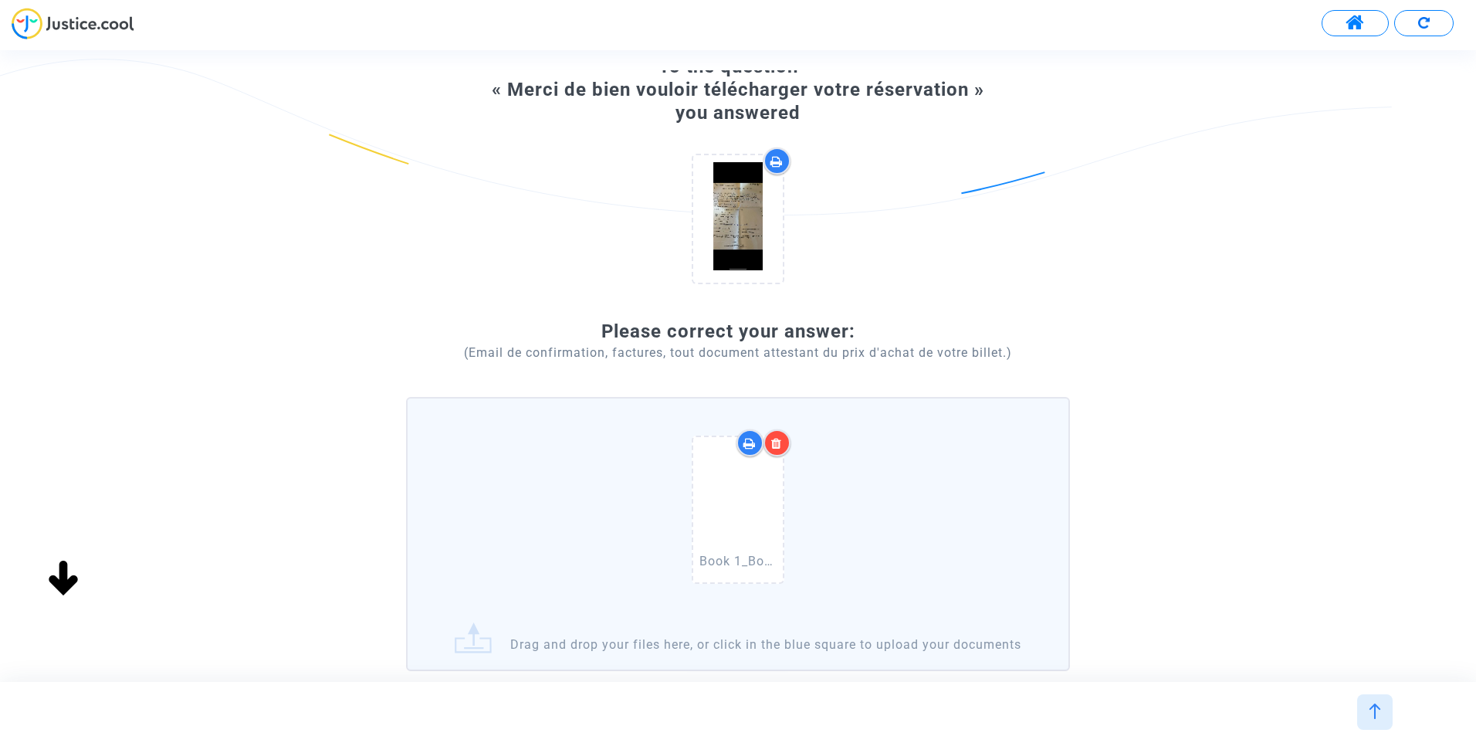
click at [782, 442] on icon at bounding box center [776, 443] width 11 height 12
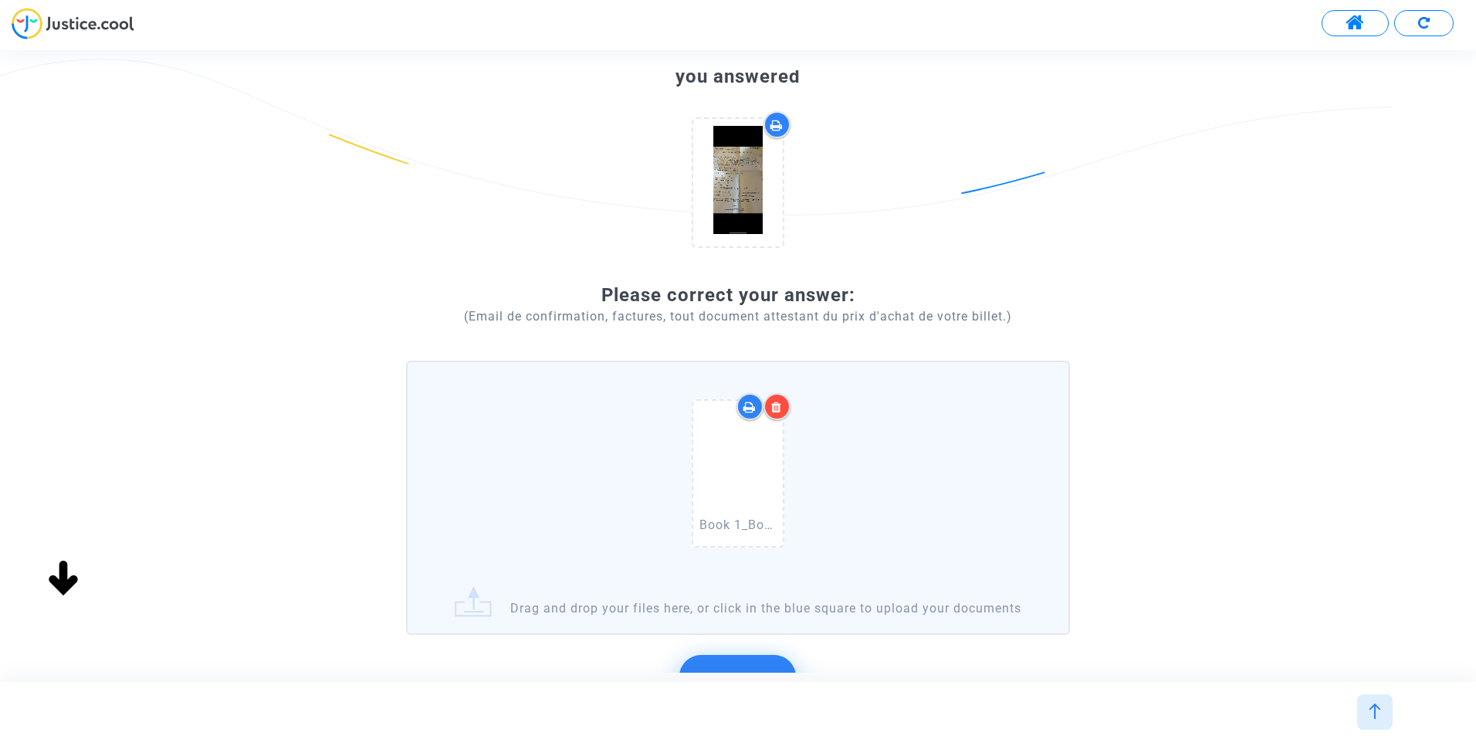
scroll to position [279, 0]
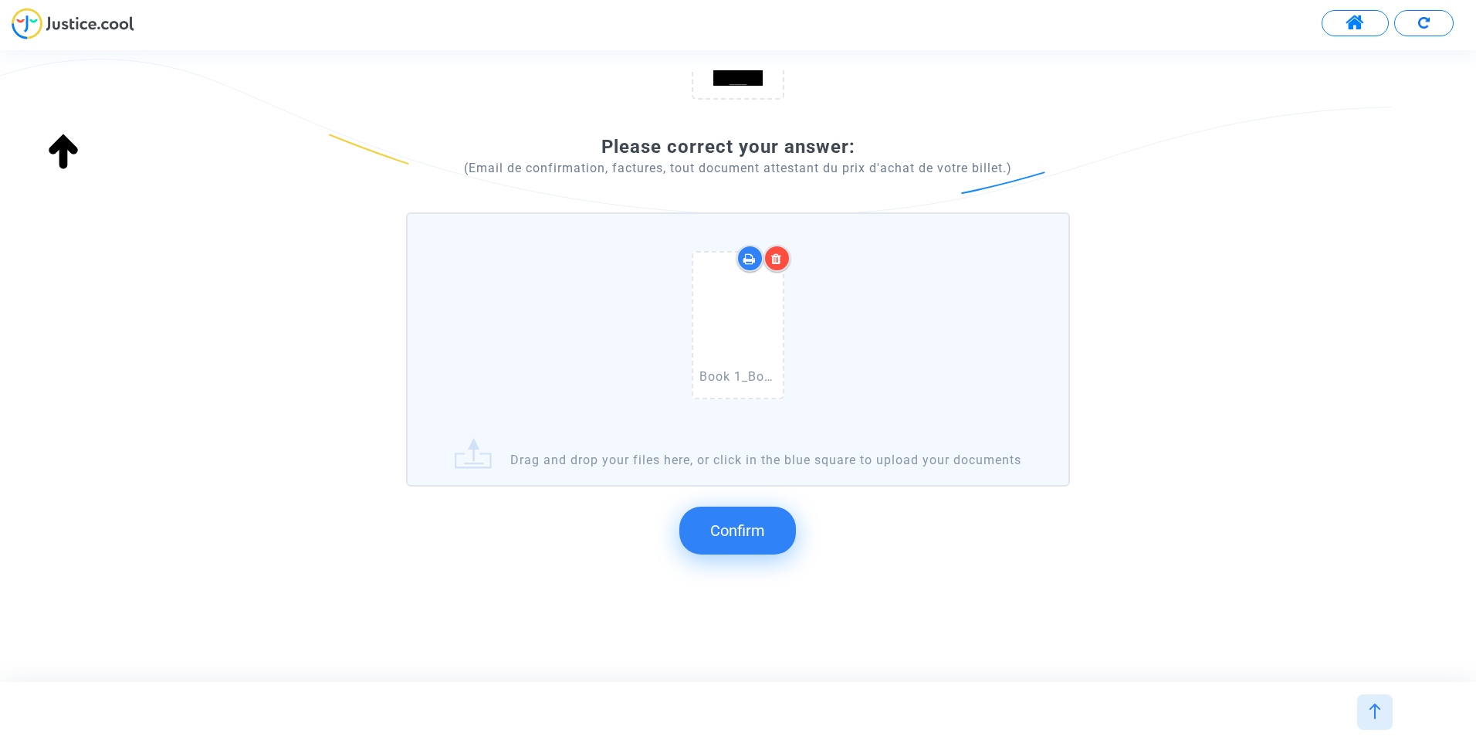
click at [779, 556] on div "Confirm" at bounding box center [738, 530] width 664 height 76
click at [758, 541] on button "Confirm" at bounding box center [737, 530] width 117 height 48
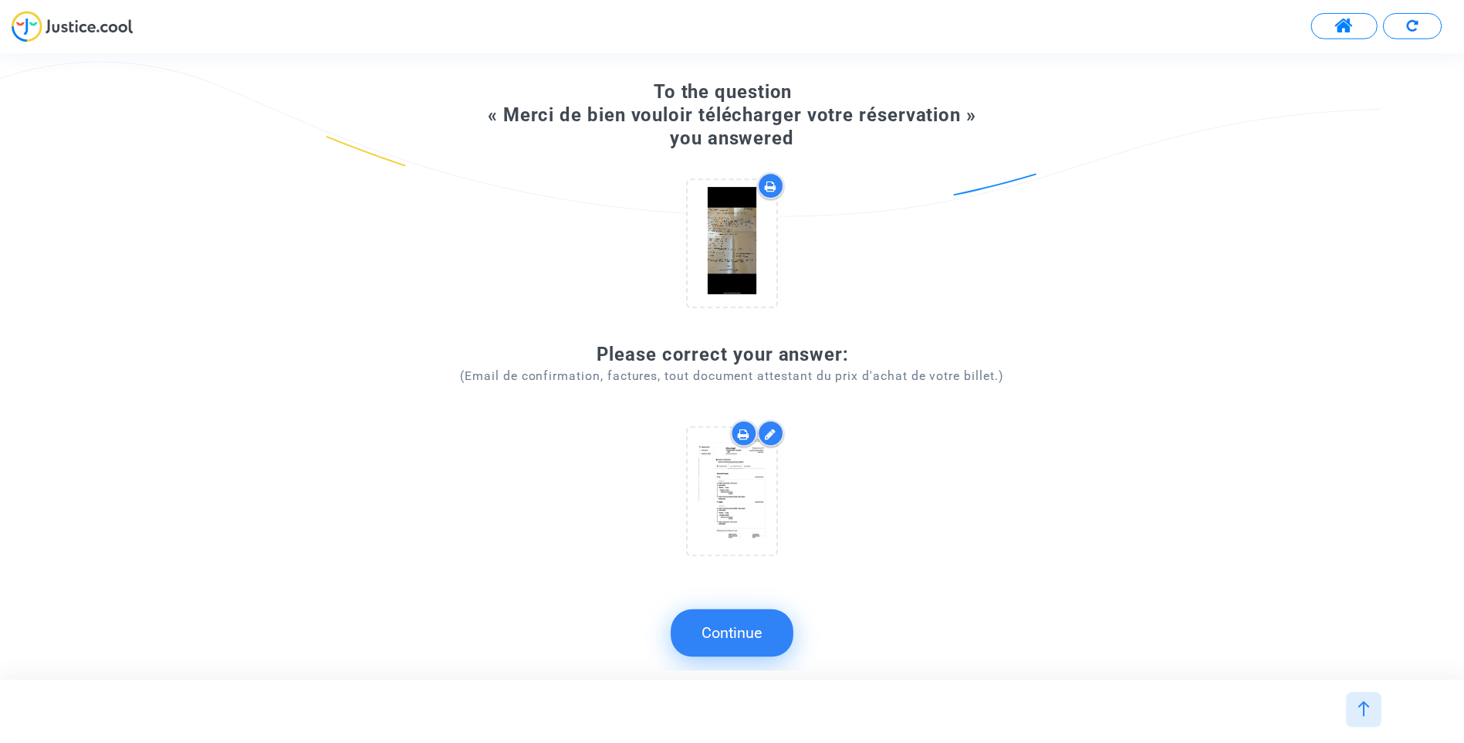
scroll to position [0, 0]
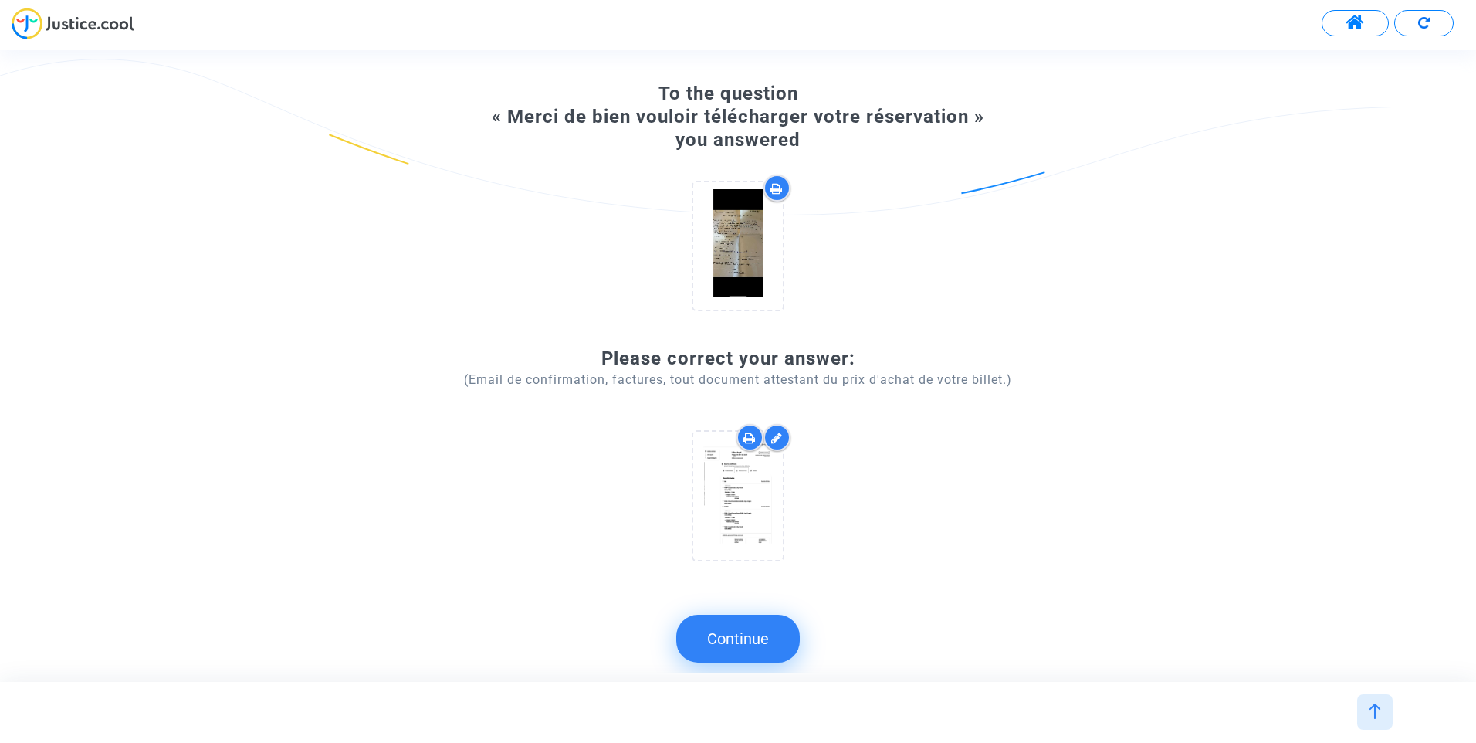
click at [755, 637] on button "Continue" at bounding box center [737, 638] width 123 height 48
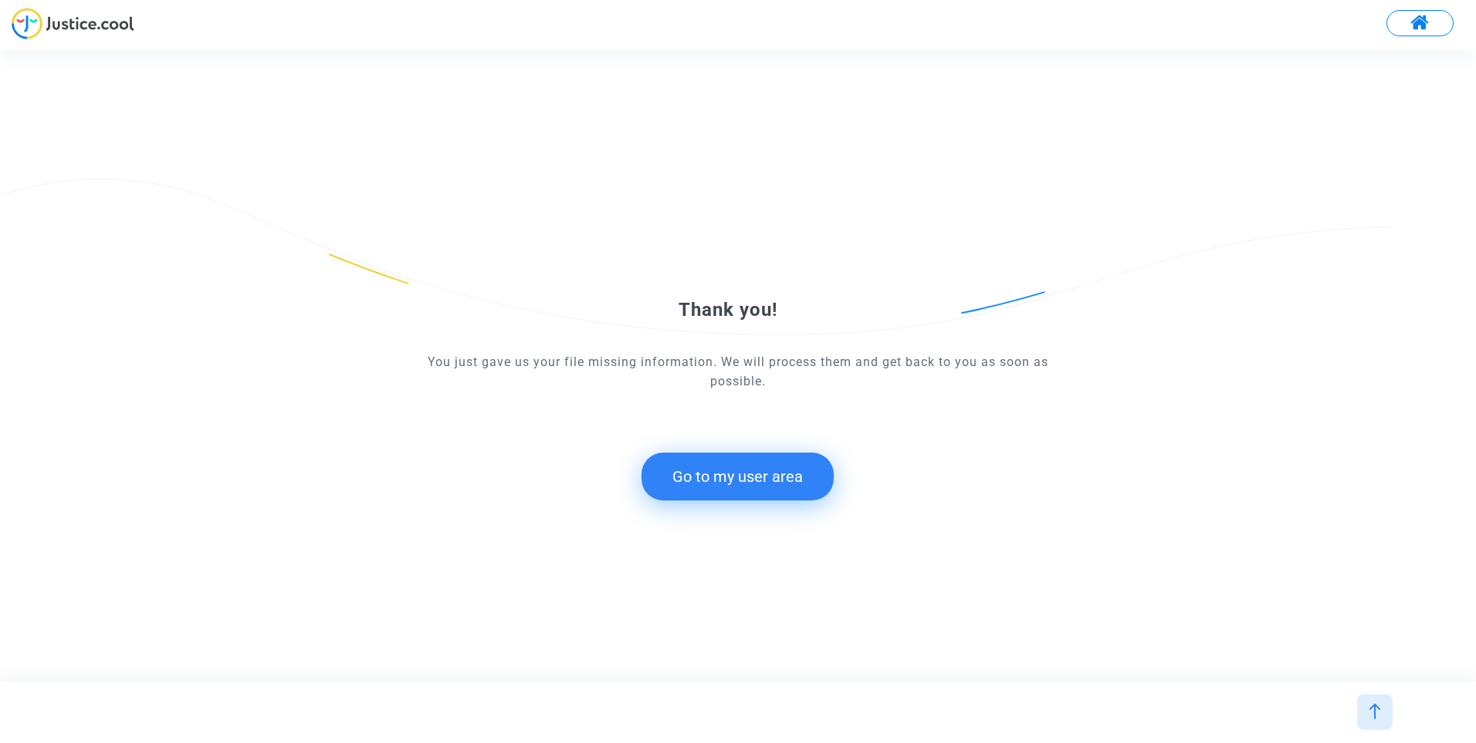
click at [770, 493] on button "Go to my user area" at bounding box center [737, 476] width 192 height 48
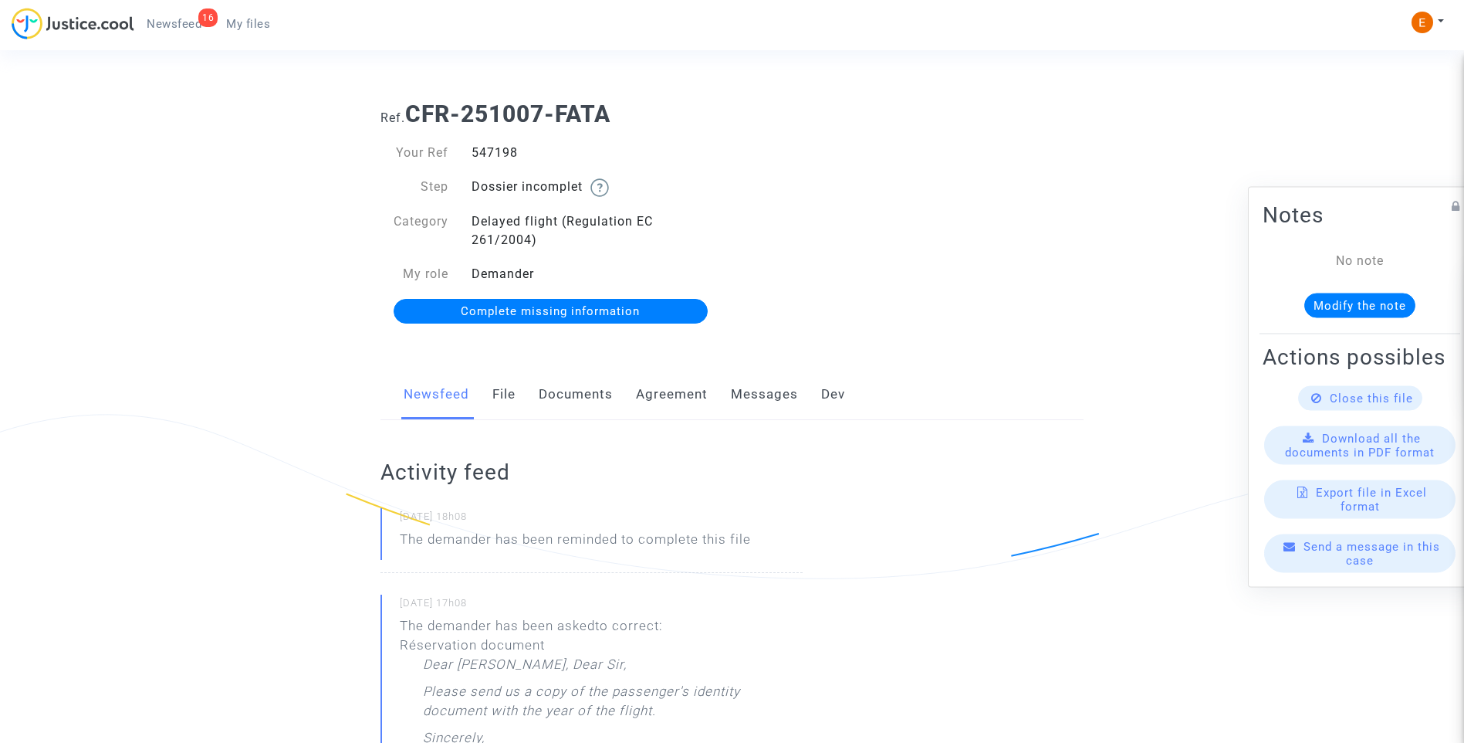
click at [495, 154] on div "547198" at bounding box center [596, 153] width 272 height 19
drag, startPoint x: 0, startPoint y: 0, endPoint x: 495, endPoint y: 154, distance: 518.0
click at [495, 154] on div "547198" at bounding box center [596, 153] width 272 height 19
copy div "547198"
click at [583, 383] on link "Documents" at bounding box center [576, 394] width 74 height 51
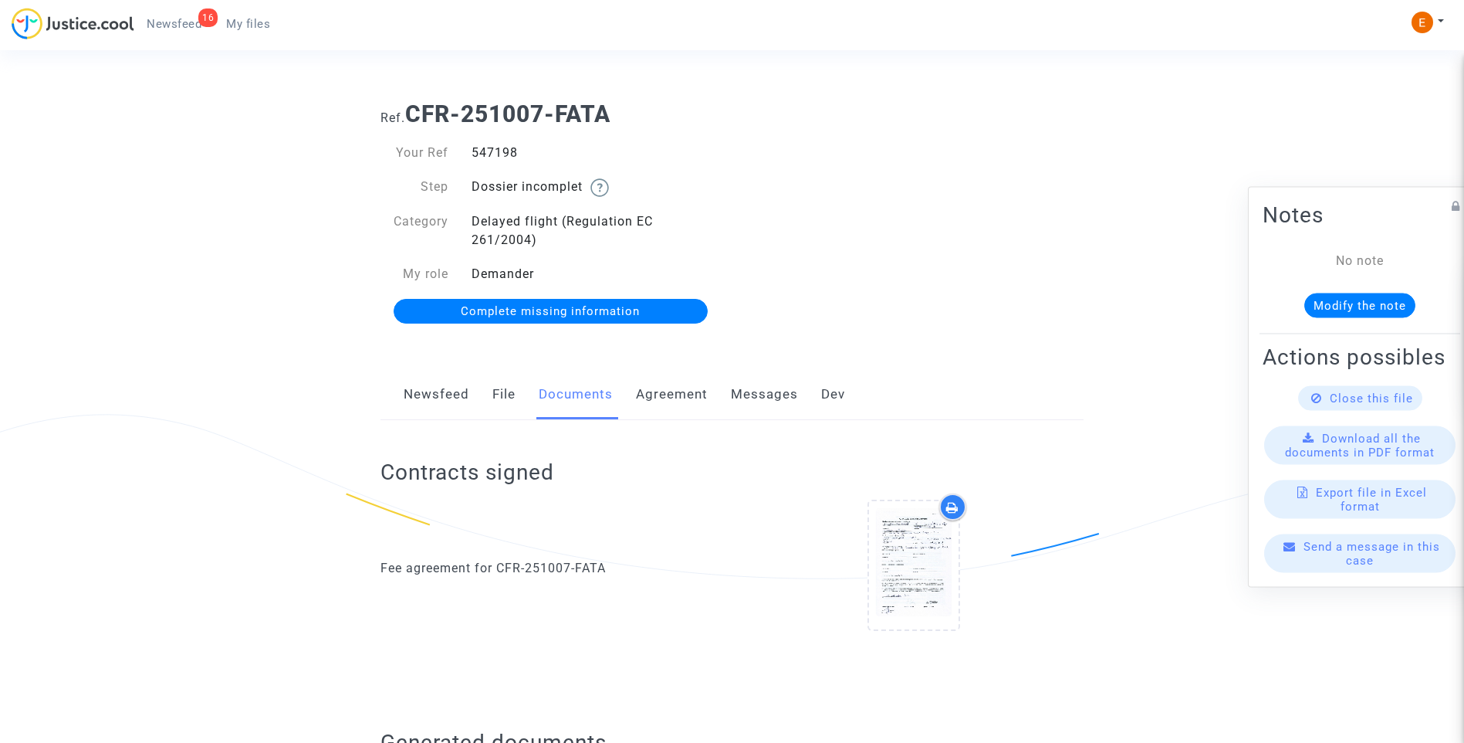
drag, startPoint x: 570, startPoint y: 308, endPoint x: 661, endPoint y: 308, distance: 91.8
click at [570, 308] on span "Complete missing information" at bounding box center [550, 311] width 179 height 14
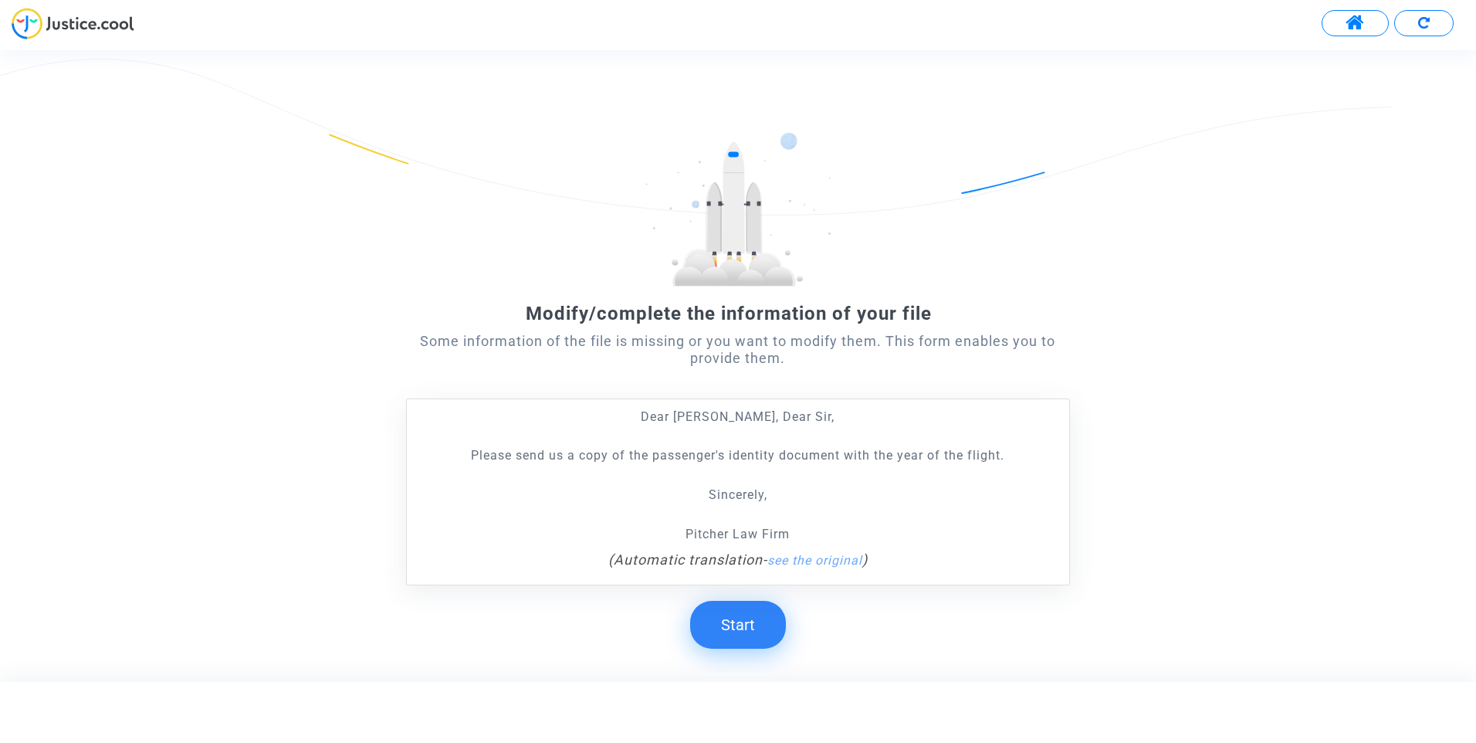
click at [746, 630] on button "Start" at bounding box center [738, 624] width 96 height 48
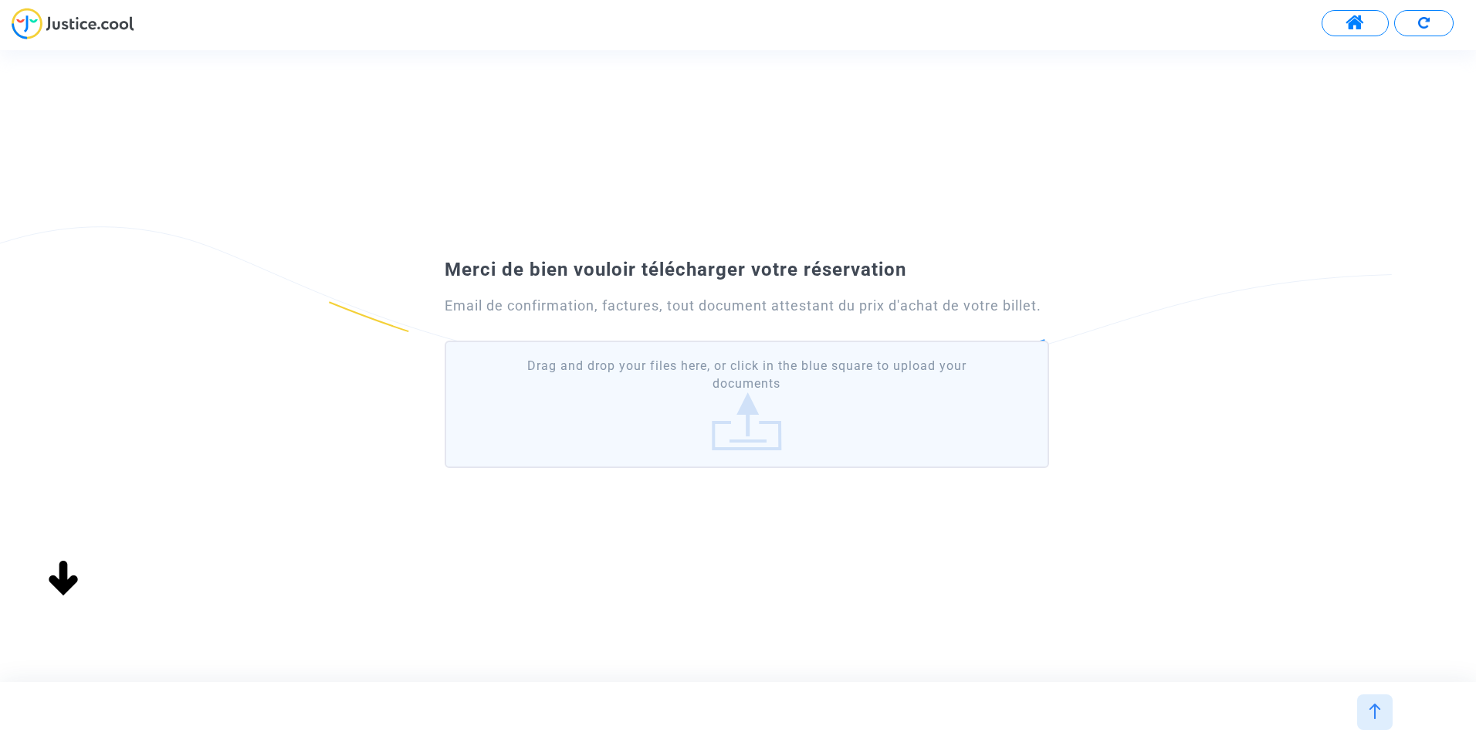
click at [724, 384] on label "Drag and drop your files here, or click in the blue square to upload your docum…" at bounding box center [747, 403] width 604 height 127
click at [0, 0] on input "Drag and drop your files here, or click in the blue square to upload your docum…" at bounding box center [0, 0] width 0 height 0
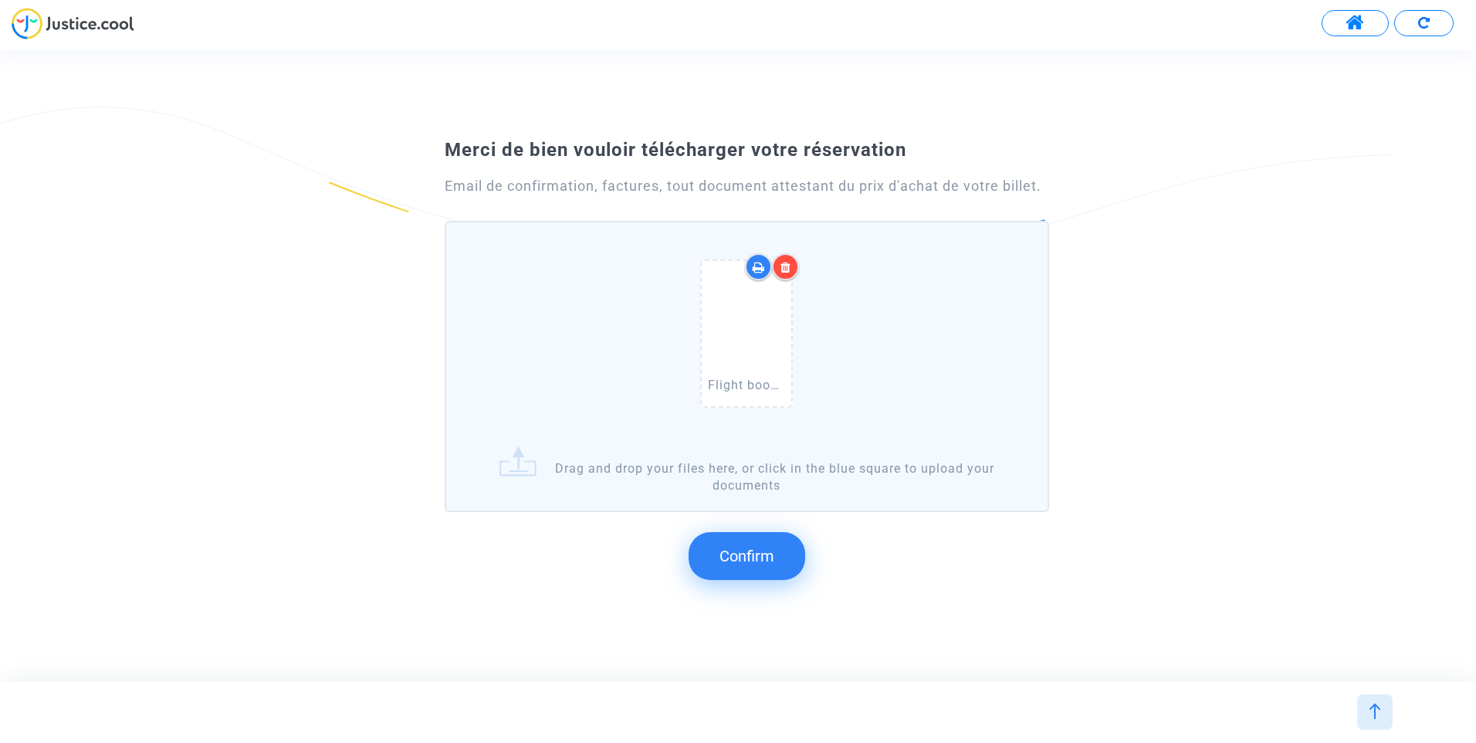
click at [763, 557] on span "Confirm" at bounding box center [746, 555] width 55 height 19
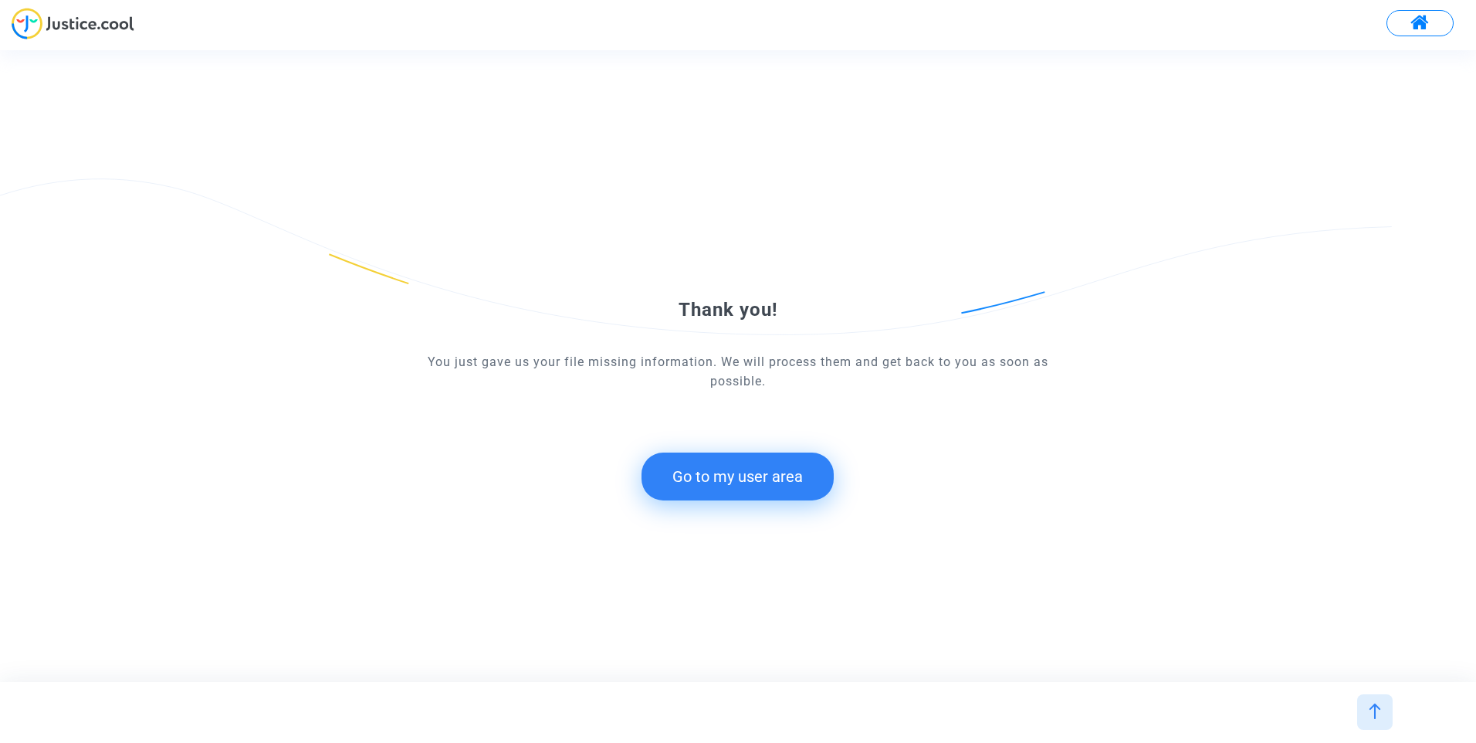
click at [762, 482] on button "Go to my user area" at bounding box center [737, 476] width 192 height 48
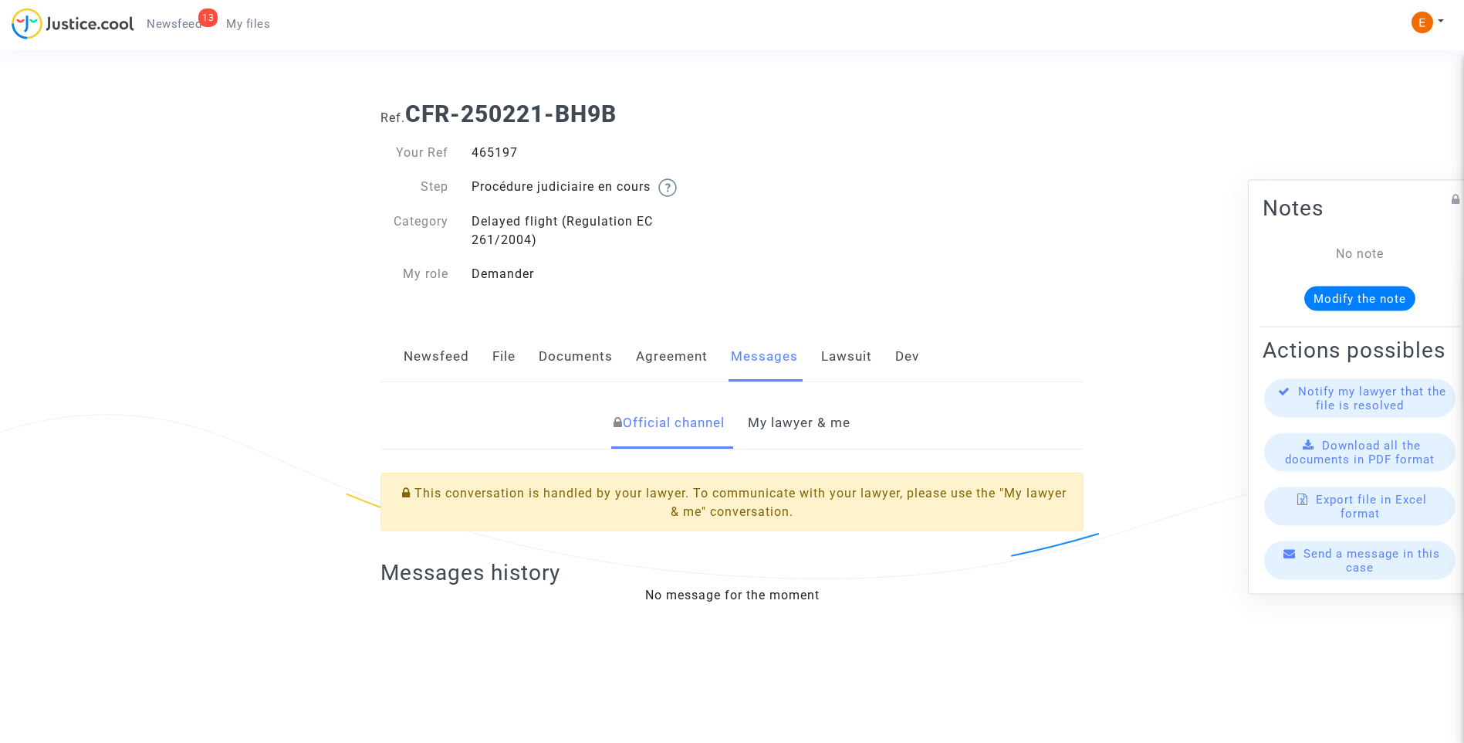
click at [507, 153] on div "465197" at bounding box center [596, 153] width 272 height 19
copy div "465197"
click at [817, 418] on link "My lawyer & me" at bounding box center [799, 422] width 103 height 51
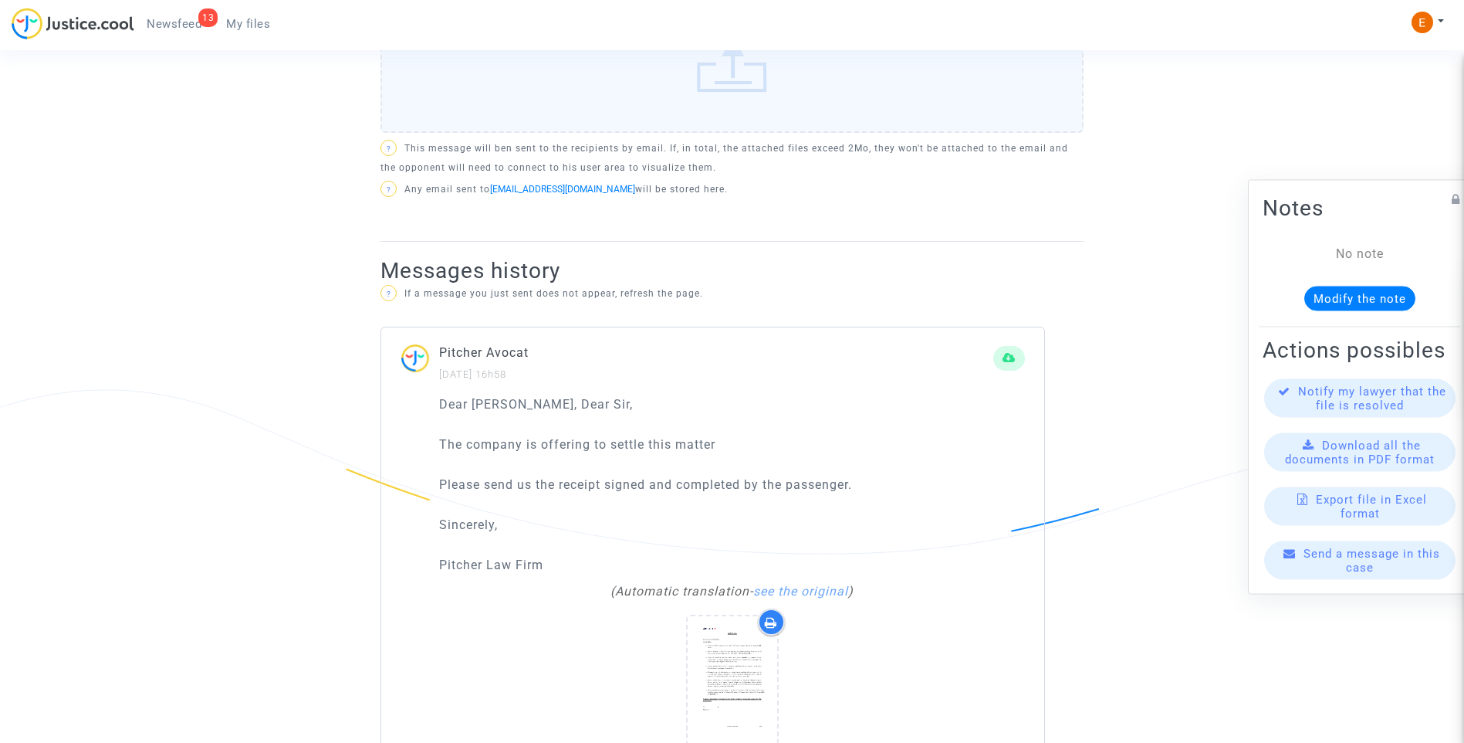
scroll to position [894, 0]
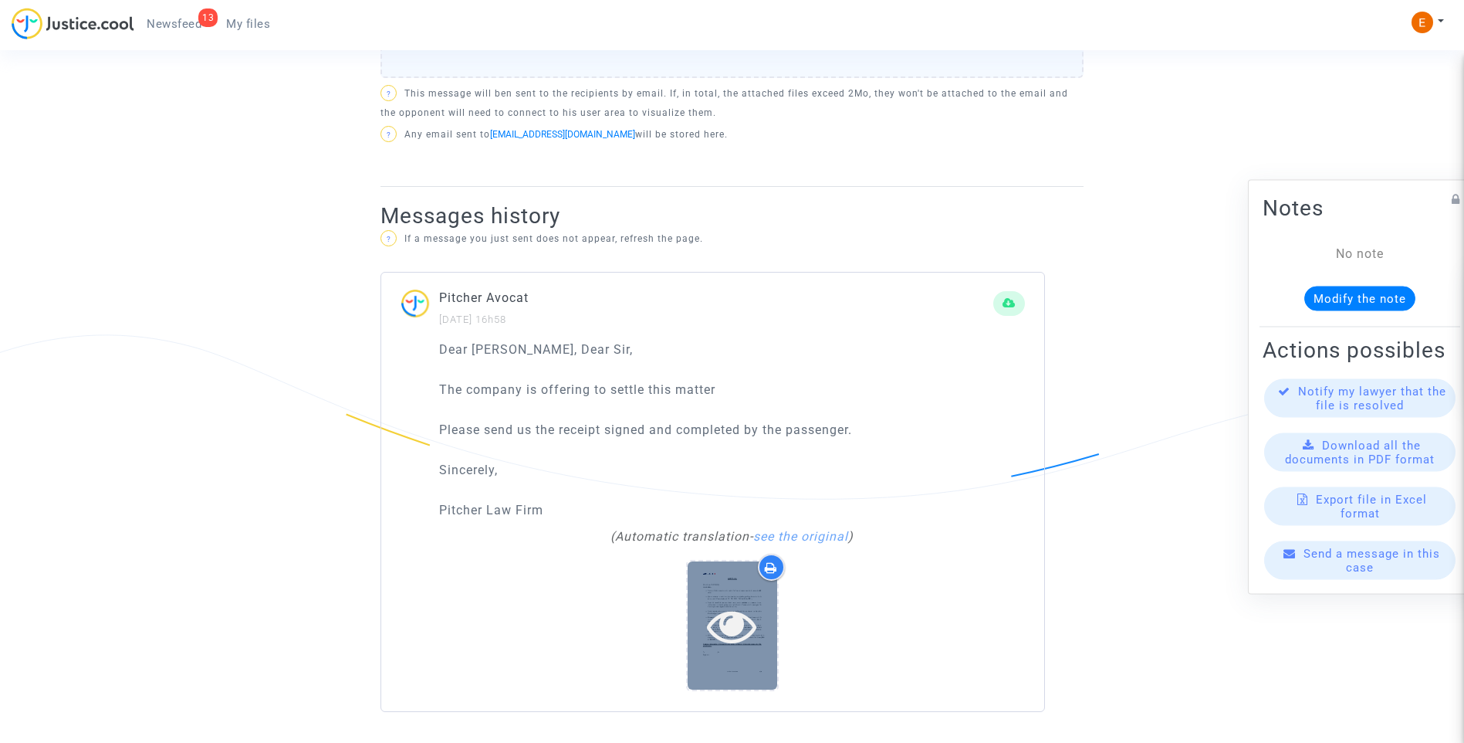
click at [746, 611] on icon at bounding box center [732, 624] width 50 height 49
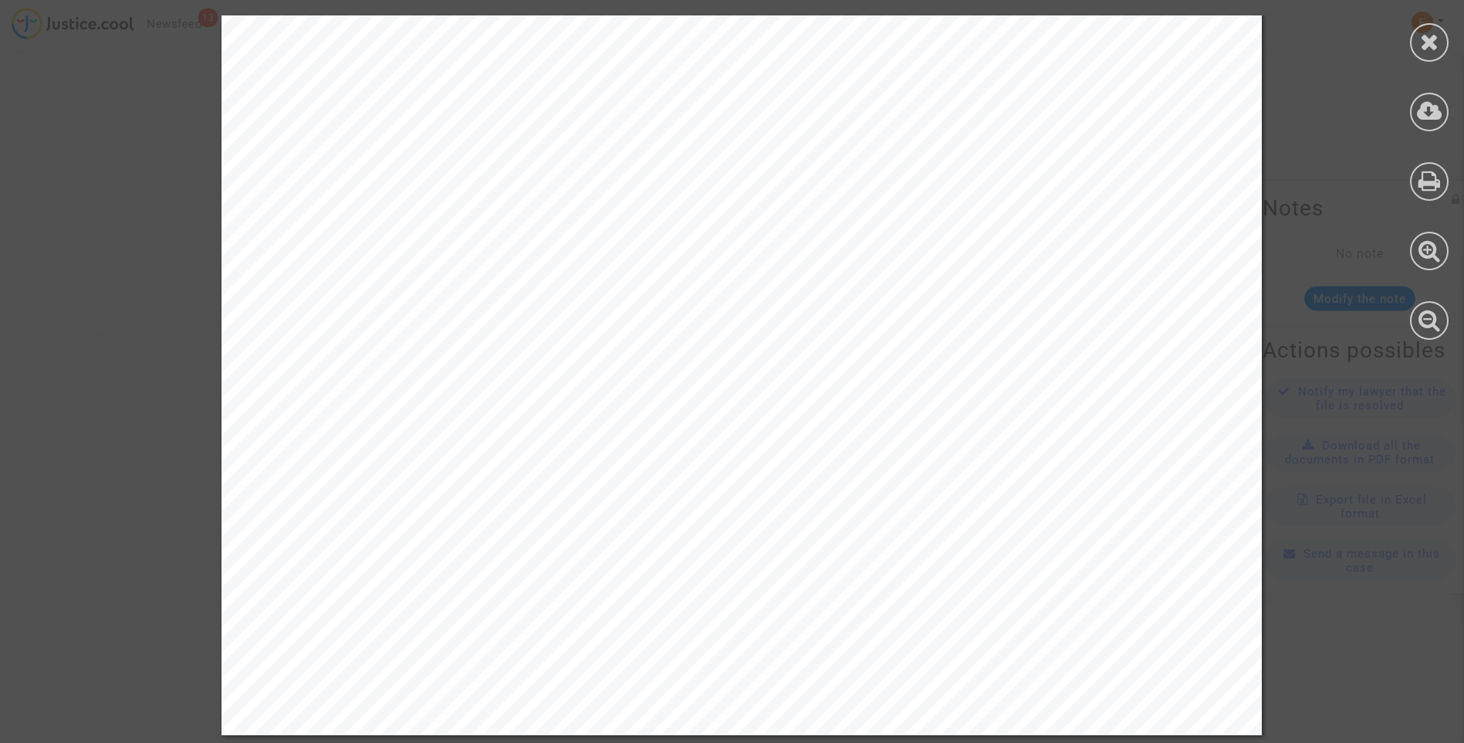
scroll to position [764, 0]
click at [1423, 124] on div at bounding box center [1429, 112] width 39 height 39
click at [1427, 52] on icon at bounding box center [1429, 41] width 19 height 23
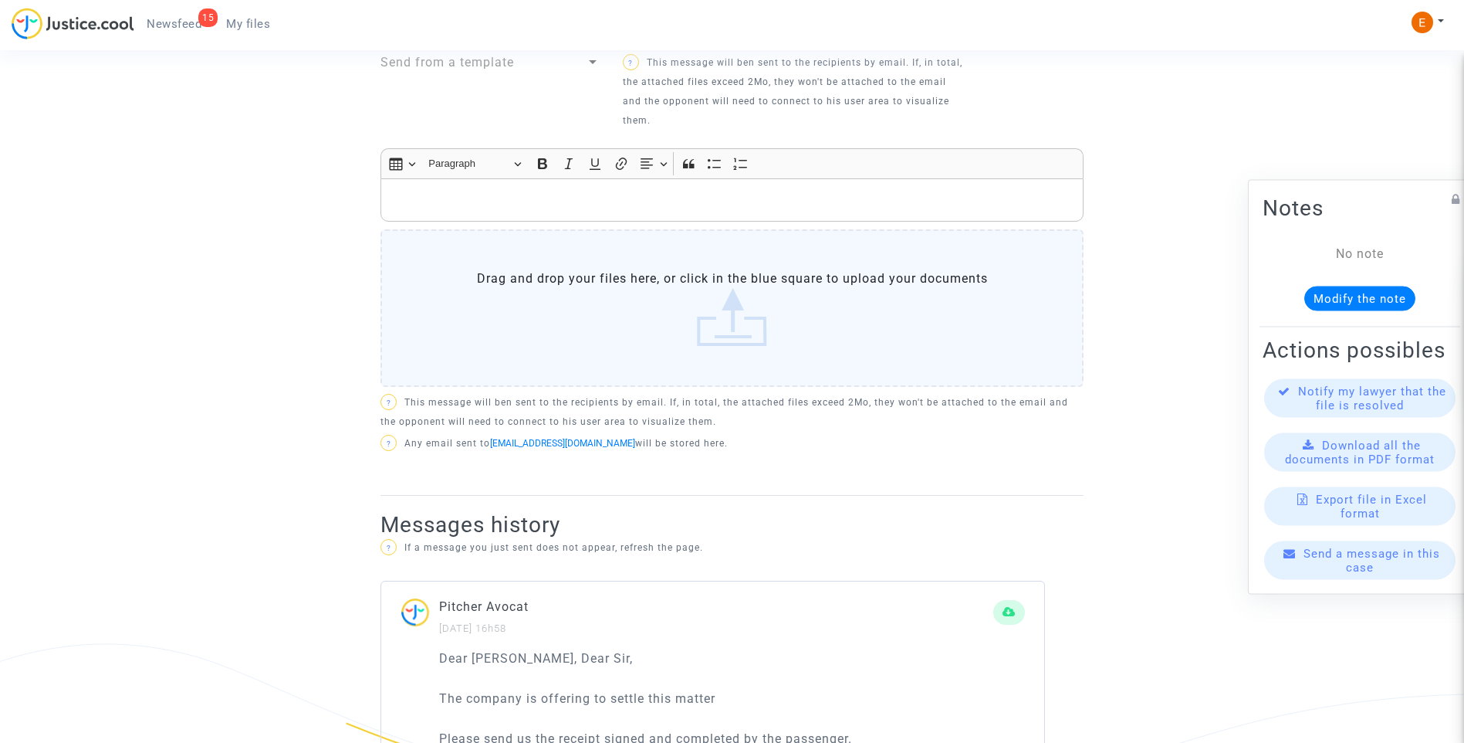
scroll to position [353, 0]
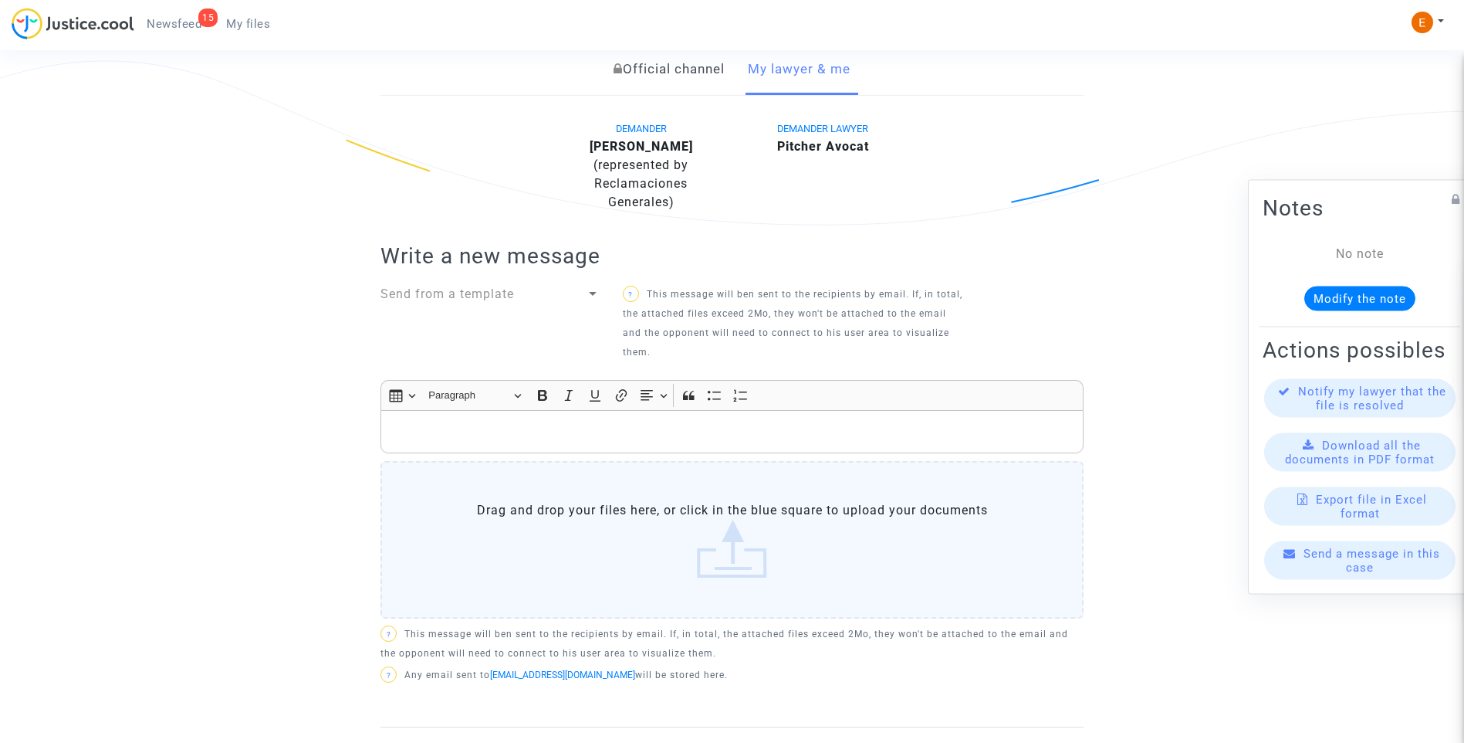
click at [541, 303] on div "Send from a template" at bounding box center [490, 324] width 242 height 79
click at [523, 293] on div "Send from a template" at bounding box center [483, 294] width 205 height 19
click at [497, 296] on span "Mensaje informativo" at bounding box center [444, 293] width 127 height 15
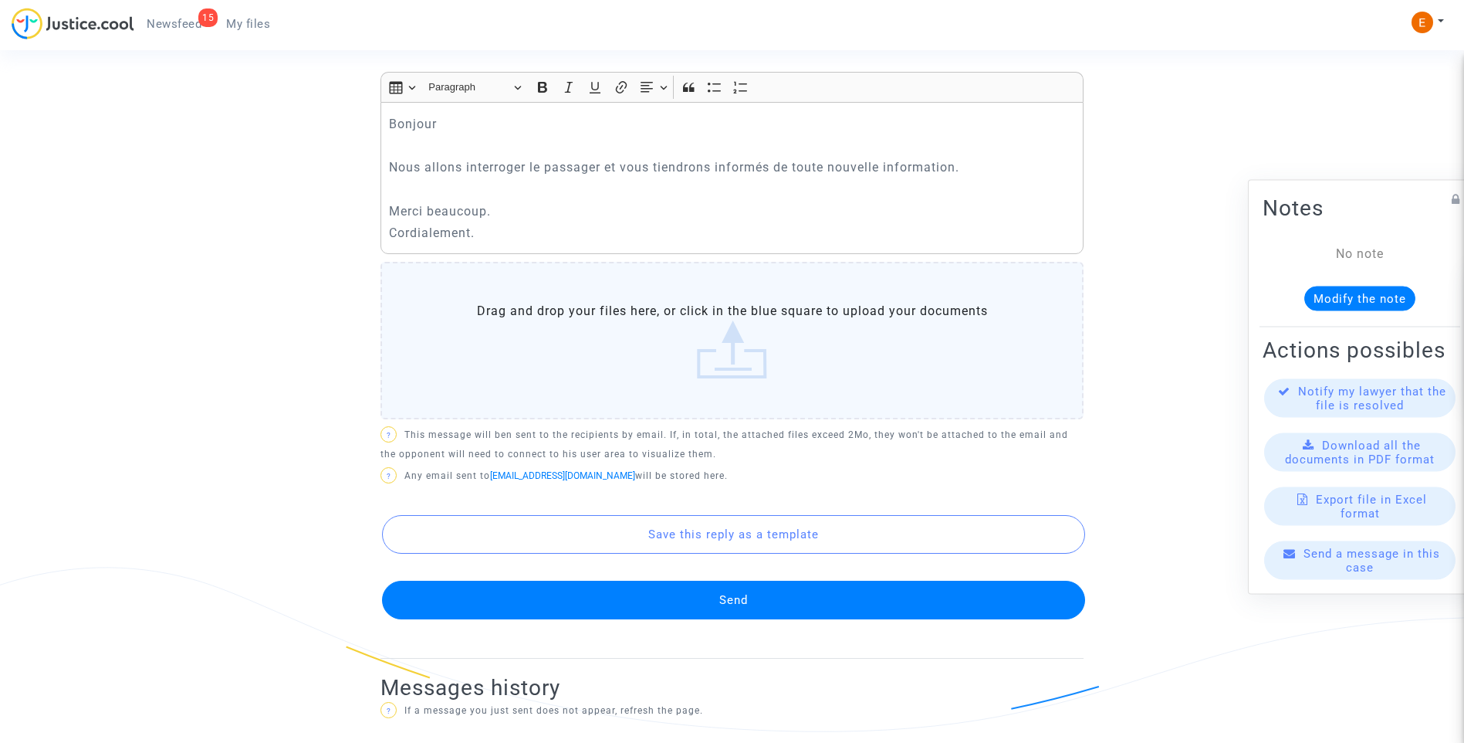
scroll to position [662, 0]
click at [722, 581] on button "Send" at bounding box center [733, 599] width 703 height 39
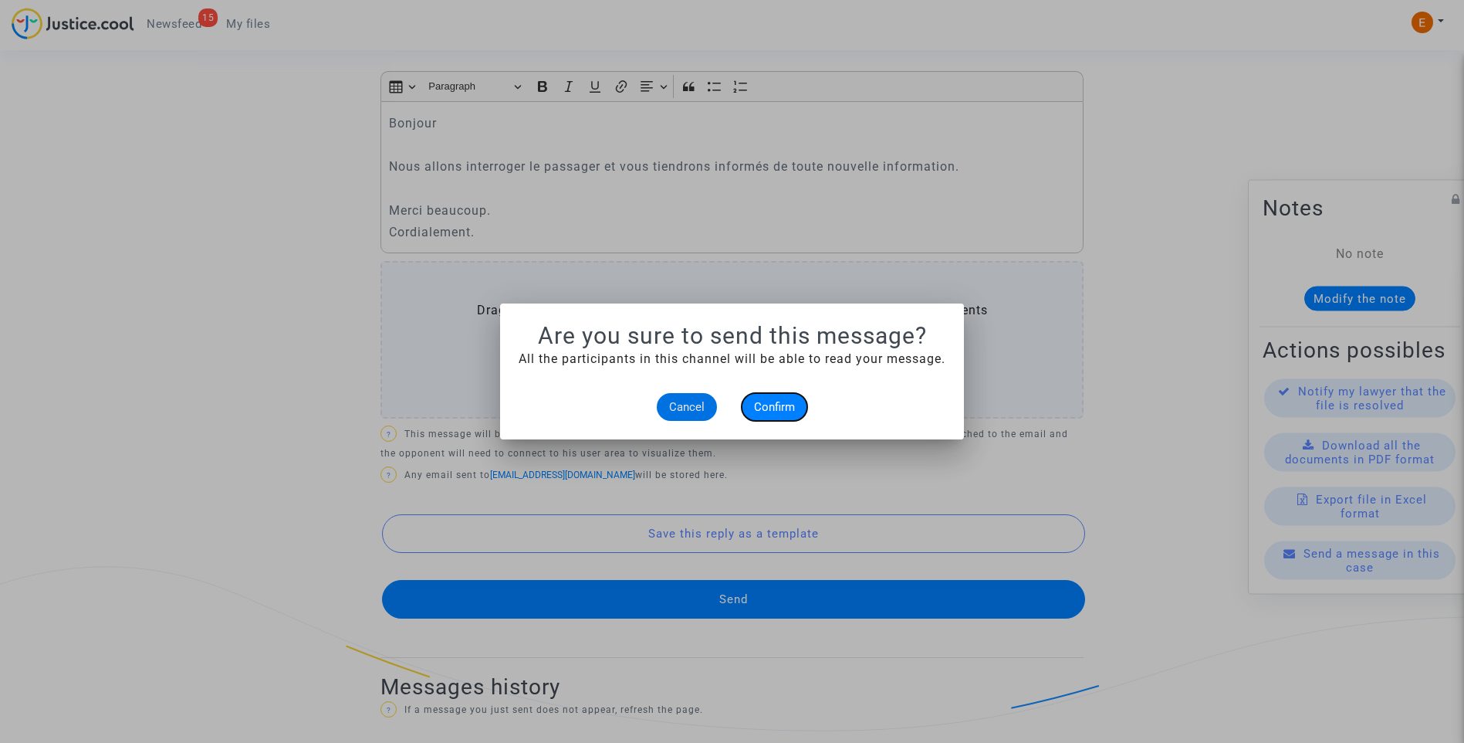
click at [783, 399] on button "Confirm" at bounding box center [775, 407] width 66 height 28
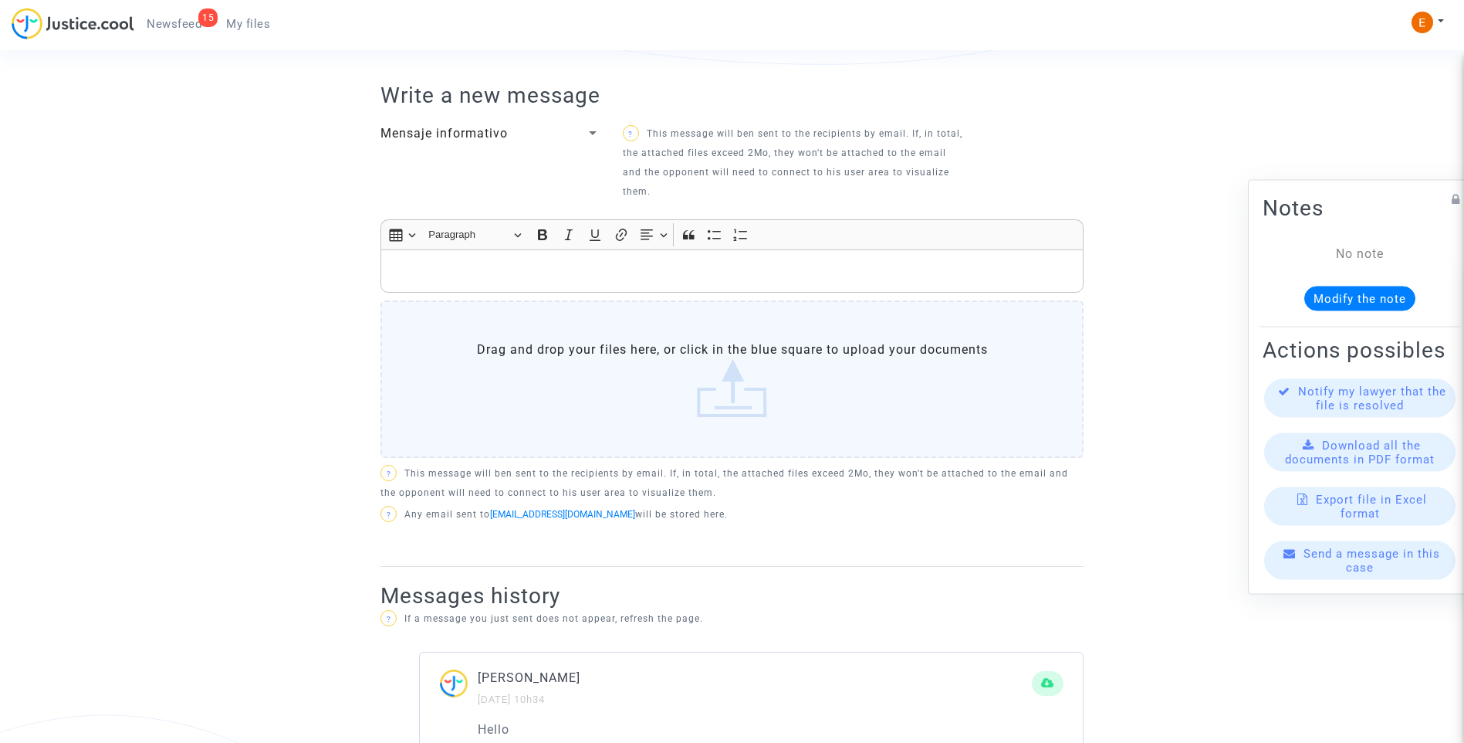
scroll to position [508, 0]
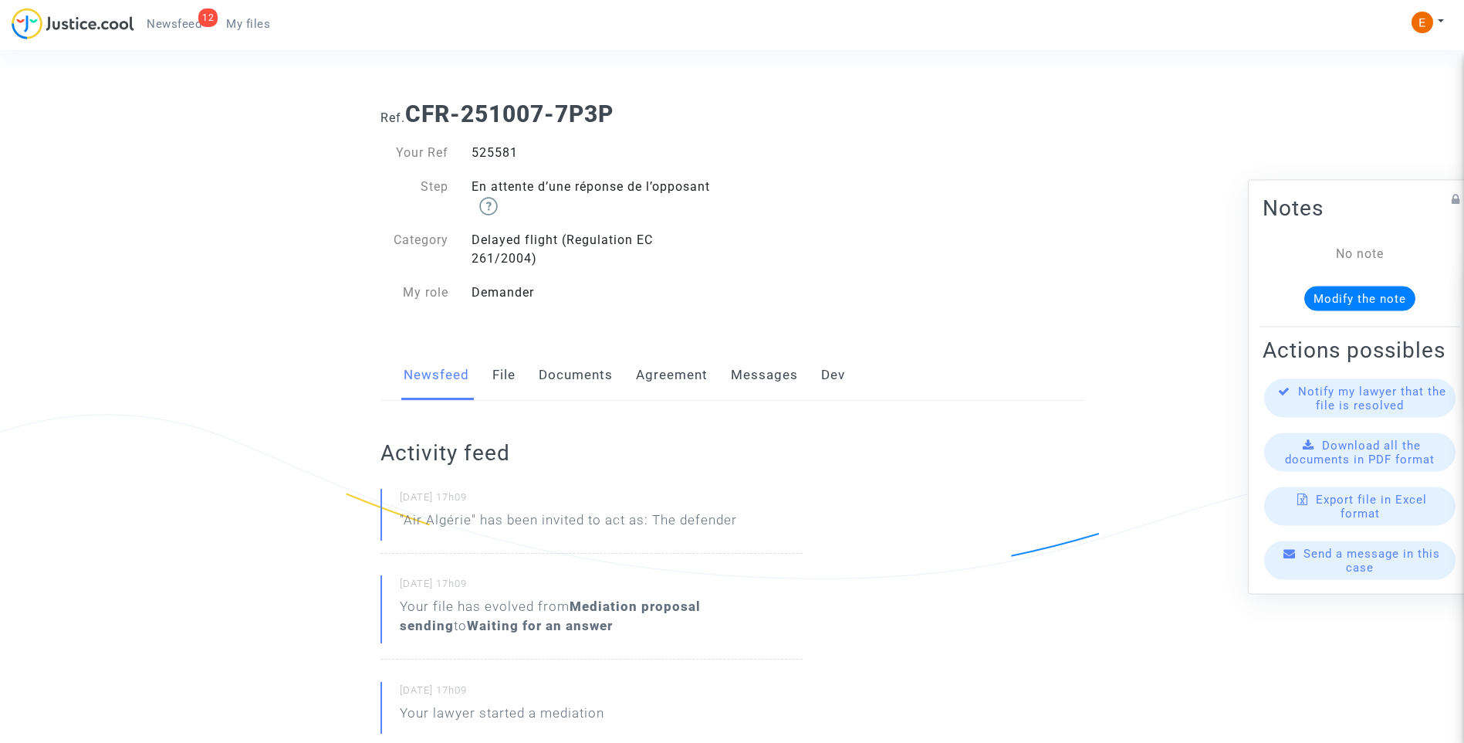
click at [474, 150] on div "525581" at bounding box center [596, 153] width 272 height 19
drag, startPoint x: 0, startPoint y: 0, endPoint x: 476, endPoint y: 147, distance: 498.3
click at [485, 151] on div "544085" at bounding box center [596, 153] width 272 height 19
copy div "544085"
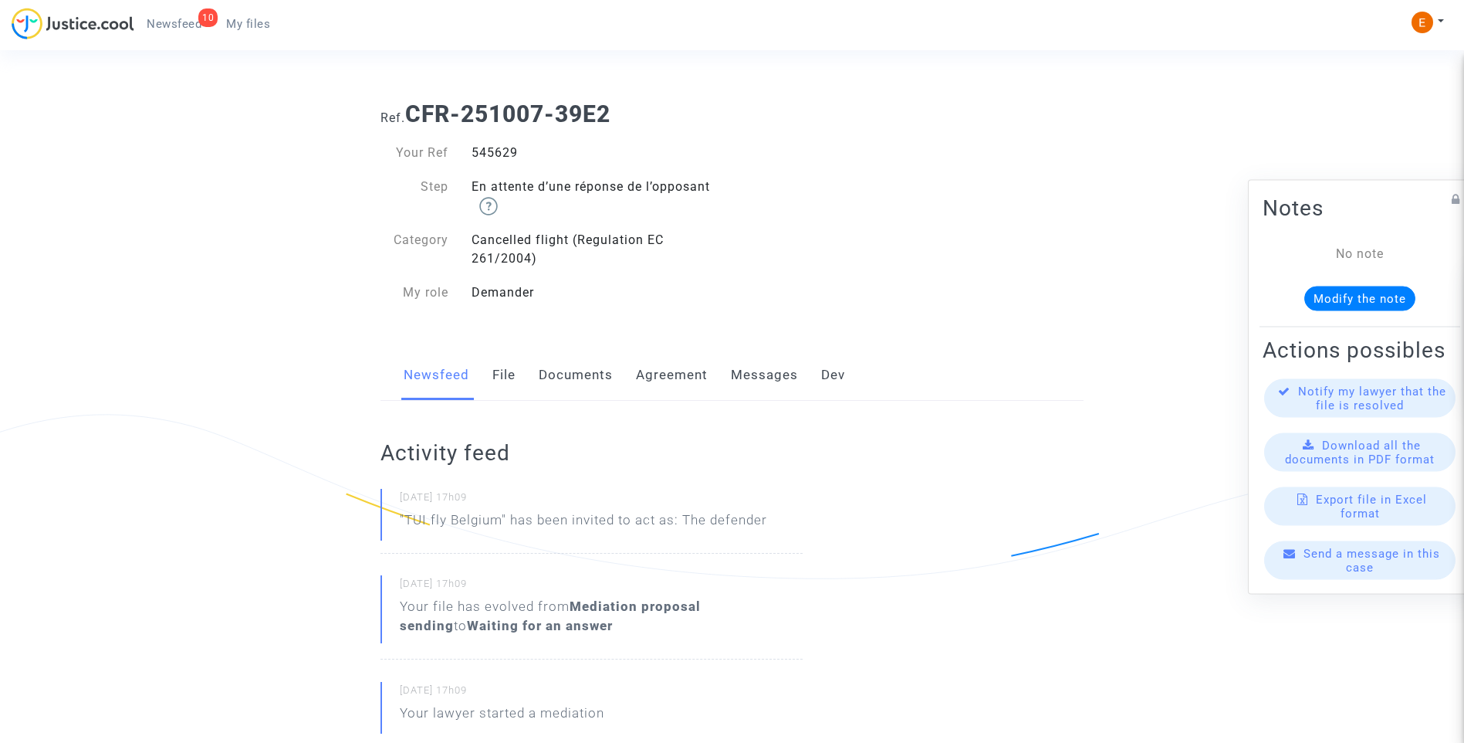
click at [493, 150] on div "545629" at bounding box center [596, 153] width 272 height 19
copy div "545629"
click at [506, 154] on div "544612" at bounding box center [596, 153] width 272 height 19
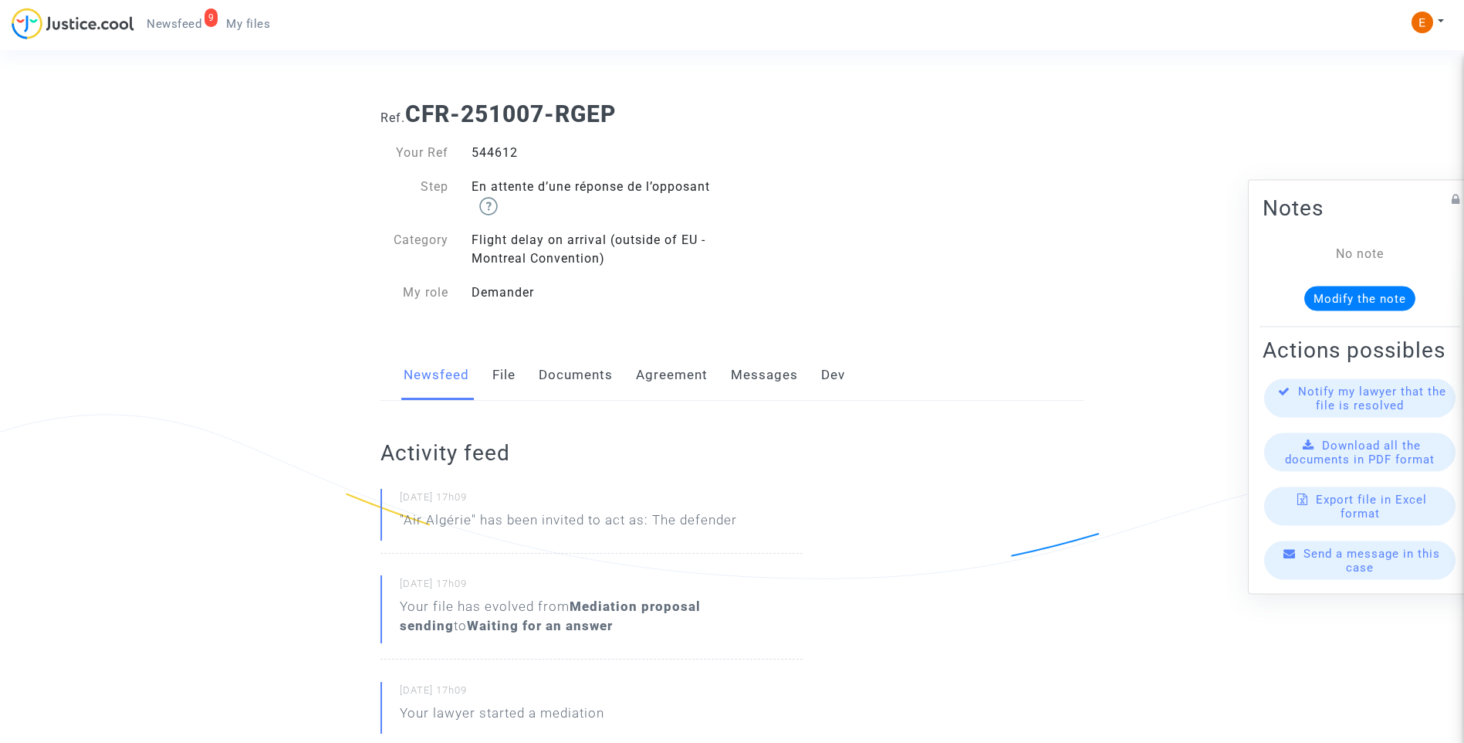
copy div "544612"
click at [515, 155] on div "546102" at bounding box center [596, 153] width 272 height 19
click at [515, 154] on div "546102" at bounding box center [596, 153] width 272 height 19
drag, startPoint x: 515, startPoint y: 154, endPoint x: 507, endPoint y: 150, distance: 9.0
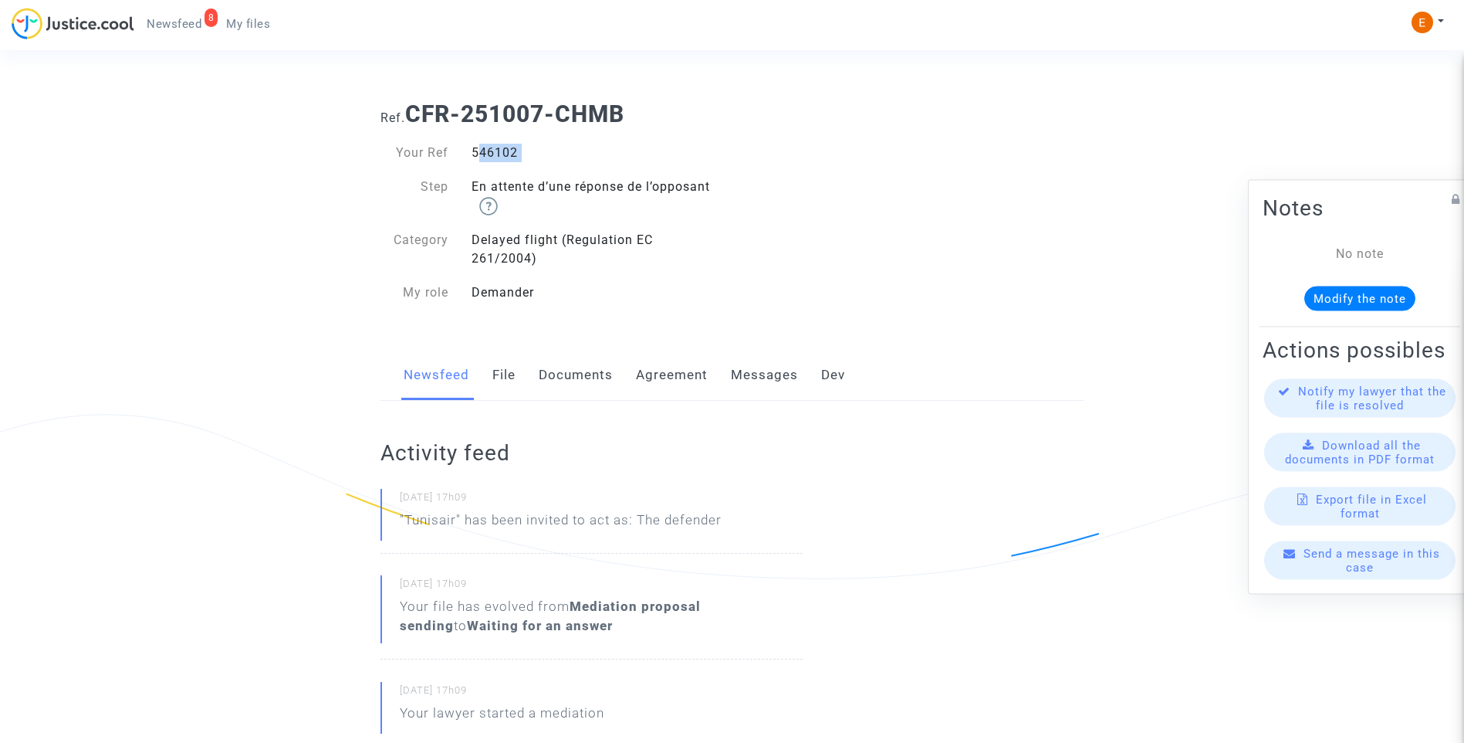
copy div "546102"
click at [499, 146] on div "551876" at bounding box center [596, 153] width 272 height 19
copy div "551876"
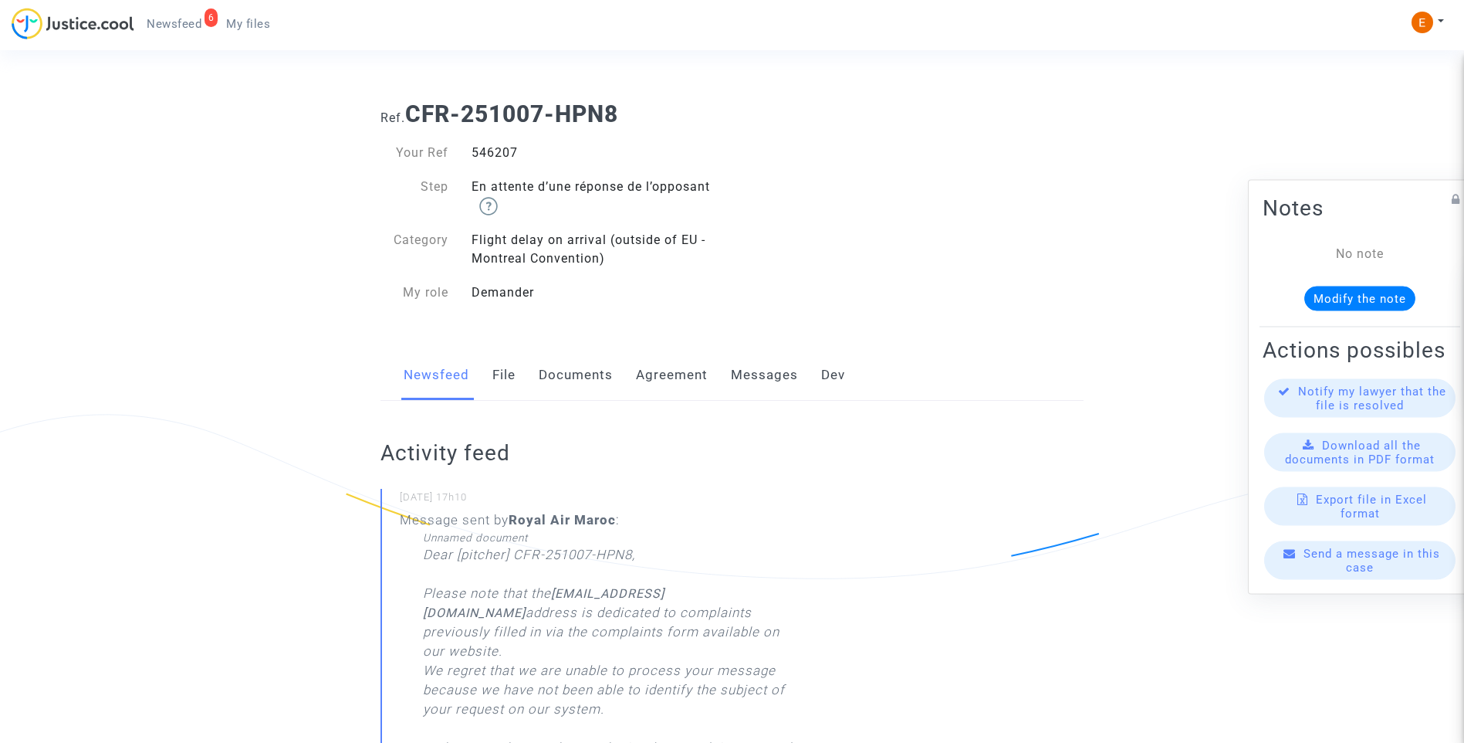
click at [507, 150] on div "546207" at bounding box center [596, 153] width 272 height 19
copy div "546207"
click at [501, 154] on div "546003" at bounding box center [596, 153] width 272 height 19
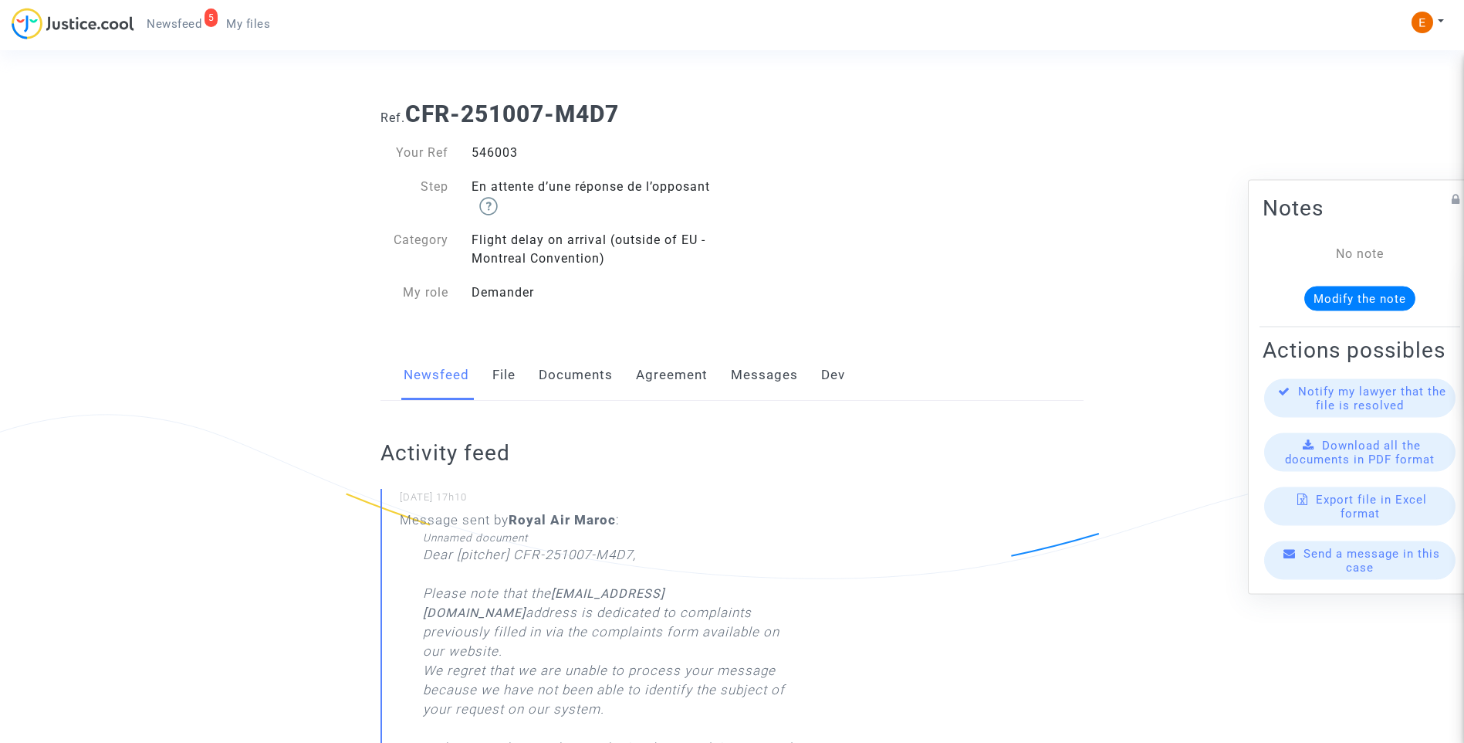
copy div "546003"
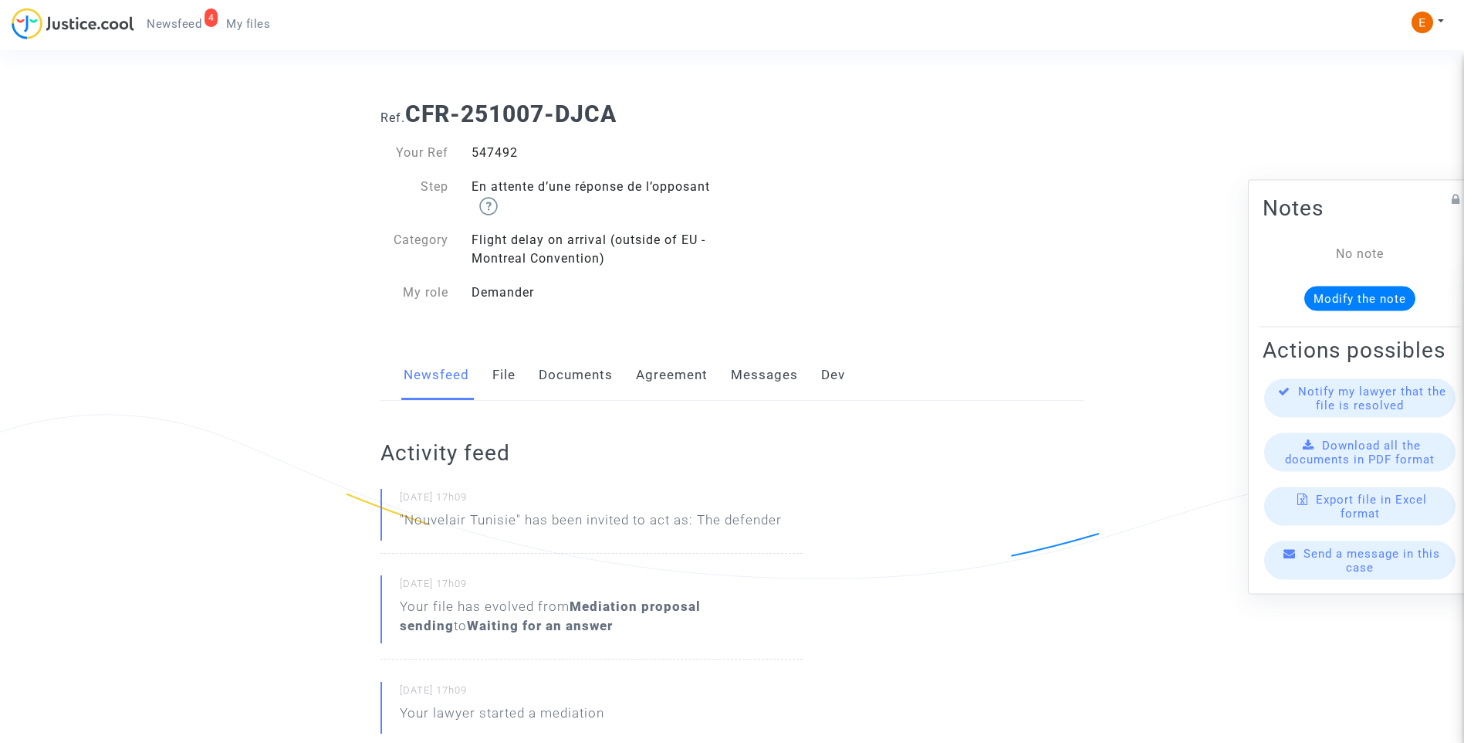
click at [506, 147] on div "547492" at bounding box center [596, 153] width 272 height 19
copy div "547492"
